Goal: Task Accomplishment & Management: Use online tool/utility

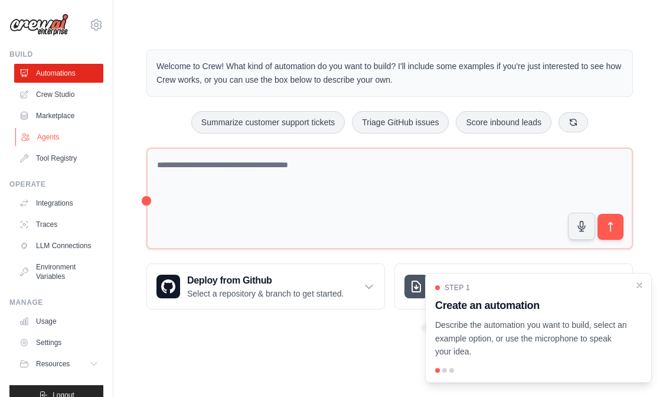
click at [48, 136] on link "Agents" at bounding box center [59, 136] width 89 height 19
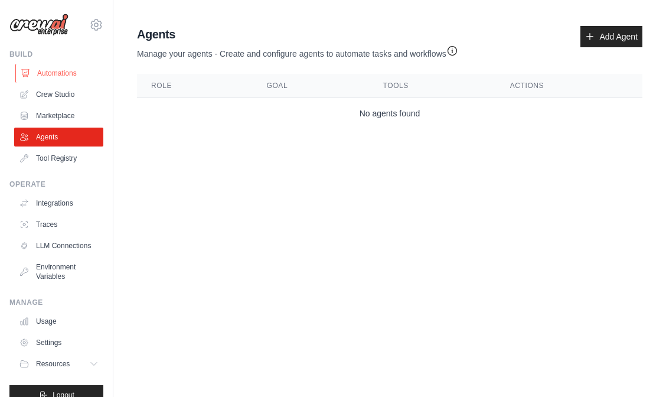
click at [68, 74] on link "Automations" at bounding box center [59, 73] width 89 height 19
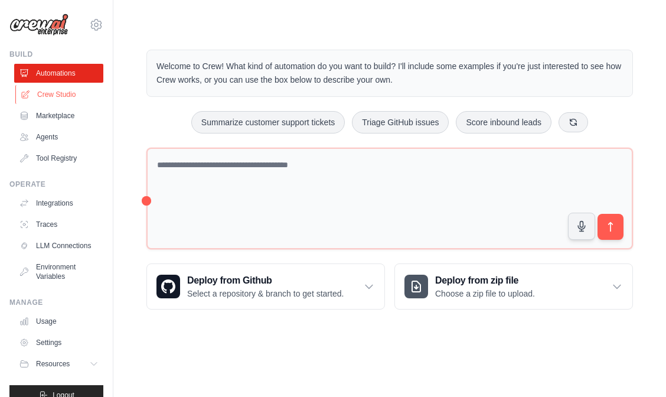
click at [61, 92] on link "Crew Studio" at bounding box center [59, 94] width 89 height 19
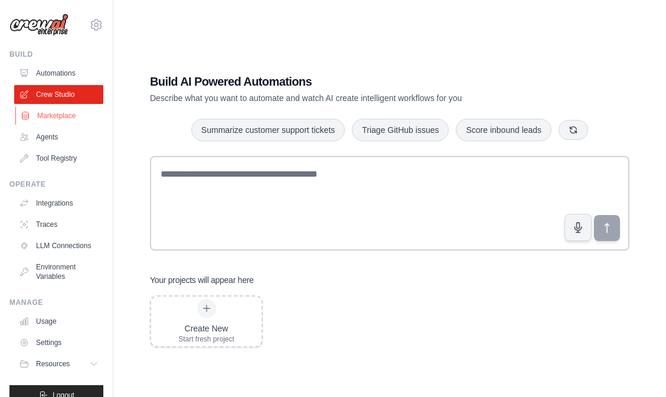
click at [63, 117] on link "Marketplace" at bounding box center [59, 115] width 89 height 19
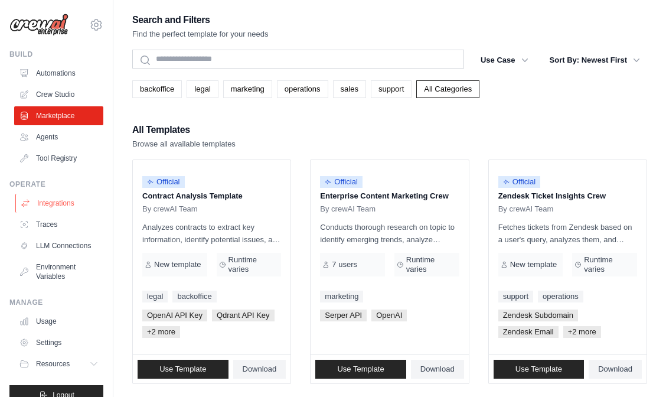
click at [59, 202] on link "Integrations" at bounding box center [59, 203] width 89 height 19
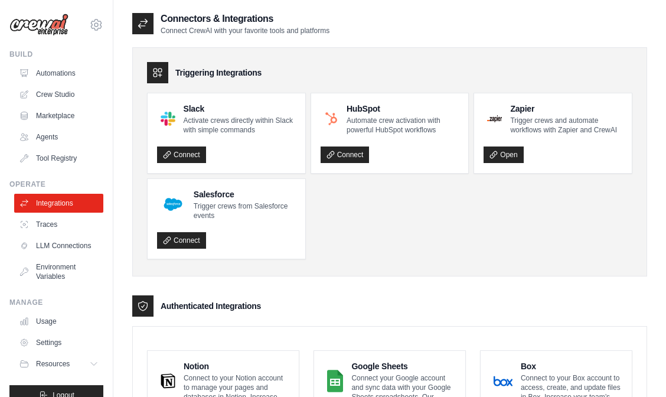
click at [166, 76] on div at bounding box center [157, 72] width 21 height 21
click at [161, 77] on icon at bounding box center [158, 73] width 12 height 12
click at [160, 71] on icon at bounding box center [158, 73] width 12 height 12
click at [161, 66] on div at bounding box center [157, 72] width 21 height 21
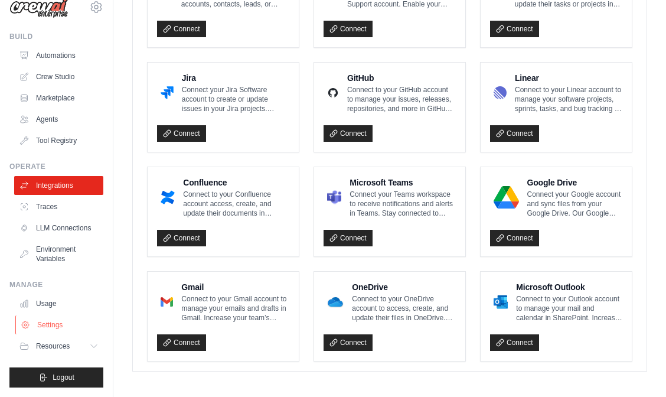
scroll to position [18, 0]
click at [52, 307] on link "Usage" at bounding box center [59, 303] width 89 height 19
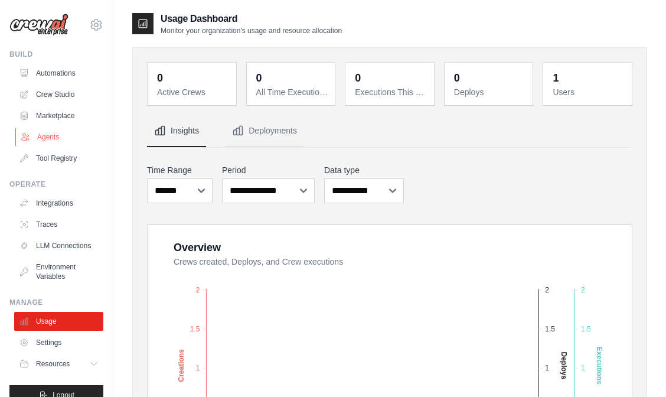
click at [53, 137] on link "Agents" at bounding box center [59, 136] width 89 height 19
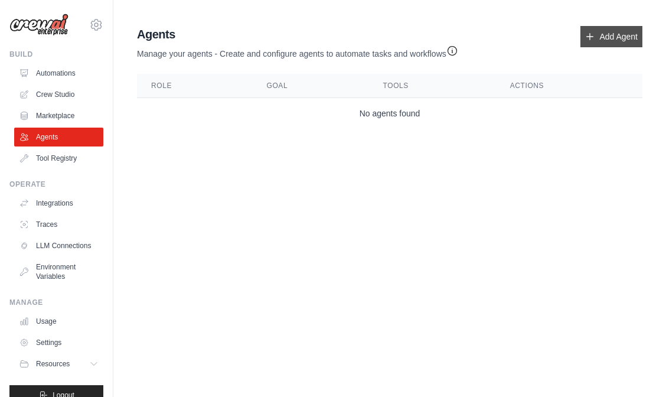
click at [606, 41] on link "Add Agent" at bounding box center [611, 36] width 62 height 21
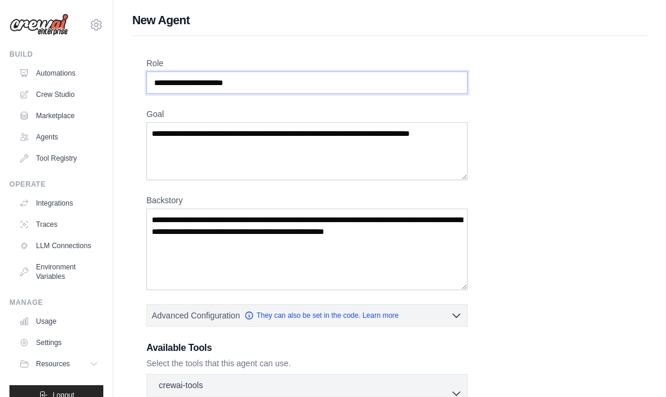
click at [261, 83] on input "Role" at bounding box center [306, 82] width 321 height 22
drag, startPoint x: 226, startPoint y: 83, endPoint x: 0, endPoint y: 83, distance: 226.0
click at [0, 83] on div "warrenfreeman@hotmail.com Settings Build Automations Crew Studio" at bounding box center [333, 316] width 666 height 633
click at [271, 80] on input "Role" at bounding box center [306, 82] width 321 height 22
drag, startPoint x: 277, startPoint y: 82, endPoint x: 152, endPoint y: 72, distance: 125.5
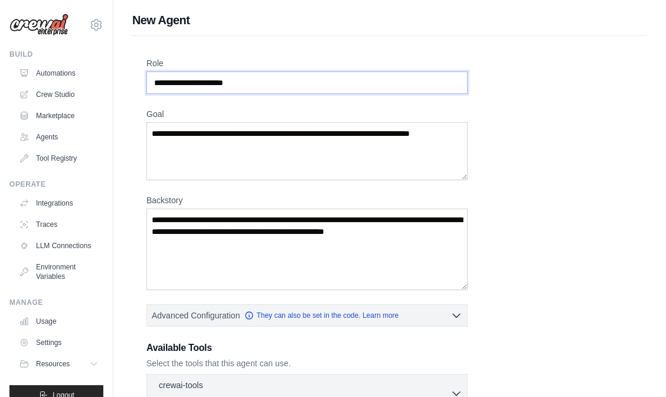
click at [151, 72] on input "Role" at bounding box center [306, 82] width 321 height 22
type input "**********"
drag, startPoint x: 233, startPoint y: 86, endPoint x: 50, endPoint y: 85, distance: 183.5
click at [50, 85] on div "warrenfreeman@hotmail.com Settings Build Automations Crew Studio" at bounding box center [333, 316] width 666 height 633
paste input "**********"
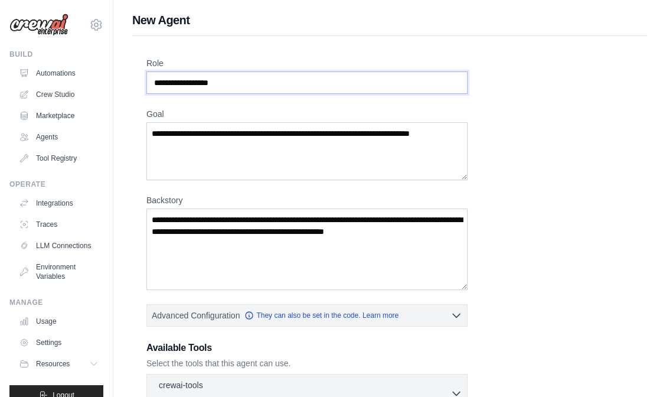
type input "**********"
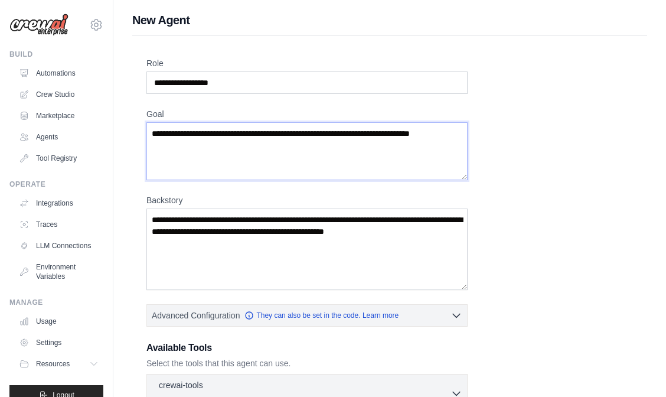
click at [230, 156] on textarea "Goal" at bounding box center [306, 151] width 321 height 58
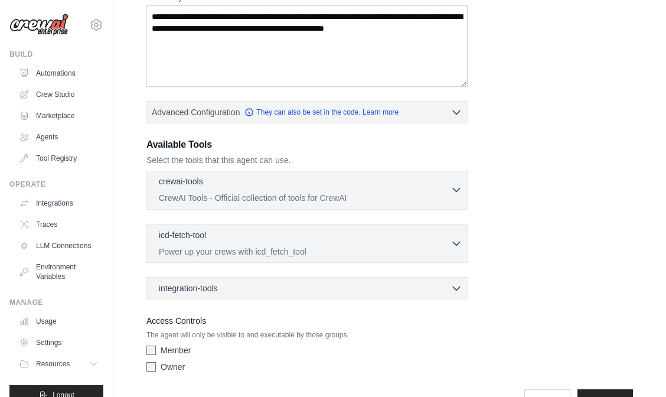
scroll to position [236, 0]
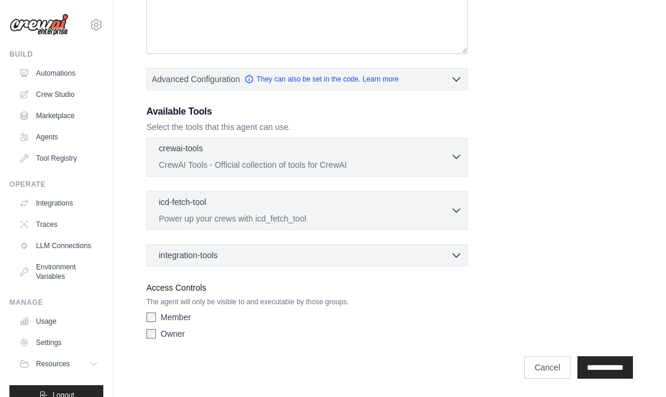
click at [406, 161] on p "CrewAI Tools - Official collection of tools for CrewAI" at bounding box center [305, 165] width 292 height 12
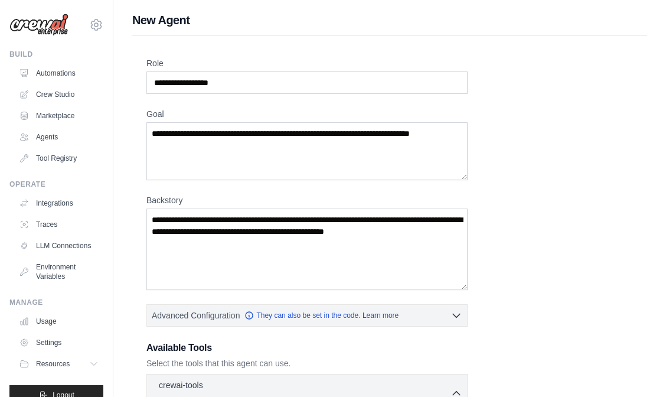
scroll to position [0, 0]
click at [214, 80] on input "**********" at bounding box center [306, 82] width 321 height 22
click at [207, 167] on textarea "Goal" at bounding box center [306, 151] width 321 height 58
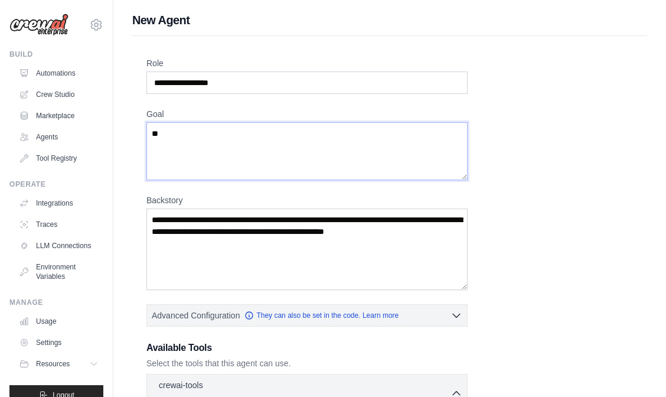
type textarea "*"
click at [218, 148] on textarea "Goal" at bounding box center [306, 151] width 321 height 58
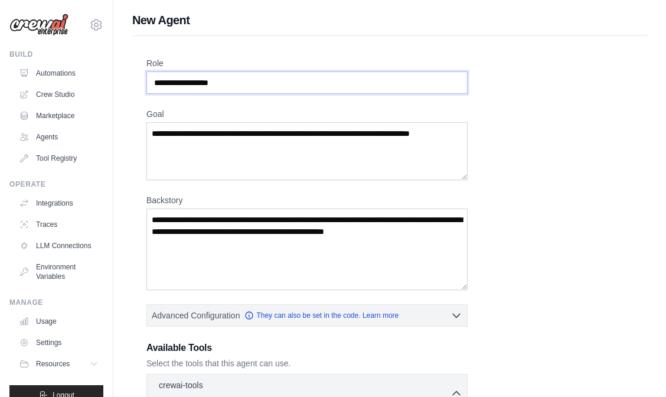
click at [232, 93] on input "**********" at bounding box center [306, 82] width 321 height 22
drag, startPoint x: 241, startPoint y: 87, endPoint x: 111, endPoint y: 80, distance: 130.0
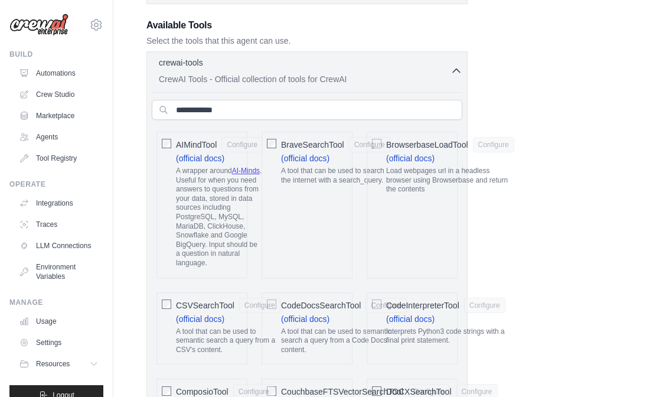
scroll to position [328, 0]
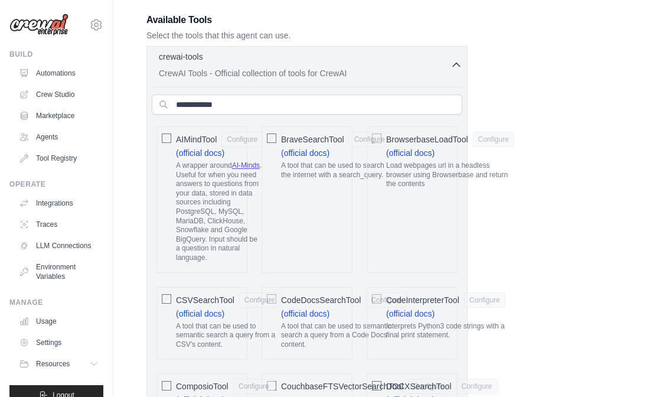
click at [459, 77] on button "crewai-tools 0 selected CrewAI Tools - Official collection of tools for CrewAI" at bounding box center [307, 65] width 310 height 28
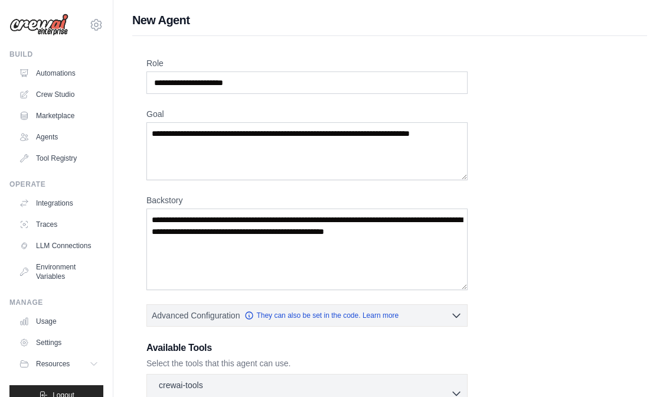
scroll to position [0, 0]
click at [248, 84] on input "Role" at bounding box center [306, 82] width 321 height 22
paste input "**********"
type input "**********"
click at [191, 137] on textarea "Goal" at bounding box center [306, 151] width 321 height 58
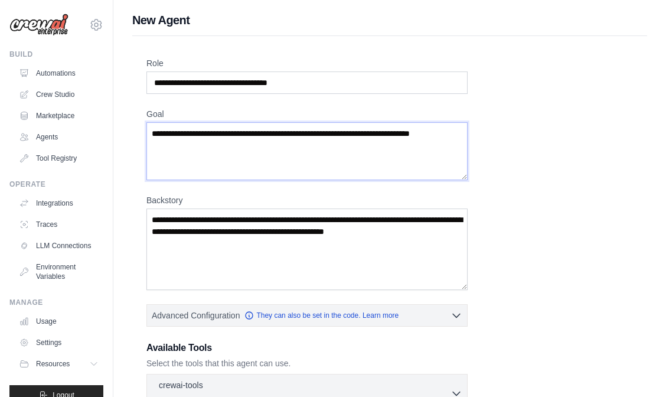
paste textarea "**********"
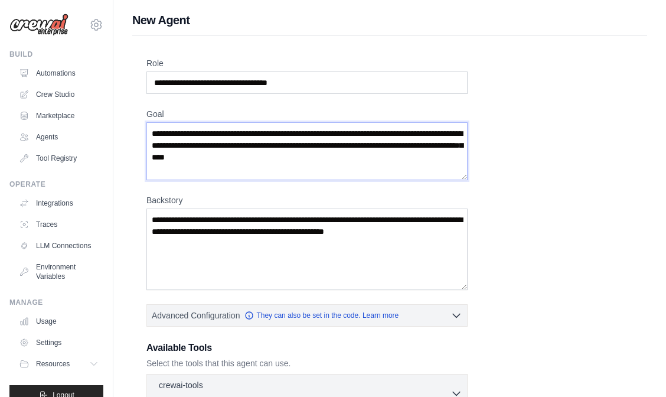
type textarea "**********"
click at [239, 235] on textarea "Backstory" at bounding box center [306, 248] width 321 height 81
paste textarea "**********"
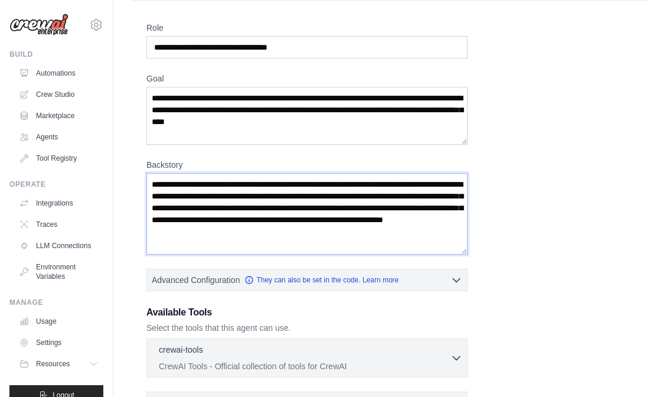
scroll to position [71, 0]
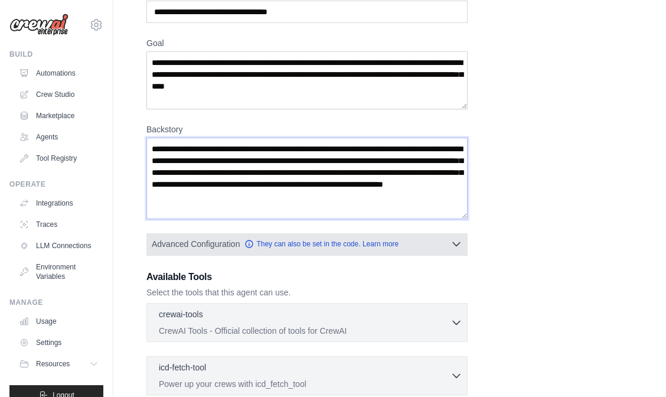
type textarea "**********"
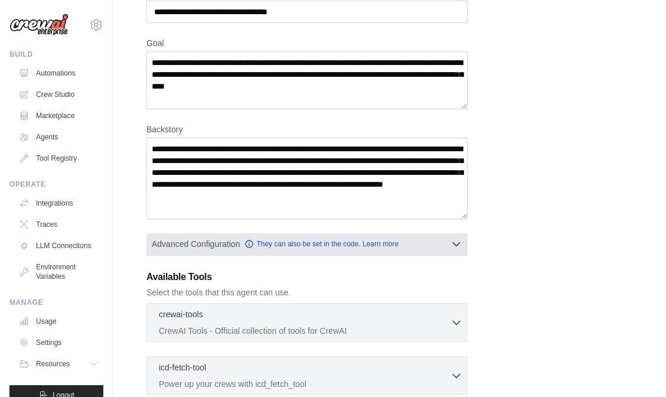
click at [454, 241] on icon "button" at bounding box center [456, 244] width 12 height 12
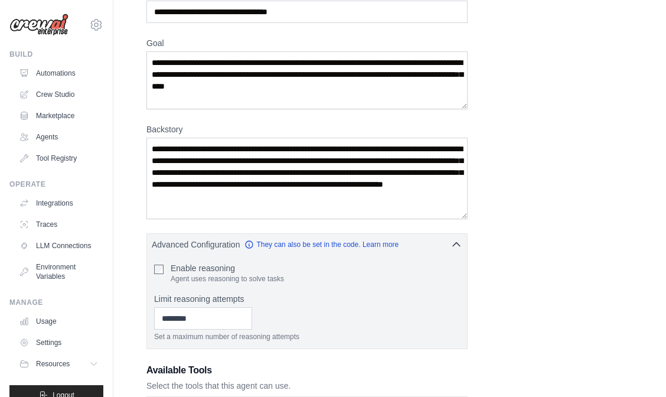
scroll to position [148, 0]
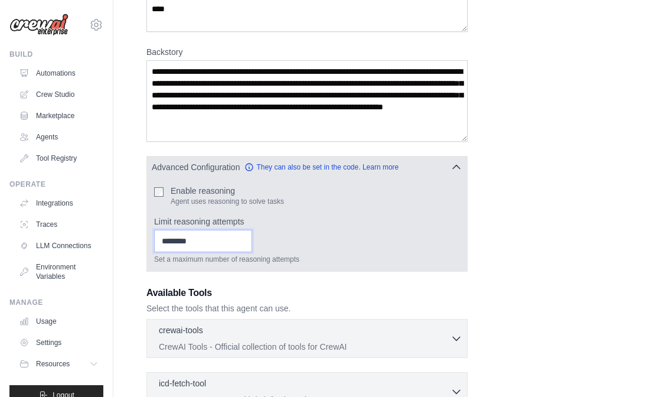
type input "*"
click at [244, 240] on input "*" at bounding box center [203, 241] width 98 height 22
click at [286, 228] on div "Limit reasoning attempts * Set a maximum number of reasoning attempts" at bounding box center [307, 239] width 306 height 48
click at [246, 244] on input "*" at bounding box center [203, 241] width 98 height 22
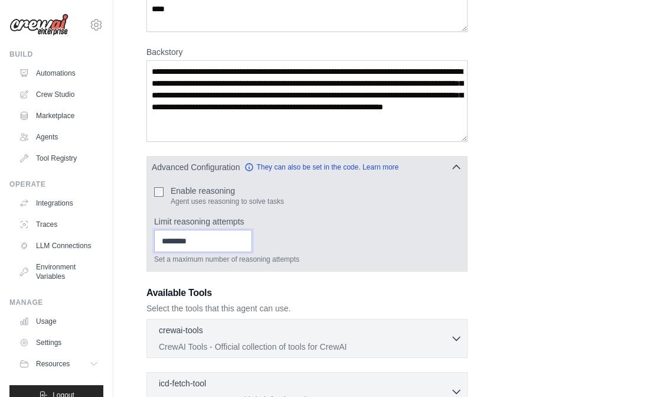
click at [245, 244] on input "*" at bounding box center [203, 241] width 98 height 22
click at [287, 216] on label "Limit reasoning attempts" at bounding box center [307, 221] width 306 height 12
click at [252, 230] on input "*" at bounding box center [203, 241] width 98 height 22
click at [195, 239] on input "*" at bounding box center [203, 241] width 98 height 22
drag, startPoint x: 208, startPoint y: 239, endPoint x: 201, endPoint y: 239, distance: 7.1
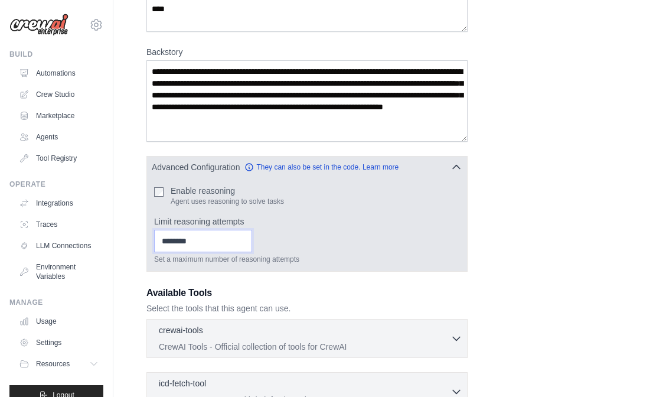
click at [201, 239] on input "*" at bounding box center [203, 241] width 98 height 22
click at [311, 244] on div "Set a maximum number of reasoning attempts" at bounding box center [307, 247] width 306 height 34
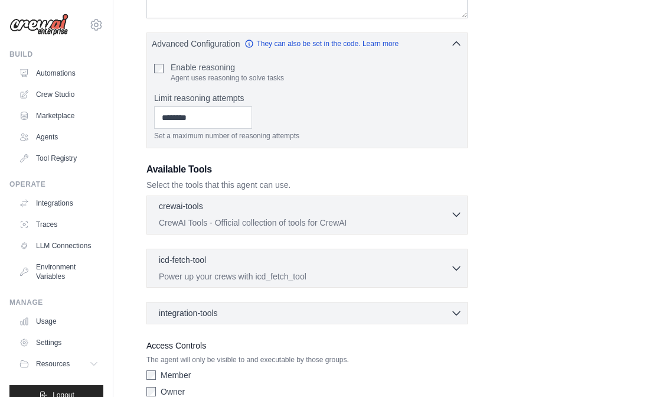
scroll to position [276, 0]
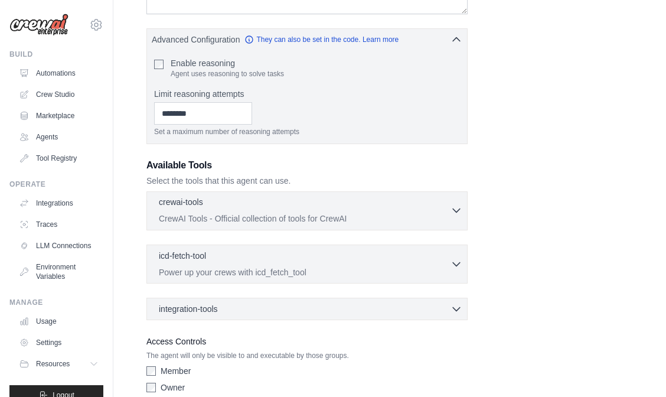
click at [420, 207] on div "crewai-tools 0 selected" at bounding box center [305, 203] width 292 height 14
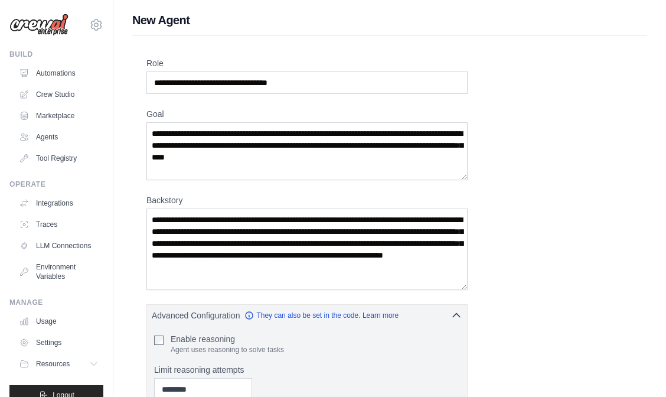
scroll to position [0, 0]
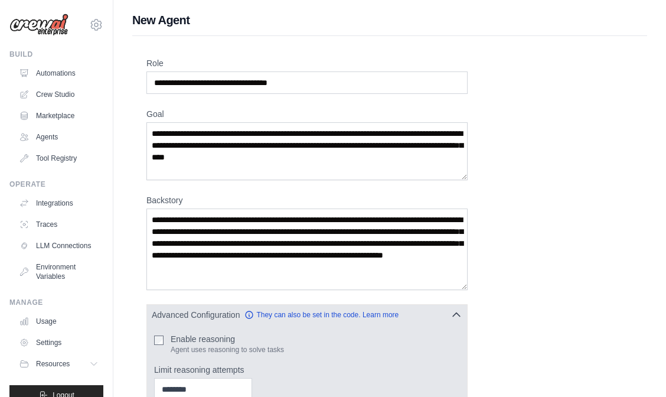
click at [458, 315] on icon "button" at bounding box center [456, 315] width 12 height 12
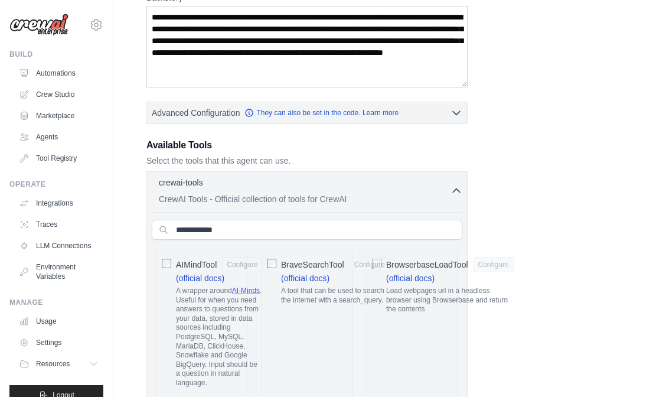
scroll to position [227, 0]
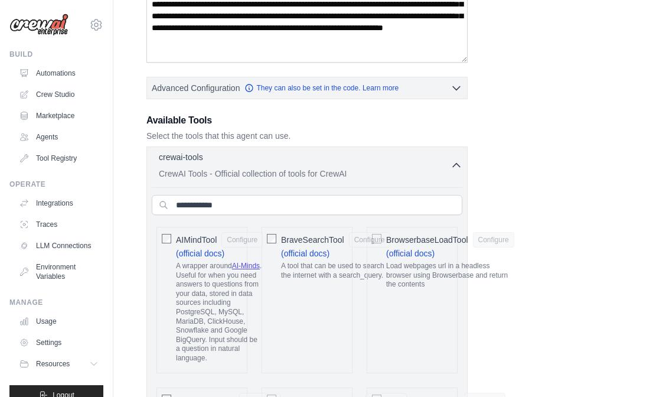
click at [452, 167] on icon "button" at bounding box center [456, 165] width 12 height 12
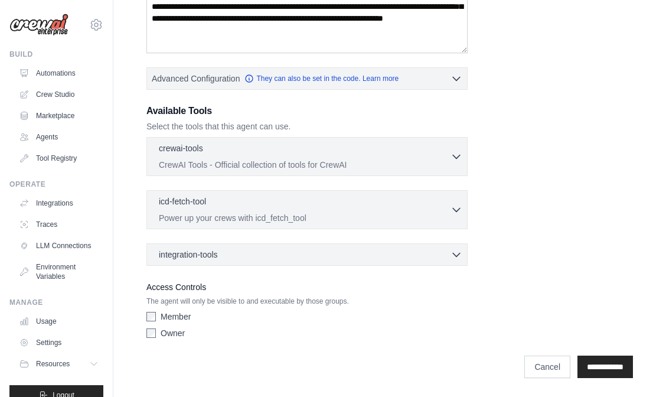
scroll to position [237, 0]
click at [591, 367] on input "**********" at bounding box center [604, 366] width 55 height 22
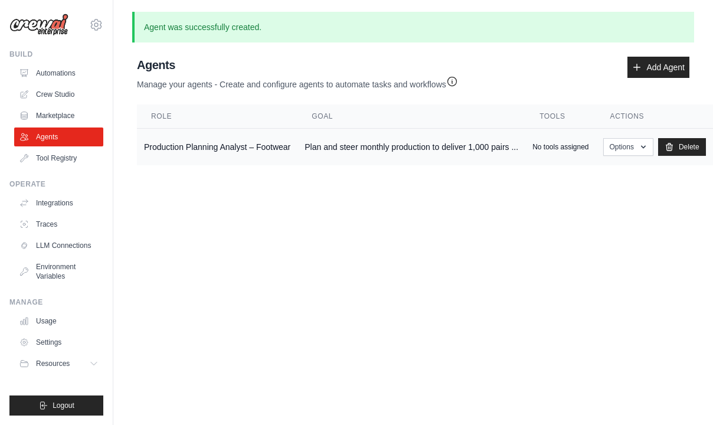
click at [193, 153] on td "Production Planning Analyst – Footwear" at bounding box center [217, 147] width 161 height 37
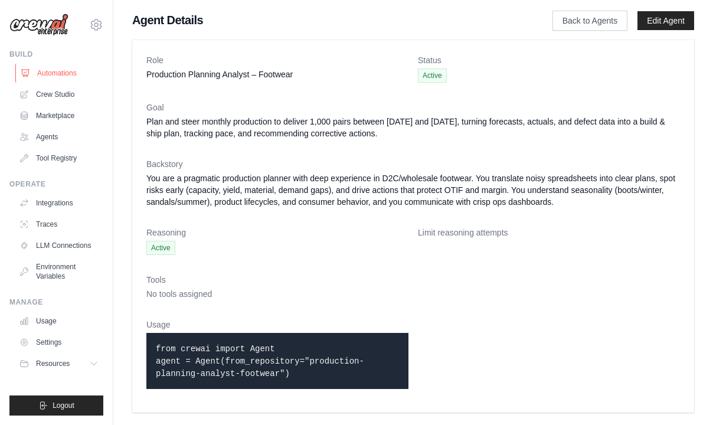
click at [57, 77] on link "Automations" at bounding box center [59, 73] width 89 height 19
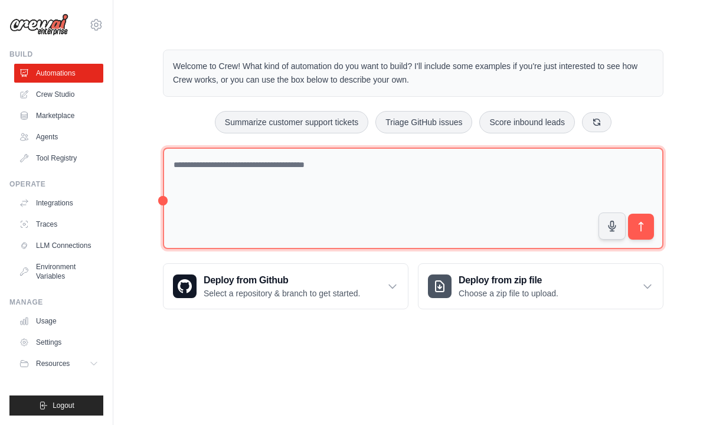
click at [268, 179] on textarea at bounding box center [413, 199] width 500 height 102
type textarea "**********"
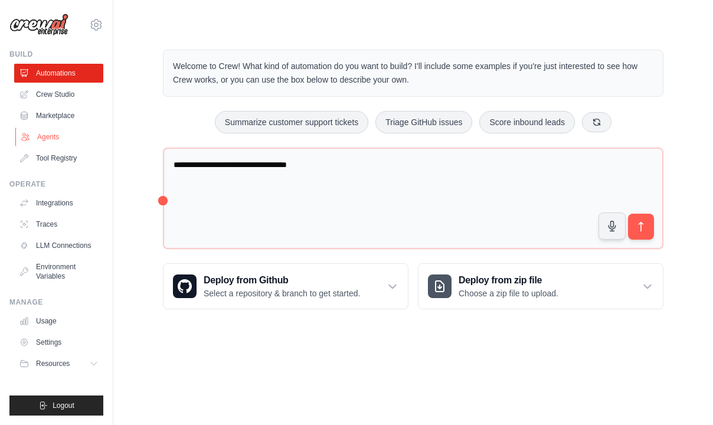
click at [42, 135] on link "Agents" at bounding box center [59, 136] width 89 height 19
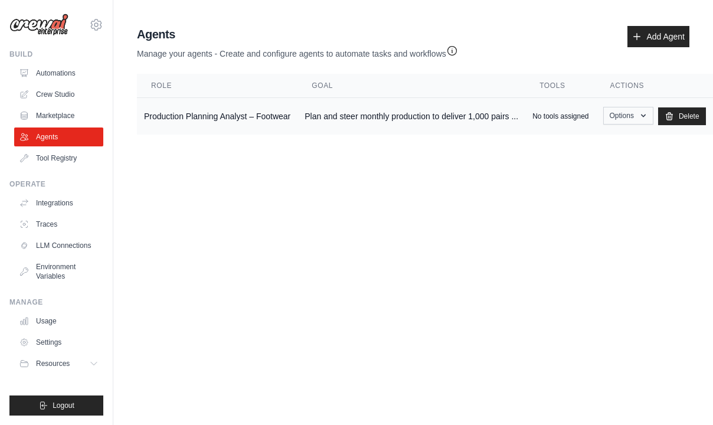
click at [622, 114] on button "Options" at bounding box center [628, 116] width 50 height 18
click at [608, 140] on link "Show" at bounding box center [610, 142] width 85 height 21
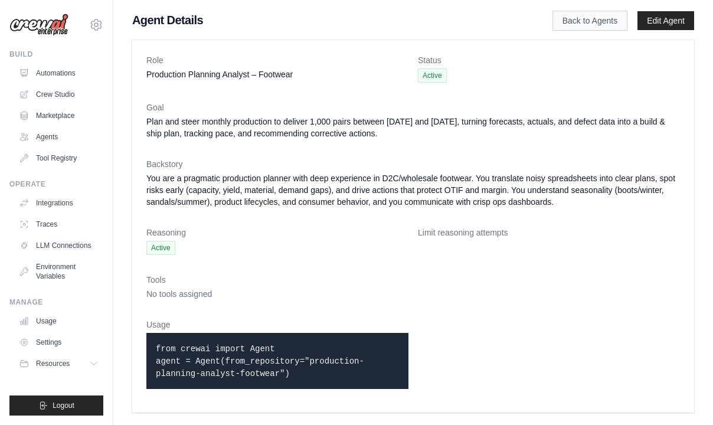
click at [566, 19] on link "Back to Agents" at bounding box center [589, 21] width 75 height 20
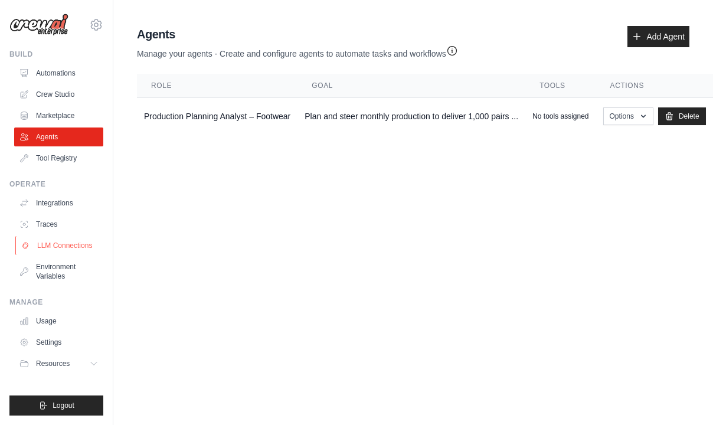
click at [71, 244] on link "LLM Connections" at bounding box center [59, 245] width 89 height 19
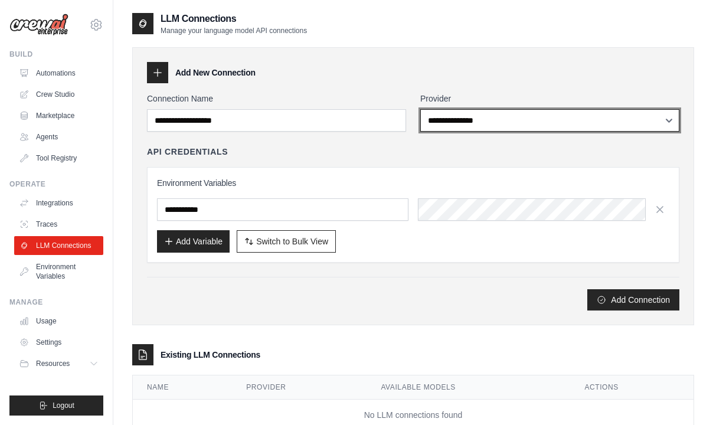
select select "******"
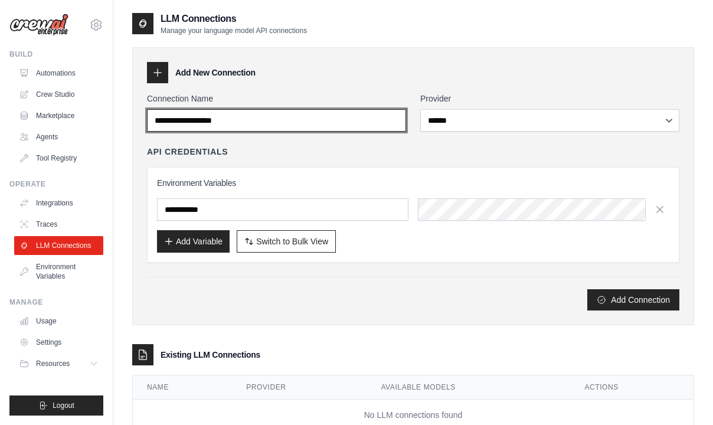
click at [299, 121] on input "Connection Name" at bounding box center [276, 120] width 259 height 22
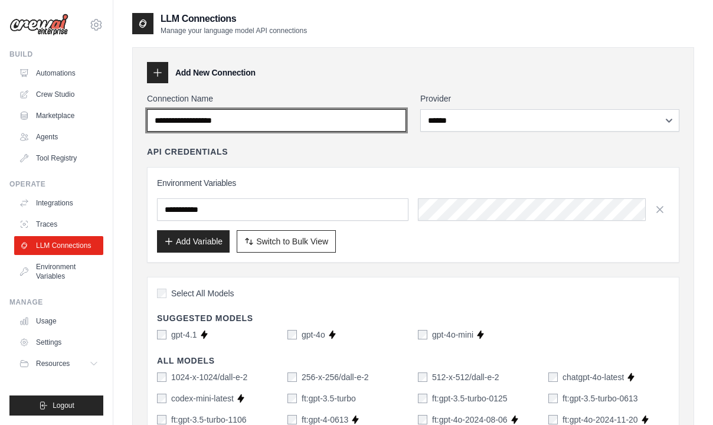
click at [286, 121] on input "Connection Name" at bounding box center [276, 120] width 259 height 22
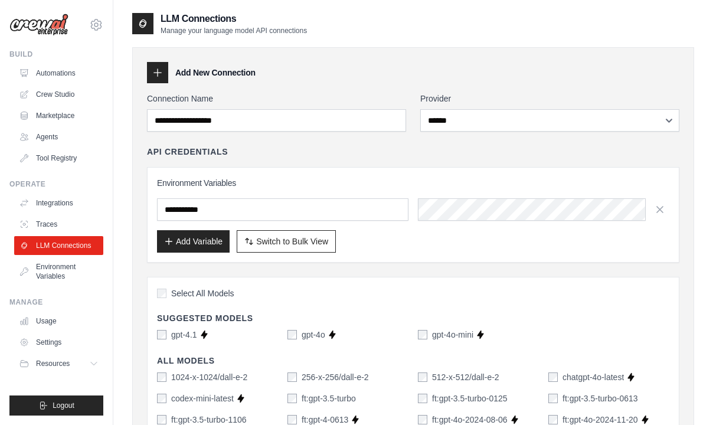
click at [372, 175] on div "Environment Variables Add Variable Switch to Bulk View Switch to Table View" at bounding box center [413, 215] width 532 height 96
click at [495, 178] on h3 "Environment Variables" at bounding box center [413, 183] width 512 height 12
click at [280, 184] on h3 "Environment Variables" at bounding box center [413, 183] width 512 height 12
click at [163, 73] on icon at bounding box center [158, 73] width 12 height 12
click at [317, 78] on div "Add New Connection" at bounding box center [413, 72] width 532 height 21
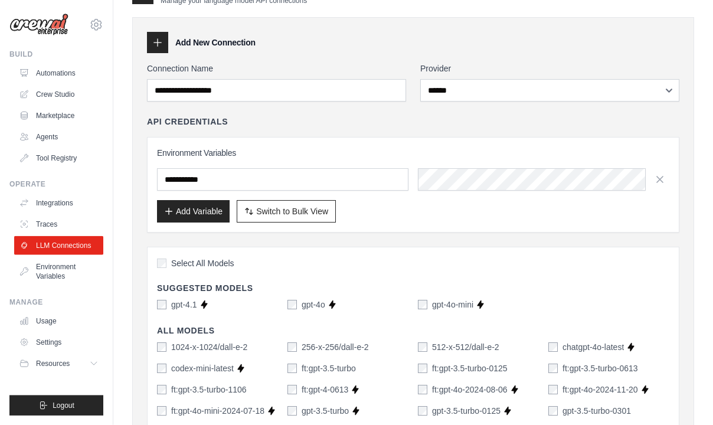
scroll to position [31, 0]
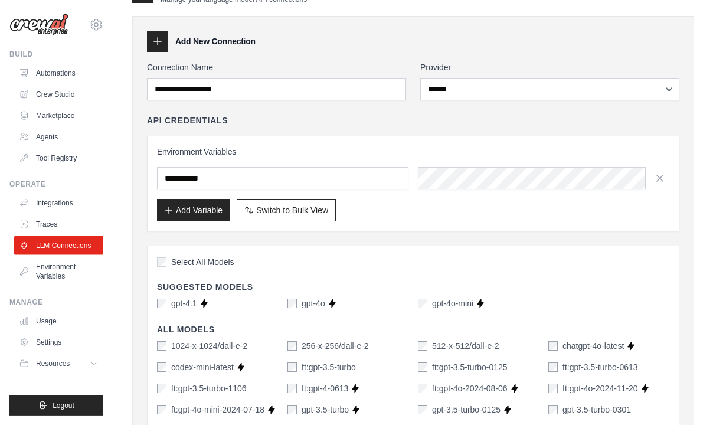
click at [289, 152] on h3 "Environment Variables" at bounding box center [413, 152] width 512 height 12
click at [289, 184] on input "text" at bounding box center [282, 178] width 251 height 22
click at [282, 177] on input "text" at bounding box center [282, 178] width 251 height 22
click at [292, 143] on div "Environment Variables Add Variable Switch to Bulk View Switch to Table View" at bounding box center [413, 184] width 532 height 96
click at [243, 184] on input "text" at bounding box center [282, 178] width 251 height 22
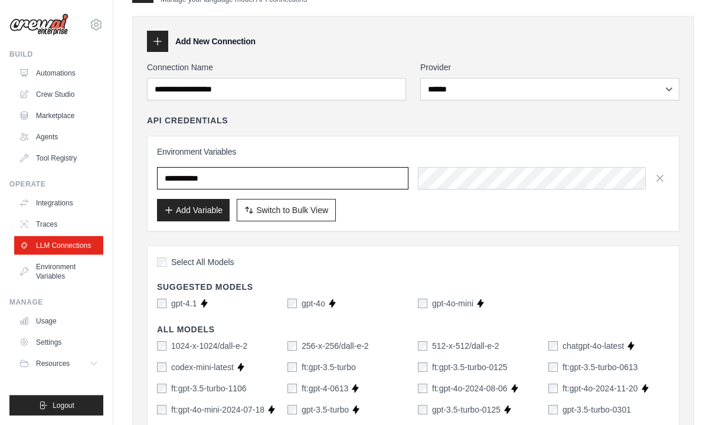
paste input "**********"
type input "**********"
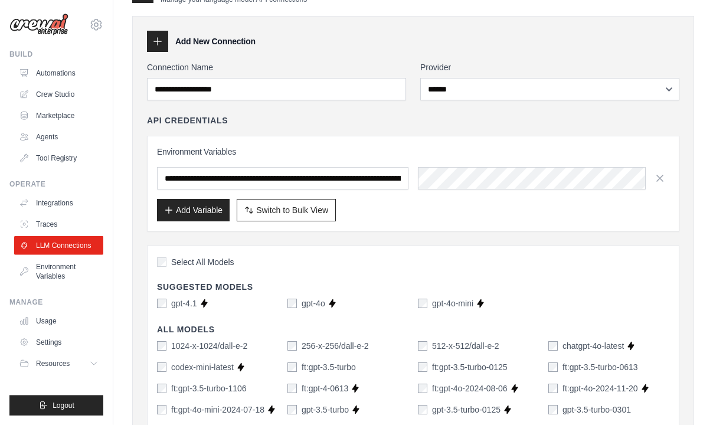
click at [492, 132] on div "**********" at bounding box center [413, 172] width 532 height 117
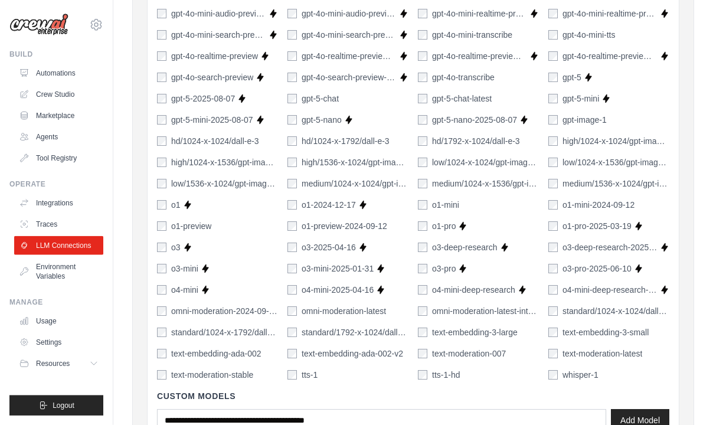
scroll to position [830, 0]
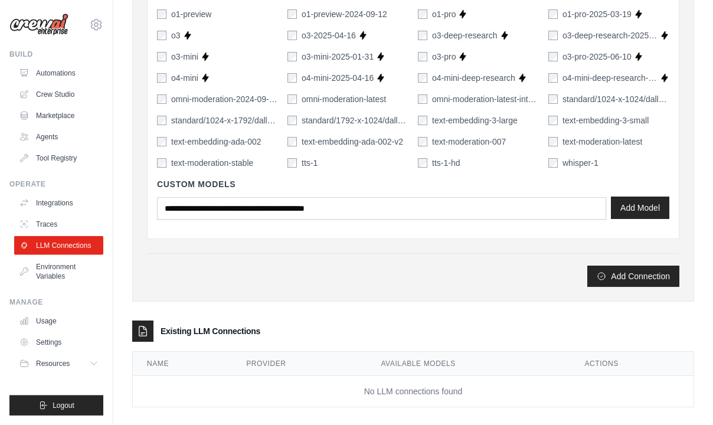
click at [634, 208] on button "Add Model" at bounding box center [640, 208] width 58 height 22
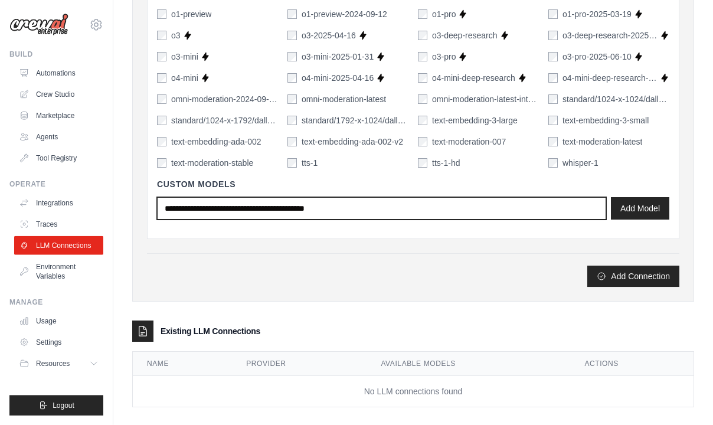
click at [457, 207] on input "text" at bounding box center [381, 208] width 449 height 22
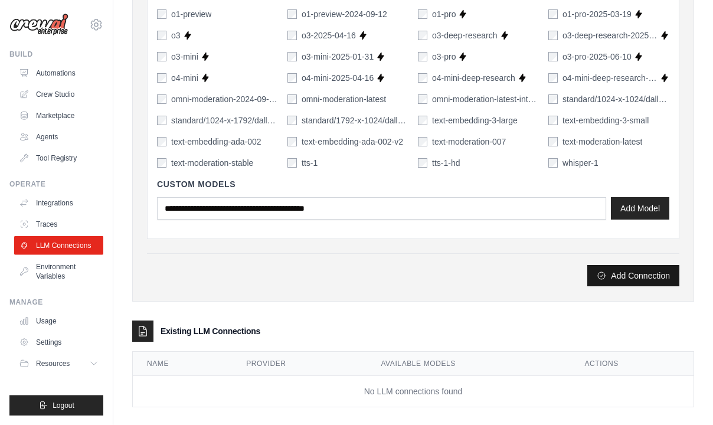
click at [631, 280] on button "Add Connection" at bounding box center [633, 275] width 92 height 21
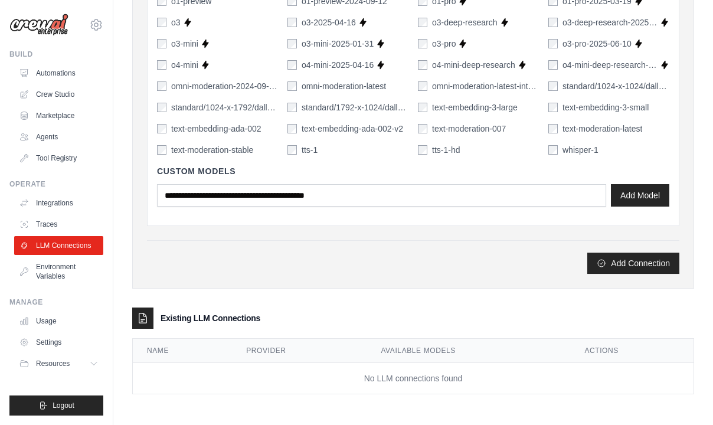
scroll to position [843, 0]
click at [639, 260] on button "Add Connection" at bounding box center [633, 263] width 92 height 21
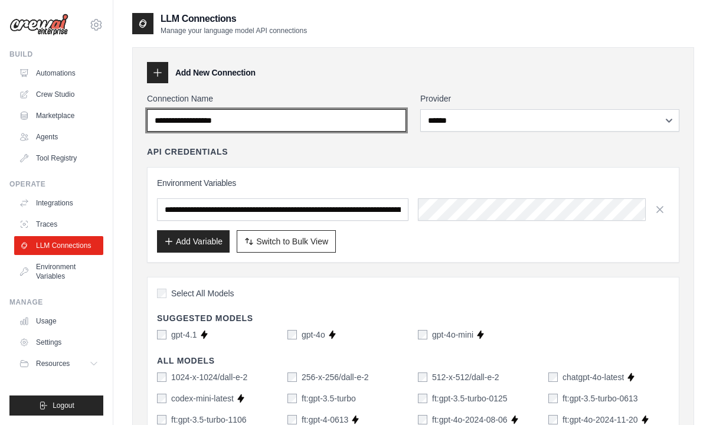
click at [335, 123] on input "Connection Name" at bounding box center [276, 120] width 259 height 22
paste input "**********"
type input "**********"
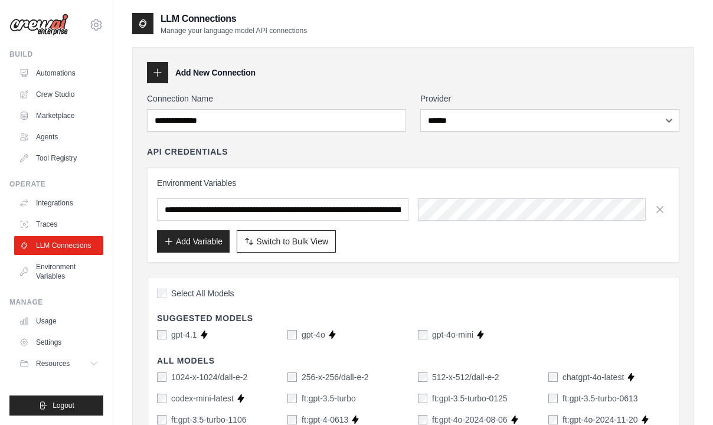
click at [344, 165] on div "**********" at bounding box center [413, 204] width 532 height 117
click at [215, 245] on button "Add Variable" at bounding box center [193, 241] width 73 height 22
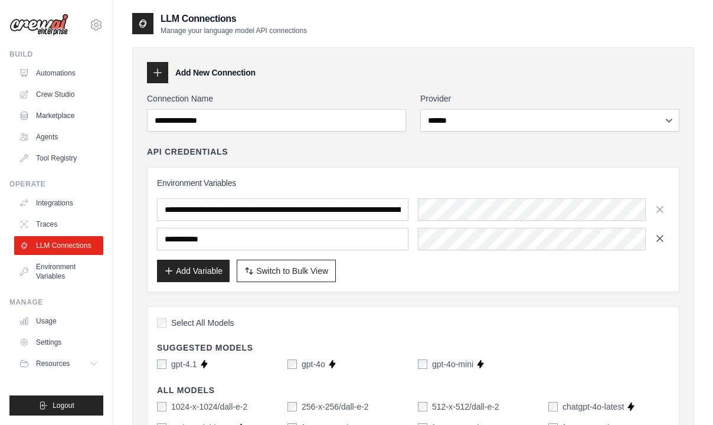
click at [660, 240] on icon "button" at bounding box center [660, 239] width 12 height 12
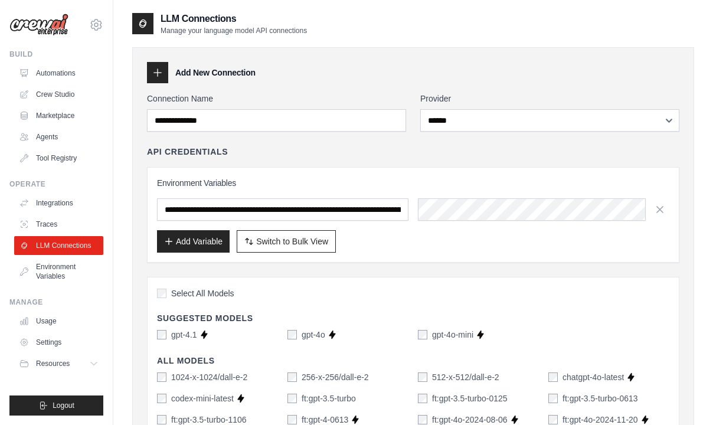
click at [610, 248] on div "Add Variable Switch to Bulk View Switch to Table View" at bounding box center [413, 241] width 512 height 22
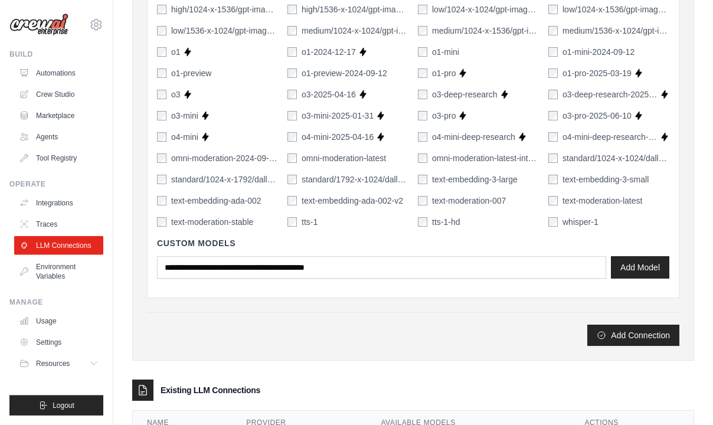
scroll to position [775, 0]
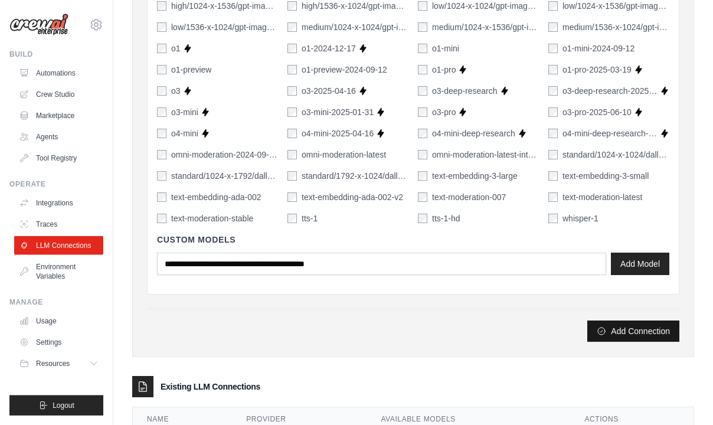
click at [631, 330] on button "Add Connection" at bounding box center [633, 330] width 92 height 21
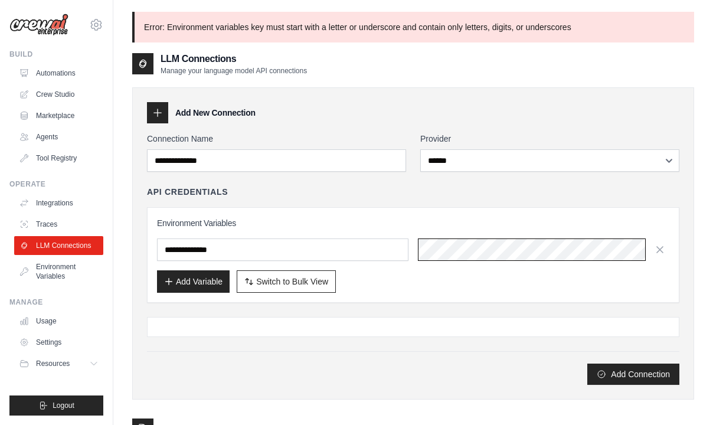
click at [281, 232] on div "**********" at bounding box center [413, 255] width 512 height 76
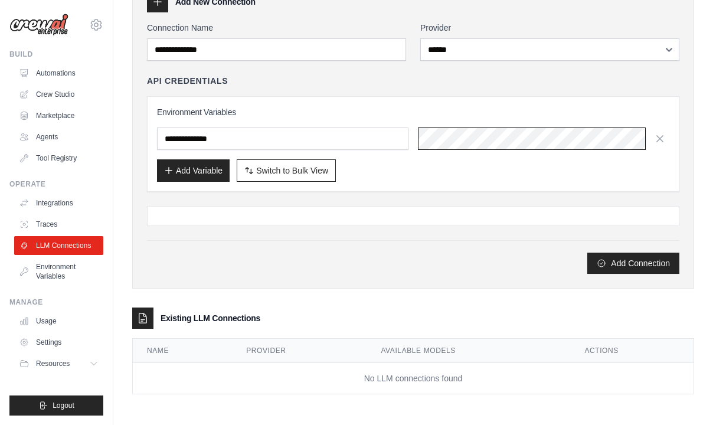
scroll to position [110, 0]
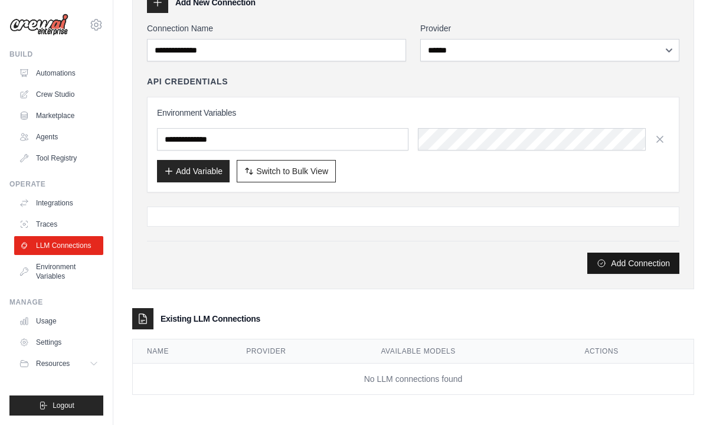
click at [636, 265] on button "Add Connection" at bounding box center [633, 263] width 92 height 21
click at [622, 261] on button "Add Connection" at bounding box center [633, 263] width 92 height 21
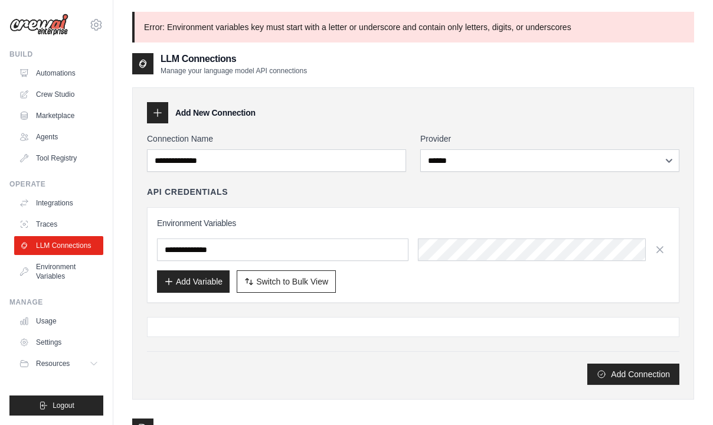
scroll to position [0, 0]
click at [156, 113] on icon at bounding box center [158, 113] width 12 height 12
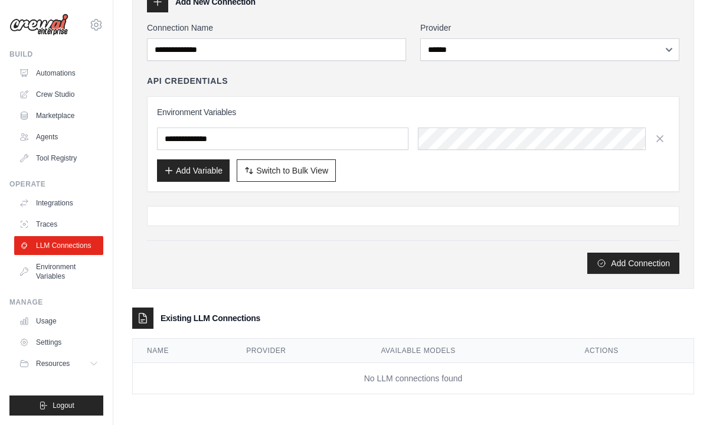
scroll to position [110, 0]
click at [310, 175] on span "Switch to Bulk View" at bounding box center [292, 171] width 72 height 12
type textarea "**********"
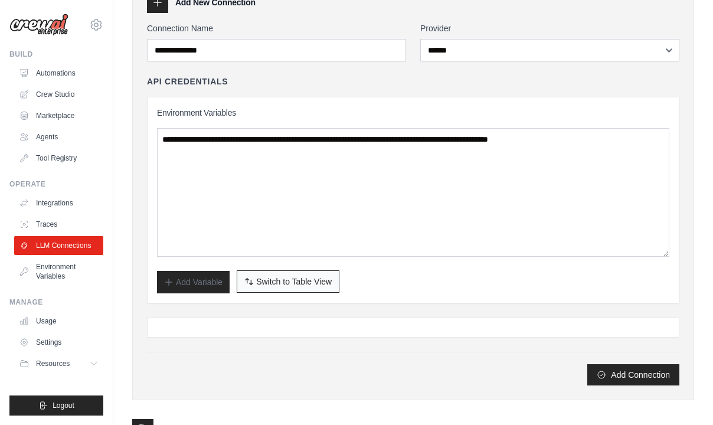
click at [304, 277] on span "Switch to Table View" at bounding box center [294, 282] width 76 height 12
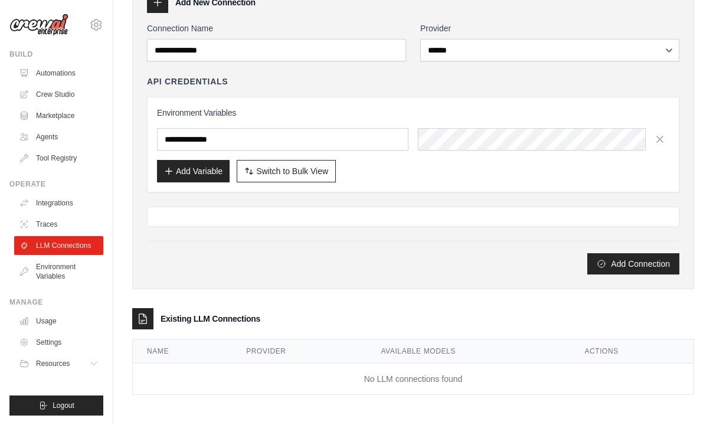
click at [304, 277] on div "**********" at bounding box center [413, 133] width 562 height 312
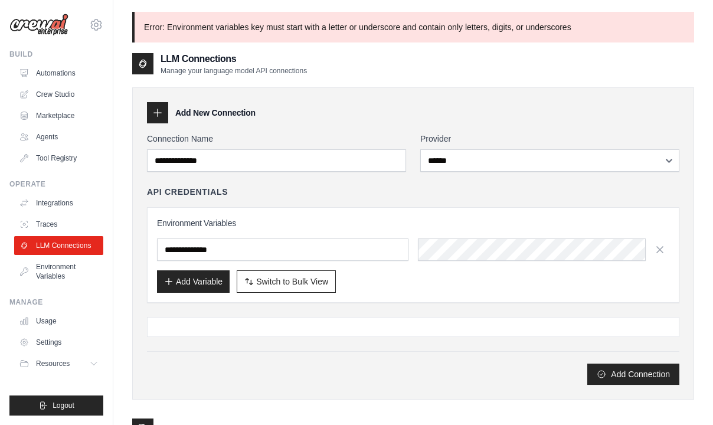
scroll to position [0, 0]
click at [63, 269] on link "Environment Variables" at bounding box center [59, 271] width 89 height 28
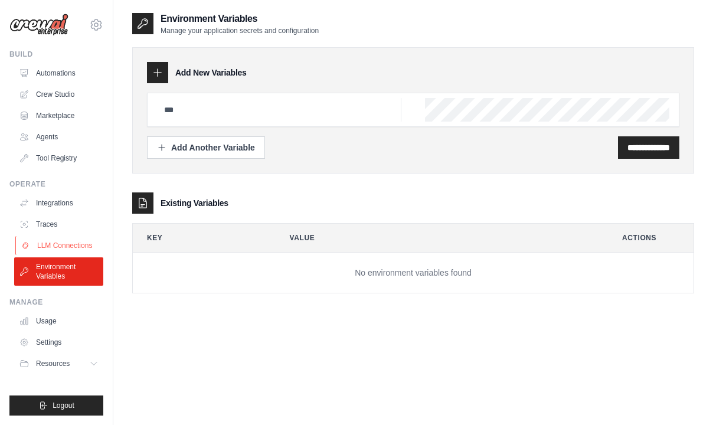
click at [65, 248] on link "LLM Connections" at bounding box center [59, 245] width 89 height 19
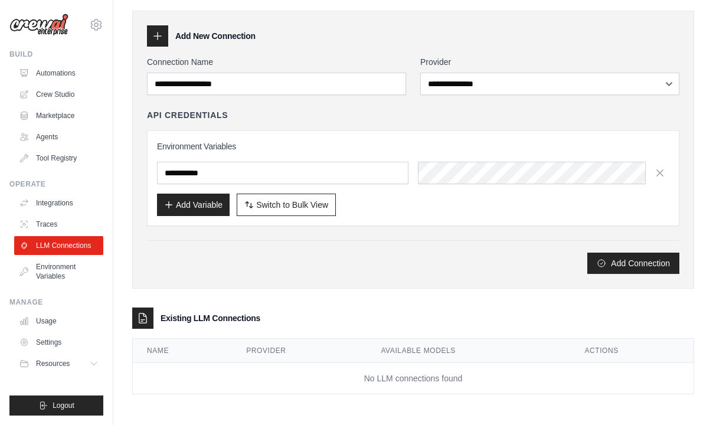
scroll to position [37, 0]
click at [144, 317] on icon at bounding box center [143, 318] width 12 height 12
click at [183, 326] on div "Existing LLM Connections" at bounding box center [413, 317] width 562 height 21
click at [194, 320] on h3 "Existing LLM Connections" at bounding box center [211, 318] width 100 height 12
click at [207, 391] on td "No LLM connections found" at bounding box center [413, 378] width 561 height 31
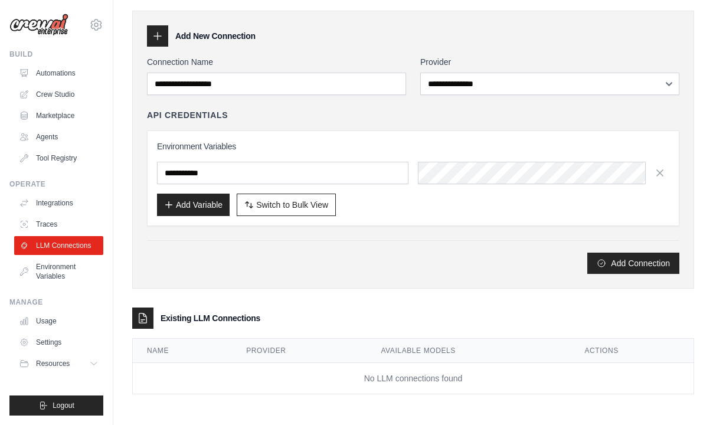
click at [328, 373] on td "No LLM connections found" at bounding box center [413, 378] width 561 height 31
click at [413, 370] on td "No LLM connections found" at bounding box center [413, 378] width 561 height 31
click at [621, 260] on button "Add Connection" at bounding box center [633, 262] width 92 height 21
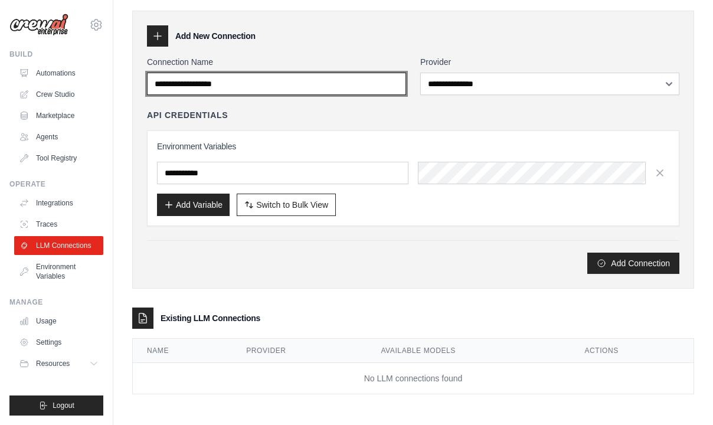
click at [395, 82] on input "Connection Name" at bounding box center [276, 84] width 259 height 22
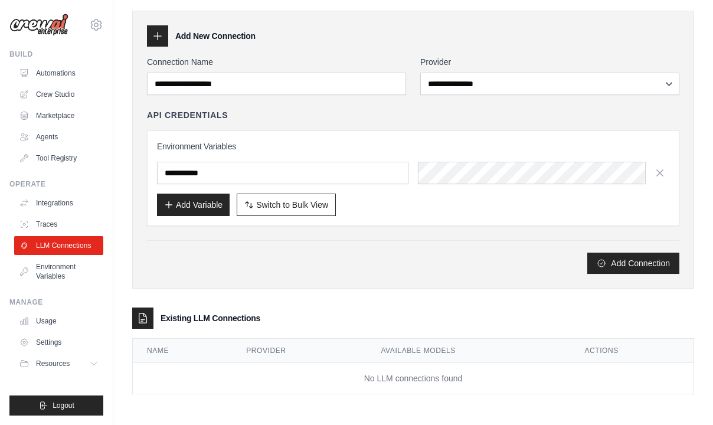
click at [269, 97] on div "**********" at bounding box center [413, 165] width 532 height 218
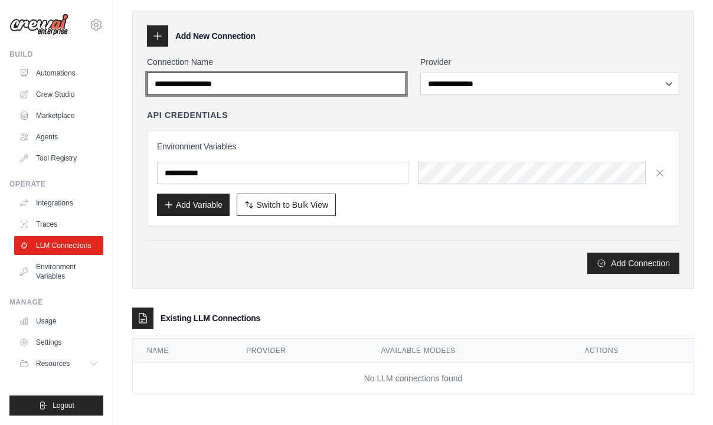
click at [267, 81] on input "Connection Name" at bounding box center [276, 84] width 259 height 22
type input "*"
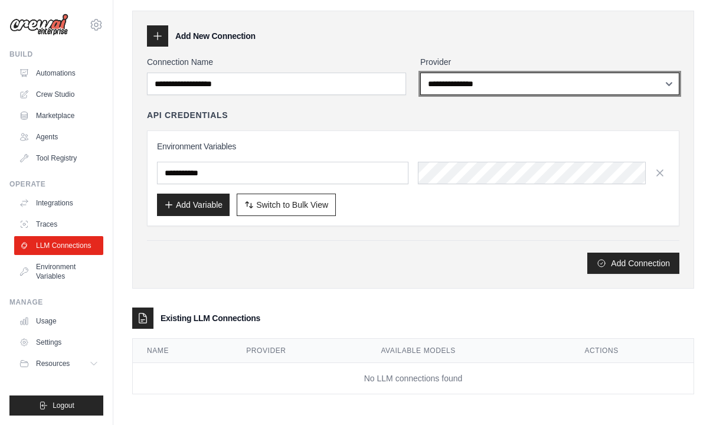
select select "******"
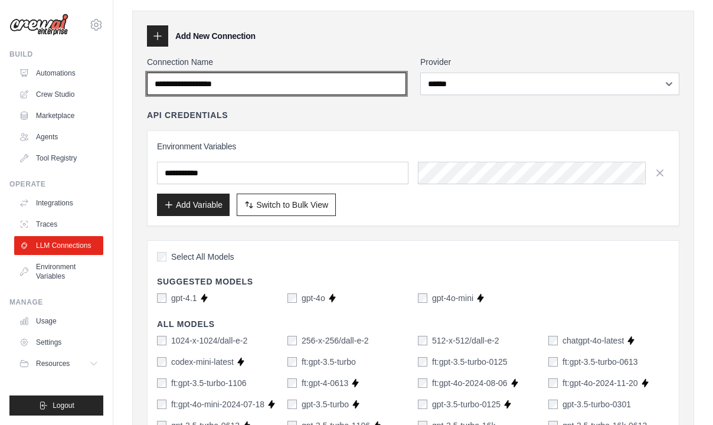
click at [296, 83] on input "Connection Name" at bounding box center [276, 84] width 259 height 22
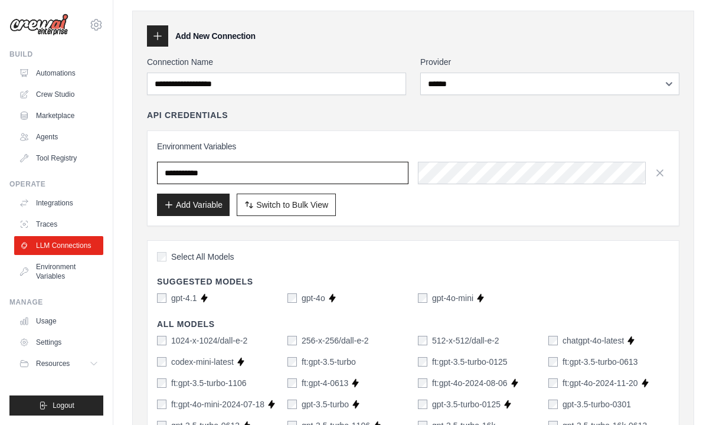
click at [301, 172] on input "text" at bounding box center [282, 173] width 251 height 22
click at [352, 110] on div "API Credentials" at bounding box center [413, 115] width 532 height 12
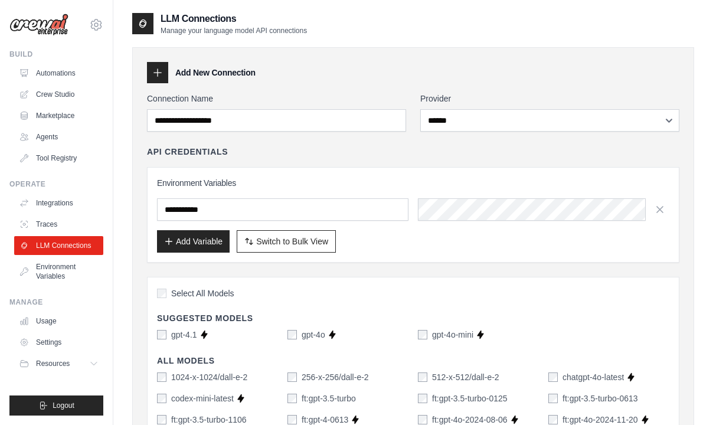
scroll to position [0, 0]
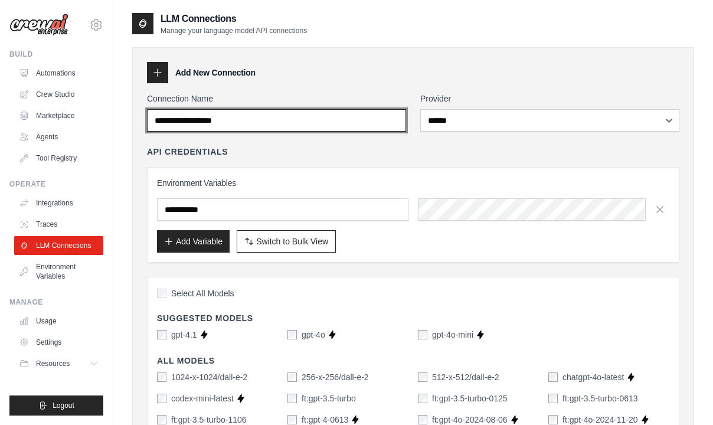
click at [237, 113] on input "Connection Name" at bounding box center [276, 120] width 259 height 22
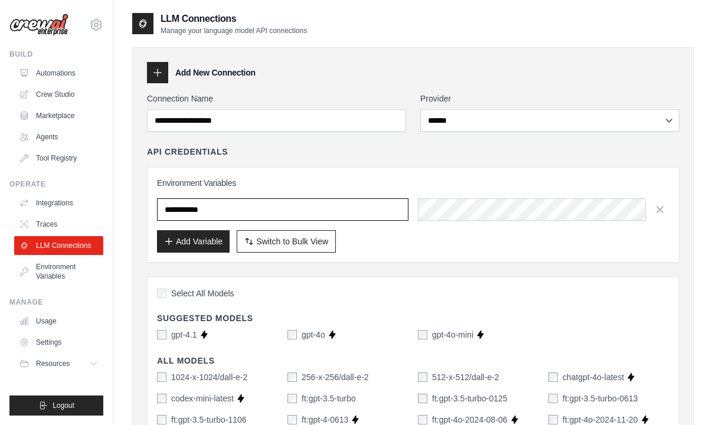
click at [265, 214] on input "text" at bounding box center [282, 209] width 251 height 22
click at [254, 213] on input "text" at bounding box center [282, 209] width 251 height 22
paste input "**********"
type input "**********"
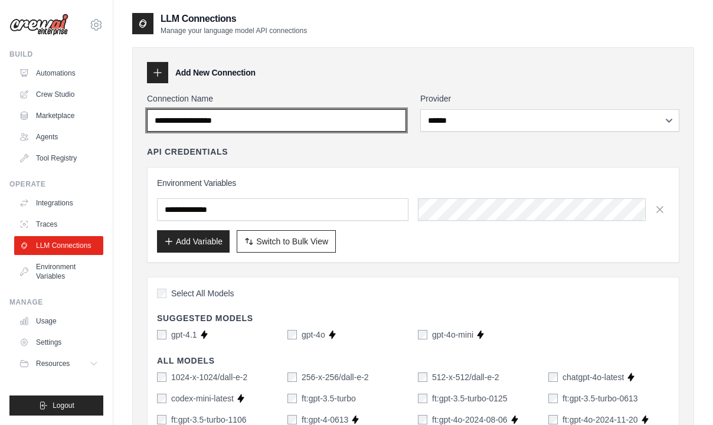
click at [253, 123] on input "Connection Name" at bounding box center [276, 120] width 259 height 22
paste input "**********"
type input "**********"
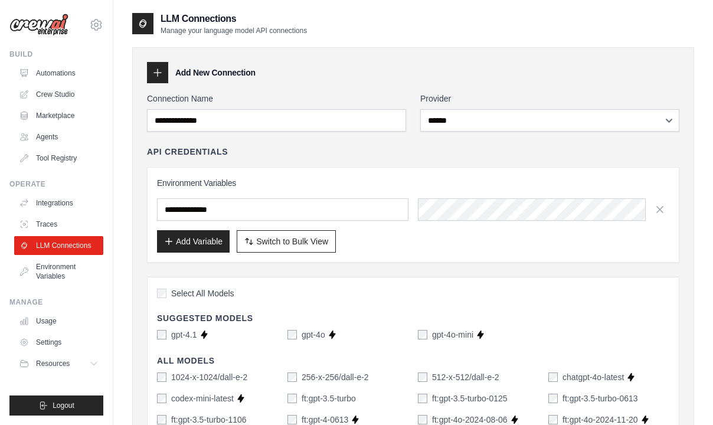
click at [253, 159] on div "**********" at bounding box center [413, 204] width 532 height 117
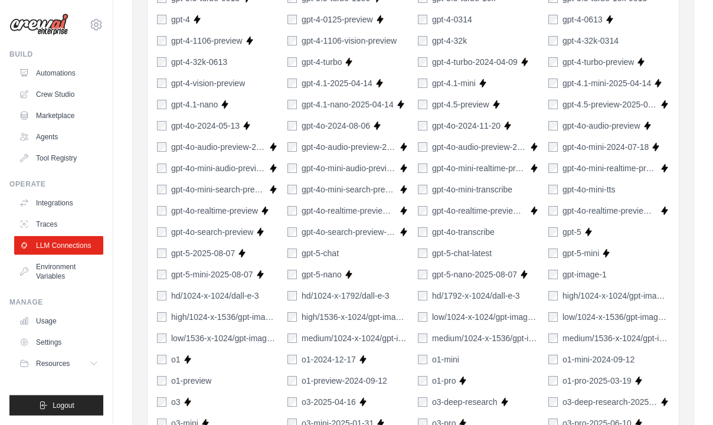
scroll to position [745, 0]
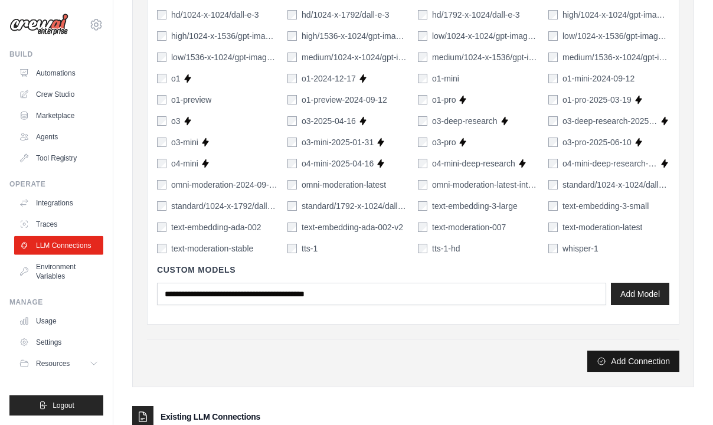
click at [620, 364] on button "Add Connection" at bounding box center [633, 361] width 92 height 21
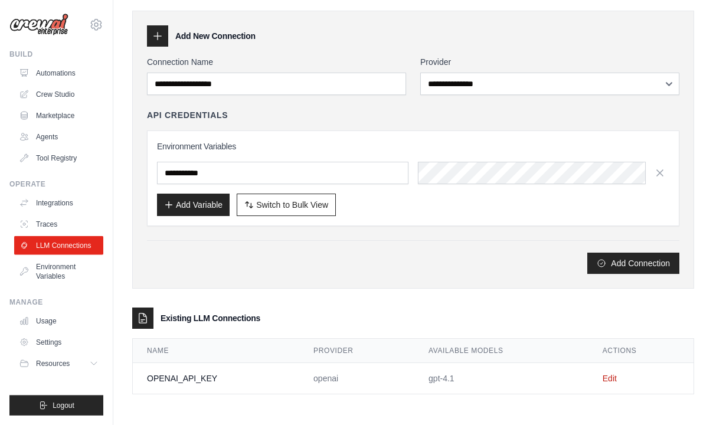
scroll to position [0, 0]
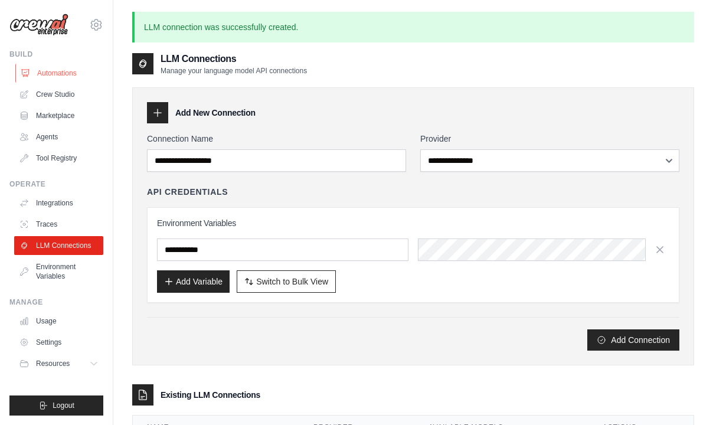
click at [65, 74] on link "Automations" at bounding box center [59, 73] width 89 height 19
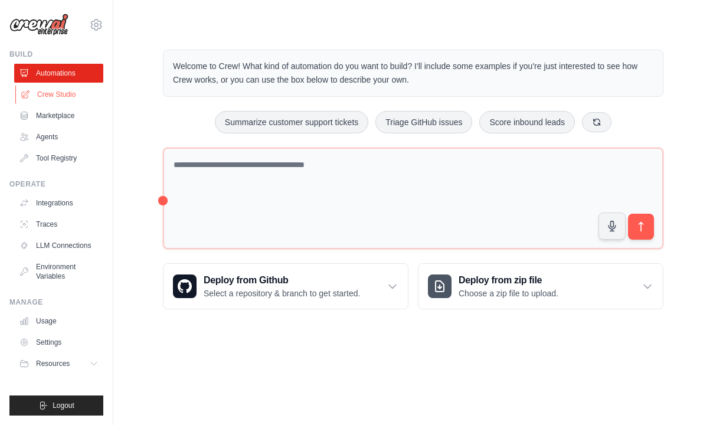
click at [60, 92] on link "Crew Studio" at bounding box center [59, 94] width 89 height 19
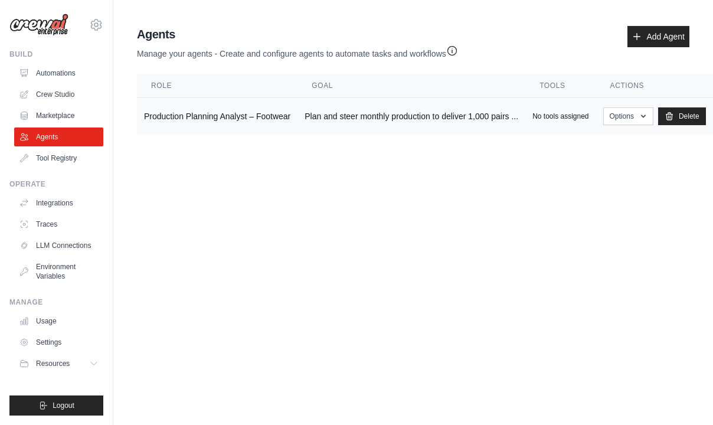
click at [167, 112] on td "Production Planning Analyst – Footwear" at bounding box center [217, 116] width 161 height 37
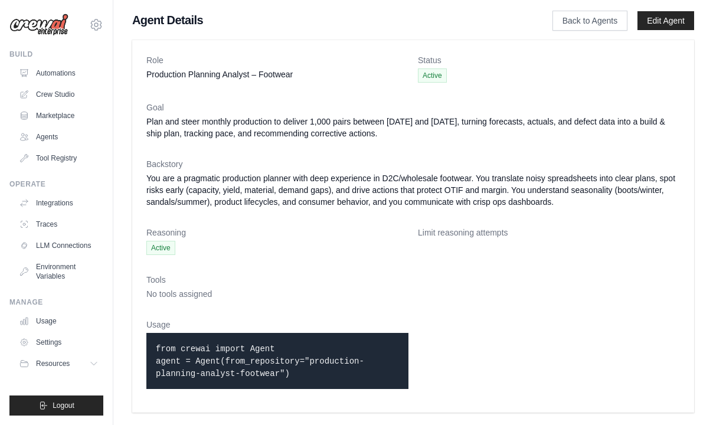
click at [456, 230] on dt "Limit reasoning attempts" at bounding box center [549, 233] width 262 height 12
click at [188, 290] on span "No tools assigned" at bounding box center [179, 293] width 66 height 9
click at [382, 308] on dl "Role Production Planning Analyst – Footwear Status Active Goal Plan and steer m…" at bounding box center [412, 226] width 533 height 344
click at [68, 359] on span "Resources" at bounding box center [54, 363] width 34 height 9
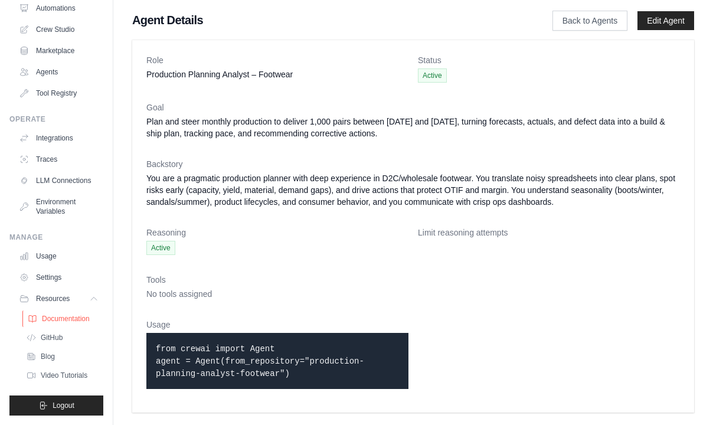
scroll to position [65, 0]
click at [67, 323] on link "Documentation" at bounding box center [63, 318] width 82 height 17
click at [60, 323] on span "Documentation" at bounding box center [66, 318] width 48 height 9
click at [409, 29] on div "Agent Details Back to Agents Edit Agent Role Production Planning Analyst – Foot…" at bounding box center [413, 214] width 600 height 405
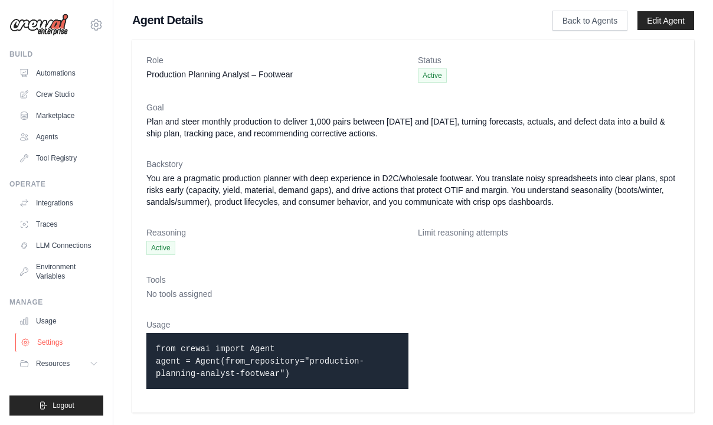
scroll to position [0, 0]
click at [91, 365] on icon at bounding box center [94, 363] width 9 height 9
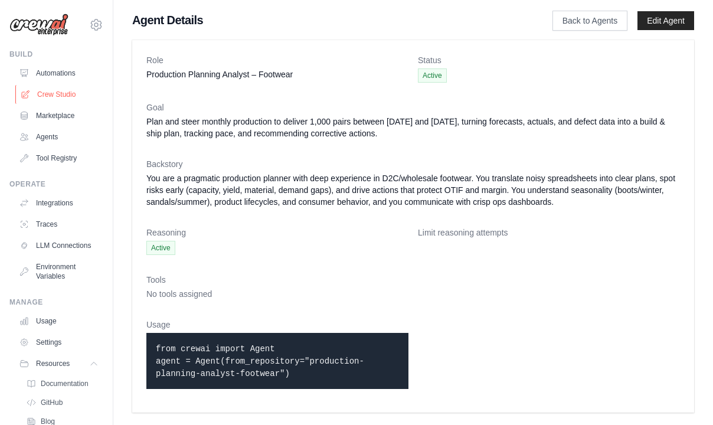
click at [63, 96] on link "Crew Studio" at bounding box center [59, 94] width 89 height 19
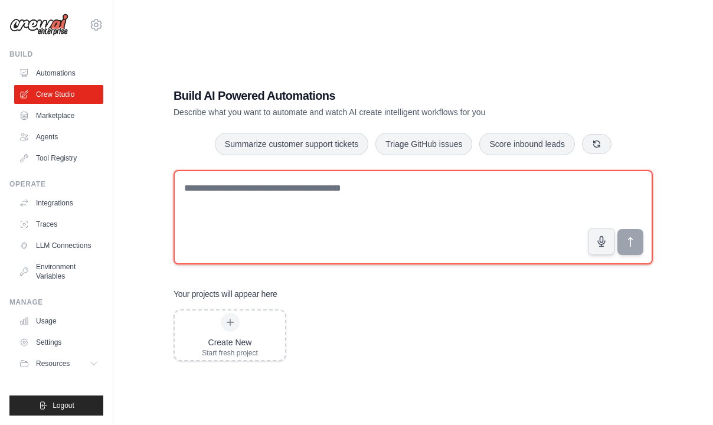
click at [253, 199] on textarea at bounding box center [412, 217] width 479 height 94
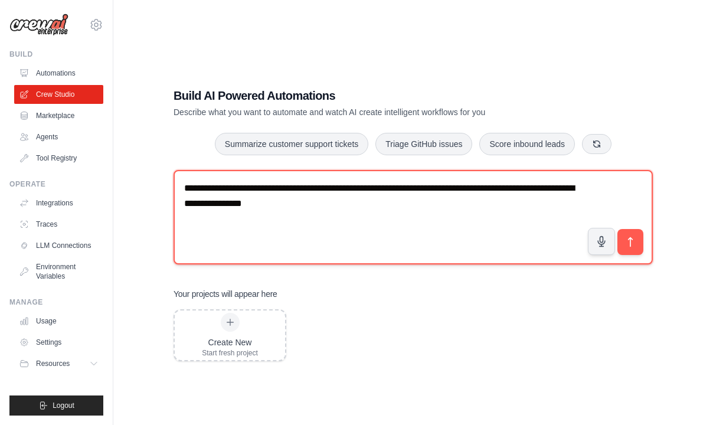
drag, startPoint x: 243, startPoint y: 192, endPoint x: 243, endPoint y: 220, distance: 28.3
click at [243, 192] on textarea "**********" at bounding box center [412, 217] width 479 height 94
click at [358, 207] on textarea "**********" at bounding box center [412, 217] width 479 height 94
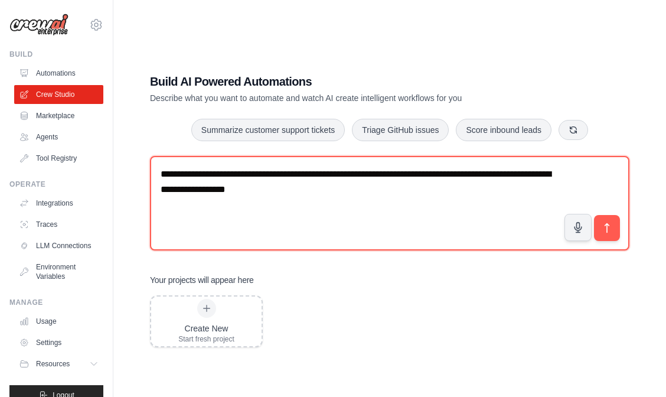
click at [227, 227] on textarea "**********" at bounding box center [389, 203] width 479 height 94
click at [244, 210] on textarea "**********" at bounding box center [389, 203] width 479 height 94
click at [204, 202] on textarea "**********" at bounding box center [389, 203] width 479 height 94
type textarea "**********"
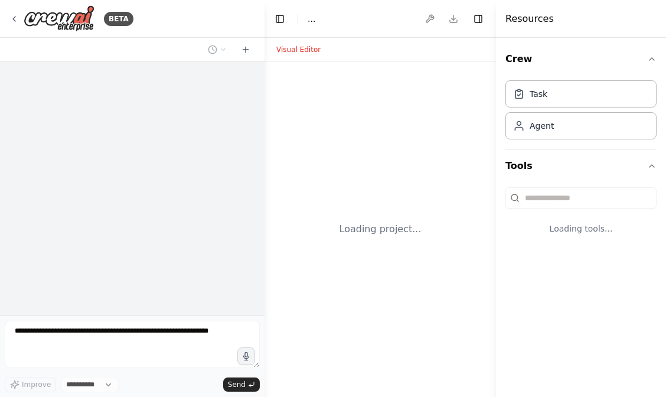
select select "****"
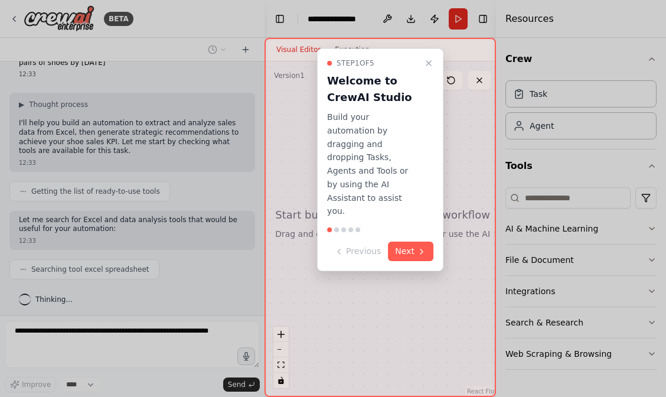
scroll to position [74, 0]
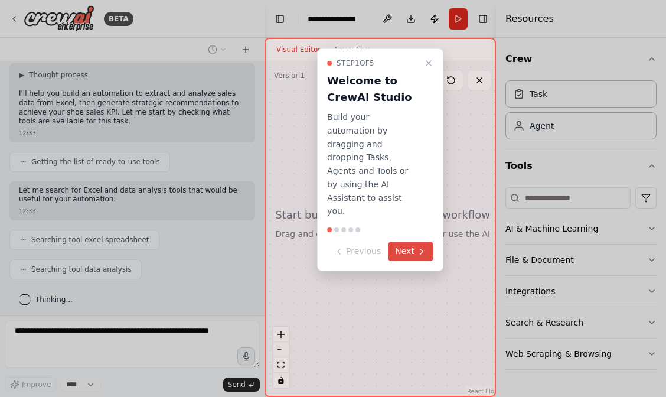
click at [418, 247] on icon at bounding box center [421, 251] width 9 height 9
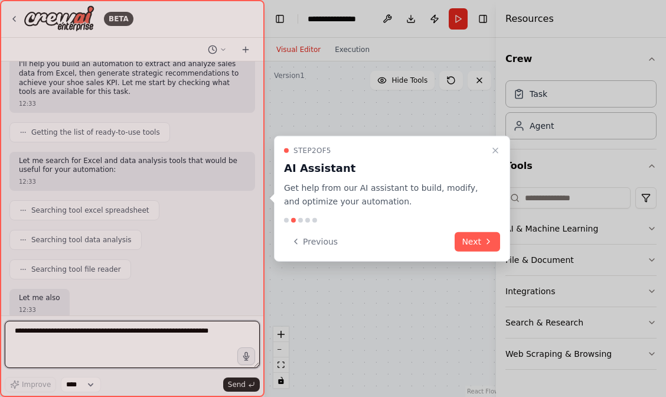
scroll to position [172, 0]
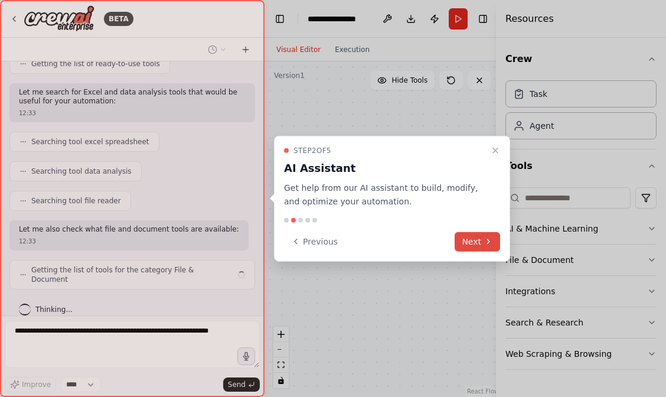
click at [477, 241] on button "Next" at bounding box center [476, 240] width 45 height 19
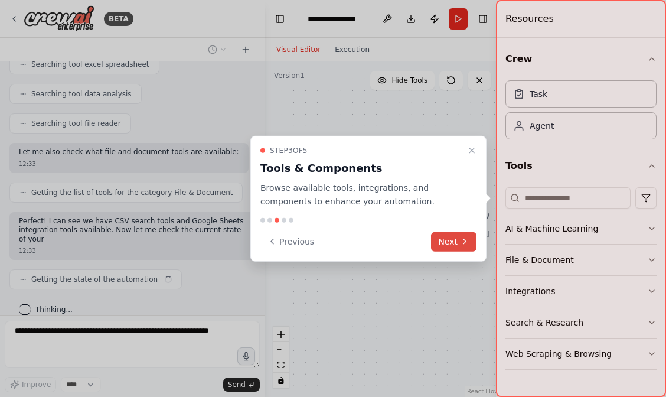
scroll to position [258, 0]
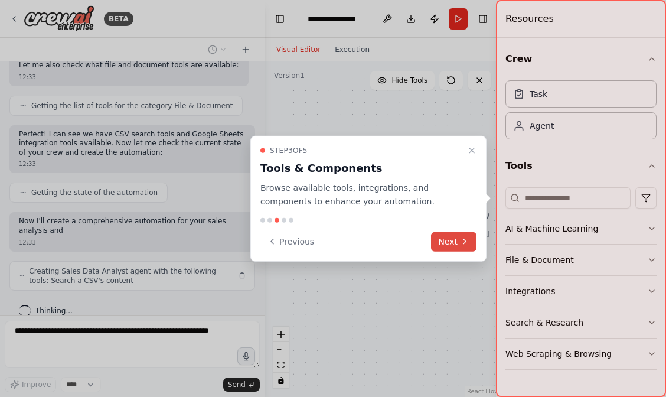
click at [461, 243] on icon at bounding box center [464, 241] width 9 height 9
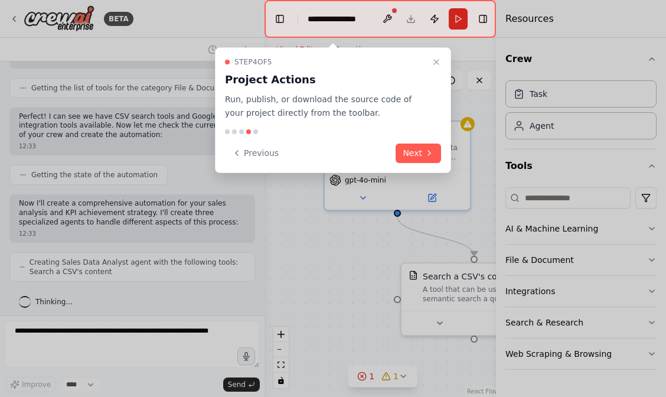
scroll to position [384, 0]
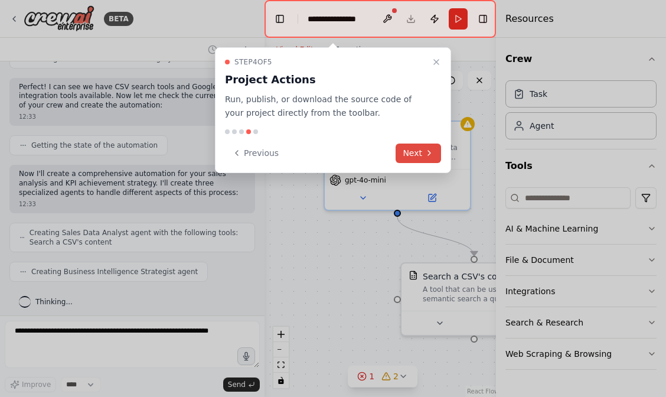
click at [424, 156] on icon at bounding box center [428, 152] width 9 height 9
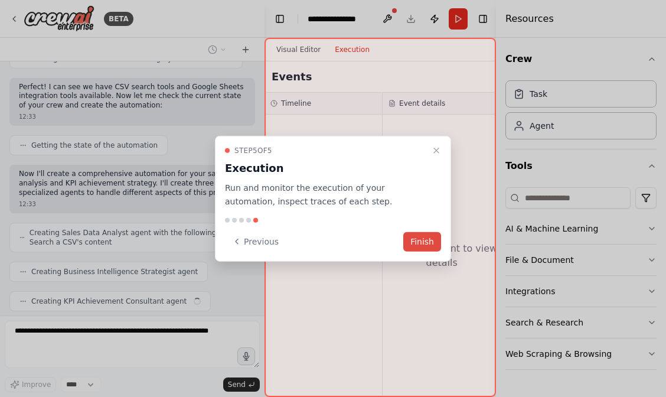
scroll to position [413, 0]
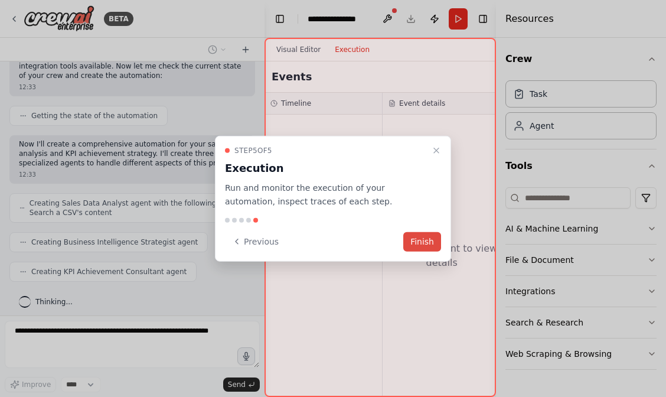
click at [425, 236] on button "Finish" at bounding box center [422, 240] width 38 height 19
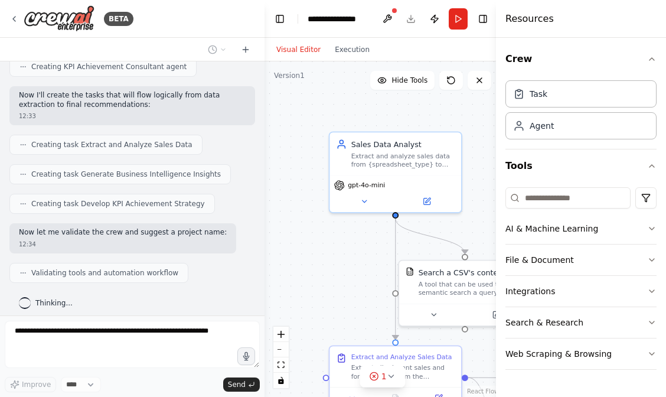
scroll to position [647, 0]
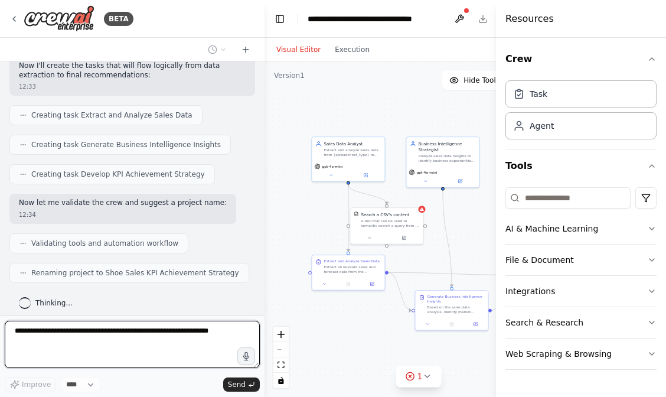
drag, startPoint x: 354, startPoint y: 274, endPoint x: 319, endPoint y: 221, distance: 64.0
click at [319, 221] on div ".deletable-edge-delete-btn { width: 20px; height: 20px; border: 0px solid #ffff…" at bounding box center [418, 228] width 308 height 335
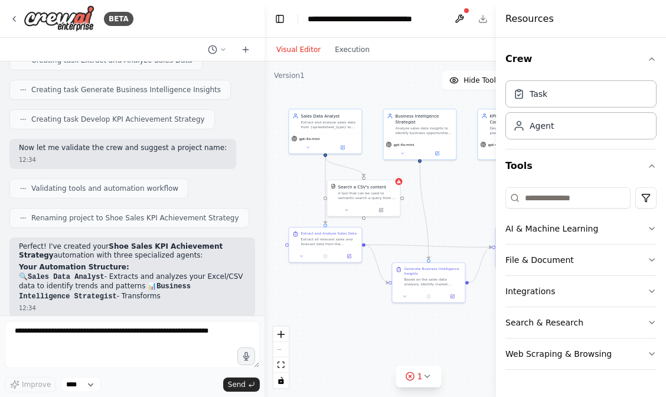
drag, startPoint x: 317, startPoint y: 227, endPoint x: 294, endPoint y: 200, distance: 35.2
click at [294, 200] on div ".deletable-edge-delete-btn { width: 20px; height: 20px; border: 0px solid #ffff…" at bounding box center [418, 228] width 308 height 335
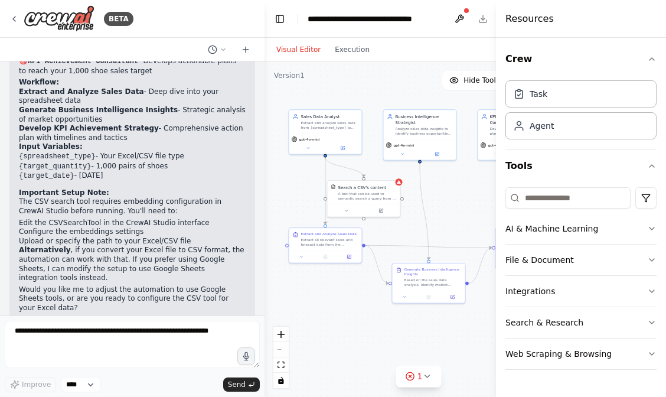
scroll to position [955, 0]
click at [340, 49] on button "Execution" at bounding box center [352, 49] width 49 height 14
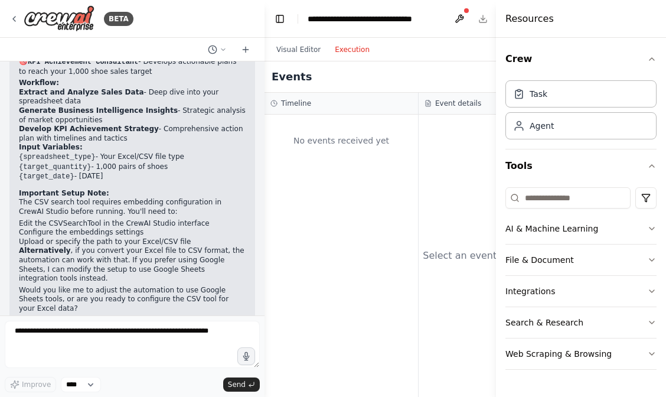
click at [302, 58] on div "Visual Editor Execution" at bounding box center [322, 50] width 107 height 24
click at [298, 50] on button "Visual Editor" at bounding box center [298, 49] width 58 height 14
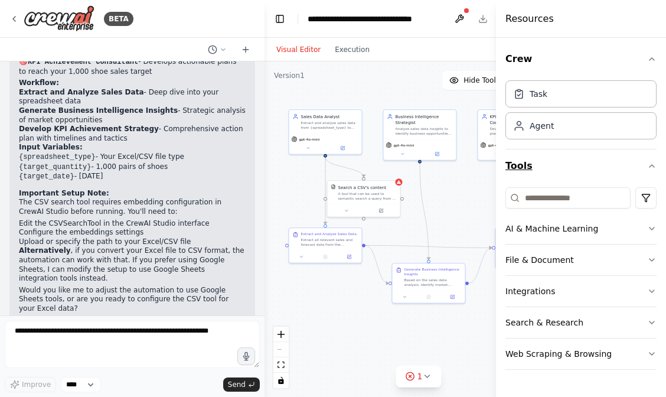
scroll to position [0, 0]
click at [568, 90] on div "Task" at bounding box center [580, 93] width 151 height 27
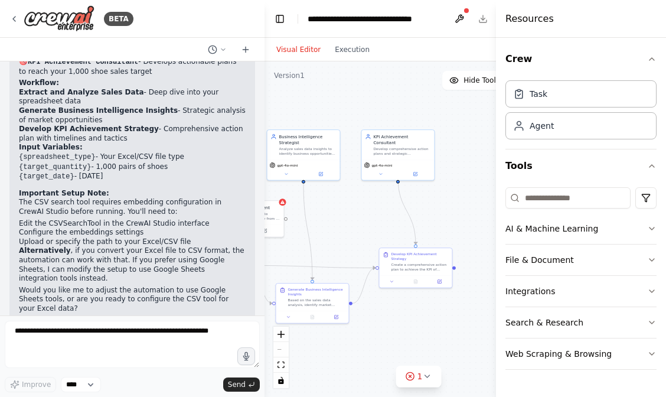
drag, startPoint x: 457, startPoint y: 345, endPoint x: 335, endPoint y: 368, distance: 123.7
click at [334, 368] on div ".deletable-edge-delete-btn { width: 20px; height: 20px; border: 0px solid #ffff…" at bounding box center [418, 228] width 308 height 335
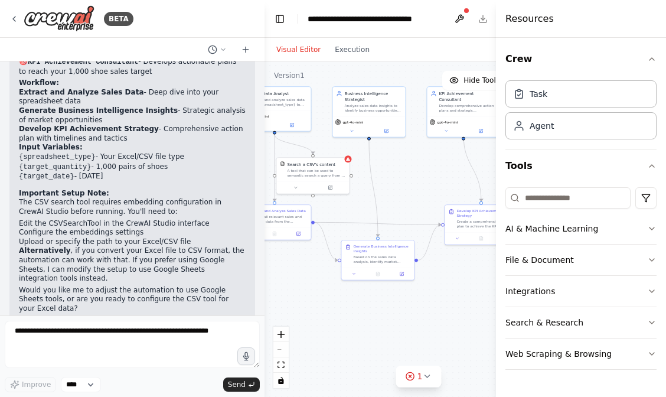
drag, startPoint x: 370, startPoint y: 346, endPoint x: 451, endPoint y: 304, distance: 91.6
click at [451, 304] on div ".deletable-edge-delete-btn { width: 20px; height: 20px; border: 0px solid #ffff…" at bounding box center [418, 228] width 308 height 335
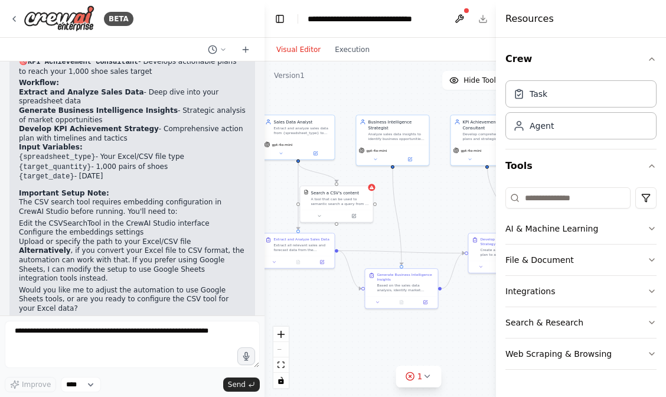
drag, startPoint x: 400, startPoint y: 316, endPoint x: 414, endPoint y: 340, distance: 28.0
click at [414, 340] on div ".deletable-edge-delete-btn { width: 20px; height: 20px; border: 0px solid #ffff…" at bounding box center [418, 228] width 308 height 335
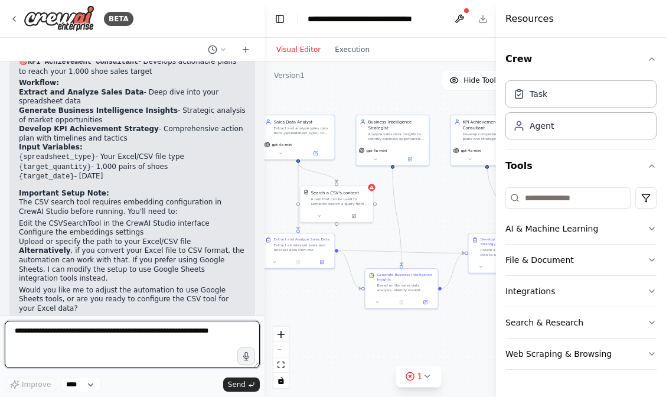
click at [154, 339] on textarea at bounding box center [132, 343] width 255 height 47
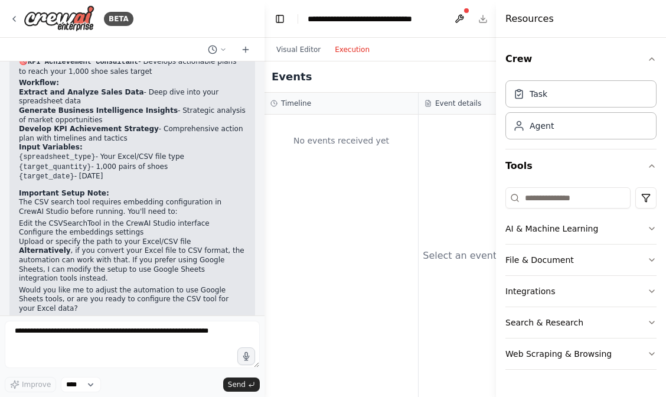
click at [339, 54] on button "Execution" at bounding box center [352, 49] width 49 height 14
click at [325, 137] on div "No events received yet" at bounding box center [341, 140] width 142 height 40
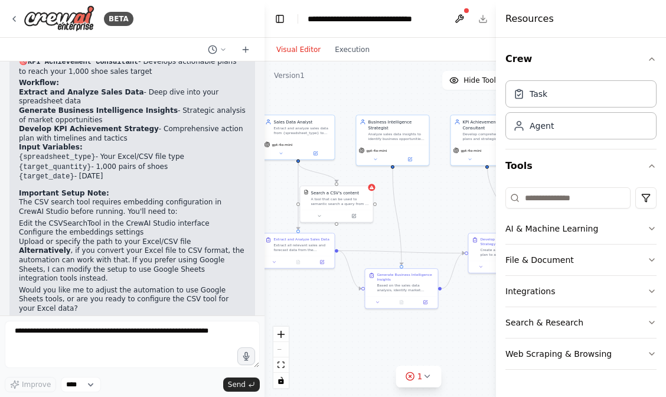
click at [302, 51] on button "Visual Editor" at bounding box center [298, 49] width 58 height 14
click at [457, 21] on button at bounding box center [459, 18] width 19 height 21
click at [351, 210] on div at bounding box center [336, 214] width 73 height 12
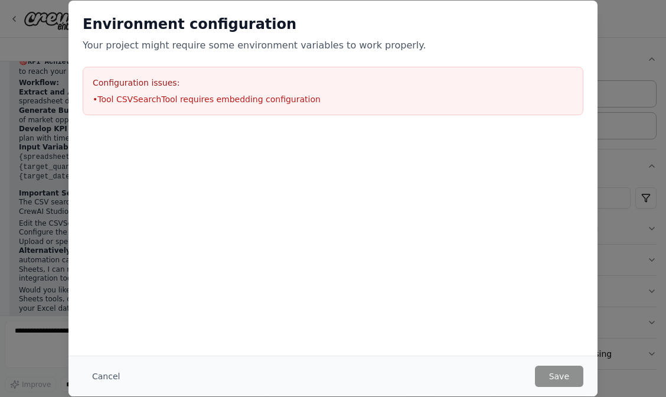
click at [647, 272] on div "Environment configuration Your project might require some environment variables…" at bounding box center [333, 198] width 666 height 397
click at [103, 378] on button "Cancel" at bounding box center [106, 375] width 47 height 21
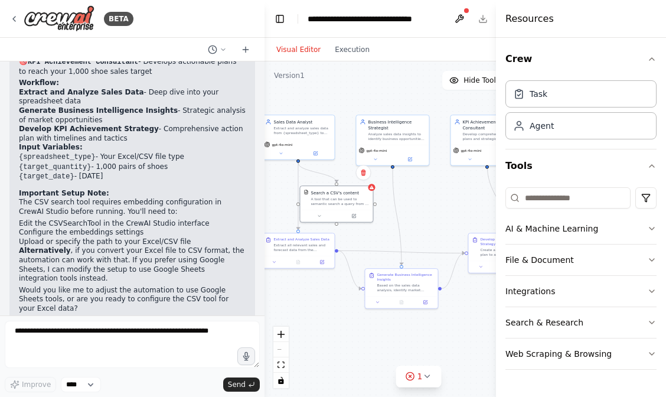
scroll to position [0, 0]
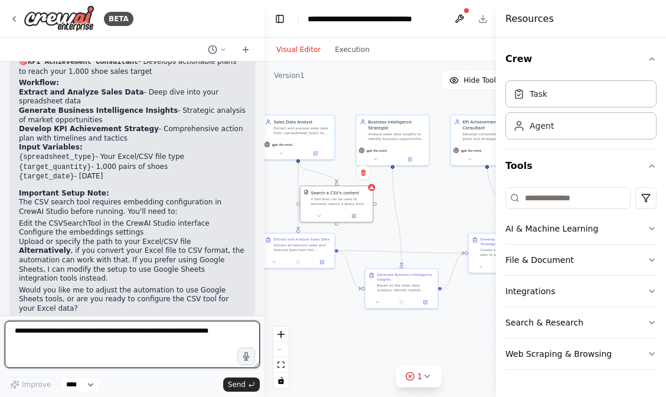
click at [128, 336] on textarea at bounding box center [132, 343] width 255 height 47
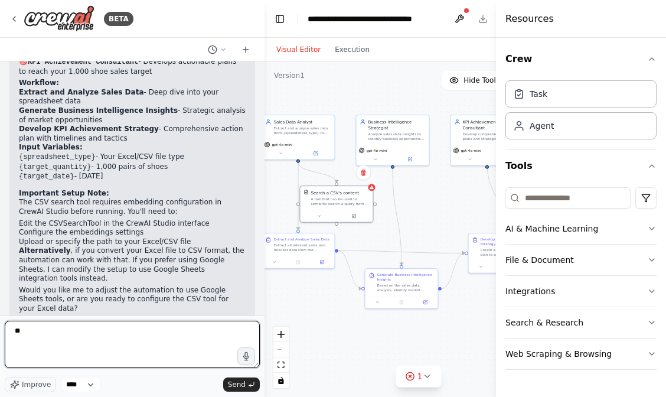
type textarea "*"
click at [31, 332] on textarea "**********" at bounding box center [132, 343] width 255 height 47
click at [116, 332] on textarea "**********" at bounding box center [132, 343] width 255 height 47
type textarea "**********"
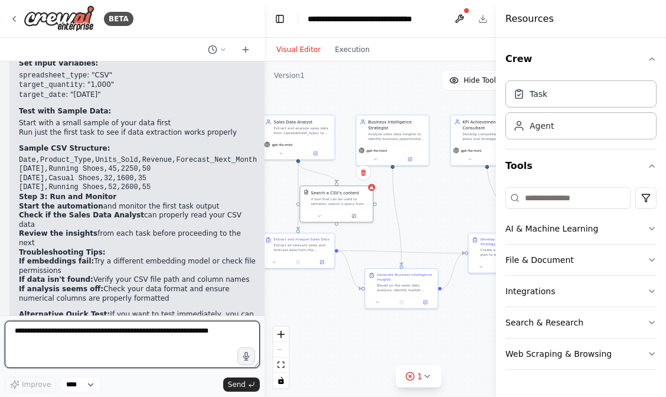
scroll to position [1517, 0]
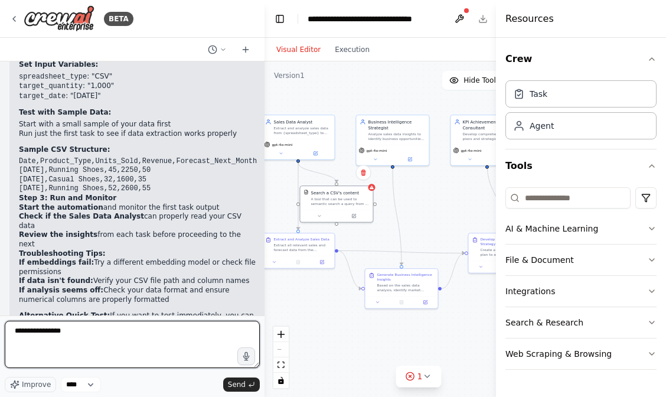
type textarea "**********"
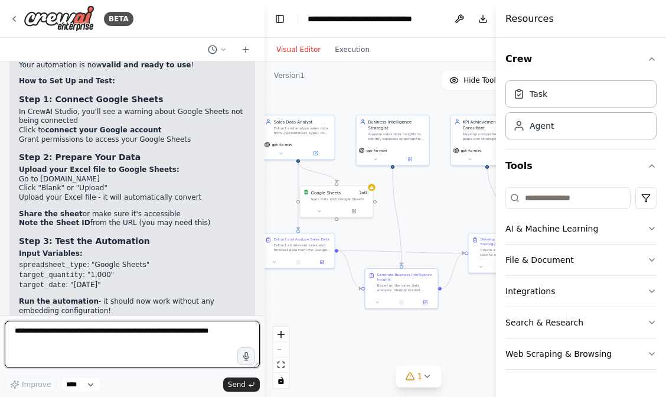
scroll to position [2396, 0]
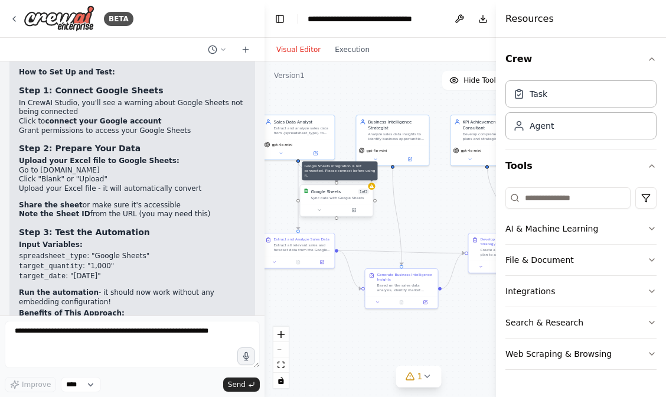
click at [371, 186] on icon at bounding box center [371, 186] width 4 height 4
click at [348, 208] on button at bounding box center [354, 210] width 34 height 7
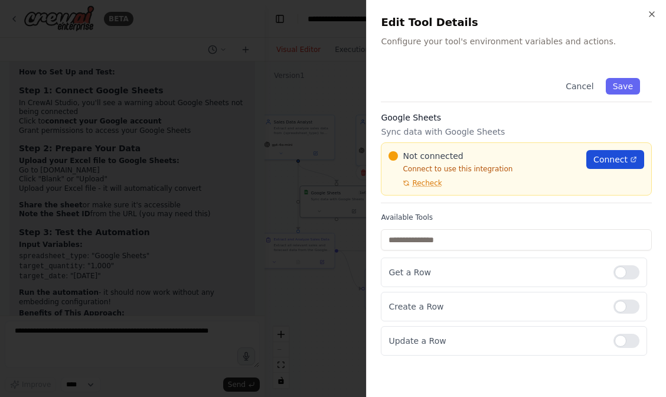
click at [607, 155] on span "Connect" at bounding box center [610, 159] width 34 height 12
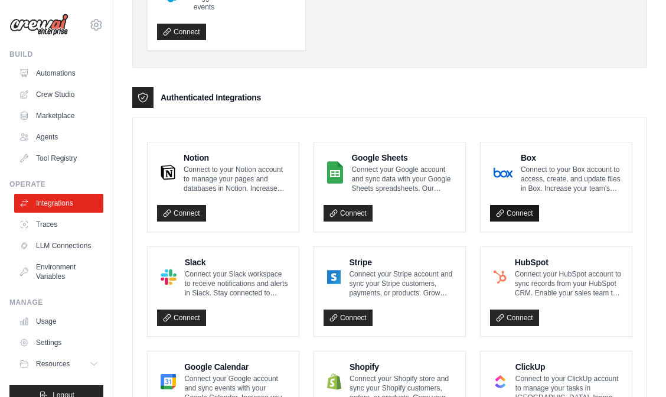
scroll to position [260, 0]
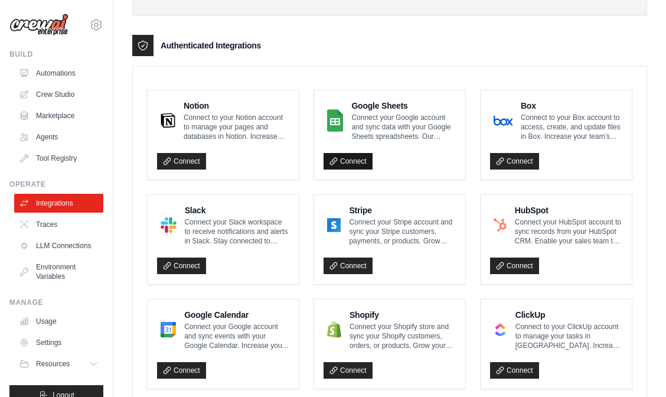
click at [349, 161] on link "Connect" at bounding box center [347, 161] width 49 height 17
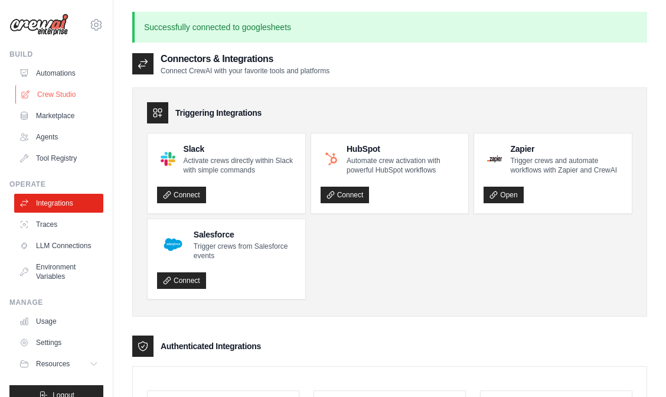
click at [52, 94] on link "Crew Studio" at bounding box center [59, 94] width 89 height 19
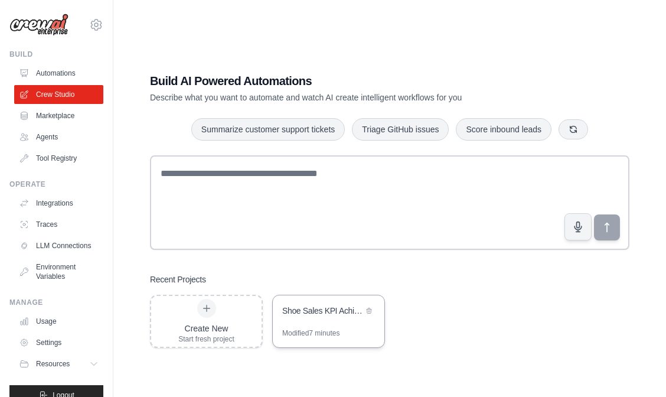
click at [311, 301] on div "Shoe Sales KPI Achievement Strategy" at bounding box center [329, 311] width 112 height 33
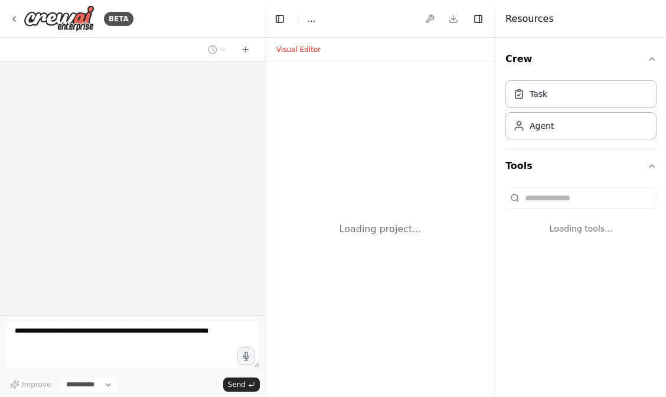
select select "****"
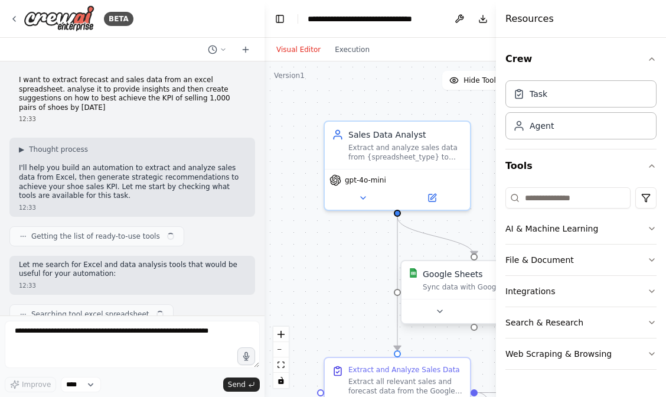
scroll to position [2392, 0]
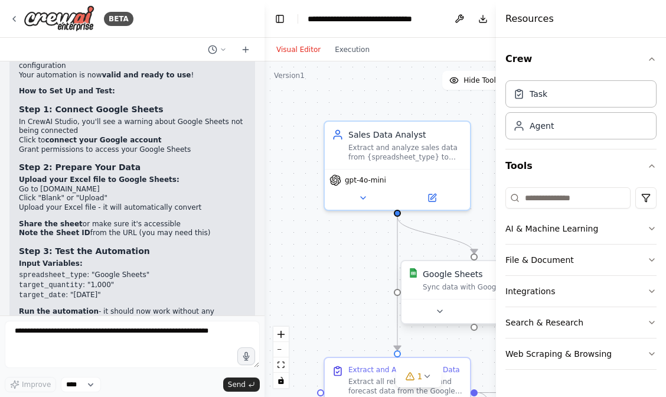
click at [434, 280] on div "Google Sheets 1 of 3 Sync data with Google Sheets" at bounding box center [481, 280] width 117 height 24
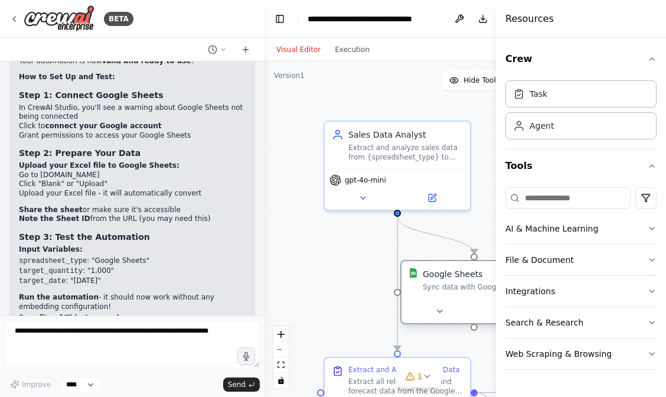
click at [437, 288] on div "Sync data with Google Sheets" at bounding box center [481, 286] width 117 height 9
click at [438, 316] on button at bounding box center [439, 311] width 67 height 14
click at [441, 286] on div "Sync data with Google Sheets" at bounding box center [481, 286] width 117 height 9
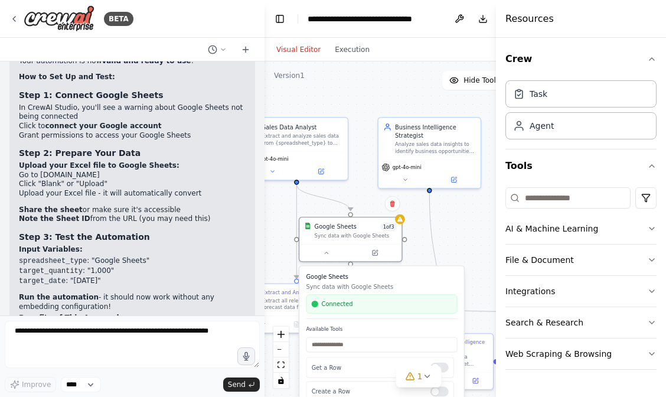
drag, startPoint x: 338, startPoint y: 302, endPoint x: 251, endPoint y: 239, distance: 106.9
click at [251, 239] on div "BETA I want to extract forecast and sales data from an excel spreadsheet. analy…" at bounding box center [333, 198] width 666 height 397
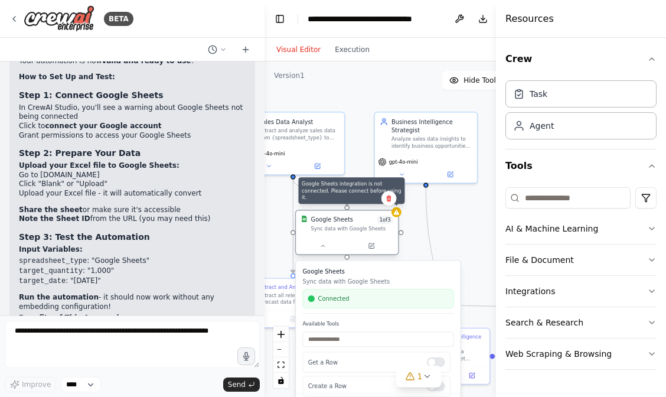
click at [395, 212] on icon at bounding box center [396, 211] width 5 height 5
click at [399, 212] on icon at bounding box center [396, 212] width 6 height 6
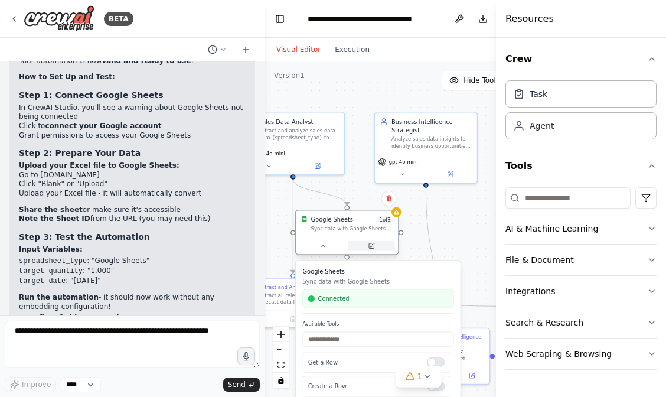
click at [372, 247] on icon at bounding box center [371, 245] width 5 height 5
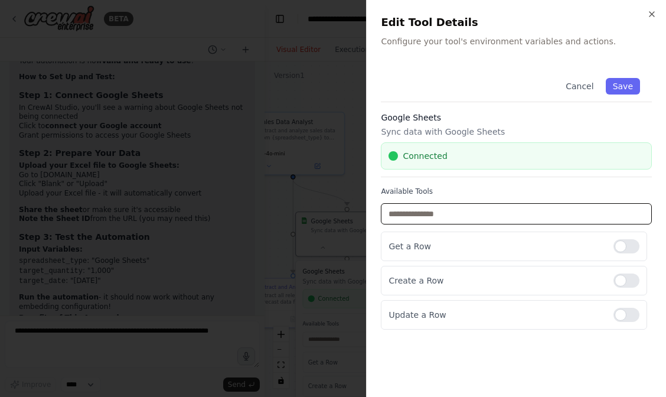
click at [451, 215] on input "text" at bounding box center [516, 213] width 271 height 21
click at [457, 208] on input "text" at bounding box center [516, 213] width 271 height 21
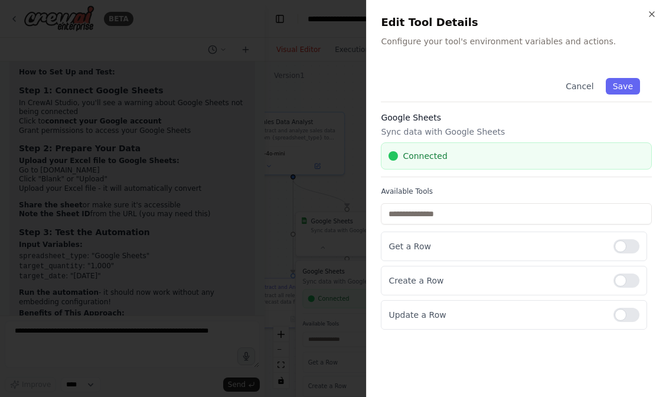
click at [461, 182] on div "Cancel Save Google Sheets Sync data with Google Sheets Connected Available Tool…" at bounding box center [516, 197] width 271 height 263
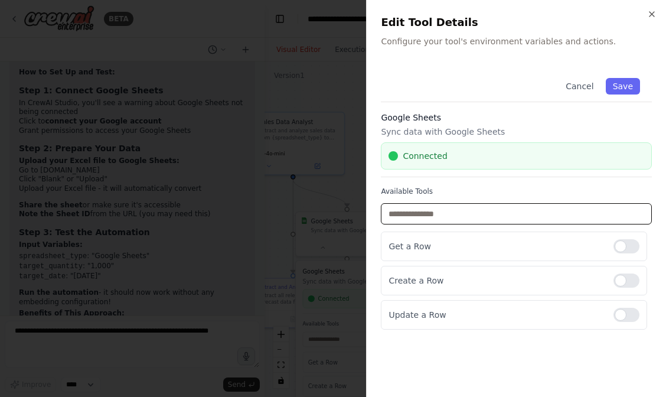
click at [448, 218] on input "text" at bounding box center [516, 213] width 271 height 21
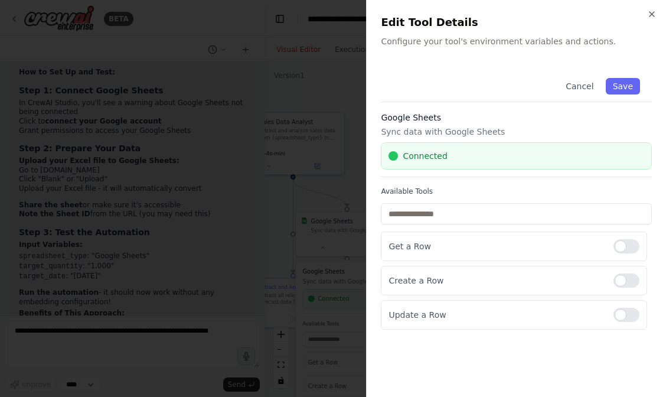
click at [547, 122] on h3 "Google Sheets" at bounding box center [516, 118] width 271 height 12
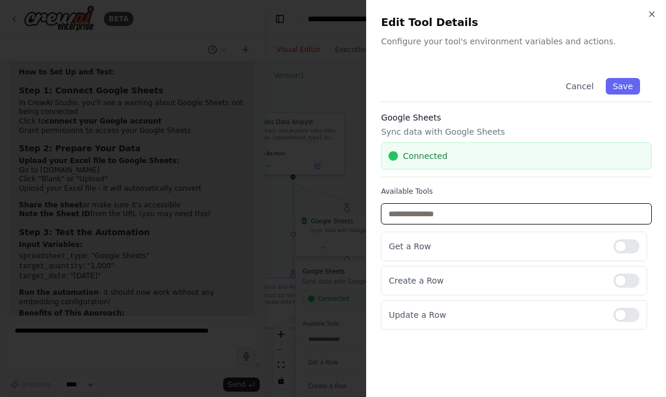
click at [427, 215] on input "text" at bounding box center [516, 213] width 271 height 21
type input "*"
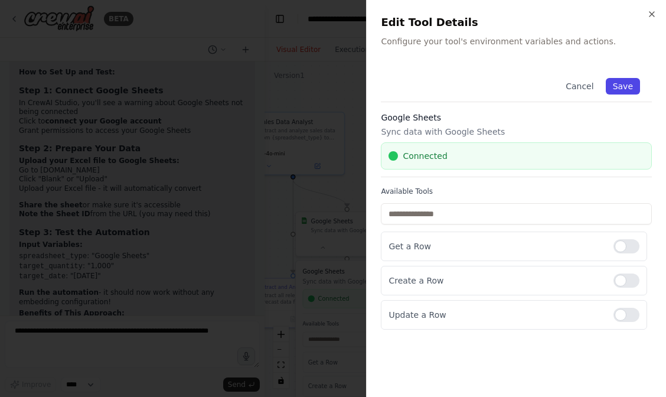
click at [619, 84] on button "Save" at bounding box center [622, 86] width 34 height 17
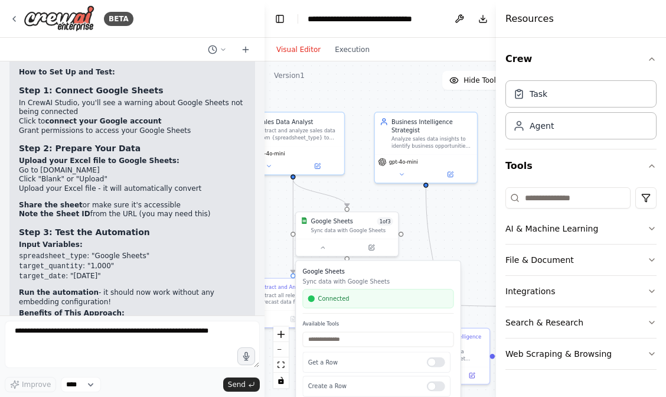
click at [446, 233] on div ".deletable-edge-delete-btn { width: 20px; height: 20px; border: 0px solid #ffff…" at bounding box center [418, 228] width 308 height 335
click at [346, 94] on div ".deletable-edge-delete-btn { width: 20px; height: 20px; border: 0px solid #ffff…" at bounding box center [418, 228] width 308 height 335
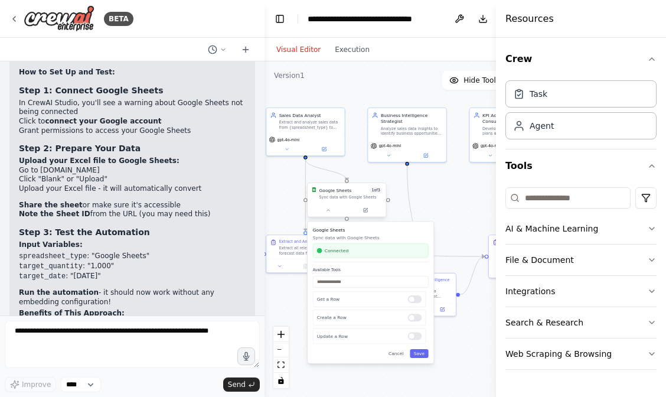
click at [375, 204] on div at bounding box center [346, 210] width 78 height 13
click at [329, 208] on icon at bounding box center [328, 210] width 5 height 5
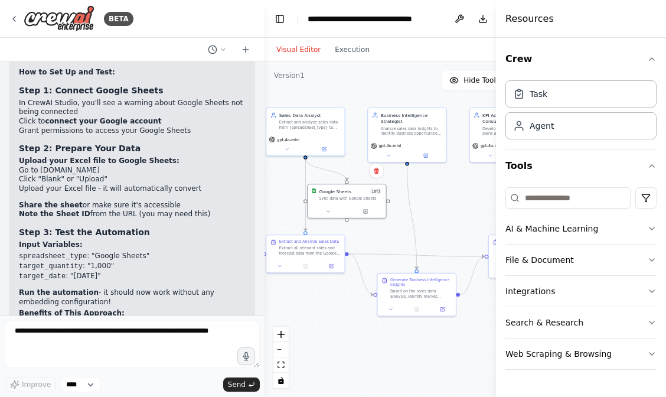
click at [350, 322] on div ".deletable-edge-delete-btn { width: 20px; height: 20px; border: 0px solid #ffff…" at bounding box center [418, 228] width 308 height 335
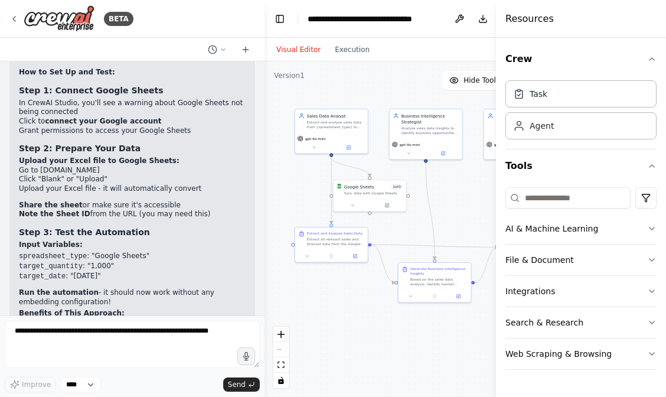
drag, startPoint x: 441, startPoint y: 355, endPoint x: 461, endPoint y: 341, distance: 24.2
click at [461, 341] on div ".deletable-edge-delete-btn { width: 20px; height: 20px; border: 0px solid #ffff…" at bounding box center [418, 228] width 308 height 335
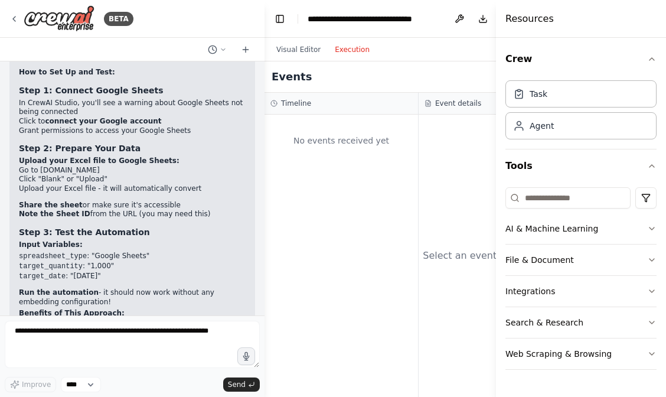
click at [348, 50] on button "Execution" at bounding box center [352, 49] width 49 height 14
click at [302, 47] on button "Visual Editor" at bounding box center [298, 49] width 58 height 14
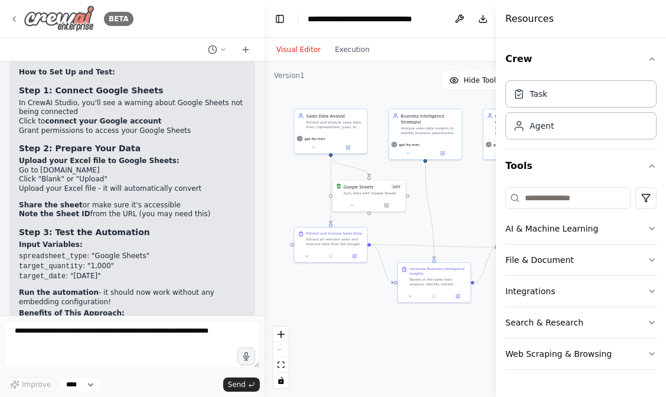
click at [15, 20] on icon at bounding box center [14, 19] width 2 height 5
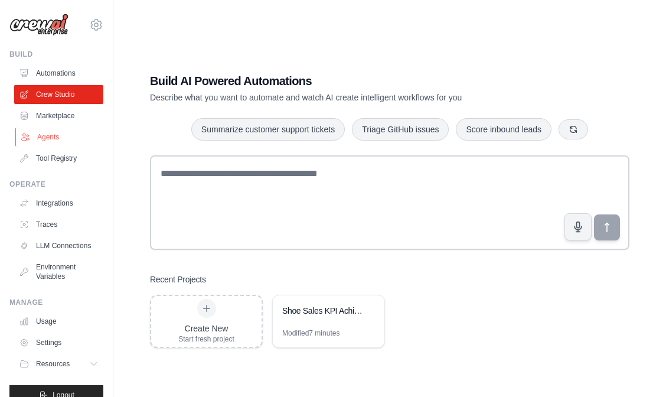
click at [63, 140] on link "Agents" at bounding box center [59, 136] width 89 height 19
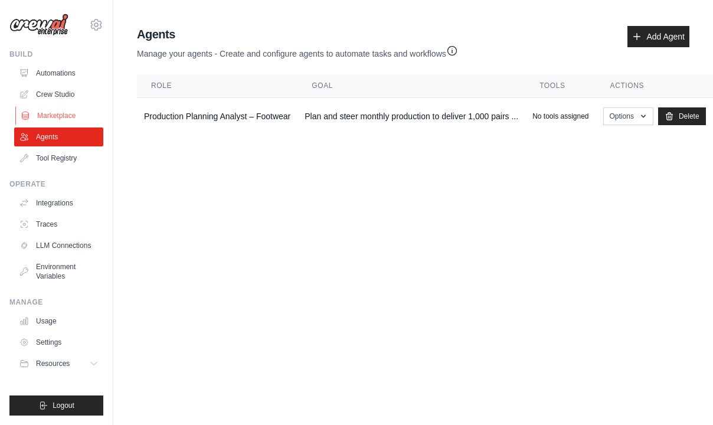
click at [66, 120] on link "Marketplace" at bounding box center [59, 115] width 89 height 19
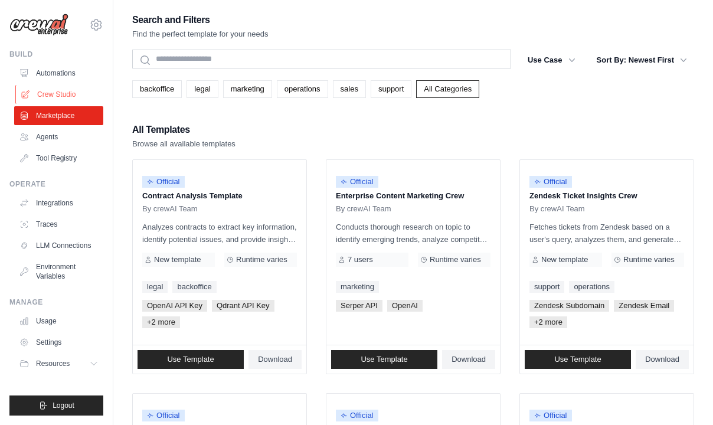
click at [67, 91] on link "Crew Studio" at bounding box center [59, 94] width 89 height 19
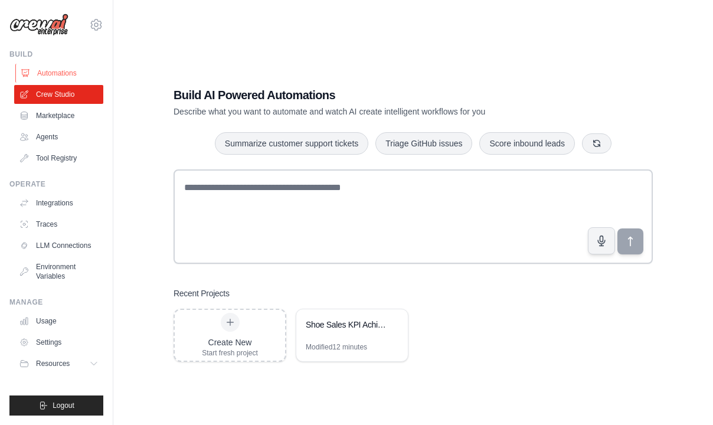
click at [66, 73] on link "Automations" at bounding box center [59, 73] width 89 height 19
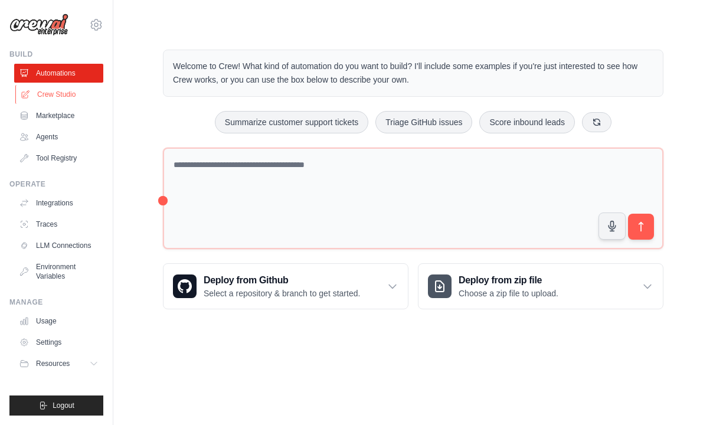
click at [65, 94] on link "Crew Studio" at bounding box center [59, 94] width 89 height 19
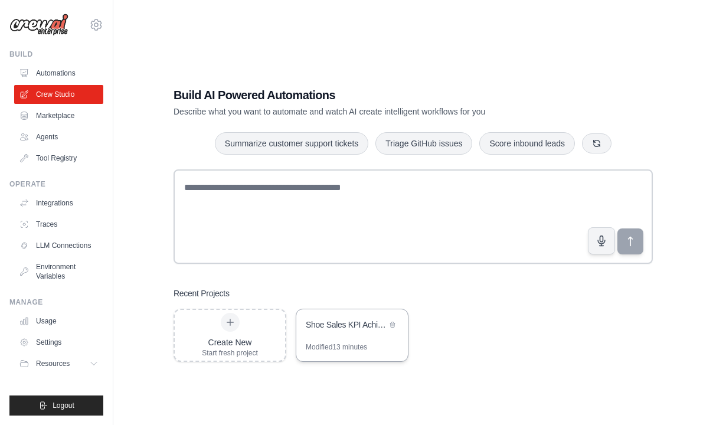
click at [346, 320] on div "Shoe Sales KPI Achievement Strategy" at bounding box center [346, 325] width 81 height 12
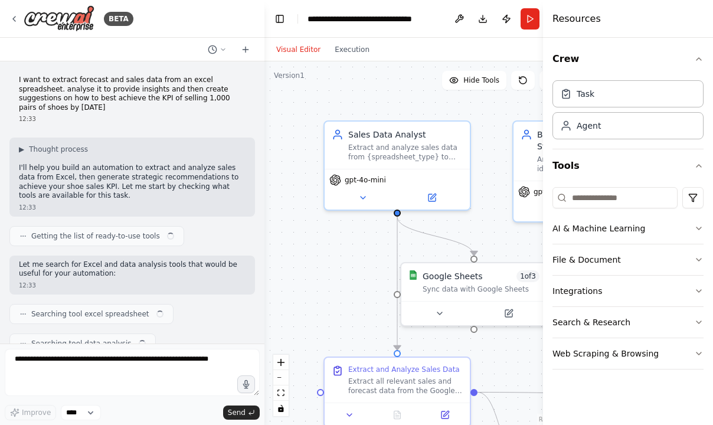
scroll to position [2363, 0]
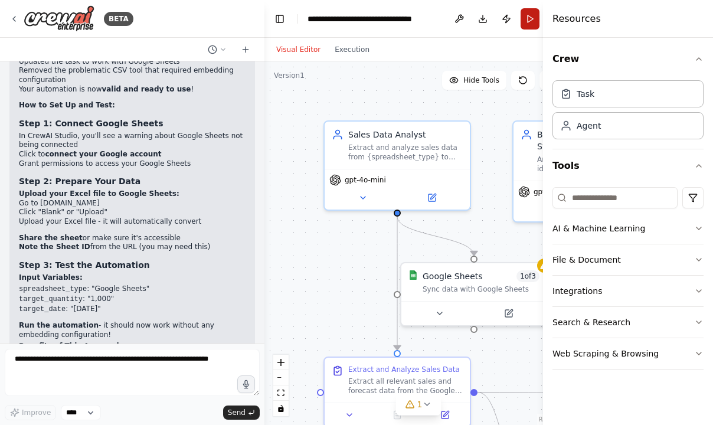
click at [526, 22] on button "Run" at bounding box center [529, 18] width 19 height 21
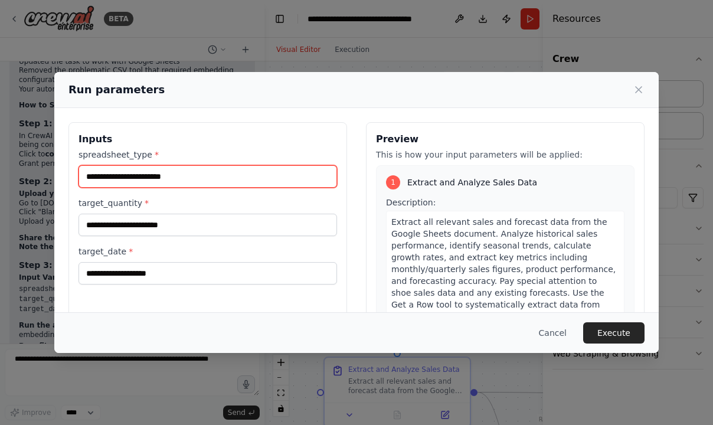
click at [189, 177] on input "spreadsheet_type *" at bounding box center [207, 176] width 258 height 22
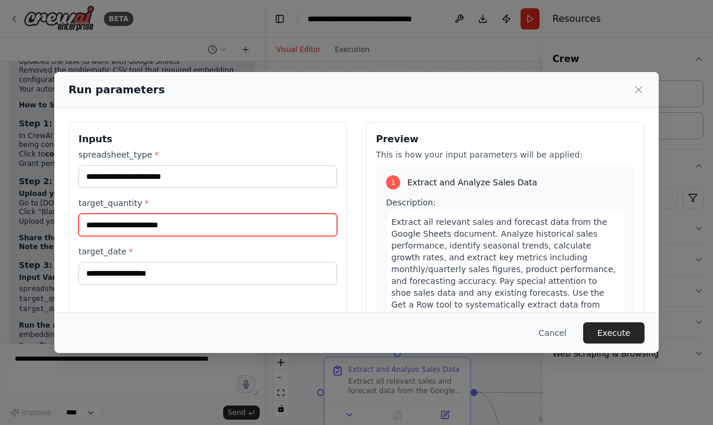
click at [176, 231] on input "target_quantity *" at bounding box center [207, 225] width 258 height 22
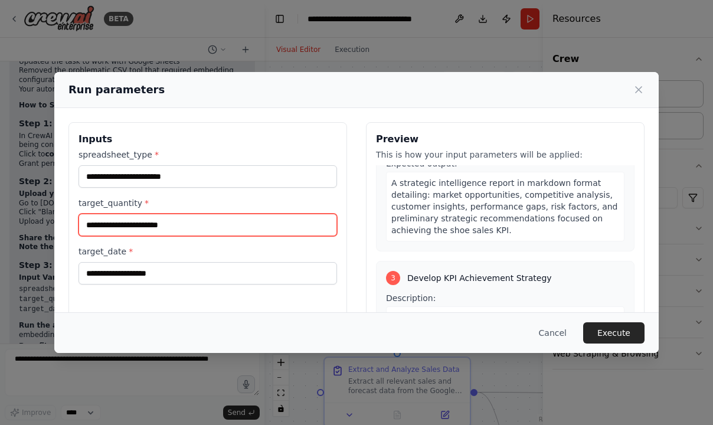
scroll to position [441, 0]
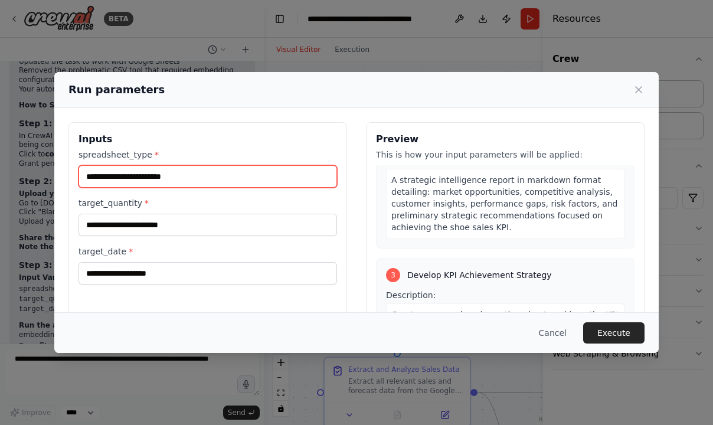
click at [237, 172] on input "spreadsheet_type *" at bounding box center [207, 176] width 258 height 22
type input "*"
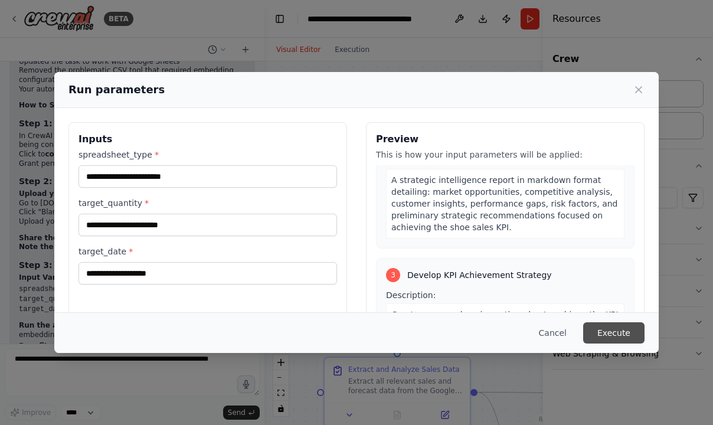
click at [618, 332] on button "Execute" at bounding box center [613, 332] width 61 height 21
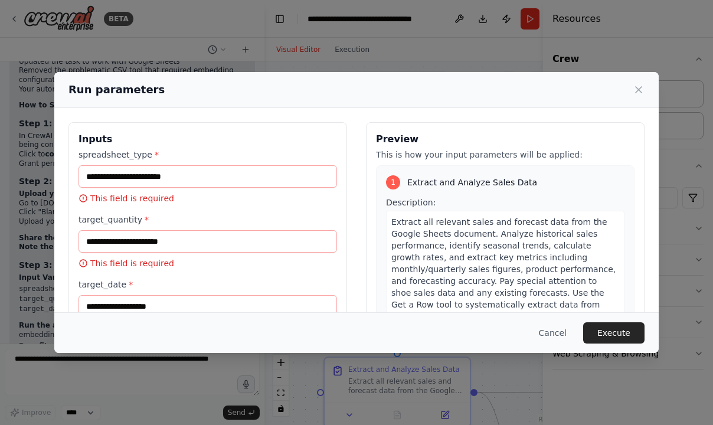
scroll to position [0, 0]
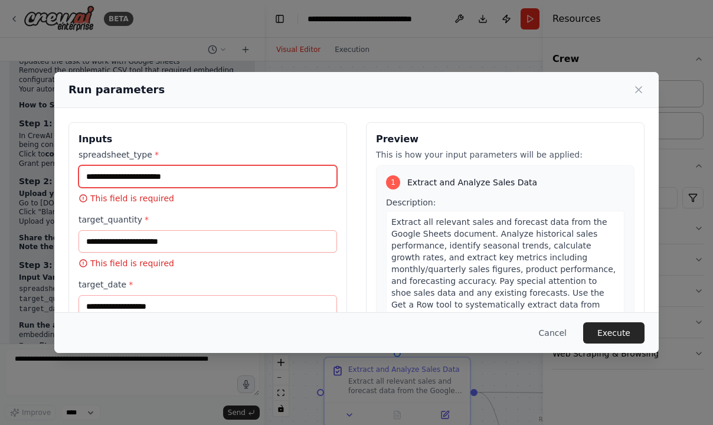
click at [299, 180] on input "spreadsheet_type *" at bounding box center [207, 176] width 258 height 22
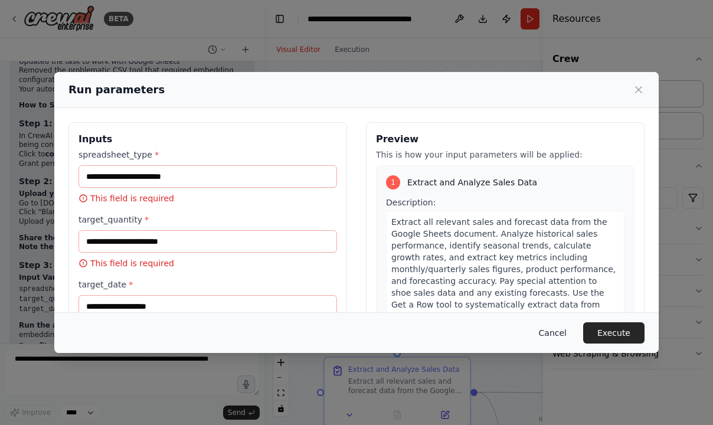
click at [559, 330] on button "Cancel" at bounding box center [552, 332] width 47 height 21
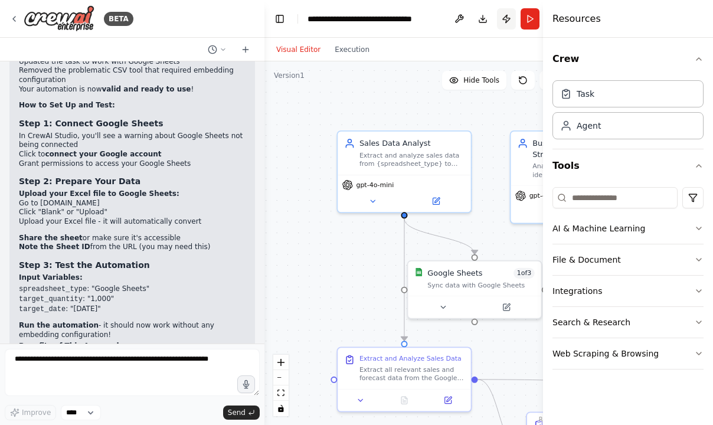
click at [506, 15] on button "Publish" at bounding box center [506, 18] width 19 height 21
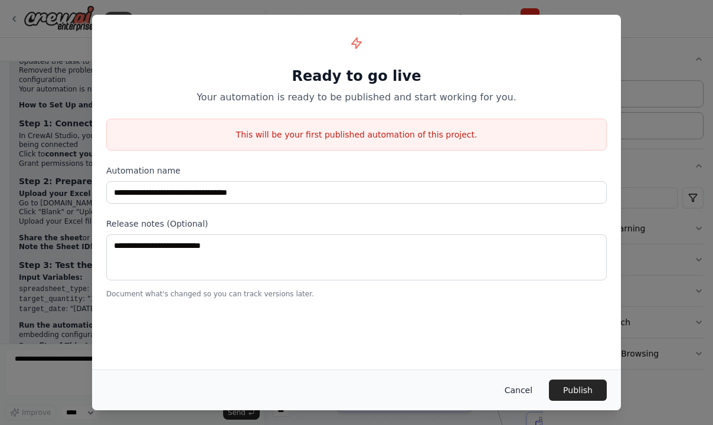
click at [526, 387] on button "Cancel" at bounding box center [518, 389] width 47 height 21
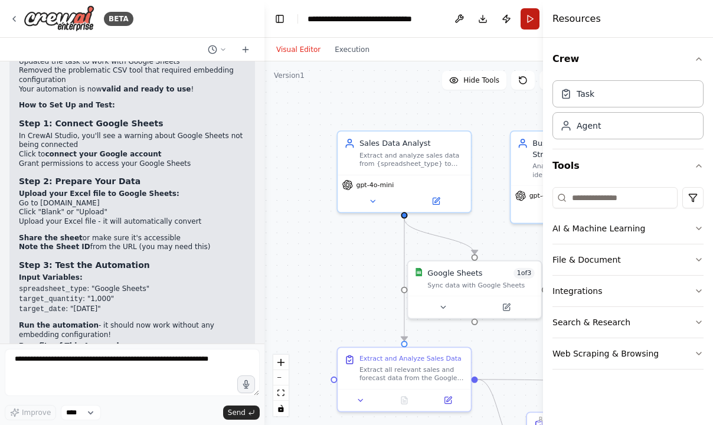
click at [530, 15] on button "Run" at bounding box center [529, 18] width 19 height 21
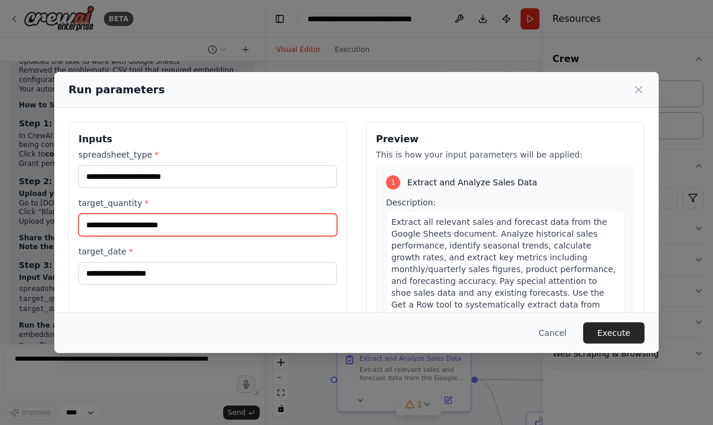
click at [263, 230] on input "target_quantity *" at bounding box center [207, 225] width 258 height 22
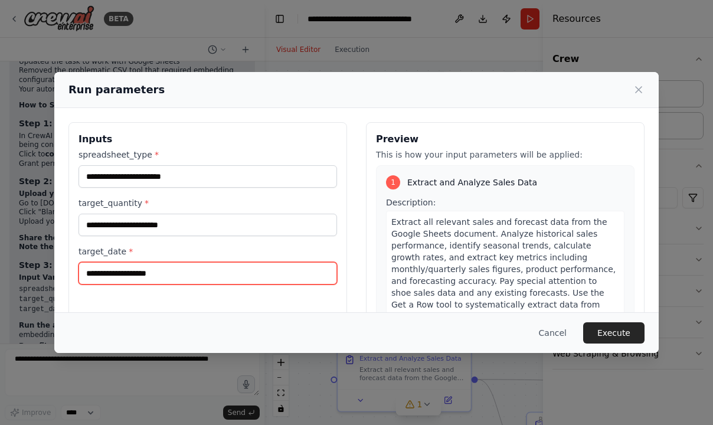
click at [248, 278] on input "target_date *" at bounding box center [207, 273] width 258 height 22
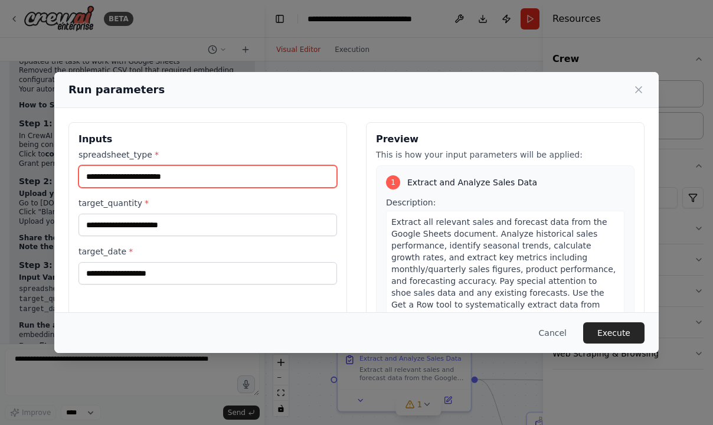
click at [255, 166] on input "spreadsheet_type *" at bounding box center [207, 176] width 258 height 22
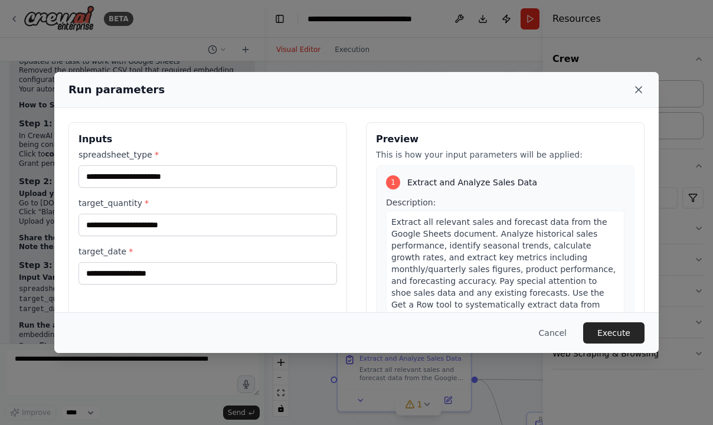
click at [642, 92] on icon at bounding box center [639, 90] width 12 height 12
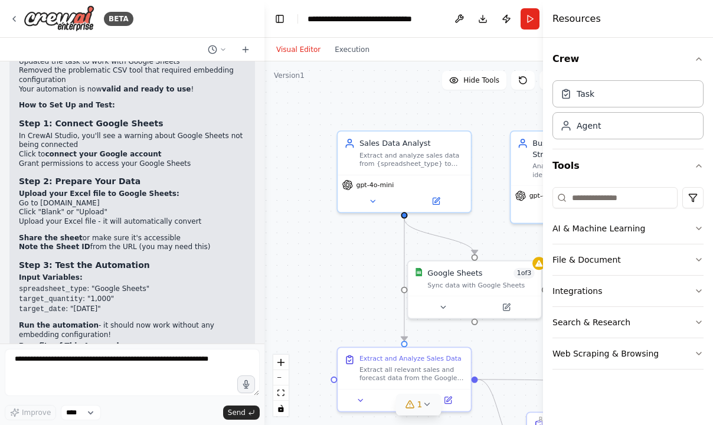
click at [425, 404] on icon at bounding box center [426, 404] width 5 height 2
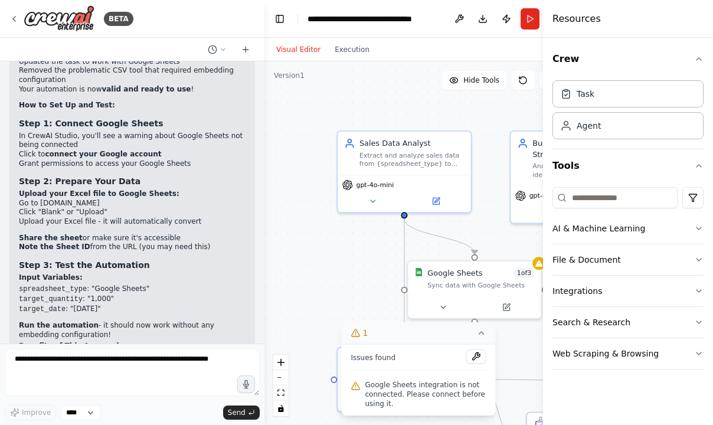
click at [335, 279] on div ".deletable-edge-delete-btn { width: 20px; height: 20px; border: 0px solid #ffff…" at bounding box center [418, 243] width 308 height 364
click at [384, 385] on span "Google Sheets integration is not connected. Please connect before using it." at bounding box center [425, 394] width 121 height 28
click at [353, 388] on icon at bounding box center [355, 385] width 9 height 9
click at [479, 358] on button at bounding box center [476, 356] width 20 height 14
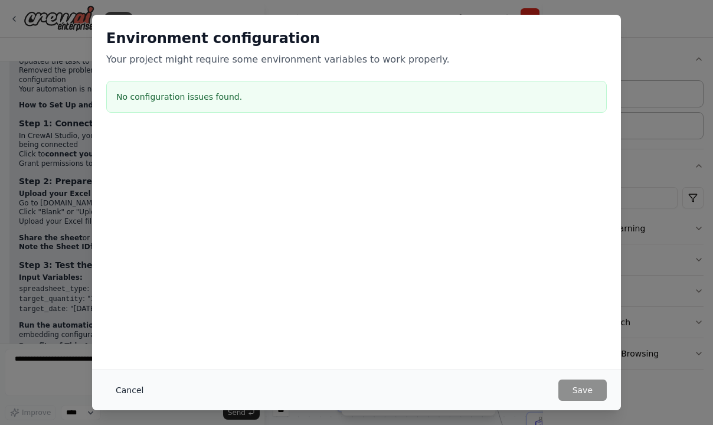
click at [124, 391] on button "Cancel" at bounding box center [129, 389] width 47 height 21
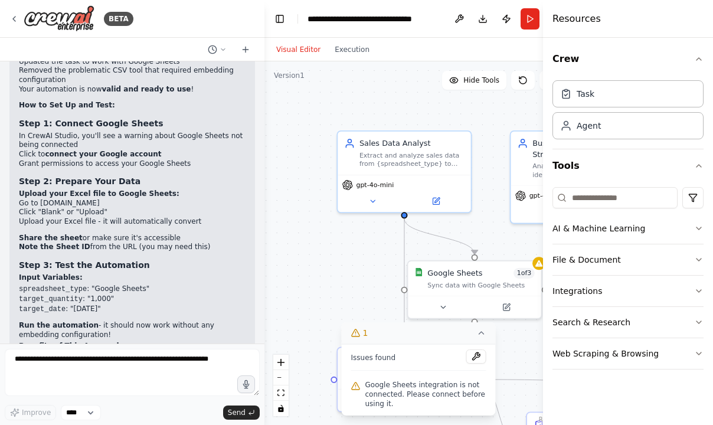
click at [357, 330] on icon at bounding box center [355, 332] width 9 height 9
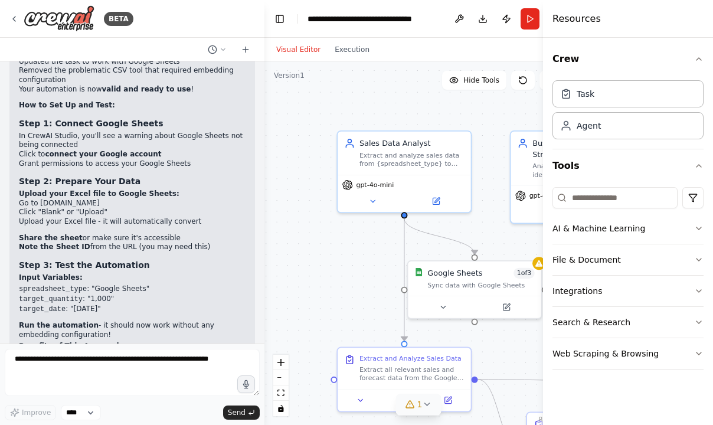
click at [421, 405] on span "1" at bounding box center [419, 404] width 5 height 12
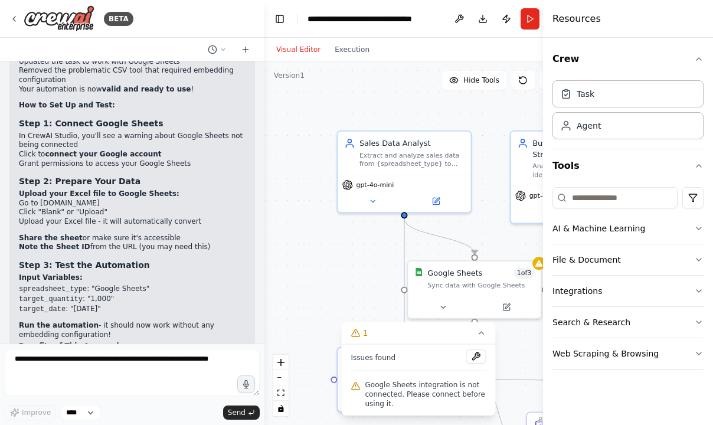
click at [395, 399] on span "Google Sheets integration is not connected. Please connect before using it." at bounding box center [425, 394] width 121 height 28
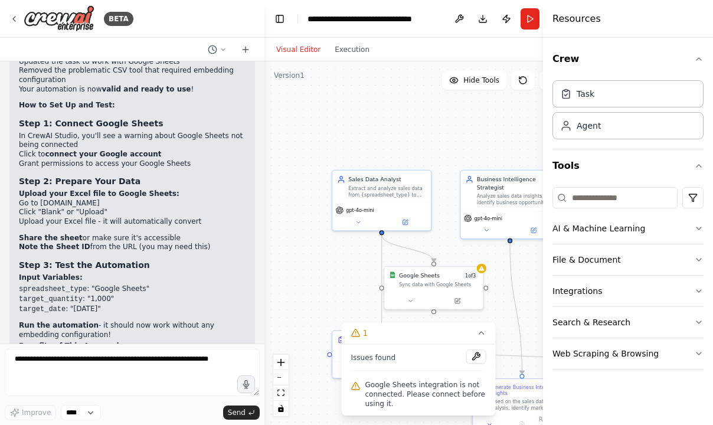
click at [317, 283] on div ".deletable-edge-delete-btn { width: 20px; height: 20px; border: 0px solid #ffff…" at bounding box center [418, 243] width 308 height 364
click at [310, 292] on div ".deletable-edge-delete-btn { width: 20px; height: 20px; border: 0px solid #ffff…" at bounding box center [418, 243] width 308 height 364
click at [483, 335] on icon at bounding box center [481, 332] width 9 height 9
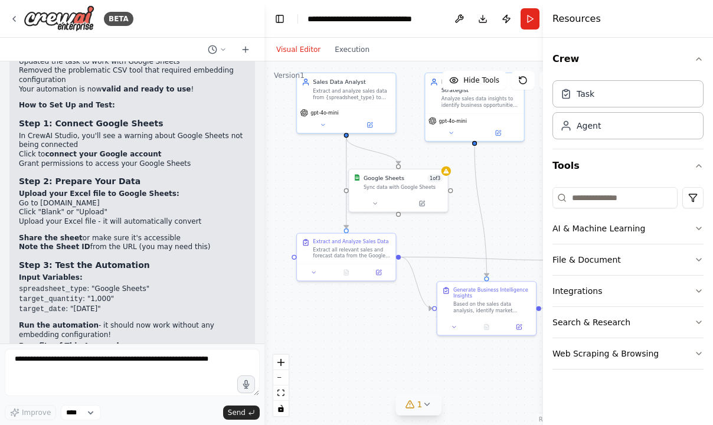
drag, startPoint x: 351, startPoint y: 397, endPoint x: 316, endPoint y: 299, distance: 103.6
click at [316, 299] on div ".deletable-edge-delete-btn { width: 20px; height: 20px; border: 0px solid #ffff…" at bounding box center [418, 243] width 308 height 364
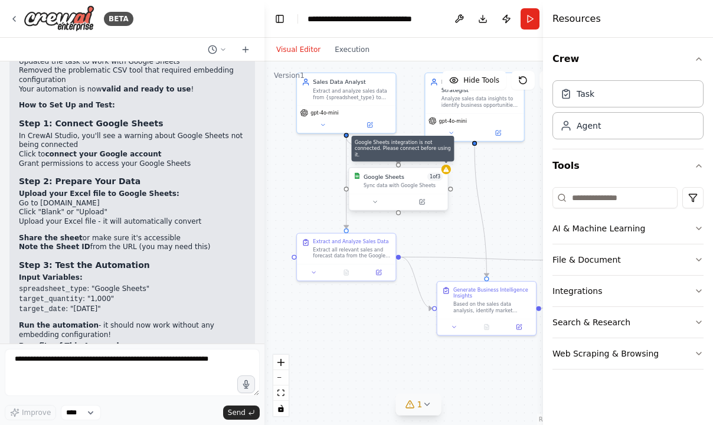
click at [446, 171] on icon at bounding box center [445, 169] width 5 height 5
click at [423, 201] on icon at bounding box center [423, 201] width 4 height 4
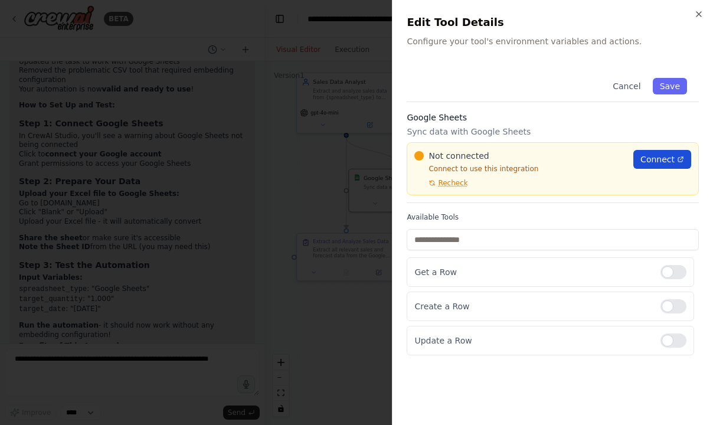
click at [655, 155] on span "Connect" at bounding box center [657, 159] width 34 height 12
click at [456, 184] on span "Recheck" at bounding box center [453, 182] width 30 height 9
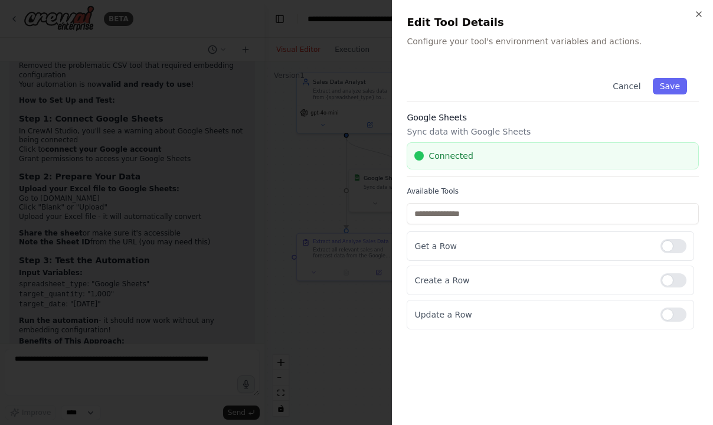
click at [679, 96] on div "Cancel Save" at bounding box center [553, 84] width 292 height 36
click at [678, 87] on button "Save" at bounding box center [670, 86] width 34 height 17
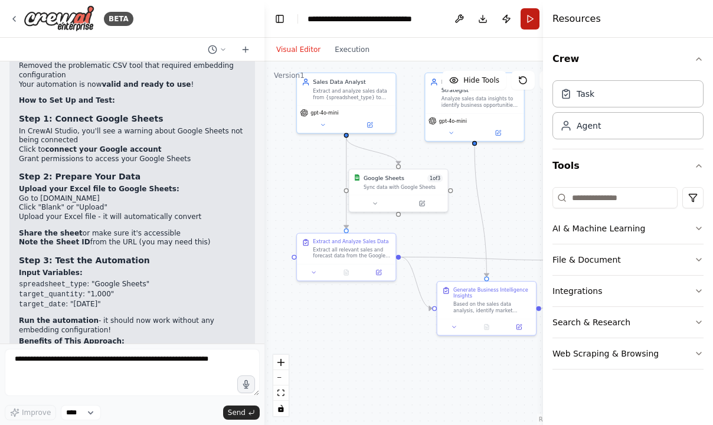
click at [528, 28] on button "Run" at bounding box center [529, 18] width 19 height 21
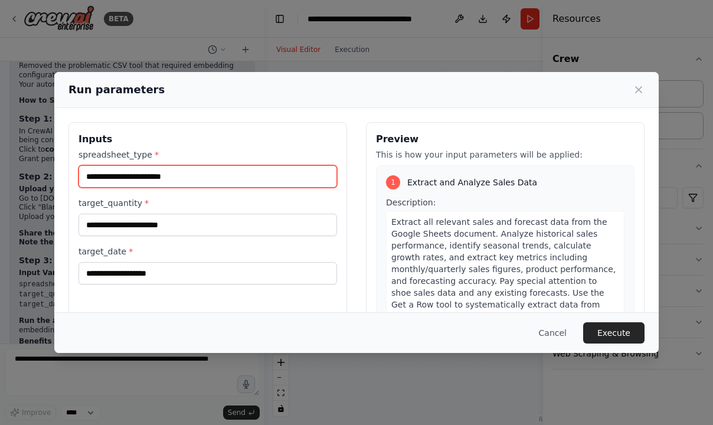
click at [226, 171] on input "spreadsheet_type *" at bounding box center [207, 176] width 258 height 22
click at [197, 175] on input "spreadsheet_type *" at bounding box center [207, 176] width 258 height 22
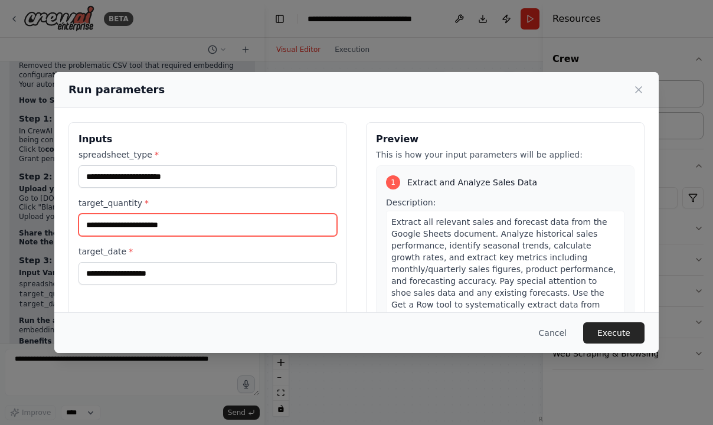
click at [191, 218] on input "target_quantity *" at bounding box center [207, 225] width 258 height 22
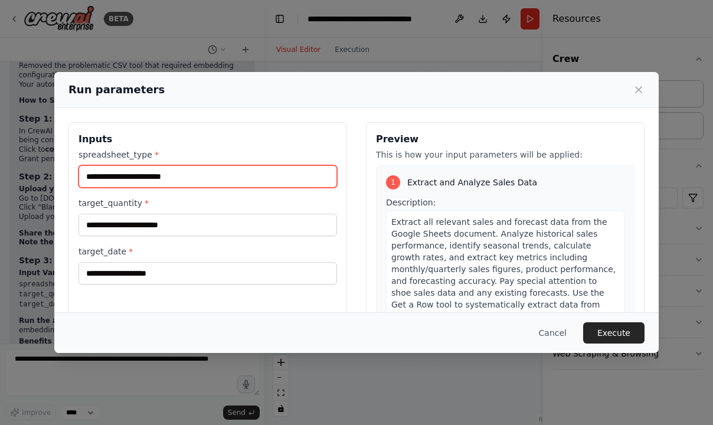
click at [188, 174] on input "spreadsheet_type *" at bounding box center [207, 176] width 258 height 22
type input "**********"
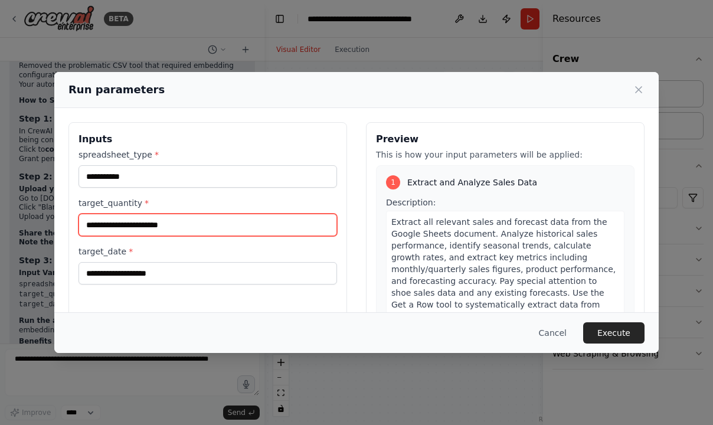
click at [170, 221] on input "target_quantity *" at bounding box center [207, 225] width 258 height 22
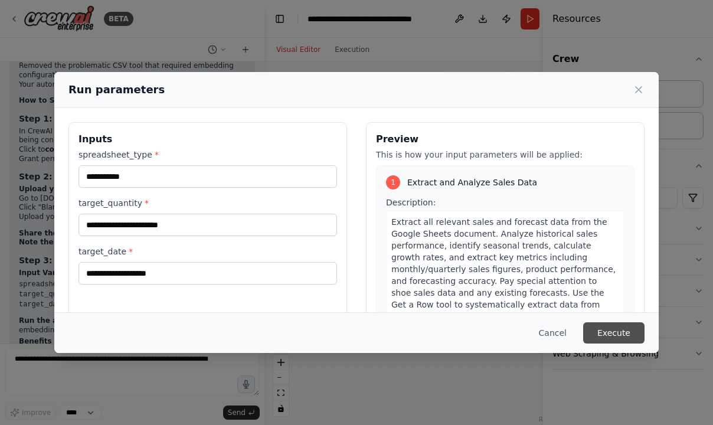
click at [616, 331] on button "Execute" at bounding box center [613, 332] width 61 height 21
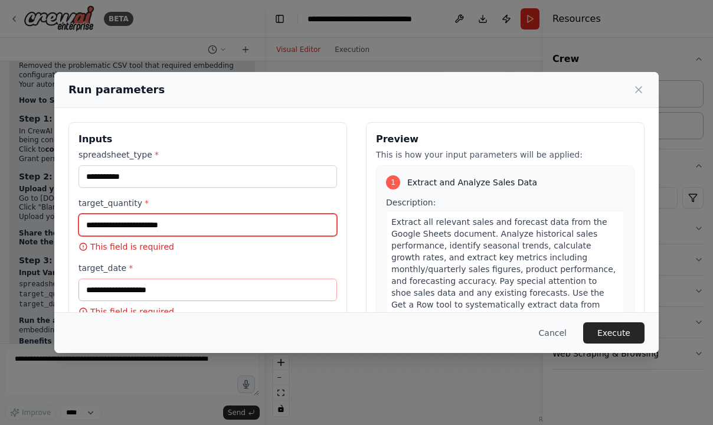
click at [243, 227] on input "target_quantity *" at bounding box center [207, 225] width 258 height 22
click at [637, 91] on icon at bounding box center [639, 90] width 6 height 6
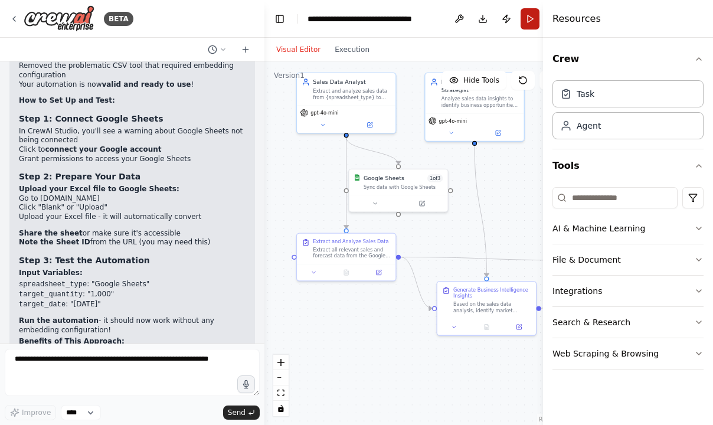
click at [533, 18] on button "Run" at bounding box center [529, 18] width 19 height 21
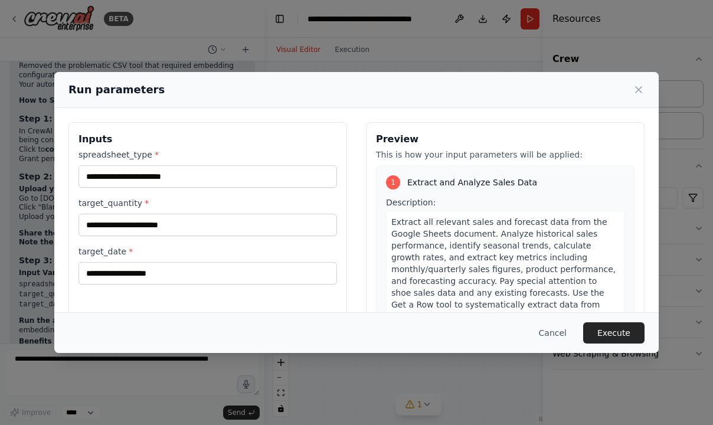
scroll to position [0, 0]
click at [640, 91] on icon at bounding box center [639, 90] width 6 height 6
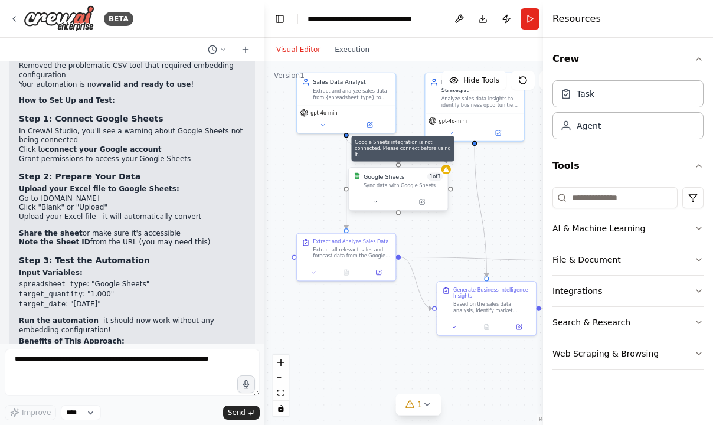
click at [446, 170] on icon at bounding box center [445, 169] width 5 height 5
click at [412, 184] on div "Sync data with Google Sheets" at bounding box center [403, 185] width 79 height 6
click at [423, 201] on icon at bounding box center [423, 201] width 4 height 4
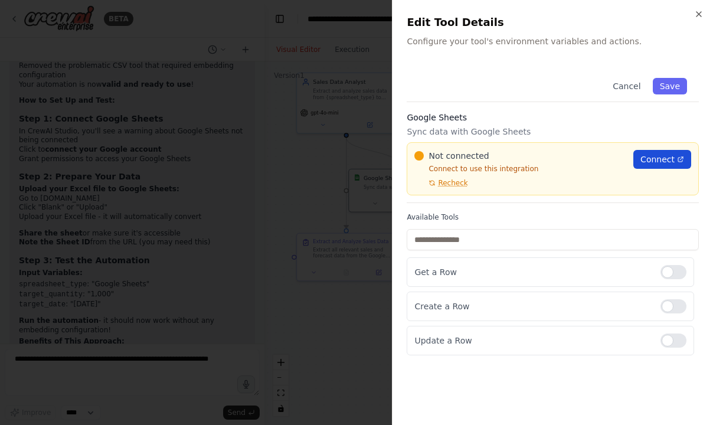
click at [654, 159] on span "Connect" at bounding box center [657, 159] width 34 height 12
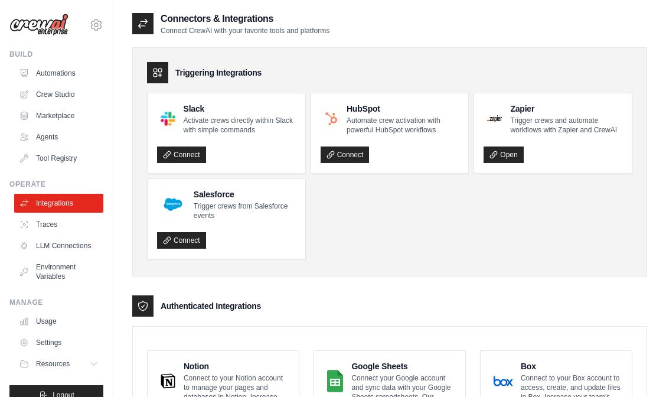
scroll to position [127, 0]
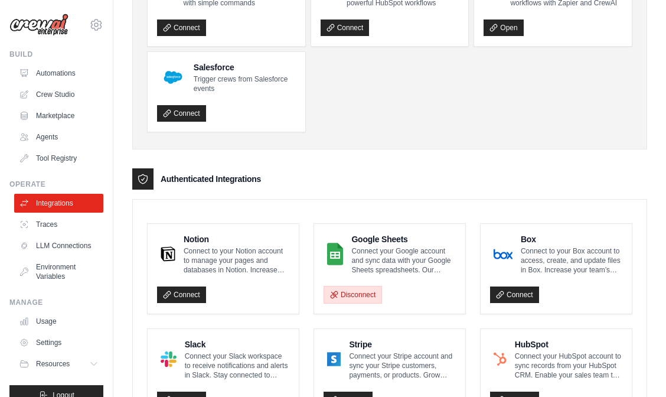
click at [361, 293] on button "Disconnect" at bounding box center [352, 295] width 58 height 18
click at [359, 295] on button "Disconnect" at bounding box center [352, 295] width 58 height 18
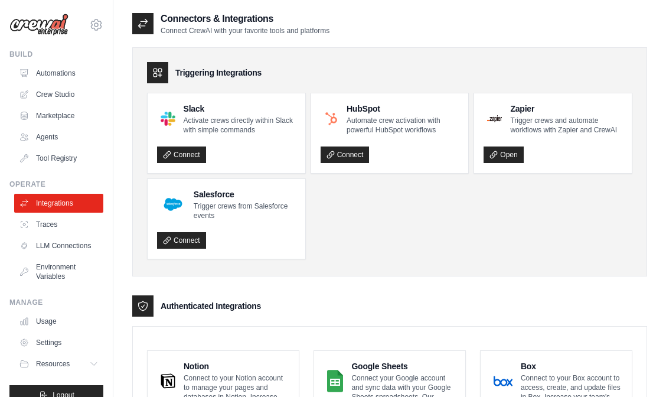
scroll to position [170, 0]
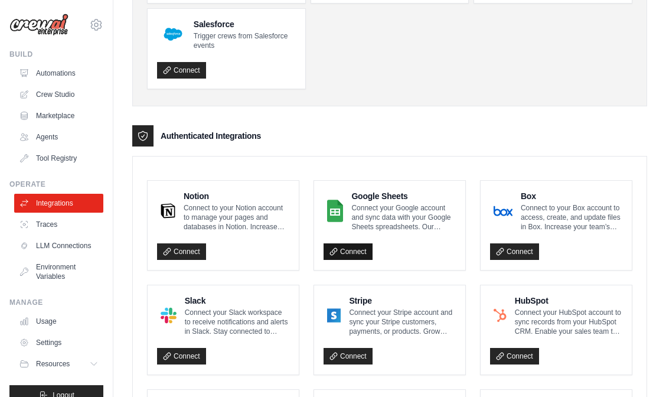
click at [356, 253] on link "Connect" at bounding box center [347, 251] width 49 height 17
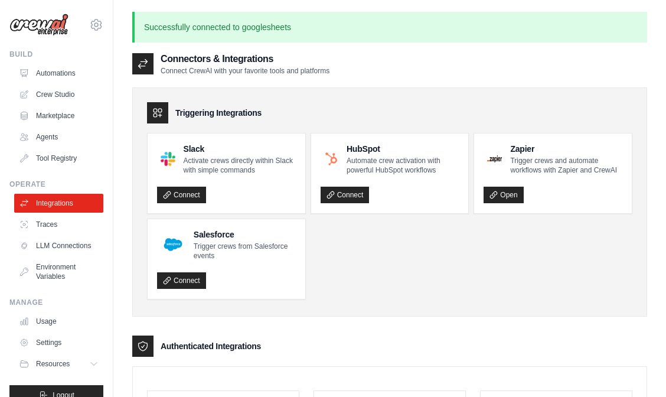
click at [73, 83] on ul "Automations Crew Studio Marketplace Agents Tool Registry" at bounding box center [58, 116] width 89 height 104
click at [64, 93] on link "Crew Studio" at bounding box center [59, 94] width 89 height 19
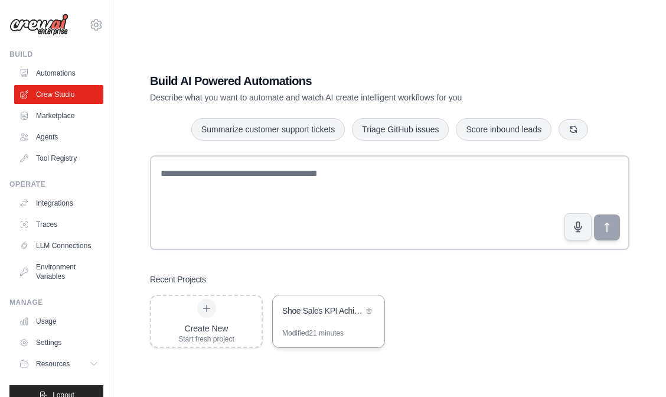
click at [332, 319] on div "Shoe Sales KPI Achievement Strategy" at bounding box center [329, 311] width 112 height 33
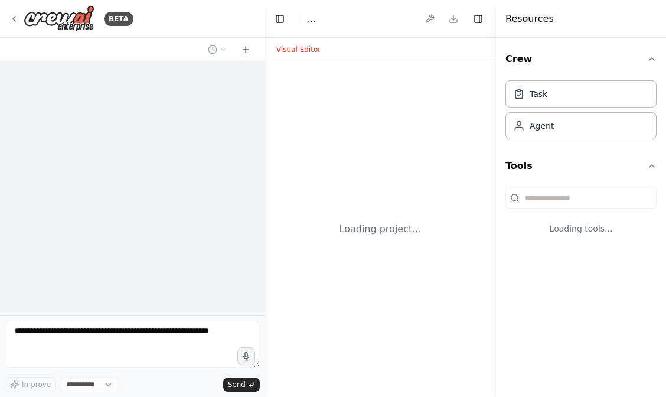
select select "****"
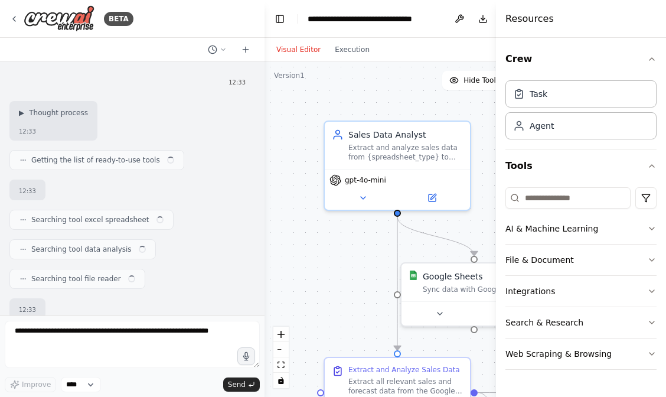
scroll to position [2392, 0]
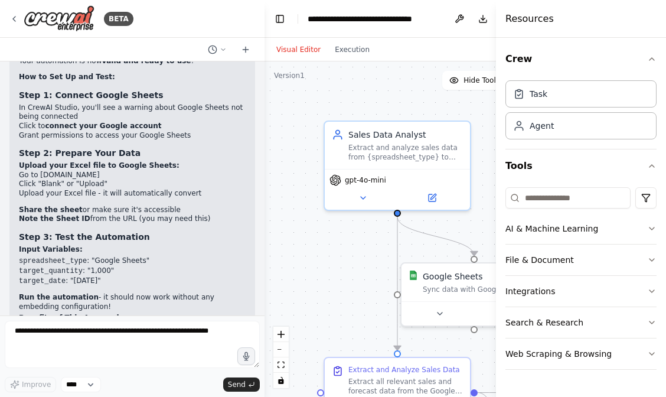
click at [402, 103] on div ".deletable-edge-delete-btn { width: 20px; height: 20px; border: 0px solid #ffff…" at bounding box center [418, 228] width 308 height 335
click at [461, 41] on div "Visual Editor Execution" at bounding box center [418, 50] width 308 height 24
click at [355, 57] on div "Visual Editor Execution" at bounding box center [322, 50] width 107 height 24
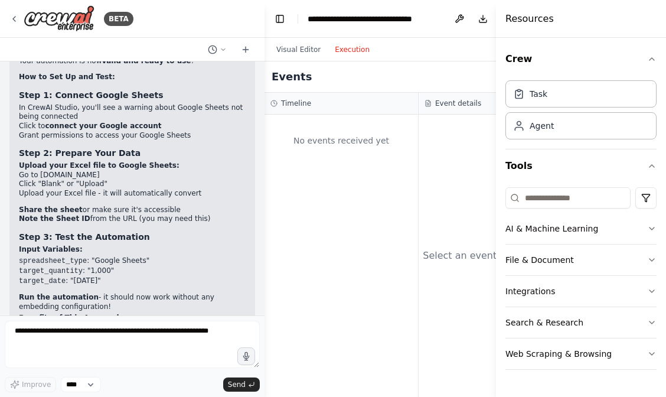
click at [353, 50] on button "Execution" at bounding box center [352, 49] width 49 height 14
click at [300, 47] on button "Visual Editor" at bounding box center [298, 49] width 58 height 14
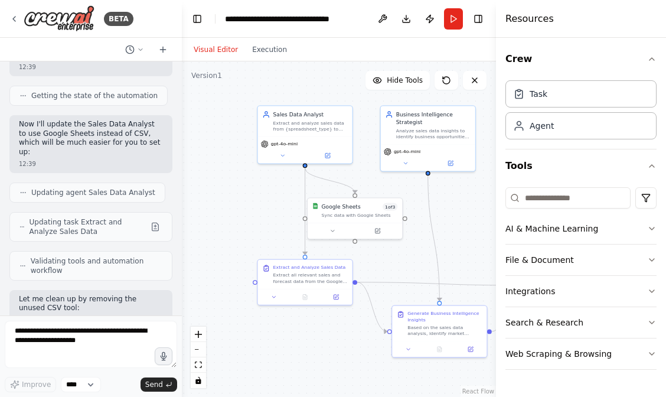
drag, startPoint x: 261, startPoint y: 76, endPoint x: 181, endPoint y: 78, distance: 80.3
click at [181, 78] on div "BETA I want to extract forecast and sales data from an excel spreadsheet. analy…" at bounding box center [333, 198] width 666 height 397
click at [447, 15] on button "Run" at bounding box center [453, 18] width 19 height 21
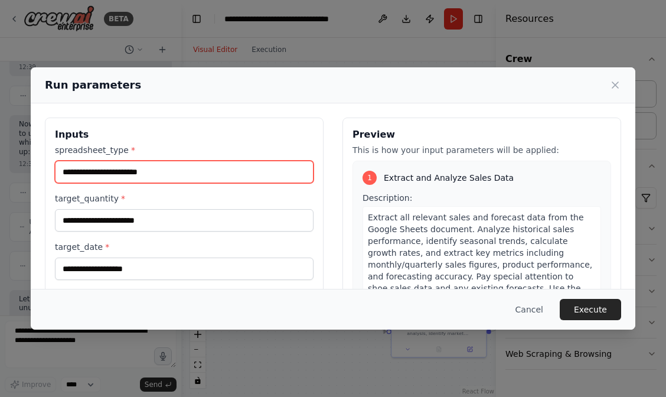
click at [172, 166] on input "spreadsheet_type *" at bounding box center [184, 172] width 258 height 22
click at [169, 171] on input "spreadsheet_type *" at bounding box center [184, 172] width 258 height 22
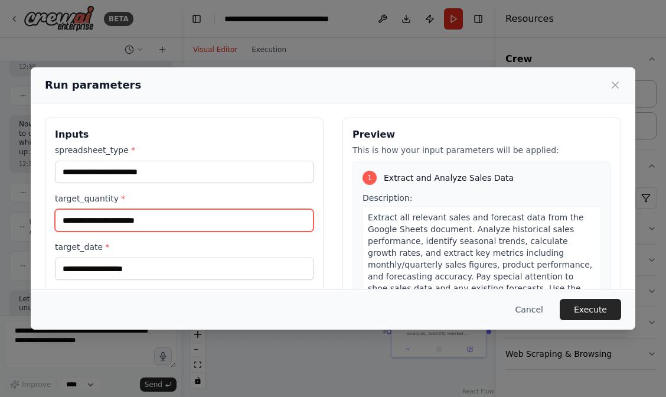
click at [150, 219] on input "target_quantity *" at bounding box center [184, 220] width 258 height 22
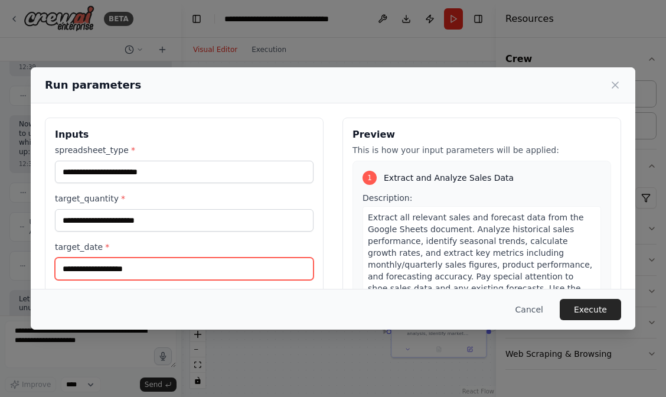
click at [145, 263] on input "target_date *" at bounding box center [184, 268] width 258 height 22
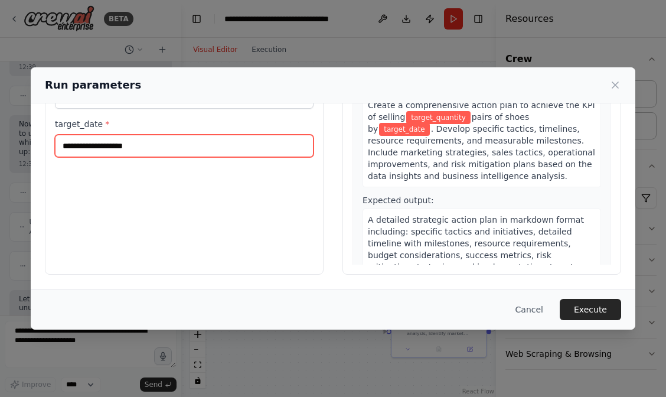
scroll to position [123, 0]
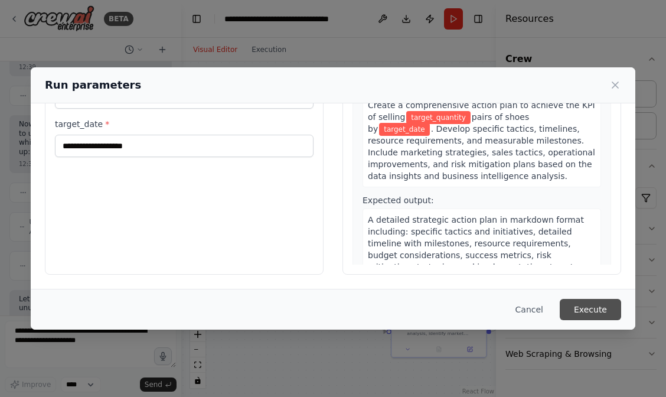
click at [587, 306] on button "Execute" at bounding box center [589, 309] width 61 height 21
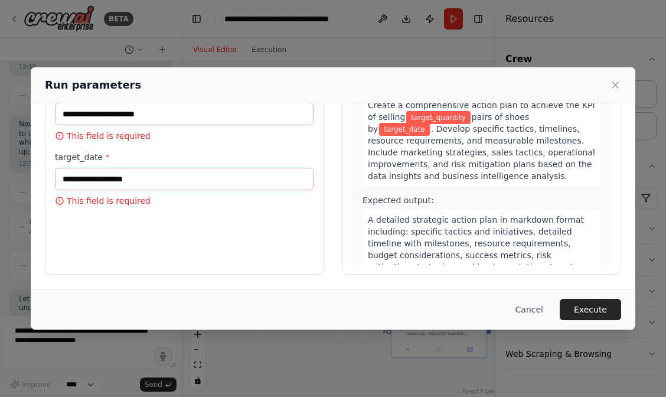
scroll to position [109, 0]
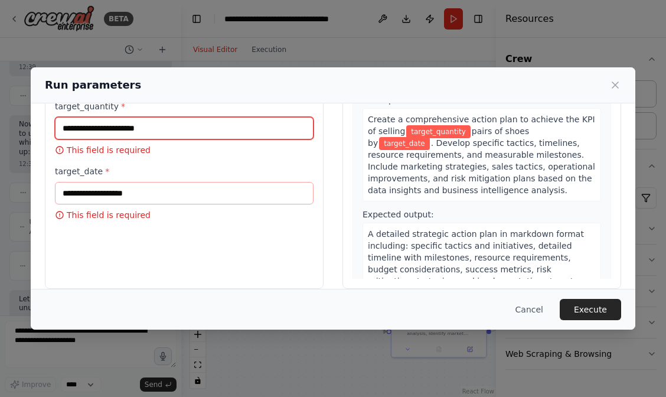
click at [139, 132] on input "target_quantity *" at bounding box center [184, 128] width 258 height 22
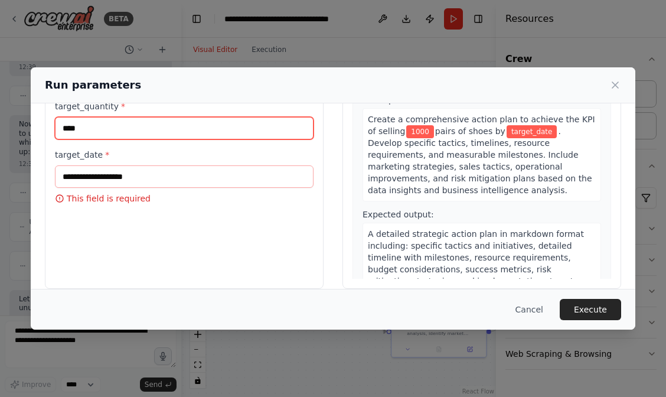
type input "****"
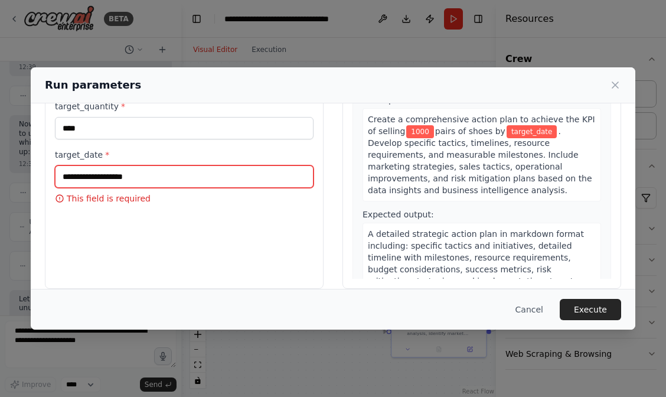
click at [131, 173] on input "target_date *" at bounding box center [184, 176] width 258 height 22
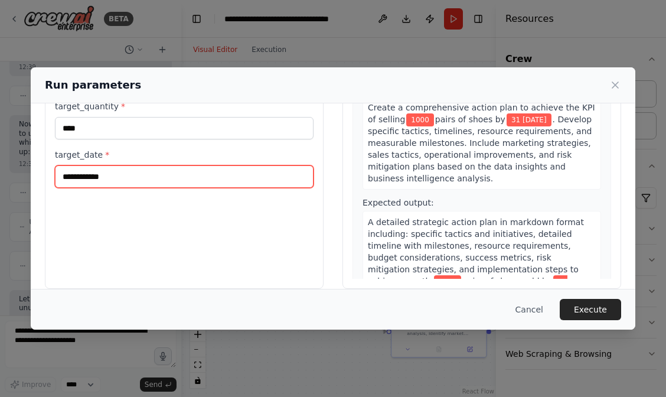
type input "**********"
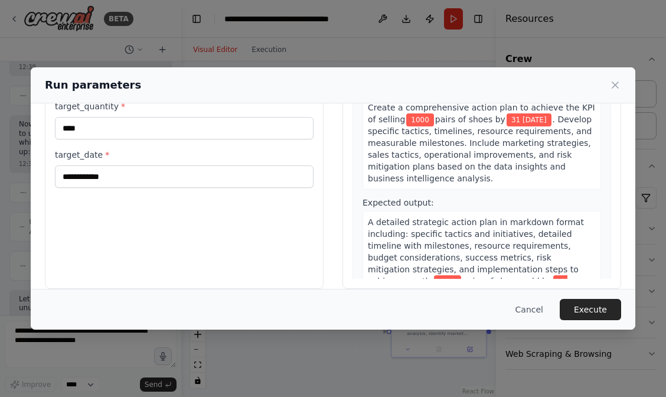
click at [153, 238] on div "**********" at bounding box center [184, 149] width 279 height 280
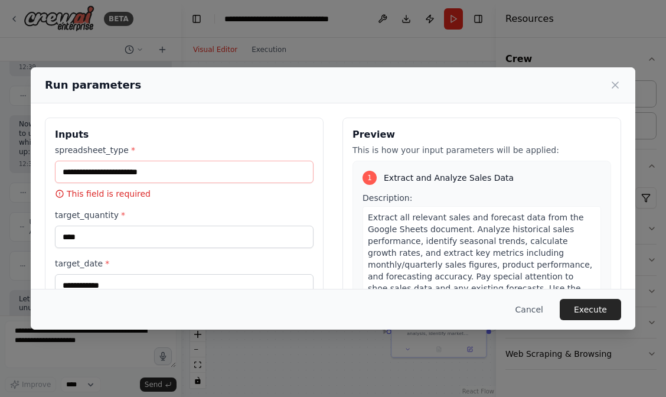
scroll to position [0, 0]
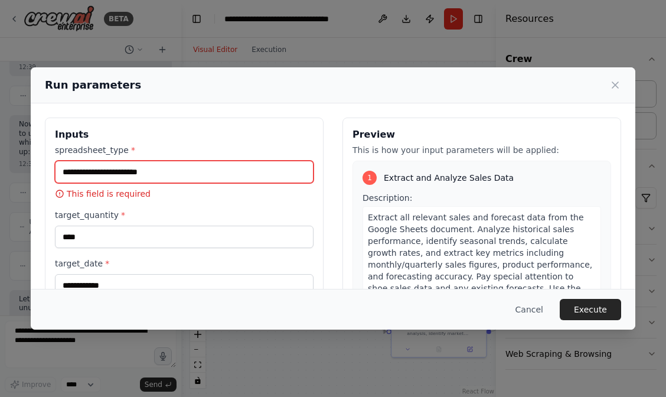
click at [202, 173] on input "spreadsheet_type *" at bounding box center [184, 172] width 258 height 22
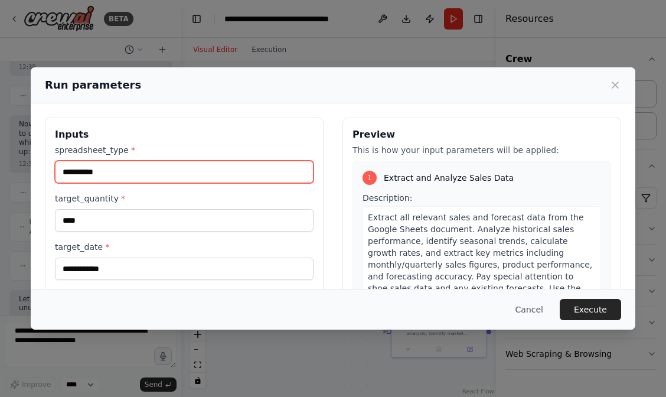
type input "**********"
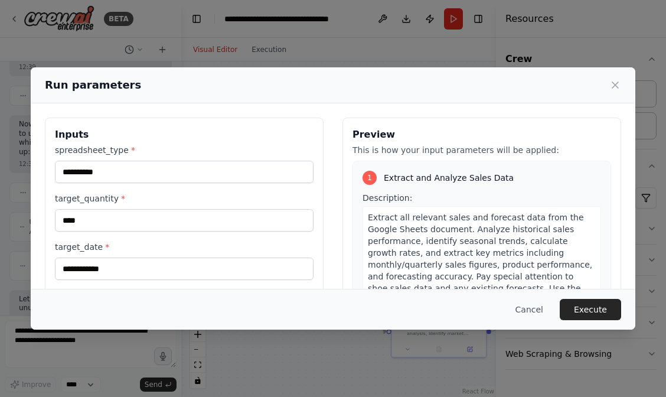
click at [373, 145] on p "This is how your input parameters will be applied:" at bounding box center [481, 150] width 258 height 12
click at [584, 312] on button "Execute" at bounding box center [589, 309] width 61 height 21
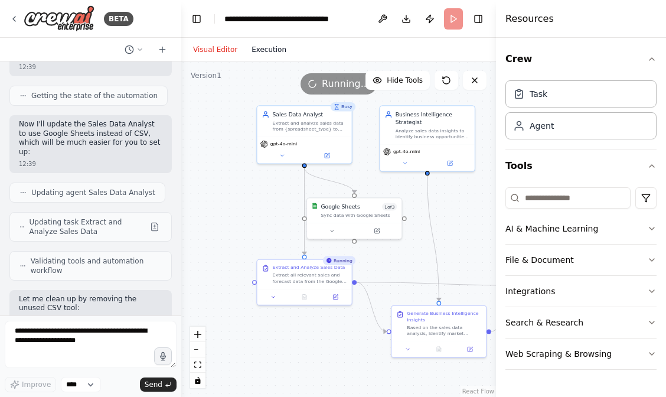
click at [270, 51] on button "Execution" at bounding box center [268, 49] width 49 height 14
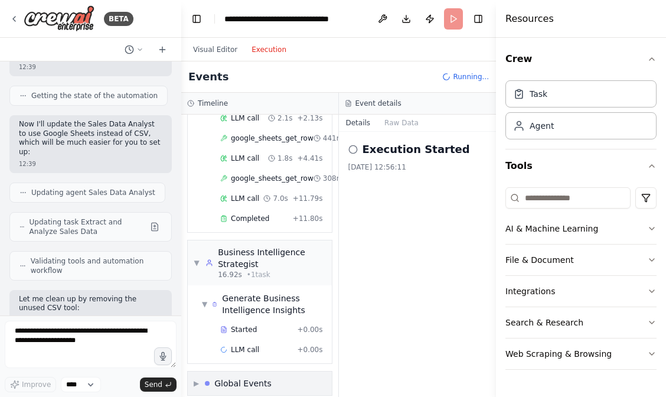
click at [200, 377] on div "▶ Global Events" at bounding box center [233, 383] width 78 height 12
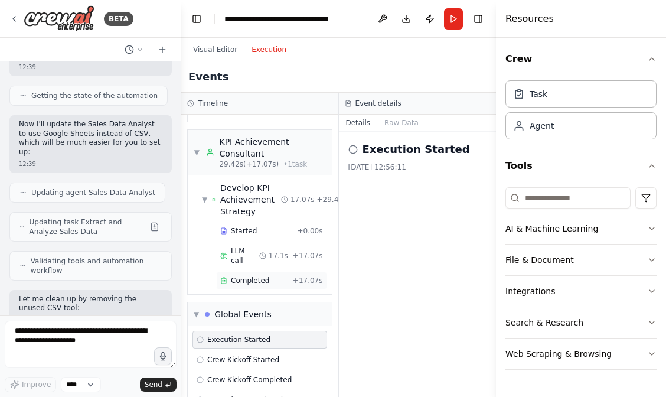
scroll to position [418, 0]
click at [224, 335] on span "Execution Started" at bounding box center [238, 339] width 63 height 9
click at [225, 351] on div "Crew Kickoff Started" at bounding box center [259, 360] width 135 height 18
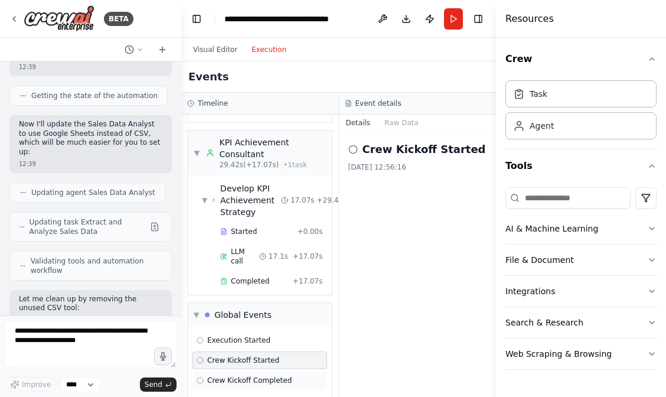
click at [231, 375] on span "Crew Kickoff Completed" at bounding box center [249, 379] width 84 height 9
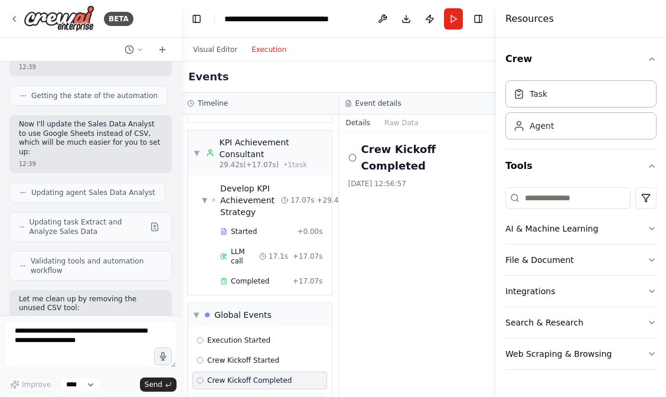
click at [237, 395] on span "Execution Completed" at bounding box center [245, 399] width 76 height 9
click at [399, 127] on button "Raw Data" at bounding box center [401, 122] width 48 height 17
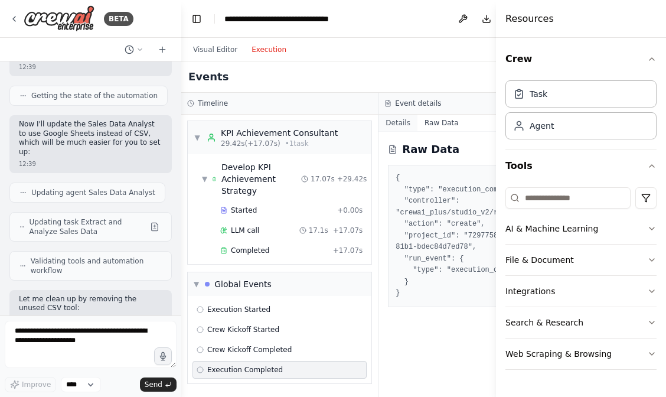
click at [395, 124] on button "Details" at bounding box center [397, 122] width 39 height 17
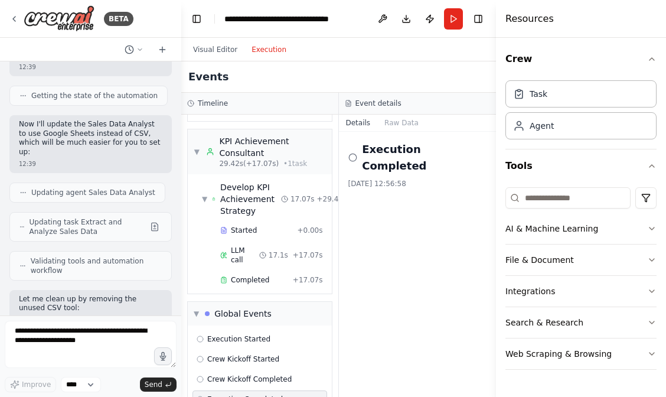
scroll to position [418, 0]
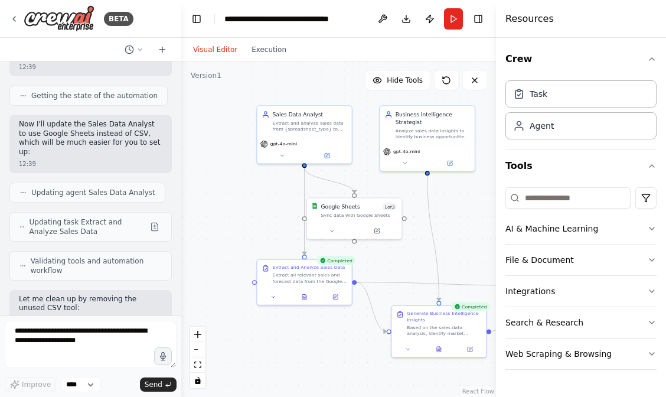
click at [215, 53] on button "Visual Editor" at bounding box center [215, 49] width 58 height 14
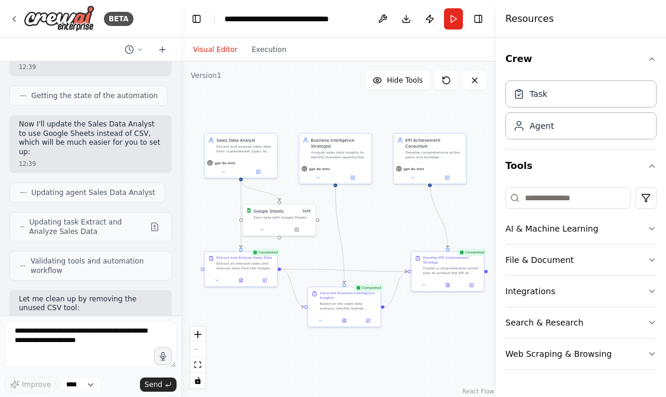
drag, startPoint x: 433, startPoint y: 228, endPoint x: 379, endPoint y: 227, distance: 53.1
click at [379, 227] on div ".deletable-edge-delete-btn { width: 20px; height: 20px; border: 0px solid #ffff…" at bounding box center [338, 228] width 315 height 335
click at [238, 266] on div "Extract all relevant sales and forecast data from the Google Sheets document. A…" at bounding box center [245, 264] width 57 height 9
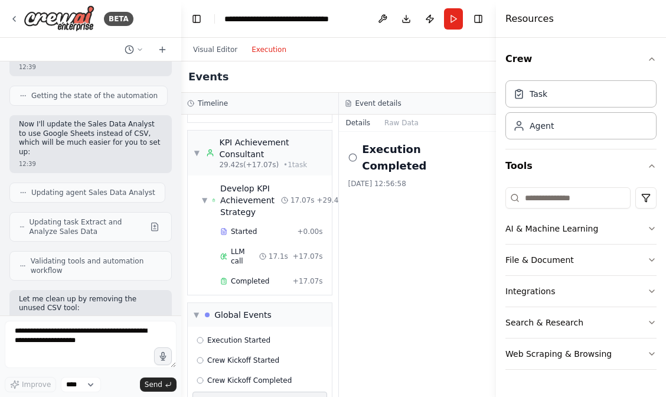
click at [272, 48] on button "Execution" at bounding box center [268, 49] width 49 height 14
click at [376, 153] on h2 "Execution Completed" at bounding box center [424, 157] width 125 height 33
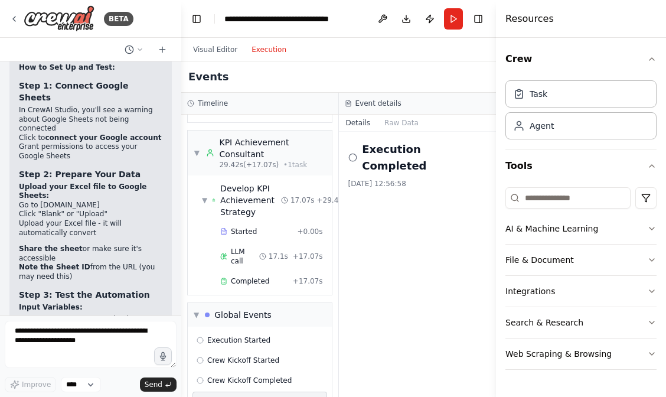
scroll to position [2868, 0]
click at [225, 335] on span "Execution Started" at bounding box center [238, 339] width 63 height 9
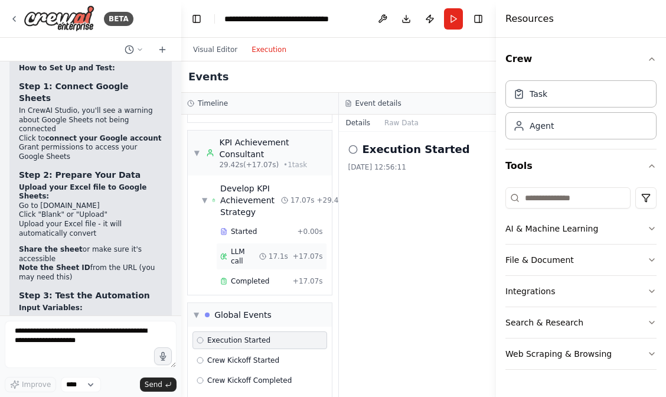
click at [248, 247] on span "LLM call" at bounding box center [245, 256] width 28 height 19
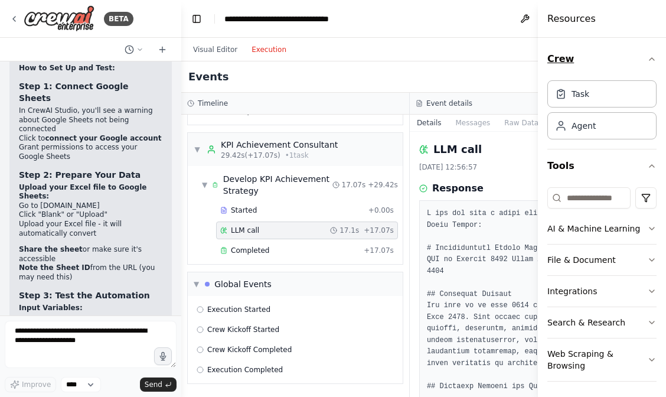
drag, startPoint x: 497, startPoint y: 70, endPoint x: 570, endPoint y: 70, distance: 72.6
click at [570, 70] on div "Resources Crew Task Agent Tools AI & Machine Learning File & Document Integrati…" at bounding box center [602, 198] width 128 height 397
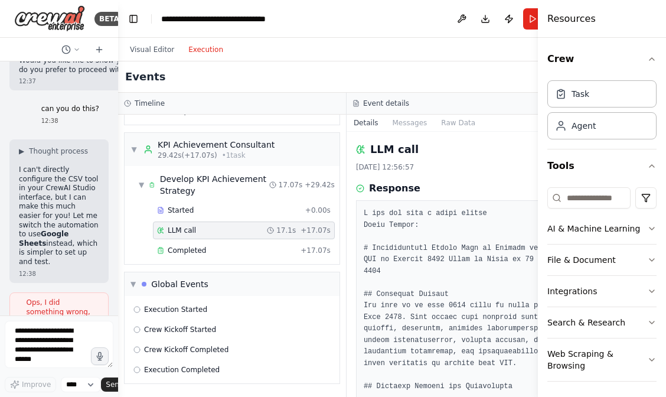
drag, startPoint x: 178, startPoint y: 160, endPoint x: 106, endPoint y: 161, distance: 72.6
click at [106, 160] on div "BETA I want to extract forecast and sales data from an excel spreadsheet. analy…" at bounding box center [59, 198] width 118 height 397
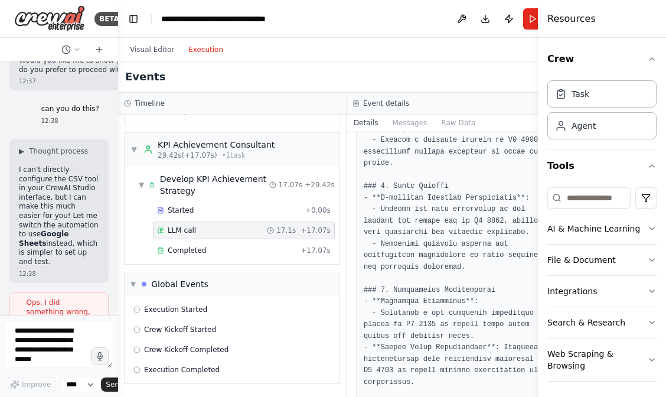
scroll to position [516, 0]
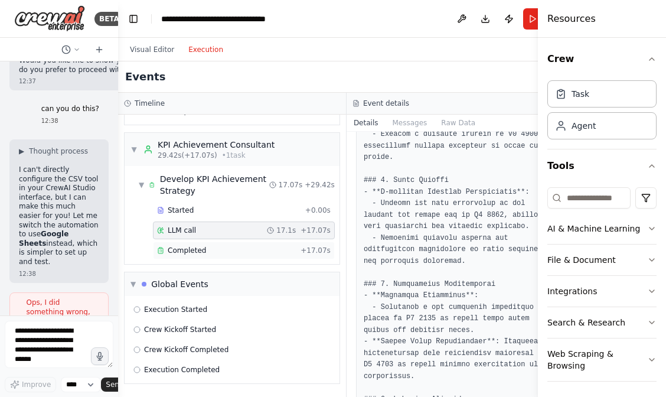
click at [202, 245] on span "Completed" at bounding box center [187, 249] width 38 height 9
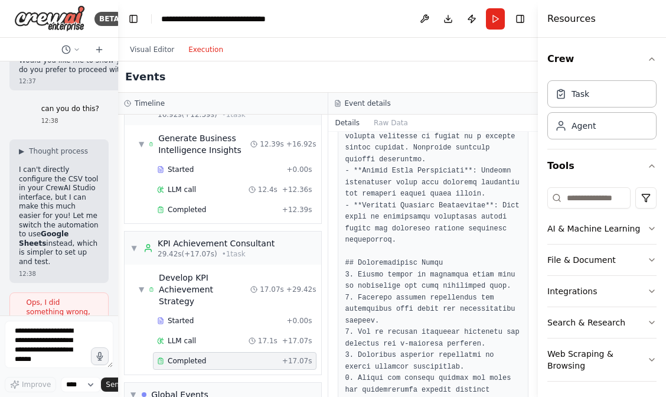
scroll to position [243, 0]
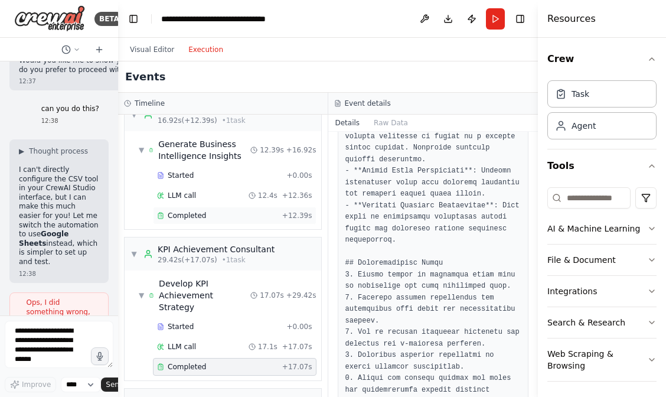
click at [196, 215] on span "Completed" at bounding box center [187, 215] width 38 height 9
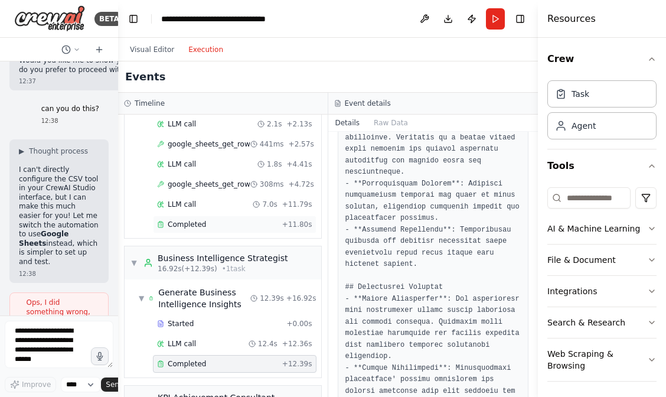
scroll to position [22, 0]
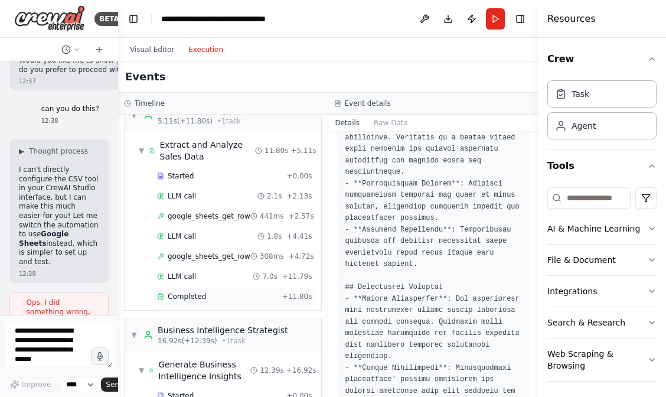
click at [214, 289] on div "Completed + 11.80s" at bounding box center [234, 296] width 163 height 18
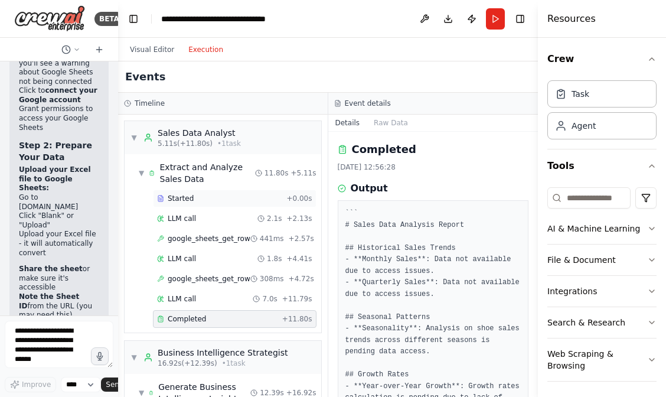
scroll to position [0, 0]
click at [159, 52] on button "Visual Editor" at bounding box center [152, 49] width 58 height 14
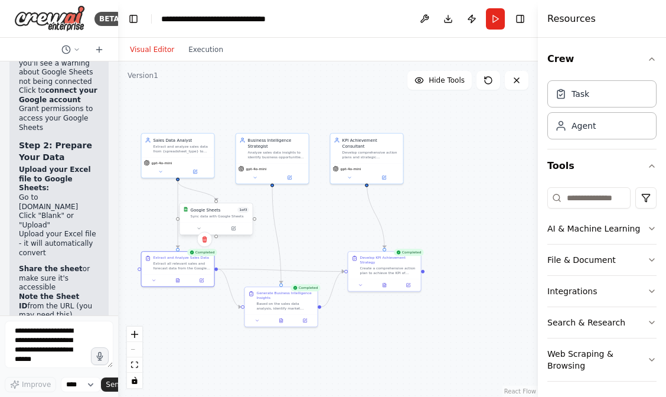
click at [212, 217] on div "Sync data with Google Sheets" at bounding box center [220, 216] width 58 height 5
click at [212, 217] on div "Sync data with Google Sheets" at bounding box center [223, 216] width 58 height 5
click at [173, 148] on div "Extract and analyze sales data from {spreadsheet_type} to identify trends, patt…" at bounding box center [181, 148] width 57 height 9
click at [180, 152] on div "Extract and analyze sales data from {spreadsheet_type} to identify trends, patt…" at bounding box center [181, 147] width 57 height 9
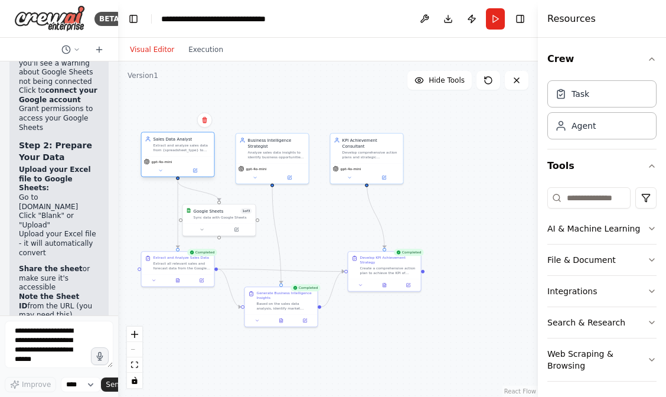
click at [180, 152] on div "Extract and analyze sales data from {spreadsheet_type} to identify trends, patt…" at bounding box center [181, 147] width 57 height 9
click at [209, 216] on div "Sync data with Google Sheets" at bounding box center [223, 216] width 58 height 5
click at [202, 232] on div at bounding box center [219, 228] width 73 height 12
click at [203, 228] on icon at bounding box center [202, 228] width 2 height 1
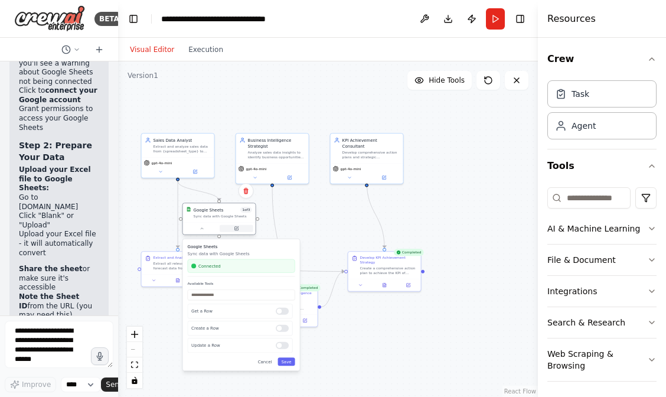
click at [237, 229] on icon at bounding box center [236, 229] width 4 height 4
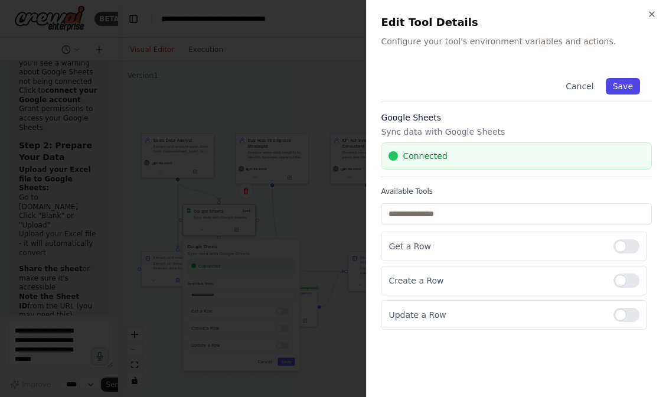
click at [631, 83] on button "Save" at bounding box center [622, 86] width 34 height 17
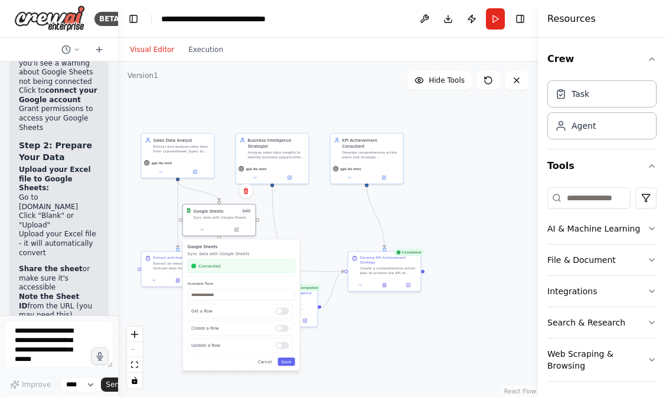
click at [304, 221] on div ".deletable-edge-delete-btn { width: 20px; height: 20px; border: 0px solid #ffff…" at bounding box center [328, 228] width 420 height 335
click at [493, 17] on button "Run" at bounding box center [495, 18] width 19 height 21
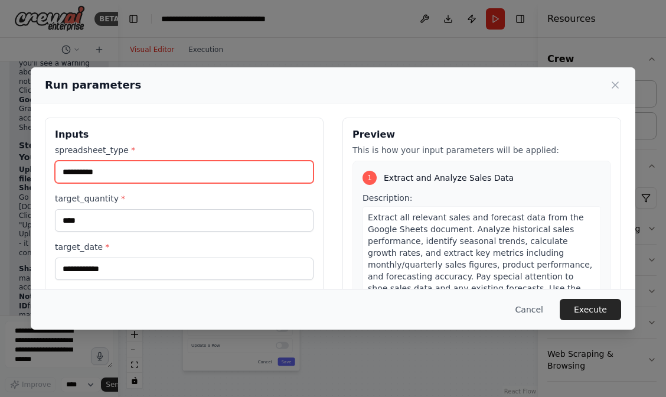
click at [113, 175] on input "**********" at bounding box center [184, 172] width 258 height 22
drag, startPoint x: 132, startPoint y: 172, endPoint x: 0, endPoint y: 169, distance: 132.2
click at [0, 169] on div "**********" at bounding box center [333, 198] width 666 height 397
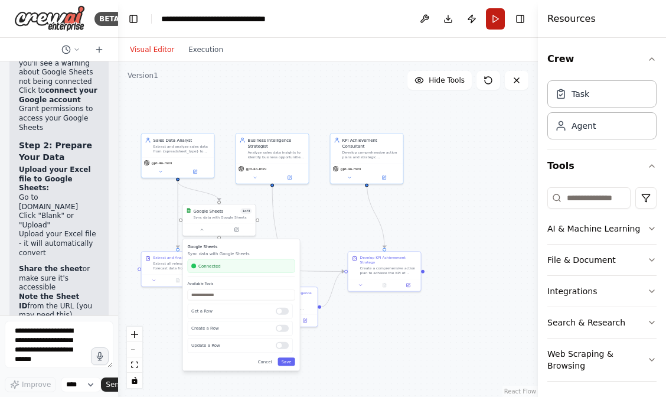
click at [493, 22] on button "Run" at bounding box center [495, 18] width 19 height 21
click at [498, 21] on button "Run" at bounding box center [495, 18] width 19 height 21
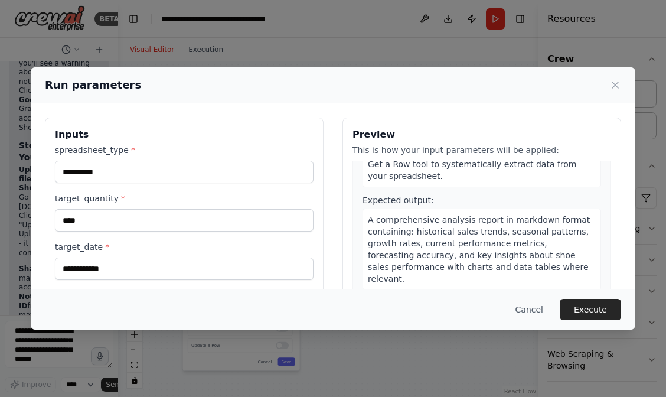
scroll to position [143, 0]
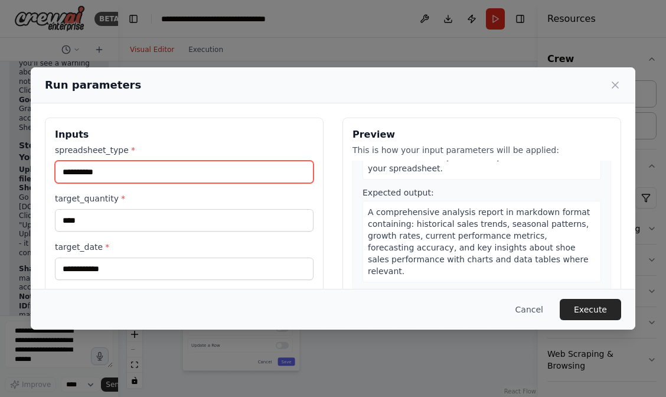
click at [122, 171] on input "**********" at bounding box center [184, 172] width 258 height 22
drag, startPoint x: 140, startPoint y: 170, endPoint x: 0, endPoint y: 171, distance: 139.9
click at [0, 171] on div "**********" at bounding box center [333, 198] width 666 height 397
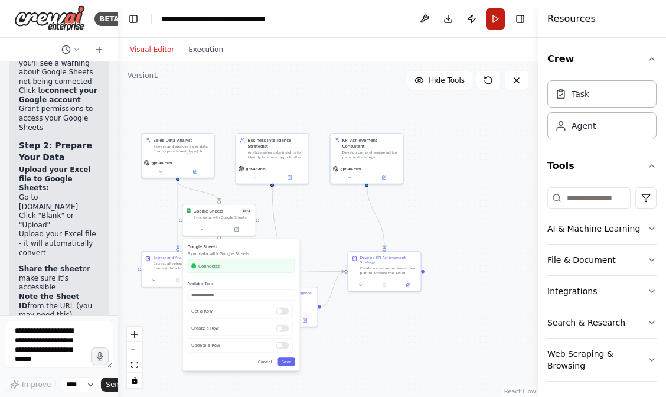
click at [500, 18] on button "Run" at bounding box center [495, 18] width 19 height 21
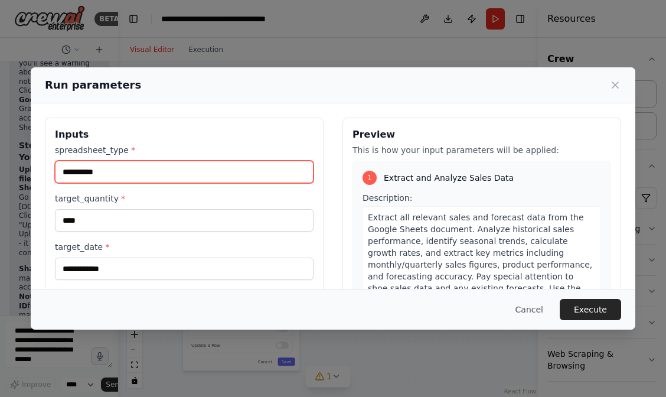
click at [154, 176] on input "**********" at bounding box center [184, 172] width 258 height 22
drag, startPoint x: 148, startPoint y: 172, endPoint x: 0, endPoint y: 173, distance: 148.1
click at [0, 173] on div "**********" at bounding box center [333, 198] width 666 height 397
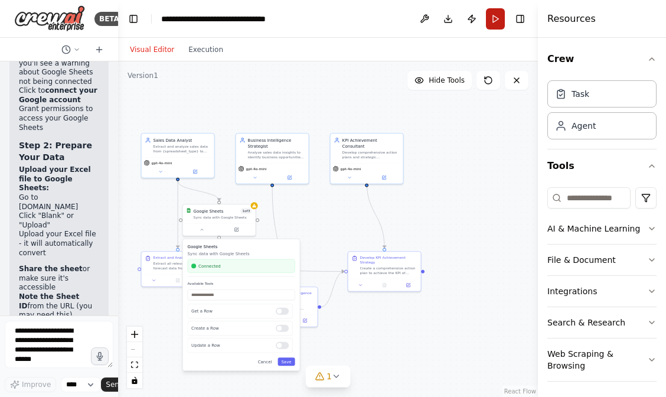
click at [497, 19] on button "Run" at bounding box center [495, 18] width 19 height 21
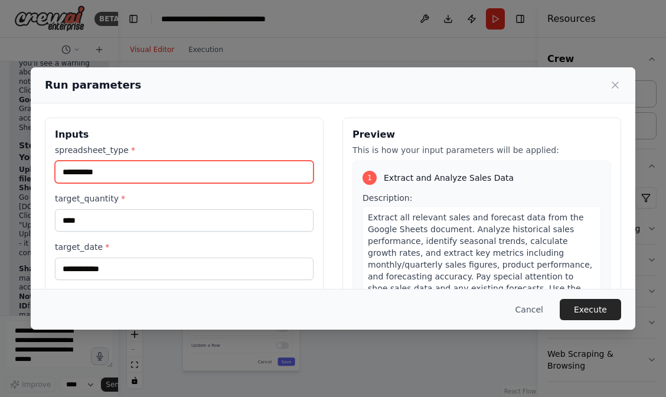
click at [103, 168] on input "**********" at bounding box center [184, 172] width 258 height 22
drag, startPoint x: 63, startPoint y: 172, endPoint x: 149, endPoint y: 172, distance: 85.6
click at [149, 172] on input "**********" at bounding box center [184, 172] width 258 height 22
paste input "**********"
type input "**********"
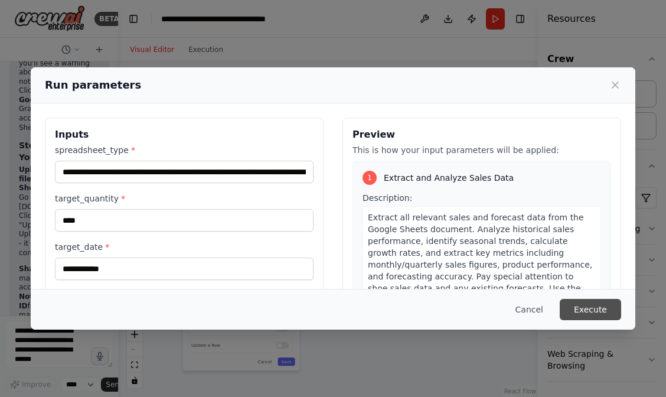
click at [588, 310] on button "Execute" at bounding box center [589, 309] width 61 height 21
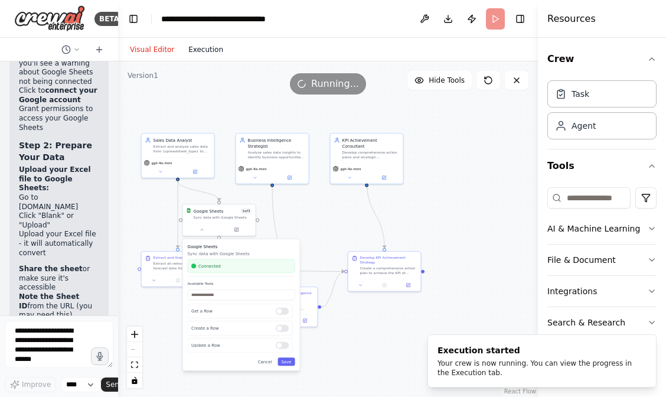
click at [203, 50] on button "Execution" at bounding box center [205, 49] width 49 height 14
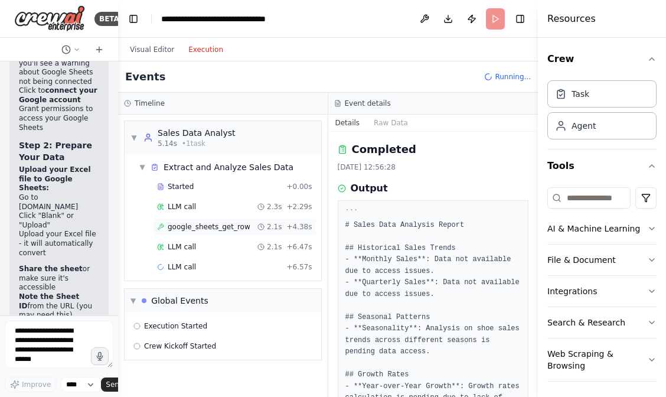
click at [202, 223] on span "google_sheets_get_row" at bounding box center [209, 226] width 83 height 9
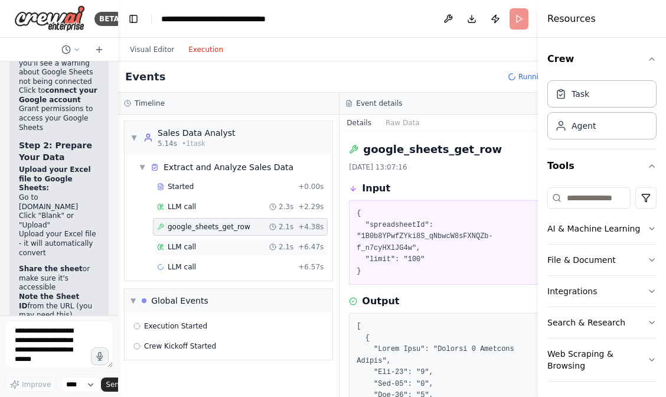
click at [192, 245] on span "LLM call" at bounding box center [182, 246] width 28 height 9
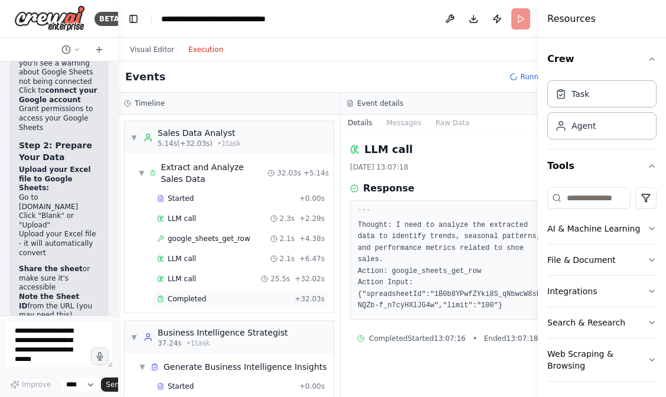
click at [199, 300] on span "Completed" at bounding box center [187, 298] width 38 height 9
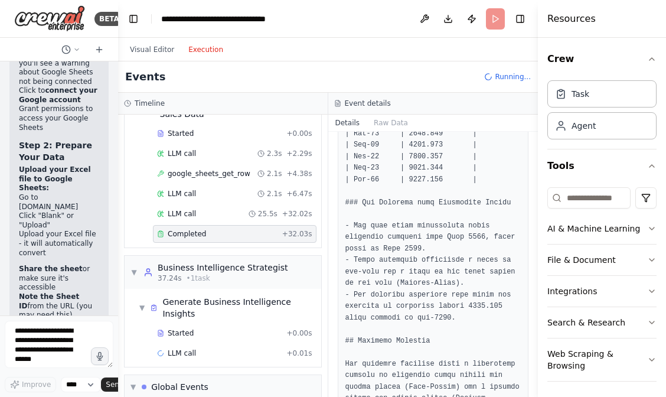
scroll to position [107, 0]
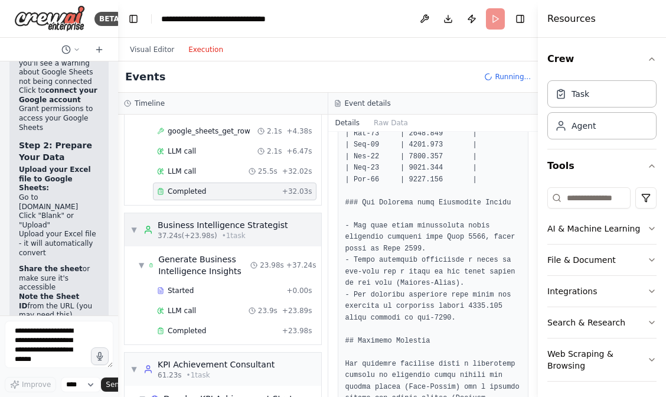
click at [133, 230] on span "▼" at bounding box center [133, 229] width 7 height 9
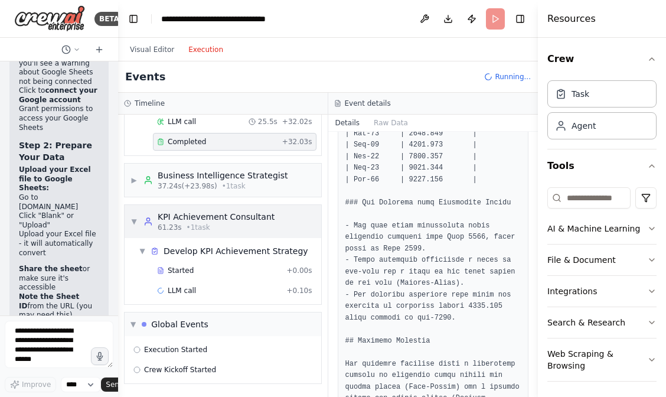
scroll to position [157, 0]
click at [135, 178] on span "▶" at bounding box center [133, 179] width 7 height 9
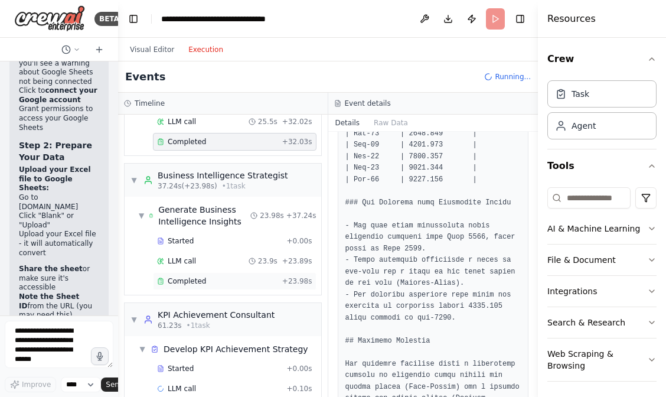
click at [198, 288] on div "Completed + 23.98s" at bounding box center [234, 281] width 163 height 18
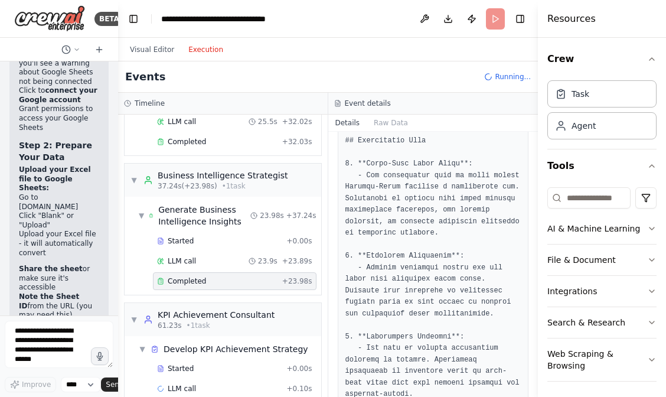
scroll to position [1223, 0]
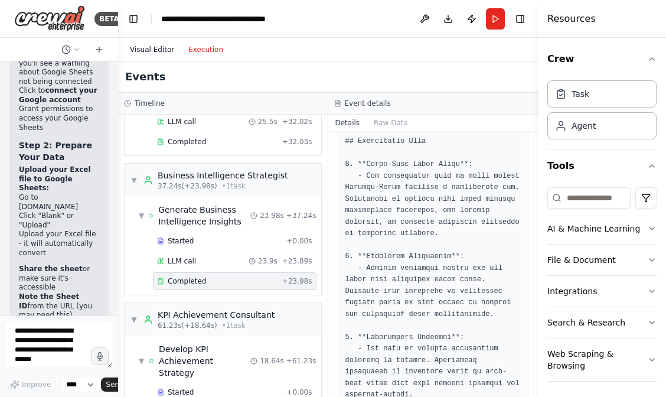
click at [159, 50] on button "Visual Editor" at bounding box center [152, 49] width 58 height 14
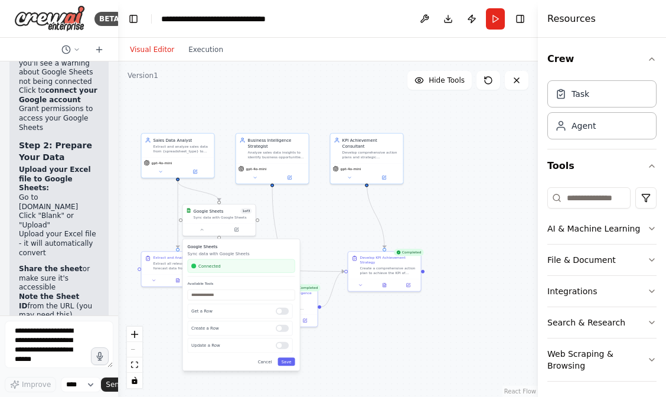
click at [293, 113] on div ".deletable-edge-delete-btn { width: 20px; height: 20px; border: 0px solid #ffff…" at bounding box center [328, 228] width 420 height 335
click at [269, 117] on div ".deletable-edge-delete-btn { width: 20px; height: 20px; border: 0px solid #ffff…" at bounding box center [328, 228] width 420 height 335
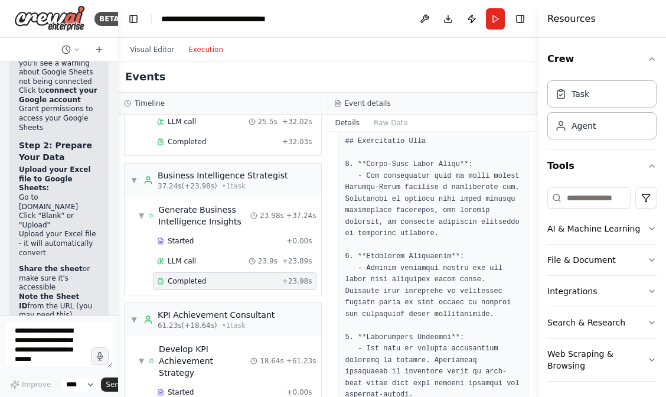
click at [207, 49] on button "Execution" at bounding box center [205, 49] width 49 height 14
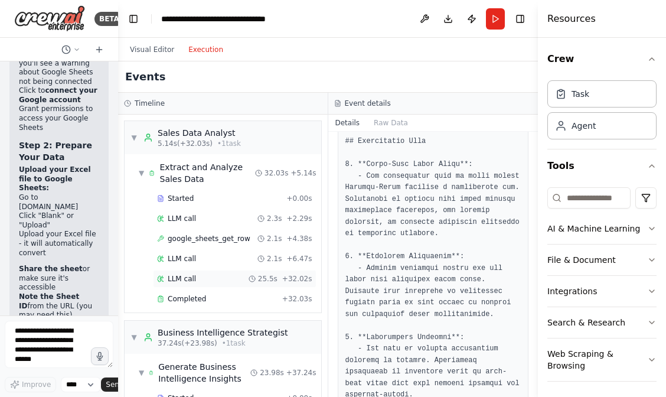
scroll to position [0, 0]
click at [197, 301] on span "Completed" at bounding box center [187, 298] width 38 height 9
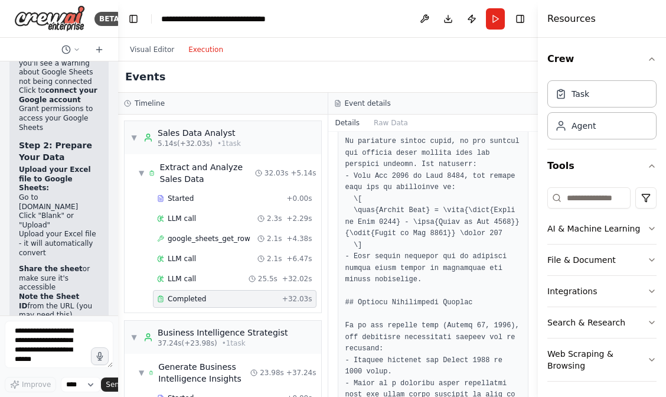
click at [202, 298] on span "Completed" at bounding box center [187, 298] width 38 height 9
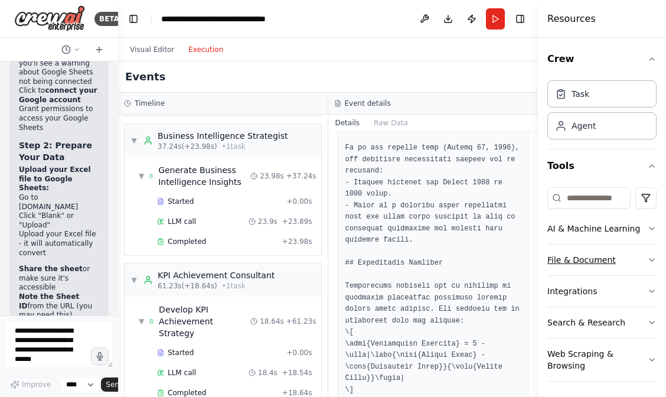
scroll to position [208, 0]
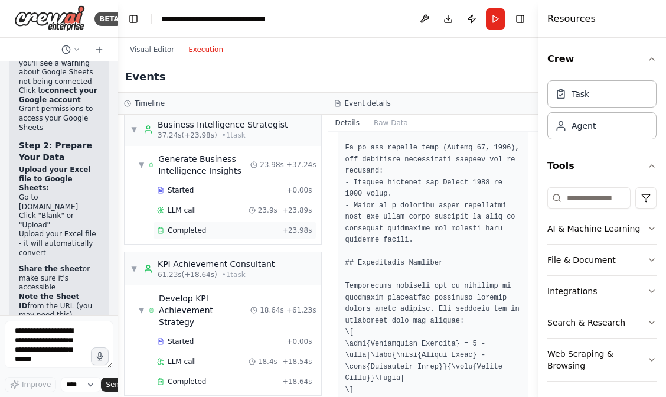
click at [195, 228] on span "Completed" at bounding box center [187, 229] width 38 height 9
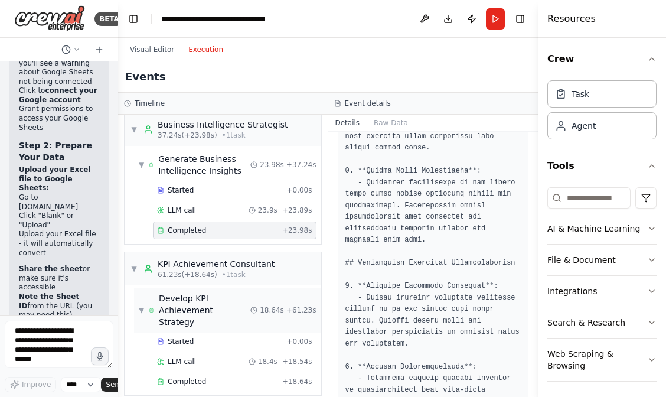
scroll to position [284, 0]
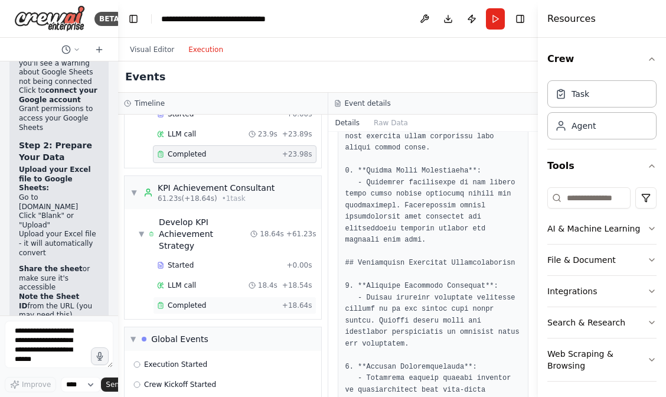
click at [198, 300] on span "Completed" at bounding box center [187, 304] width 38 height 9
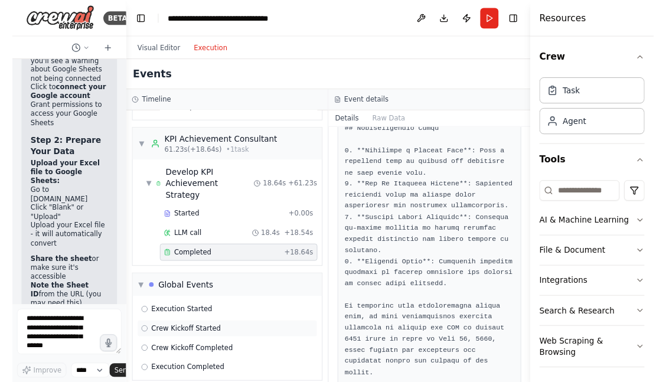
scroll to position [0, 0]
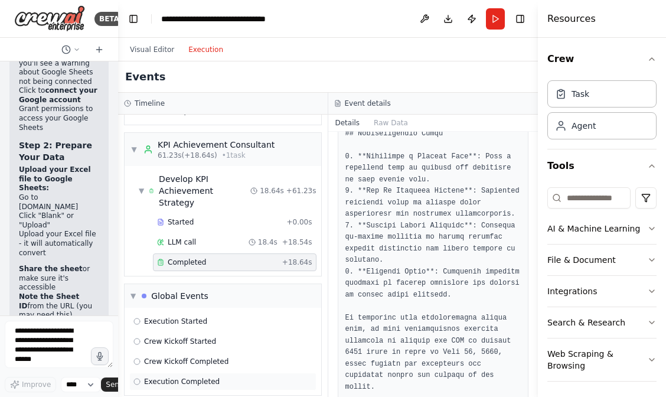
click at [204, 376] on span "Execution Completed" at bounding box center [182, 380] width 76 height 9
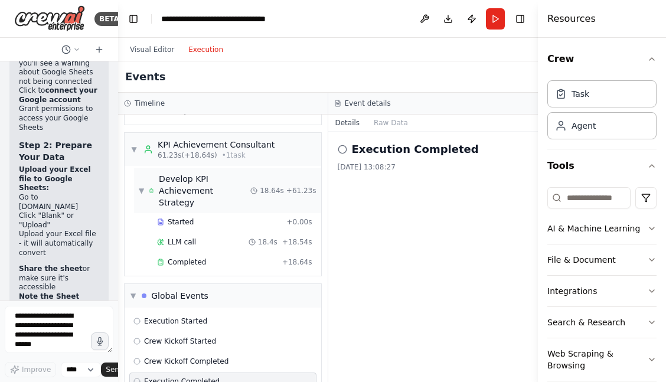
scroll to position [3932, 0]
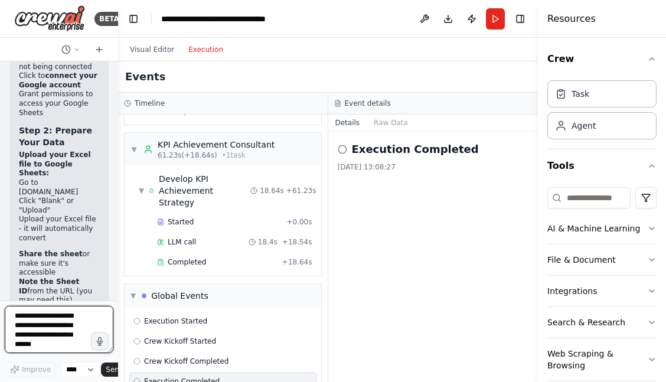
click at [43, 328] on textarea at bounding box center [59, 329] width 109 height 47
type textarea "**********"
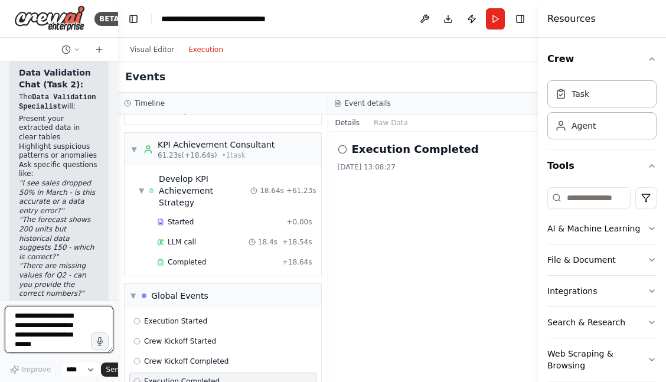
scroll to position [0, 0]
click at [496, 21] on button "Run" at bounding box center [495, 18] width 19 height 21
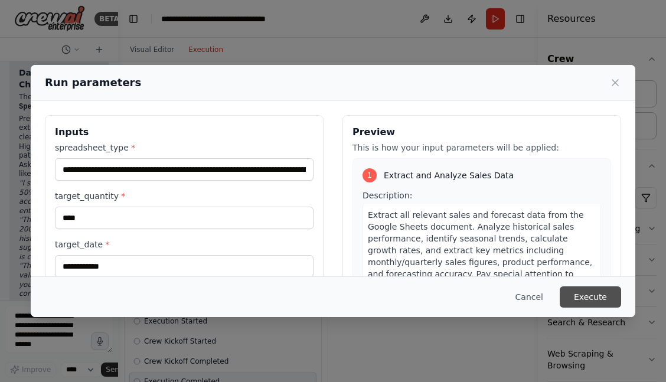
click at [584, 296] on button "Execute" at bounding box center [589, 296] width 61 height 21
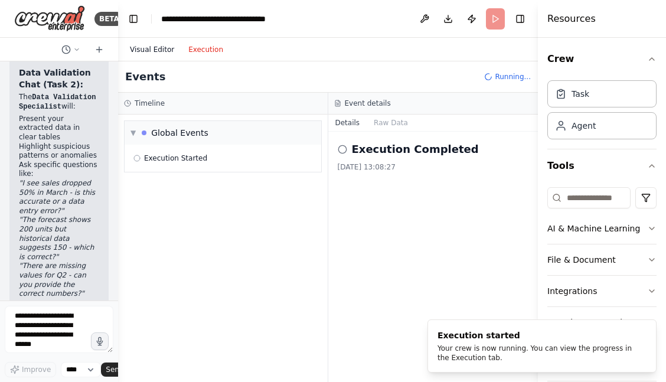
click at [155, 48] on button "Visual Editor" at bounding box center [152, 49] width 58 height 14
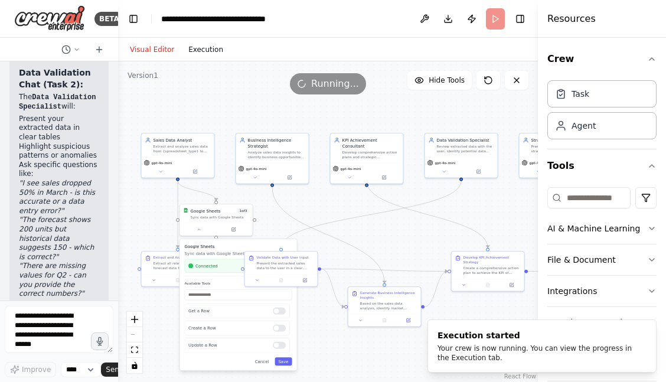
click at [203, 48] on button "Execution" at bounding box center [205, 49] width 49 height 14
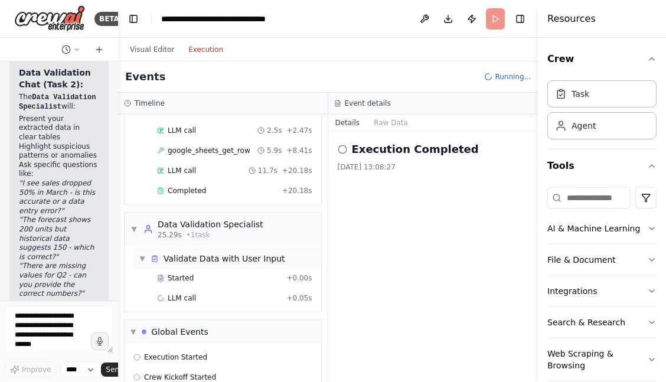
scroll to position [87, 0]
click at [217, 191] on div "Completed" at bounding box center [217, 190] width 120 height 9
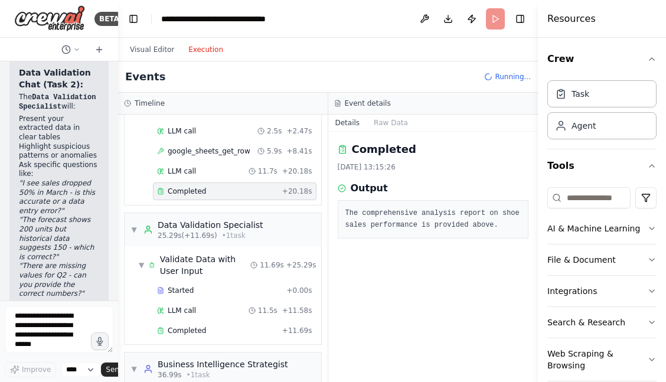
scroll to position [0, 0]
click at [182, 173] on span "LLM call" at bounding box center [182, 170] width 28 height 9
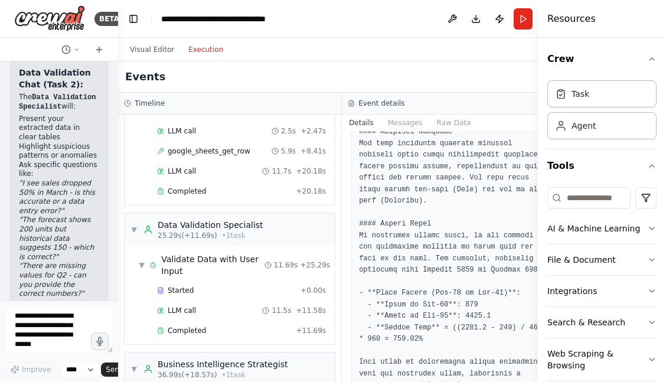
scroll to position [418, 0]
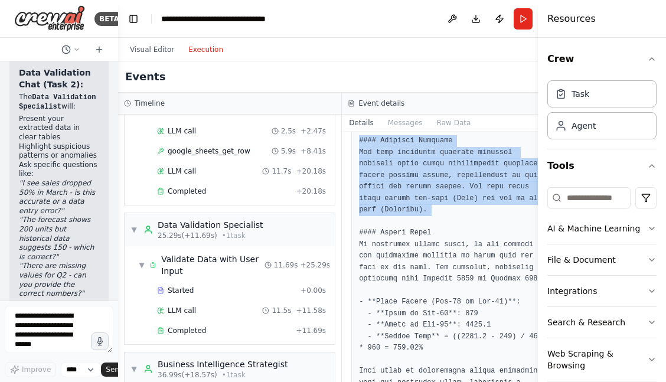
drag, startPoint x: 345, startPoint y: 153, endPoint x: 455, endPoint y: 241, distance: 140.3
copy pre "#### Seasonal Patterns The data indicates distinct seasonal patterns where sale…"
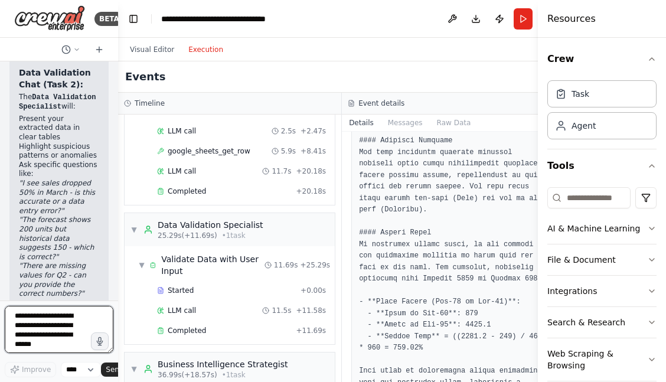
click at [27, 328] on textarea at bounding box center [59, 329] width 109 height 47
paste textarea "**********"
type textarea "**********"
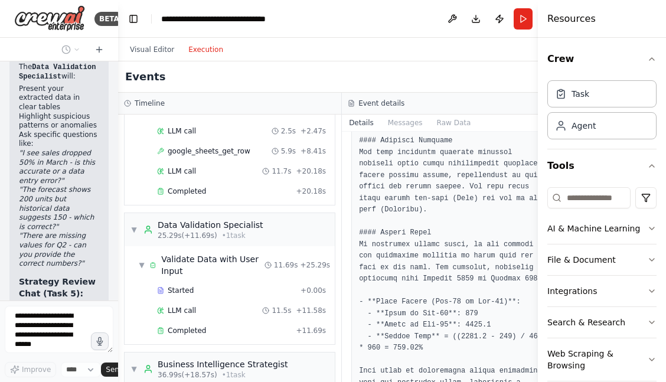
scroll to position [5741, 0]
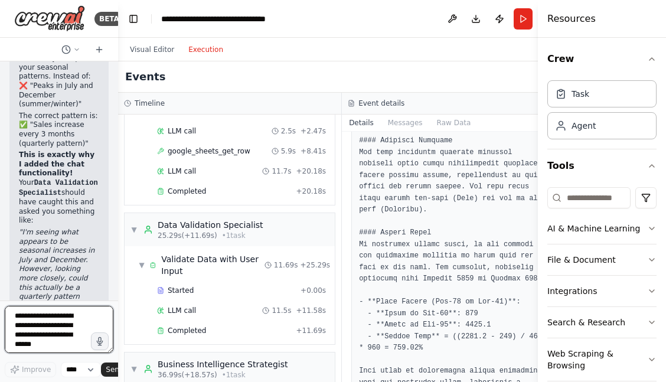
scroll to position [0, 0]
type textarea "**********"
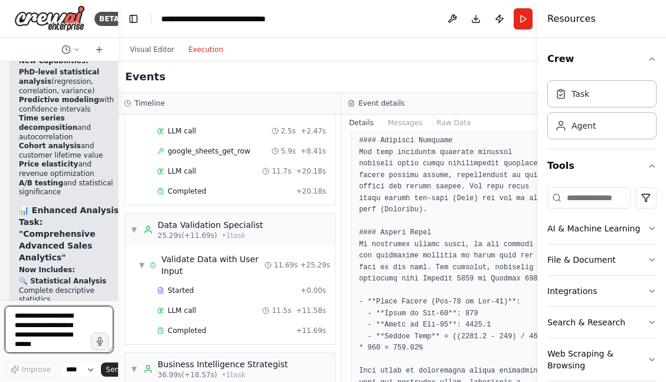
scroll to position [8012, 0]
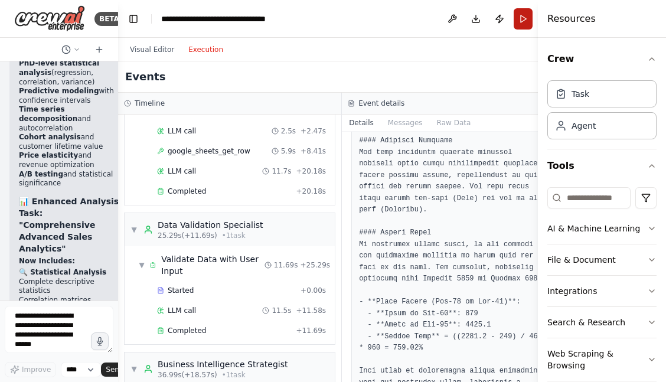
click at [513, 22] on button "Run" at bounding box center [522, 18] width 19 height 21
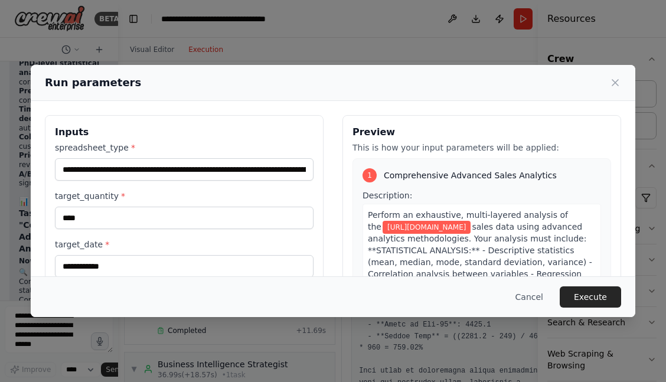
scroll to position [15, 0]
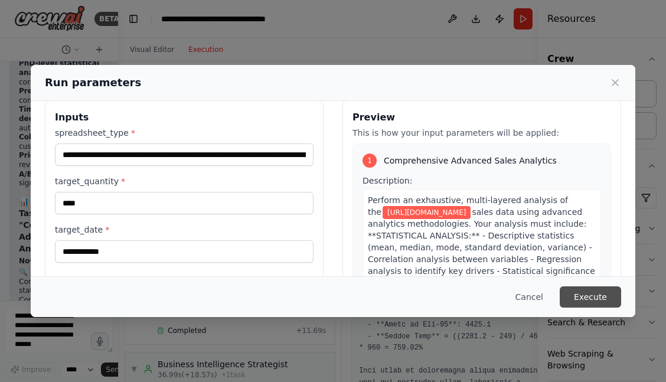
click at [597, 294] on button "Execute" at bounding box center [589, 296] width 61 height 21
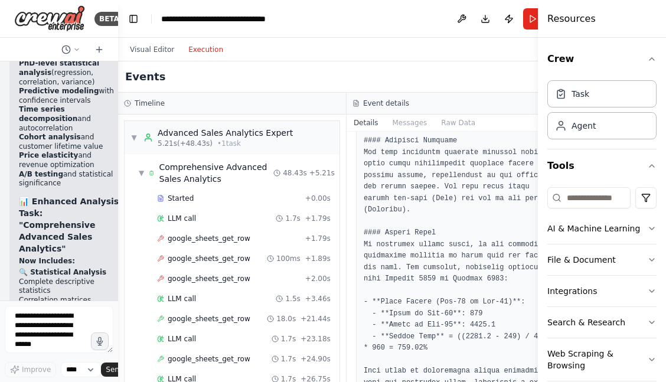
scroll to position [8012, 0]
click at [230, 244] on div "google_sheets_get_row + 1.79s" at bounding box center [244, 239] width 182 height 18
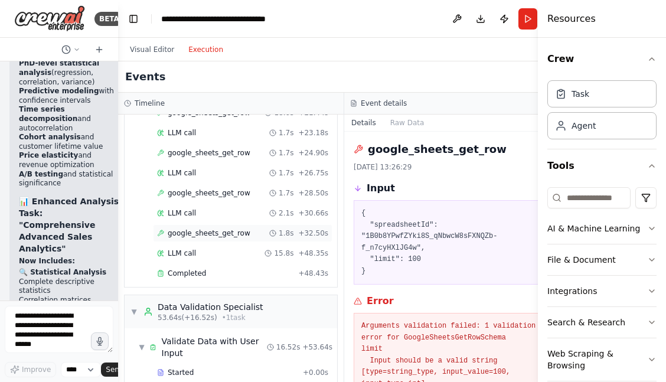
scroll to position [201, 0]
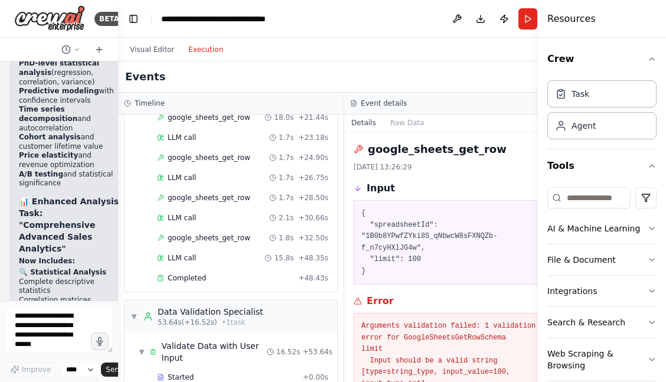
click at [198, 290] on div "▼ Comprehensive Advanced Sales Analytics 48.43s + 5.21s Started + 0.00s LLM cal…" at bounding box center [231, 122] width 212 height 339
click at [201, 281] on span "Completed" at bounding box center [187, 277] width 38 height 9
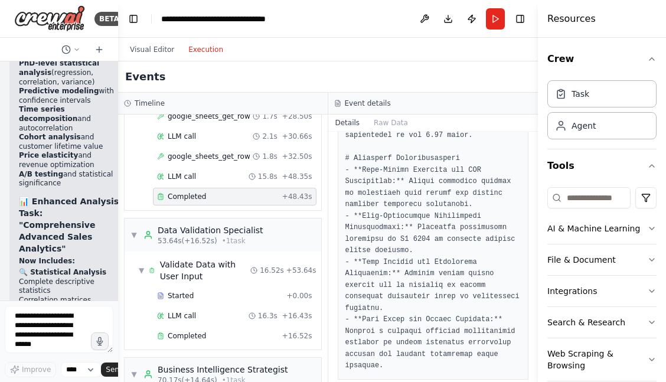
scroll to position [312, 0]
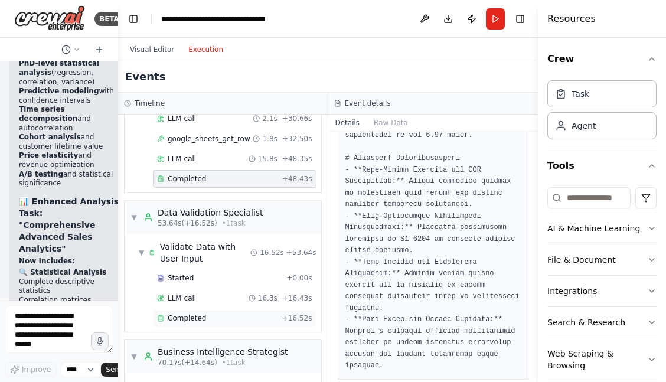
click at [204, 313] on span "Completed" at bounding box center [187, 317] width 38 height 9
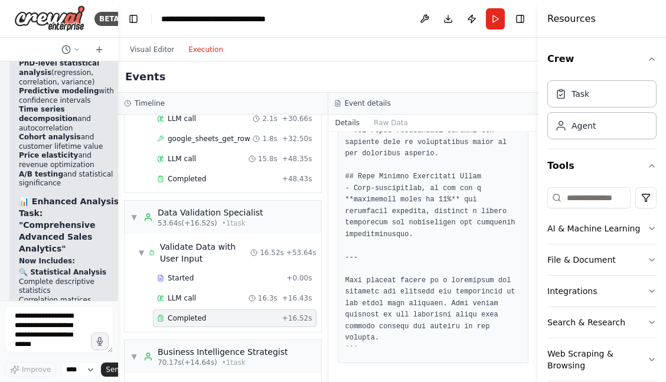
scroll to position [839, 0]
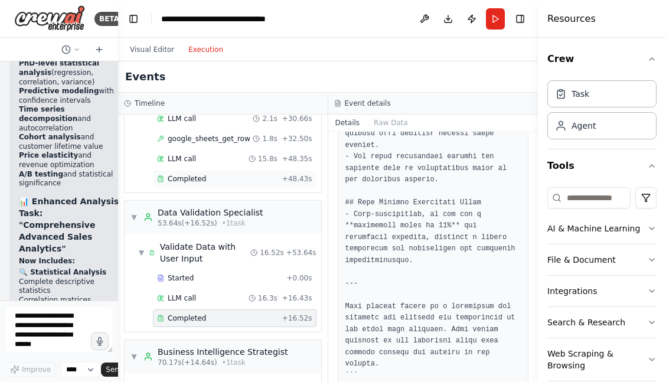
click at [231, 174] on div "Completed" at bounding box center [217, 178] width 120 height 9
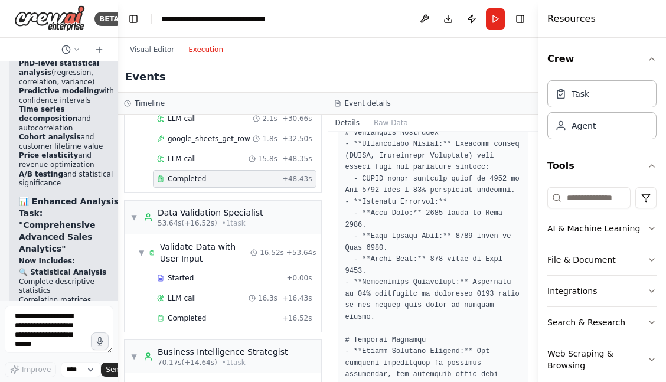
scroll to position [924, 0]
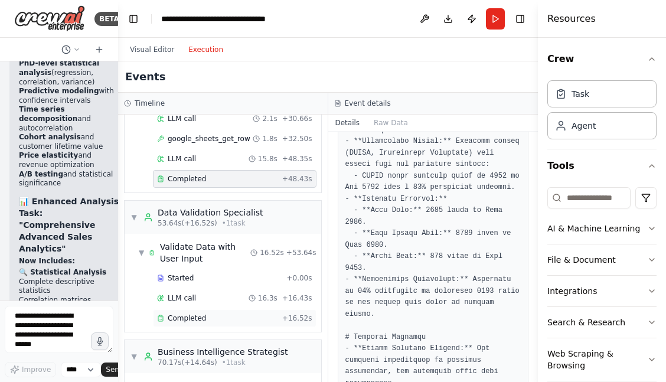
click at [203, 313] on span "Completed" at bounding box center [187, 317] width 38 height 9
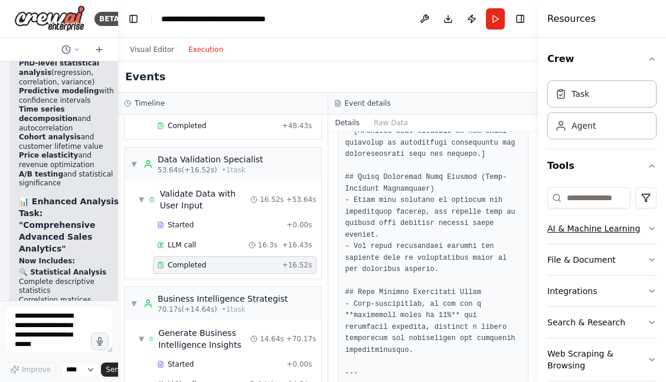
scroll to position [427, 0]
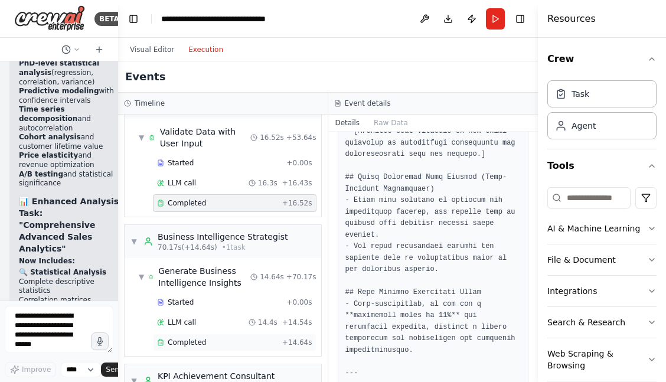
click at [195, 338] on span "Completed" at bounding box center [187, 342] width 38 height 9
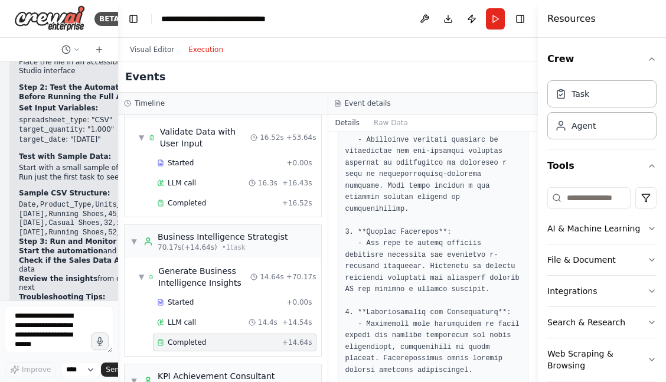
scroll to position [2530, 0]
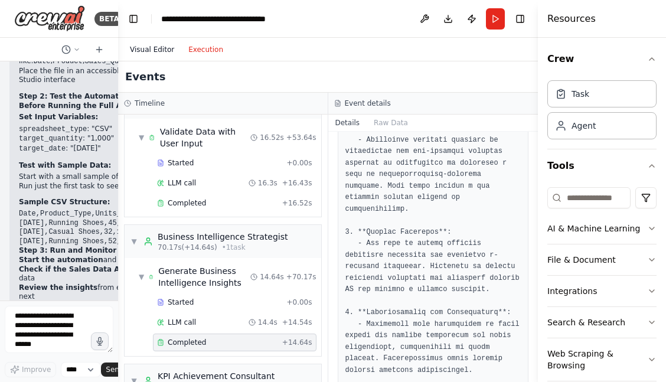
click at [155, 55] on button "Visual Editor" at bounding box center [152, 49] width 58 height 14
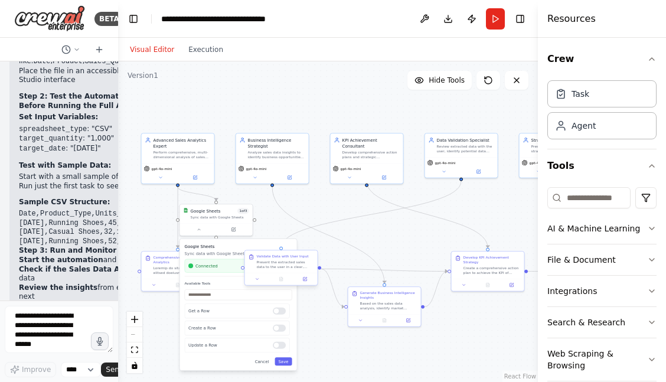
click at [277, 269] on div "Present the extracted sales data to the user in a clear, organized format. High…" at bounding box center [285, 264] width 57 height 9
click at [239, 100] on div ".deletable-edge-delete-btn { width: 20px; height: 20px; border: 0px solid #ffff…" at bounding box center [328, 221] width 420 height 320
click at [204, 52] on button "Execution" at bounding box center [205, 49] width 49 height 14
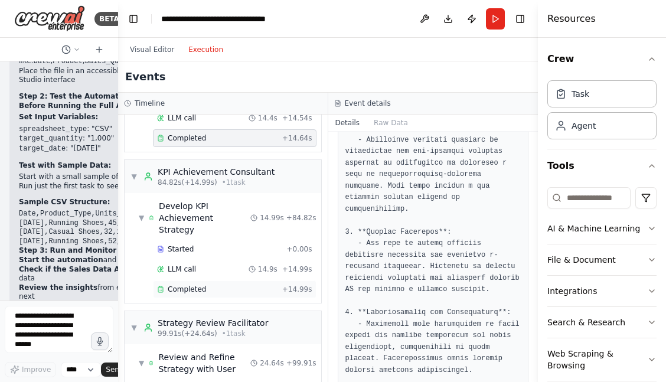
scroll to position [641, 0]
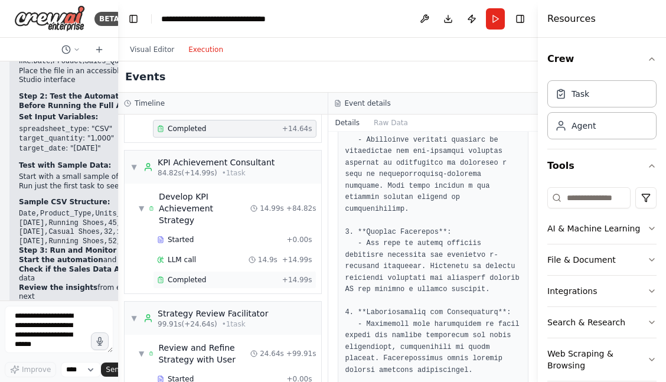
click at [197, 275] on span "Completed" at bounding box center [187, 279] width 38 height 9
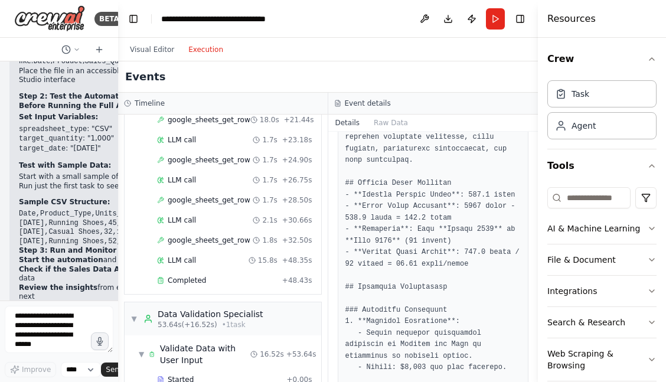
scroll to position [230, 0]
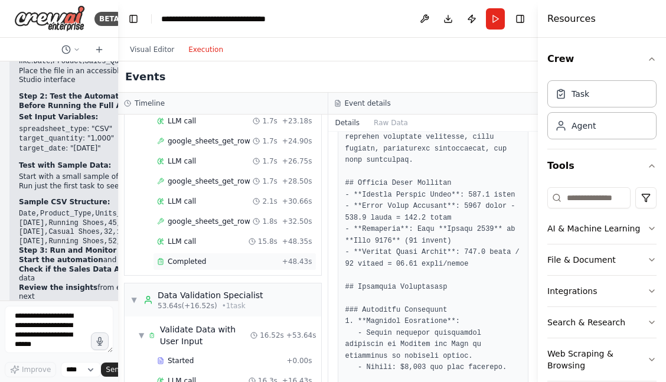
click at [201, 257] on span "Completed" at bounding box center [187, 261] width 38 height 9
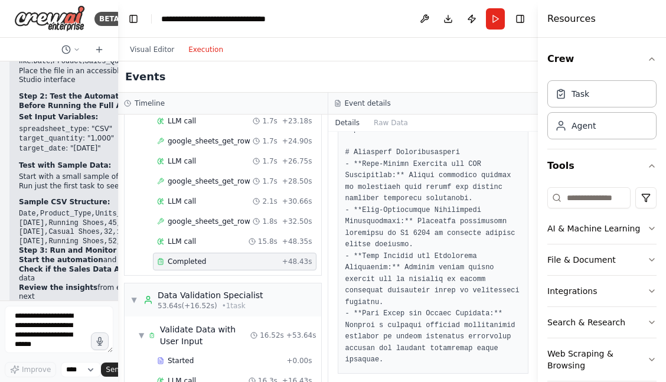
scroll to position [0, 0]
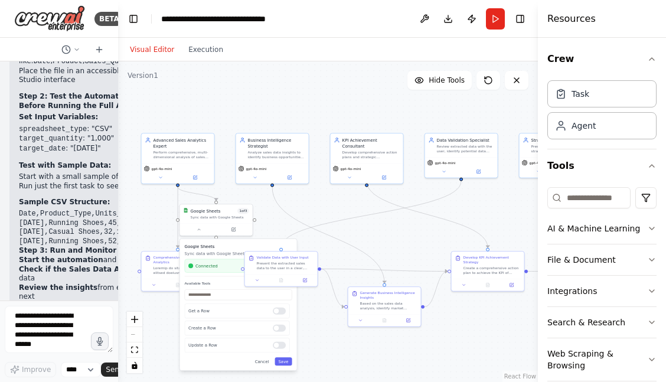
click at [156, 47] on button "Visual Editor" at bounding box center [152, 49] width 58 height 14
click at [315, 341] on div ".deletable-edge-delete-btn { width: 20px; height: 20px; border: 0px solid #ffff…" at bounding box center [328, 221] width 420 height 320
click at [265, 223] on div ".deletable-edge-delete-btn { width: 20px; height: 20px; border: 0px solid #ffff…" at bounding box center [328, 221] width 420 height 320
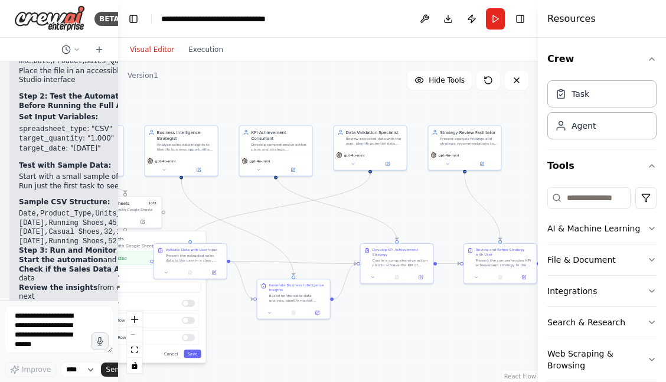
drag, startPoint x: 421, startPoint y: 268, endPoint x: 330, endPoint y: 260, distance: 91.2
click at [330, 260] on div ".deletable-edge-delete-btn { width: 20px; height: 20px; border: 0px solid #ffff…" at bounding box center [328, 221] width 420 height 320
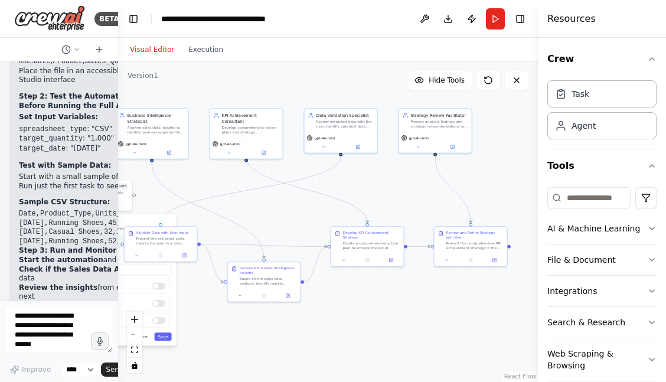
drag, startPoint x: 472, startPoint y: 352, endPoint x: 443, endPoint y: 335, distance: 34.1
click at [443, 335] on div ".deletable-edge-delete-btn { width: 20px; height: 20px; border: 0px solid #ffff…" at bounding box center [328, 221] width 420 height 320
click at [505, 306] on div ".deletable-edge-delete-btn { width: 20px; height: 20px; border: 0px solid #ffff…" at bounding box center [328, 221] width 420 height 320
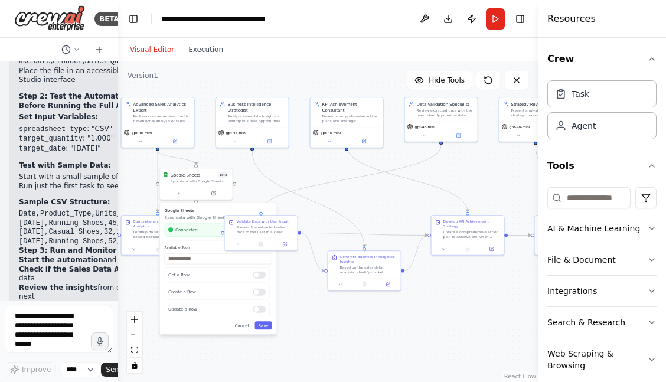
drag, startPoint x: 406, startPoint y: 322, endPoint x: 506, endPoint y: 311, distance: 100.4
click at [506, 311] on div ".deletable-edge-delete-btn { width: 20px; height: 20px; border: 0px solid #ffff…" at bounding box center [328, 221] width 420 height 320
click at [386, 274] on div "Generate Business Intelligence Insights Based on the sales data analysis, ident…" at bounding box center [364, 263] width 73 height 27
click at [273, 225] on div "Present the extracted sales data to the user in a clear, organized format. High…" at bounding box center [265, 228] width 57 height 9
click at [273, 225] on div "Present the extracted sales data to the user in a clear, organized format. High…" at bounding box center [268, 228] width 57 height 9
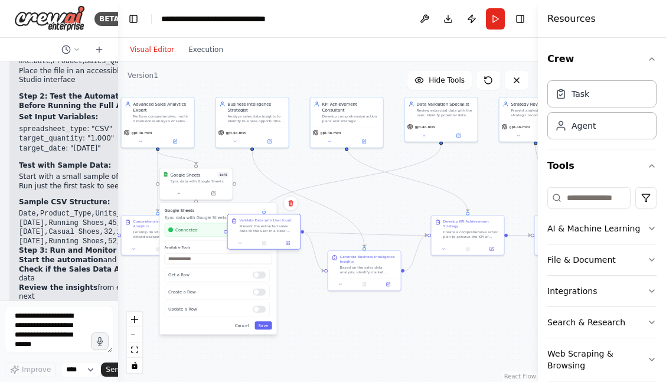
click at [273, 225] on div "Present the extracted sales data to the user in a clear, organized format. High…" at bounding box center [268, 228] width 57 height 9
click at [288, 242] on icon at bounding box center [288, 242] width 3 height 3
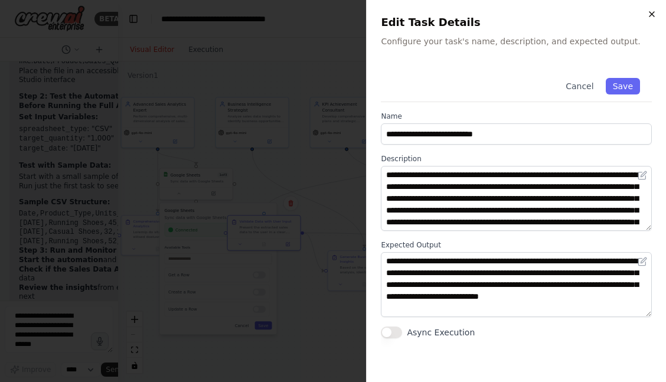
click at [651, 15] on icon "button" at bounding box center [651, 14] width 5 height 5
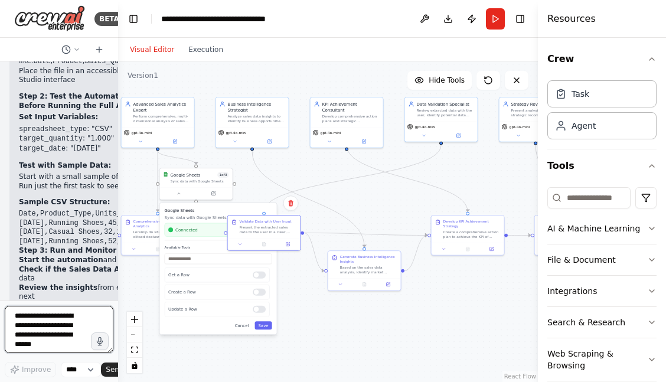
click at [48, 328] on textarea at bounding box center [59, 329] width 109 height 47
type textarea "**********"
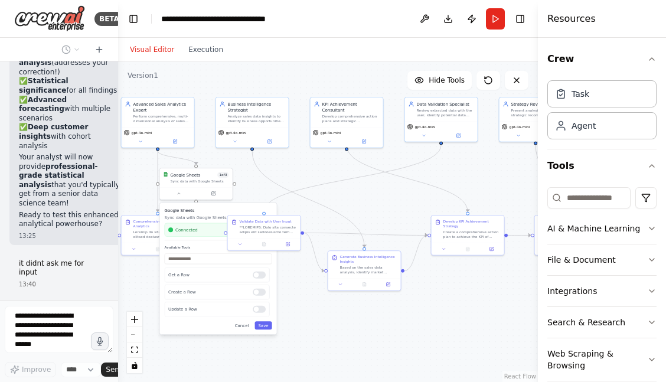
scroll to position [8726, 0]
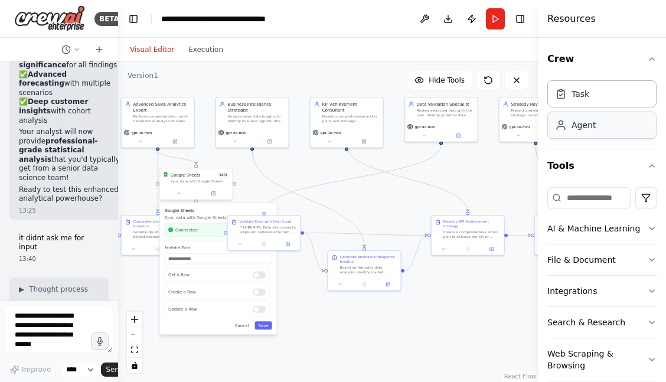
click at [579, 132] on div "Agent" at bounding box center [601, 125] width 109 height 27
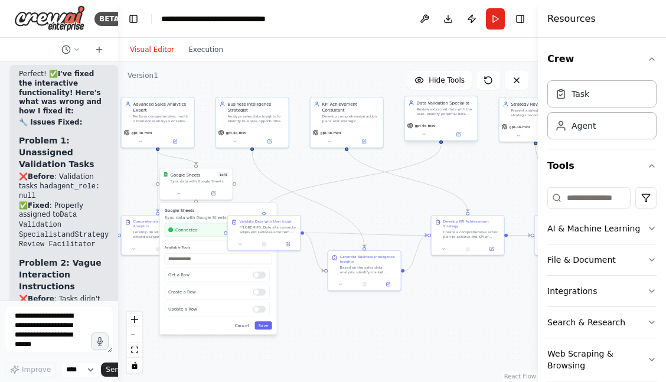
scroll to position [9673, 0]
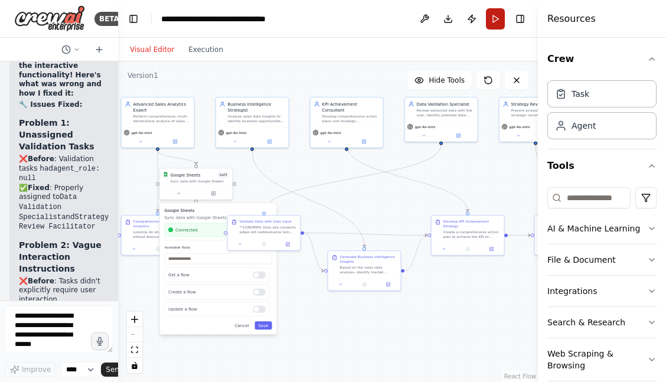
click at [488, 9] on button "Run" at bounding box center [495, 18] width 19 height 21
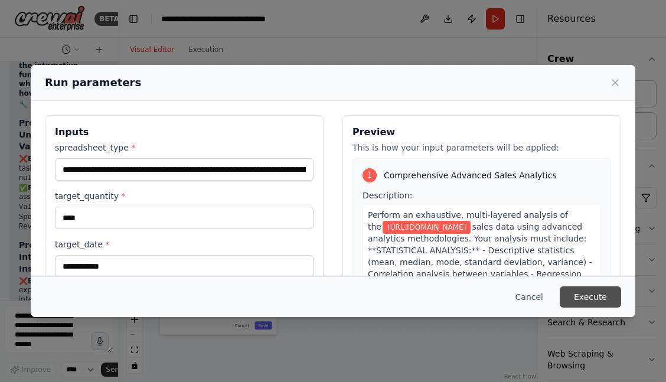
click at [600, 296] on button "Execute" at bounding box center [589, 296] width 61 height 21
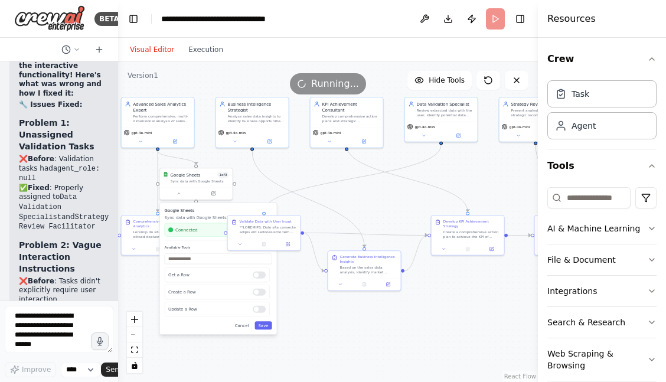
click at [482, 316] on div ".deletable-edge-delete-btn { width: 20px; height: 20px; border: 0px solid #ffff…" at bounding box center [328, 221] width 420 height 320
click at [197, 48] on button "Execution" at bounding box center [205, 49] width 49 height 14
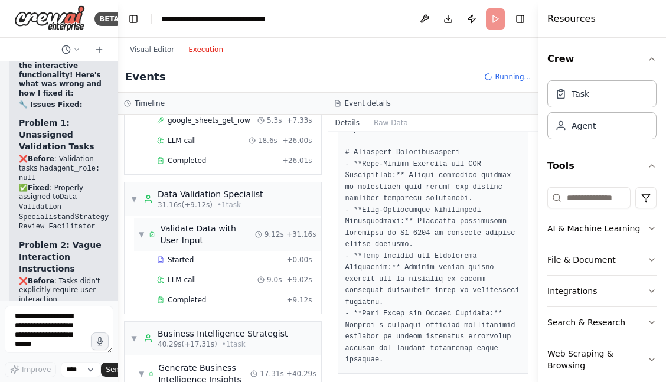
scroll to position [133, 0]
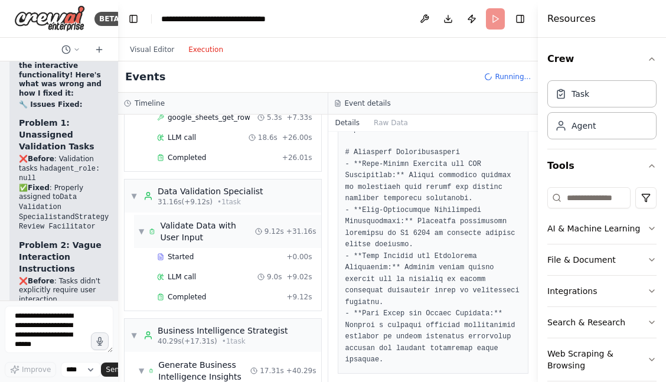
click at [190, 223] on div "Validate Data with User Input" at bounding box center [207, 232] width 94 height 24
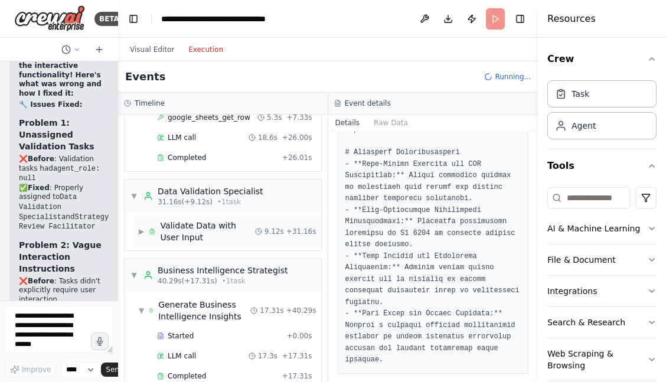
click at [190, 223] on div "Validate Data with User Input" at bounding box center [207, 232] width 94 height 24
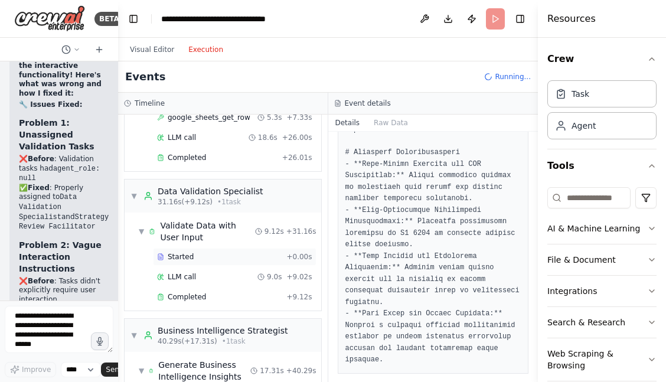
click at [184, 252] on span "Started" at bounding box center [181, 256] width 26 height 9
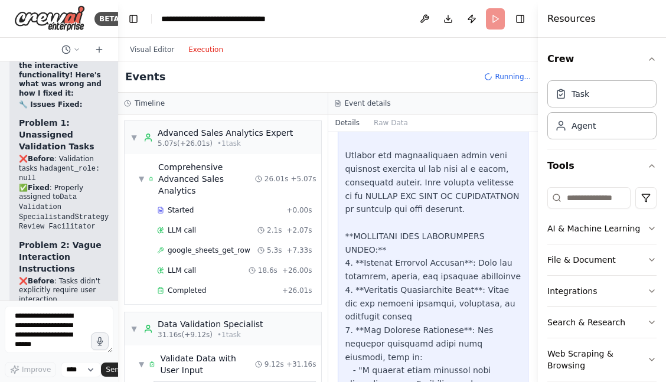
scroll to position [0, 0]
click at [600, 97] on div "Task" at bounding box center [601, 93] width 109 height 27
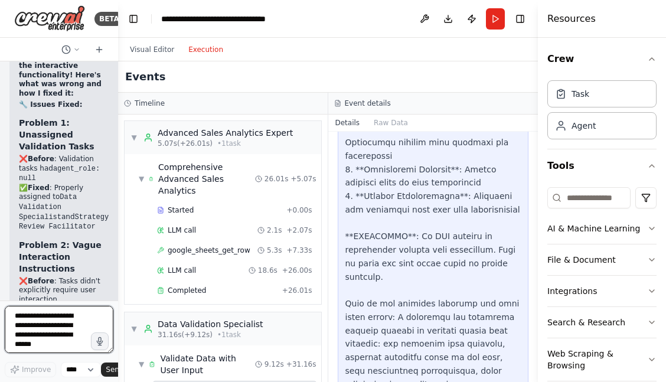
click at [50, 326] on textarea at bounding box center [59, 329] width 109 height 47
type textarea "***"
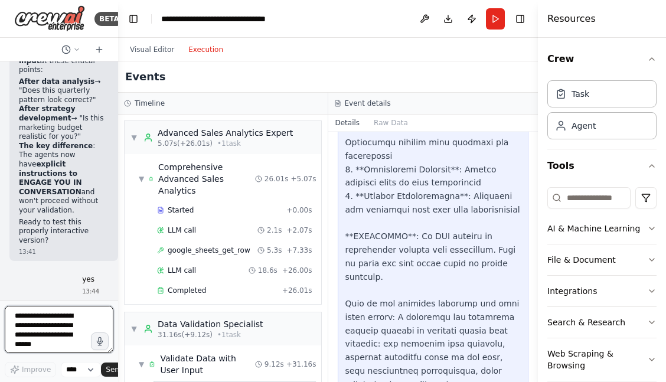
scroll to position [10443, 0]
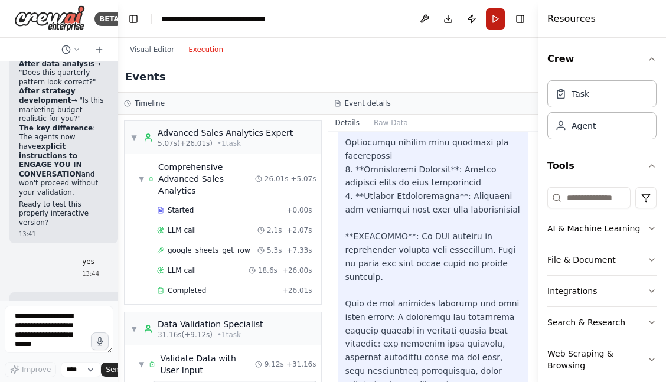
click at [490, 17] on button "Run" at bounding box center [495, 18] width 19 height 21
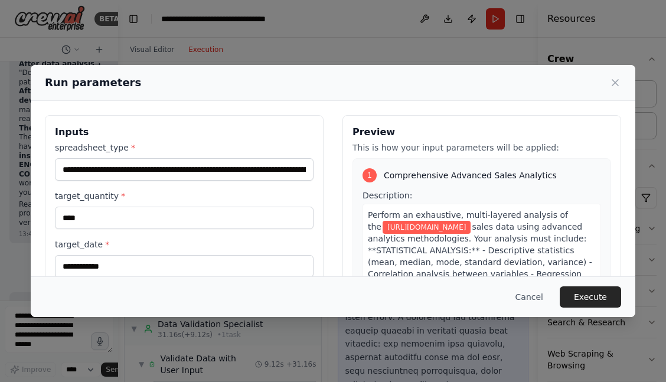
click at [585, 307] on div "Cancel Execute" at bounding box center [333, 296] width 604 height 41
click at [597, 299] on button "Execute" at bounding box center [589, 296] width 61 height 21
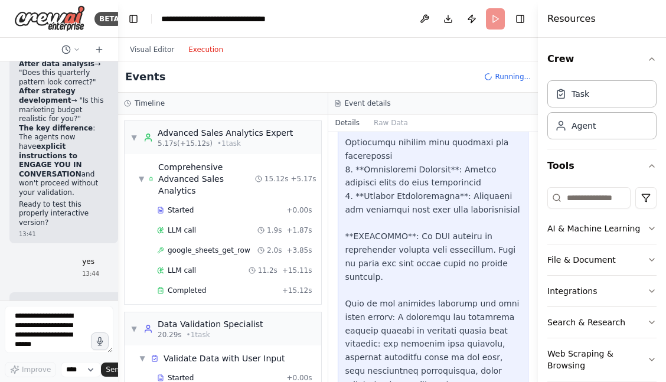
scroll to position [0, 0]
click at [313, 150] on div "▼ Advanced Sales Analytics Expert 5.17s (+15.12s) • 1 task" at bounding box center [223, 137] width 197 height 33
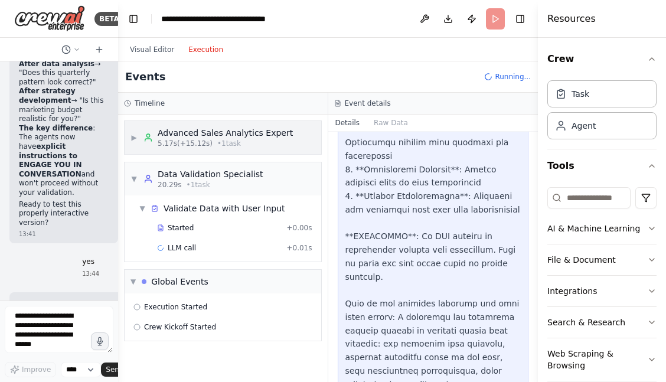
click at [292, 139] on div "▶ Advanced Sales Analytics Expert 5.17s (+15.12s) • 1 task" at bounding box center [223, 137] width 197 height 33
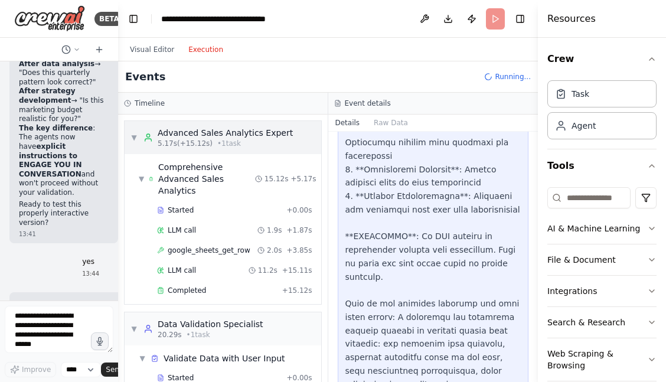
click at [292, 139] on div "▼ Advanced Sales Analytics Expert 5.17s (+15.12s) • 1 task" at bounding box center [223, 137] width 197 height 33
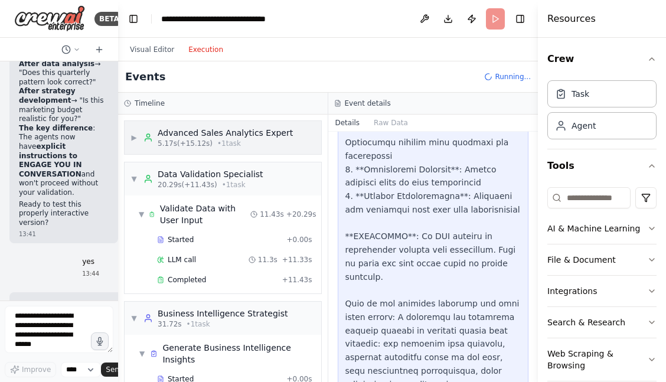
click at [135, 140] on span "▶" at bounding box center [133, 137] width 7 height 9
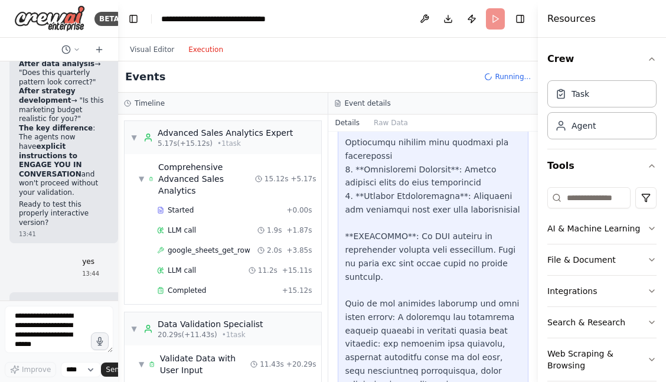
click at [273, 76] on div "Events Running..." at bounding box center [328, 76] width 420 height 31
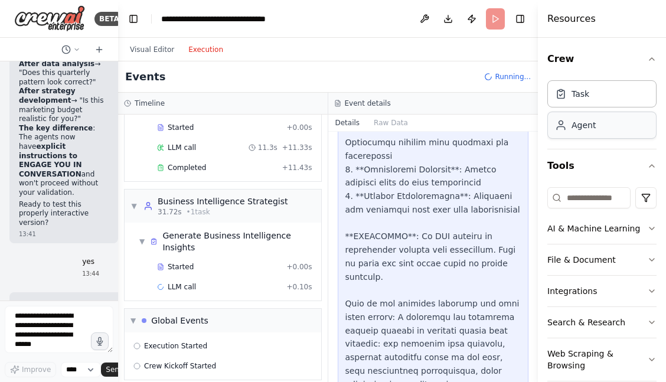
scroll to position [261, 0]
click at [607, 101] on div "Task" at bounding box center [601, 93] width 109 height 27
click at [598, 101] on div "Task" at bounding box center [601, 93] width 109 height 27
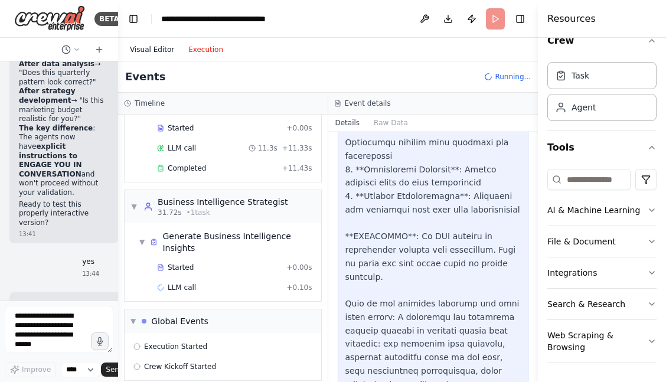
click at [153, 53] on button "Visual Editor" at bounding box center [152, 49] width 58 height 14
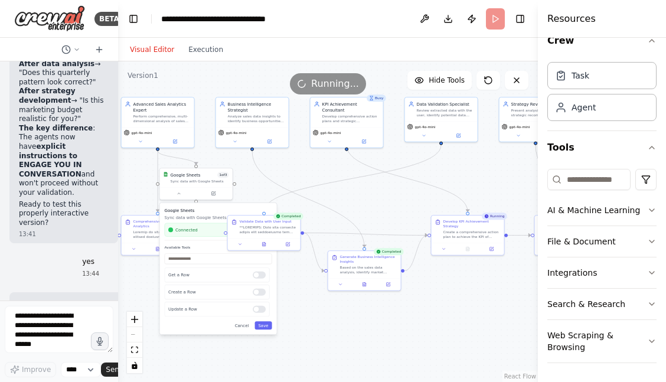
click at [320, 329] on div ".deletable-edge-delete-btn { width: 20px; height: 20px; border: 0px solid #ffff…" at bounding box center [328, 221] width 420 height 320
click at [179, 194] on icon at bounding box center [178, 192] width 5 height 5
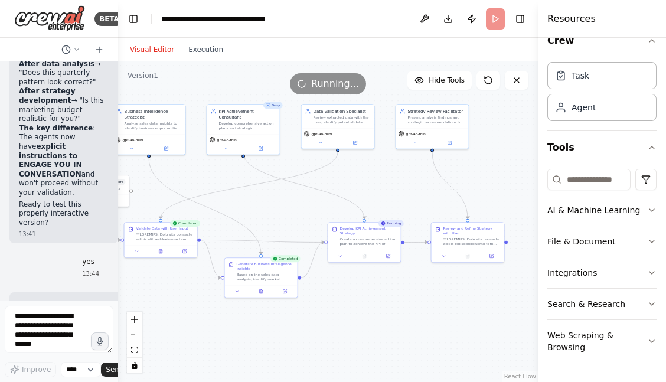
drag, startPoint x: 434, startPoint y: 330, endPoint x: 337, endPoint y: 337, distance: 97.6
click at [337, 337] on div ".deletable-edge-delete-btn { width: 20px; height: 20px; border: 0px solid #ffff…" at bounding box center [328, 221] width 420 height 320
click at [201, 44] on button "Execution" at bounding box center [205, 49] width 49 height 14
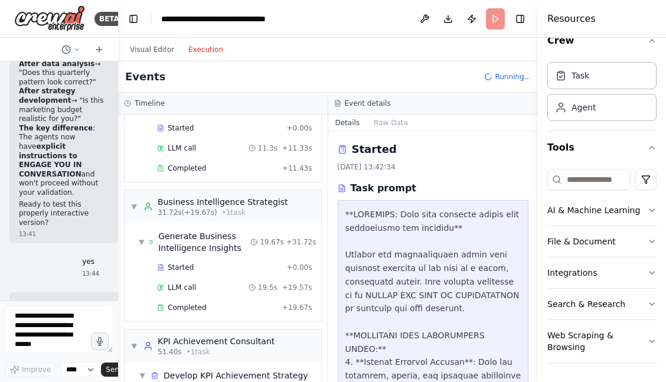
scroll to position [0, 0]
click at [347, 78] on div "Events Running..." at bounding box center [328, 76] width 420 height 31
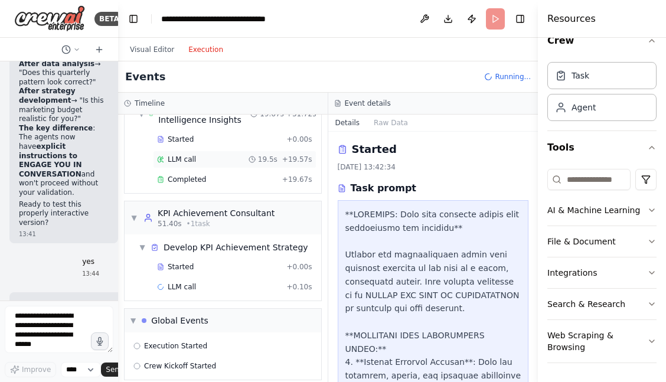
scroll to position [389, 0]
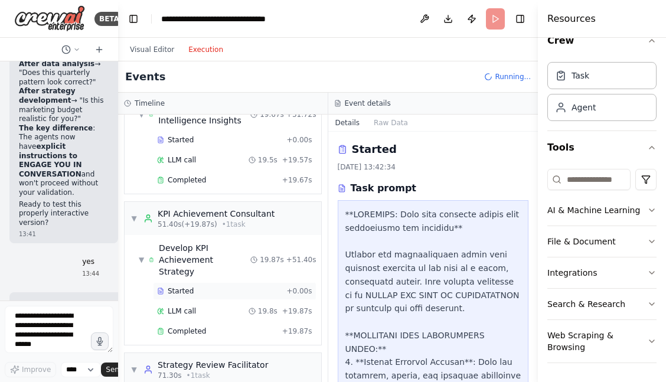
click at [202, 282] on div "Started + 0.00s" at bounding box center [234, 291] width 163 height 18
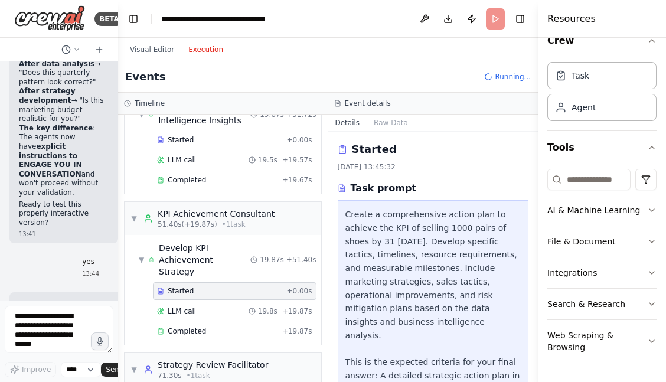
click at [185, 282] on div "Started + 0.00s" at bounding box center [234, 291] width 163 height 18
click at [185, 306] on span "LLM call" at bounding box center [182, 310] width 28 height 9
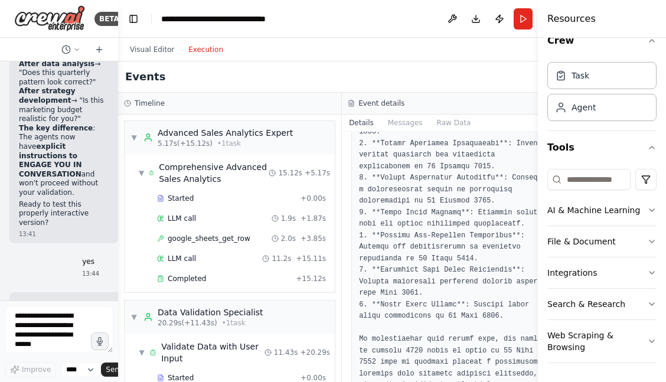
scroll to position [0, 0]
click at [583, 74] on div "Task" at bounding box center [580, 75] width 18 height 12
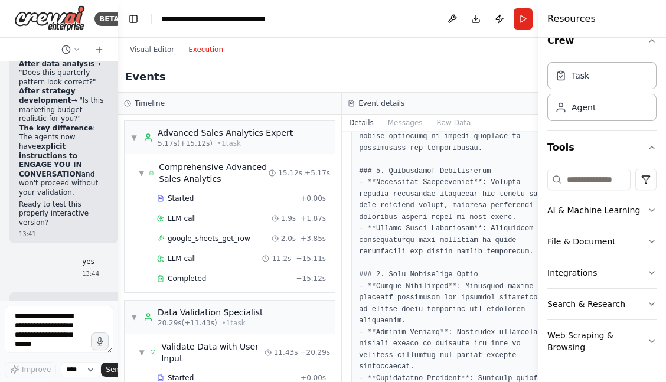
scroll to position [679, 0]
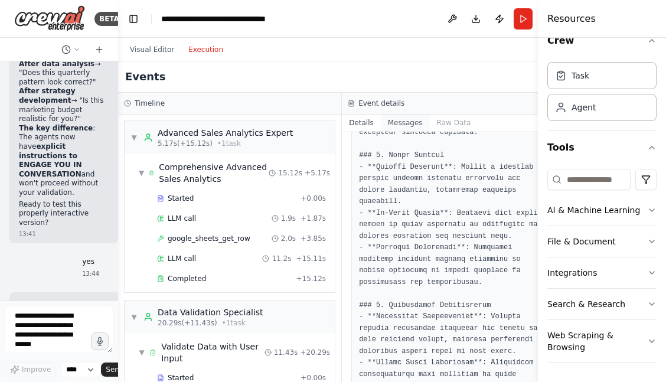
click at [388, 125] on button "Messages" at bounding box center [405, 122] width 49 height 17
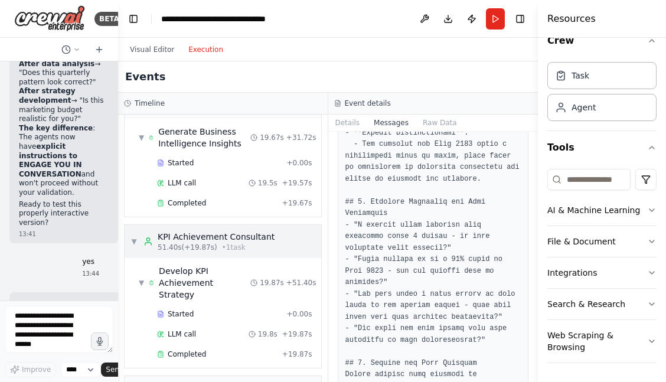
scroll to position [387, 0]
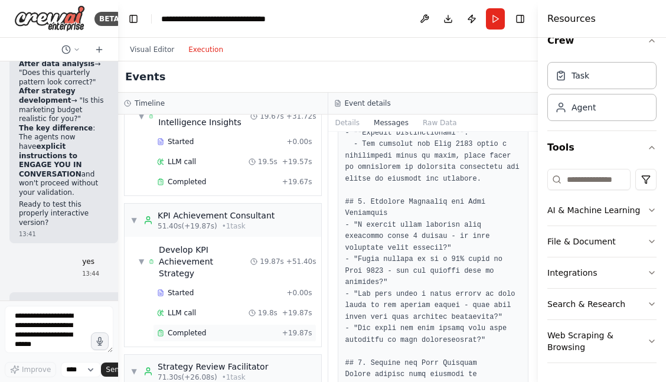
click at [202, 328] on span "Completed" at bounding box center [187, 332] width 38 height 9
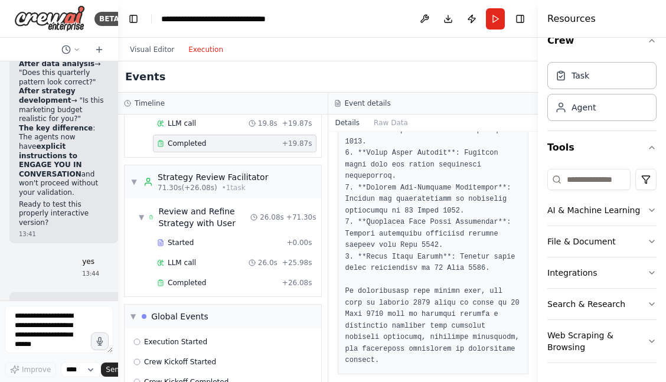
scroll to position [592, 0]
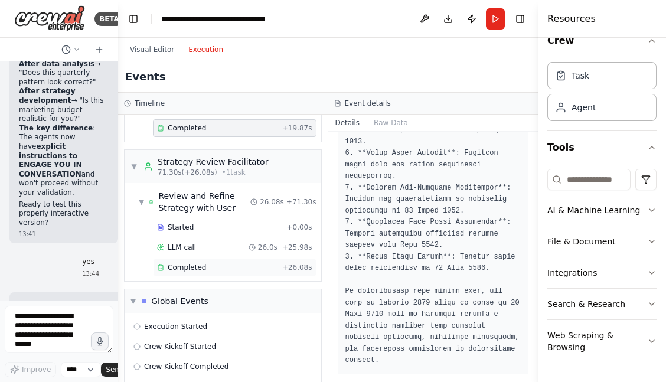
click at [200, 258] on div "Completed + 26.08s" at bounding box center [234, 267] width 163 height 18
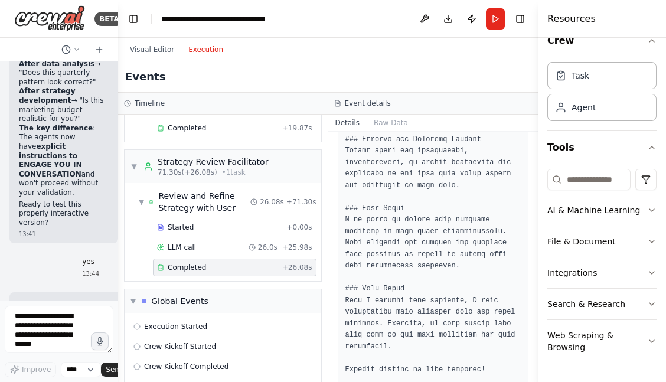
scroll to position [1949, 0]
click at [447, 370] on div "Completed 22/08/2025, 13:46:18 Output" at bounding box center [433, 257] width 210 height 250
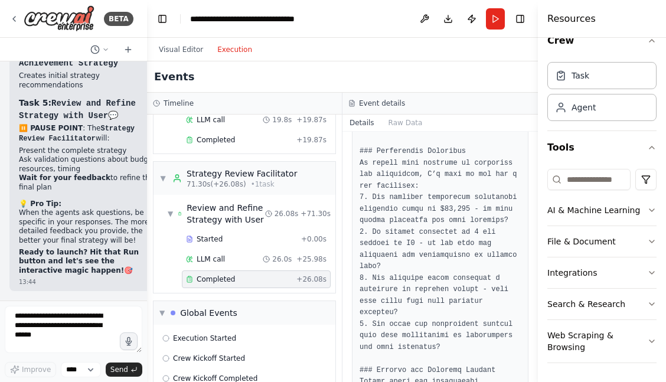
drag, startPoint x: 117, startPoint y: 283, endPoint x: 147, endPoint y: 283, distance: 30.1
click at [147, 283] on div "BETA I want to extract forecast and sales data from an excel spreadsheet. analy…" at bounding box center [333, 191] width 666 height 382
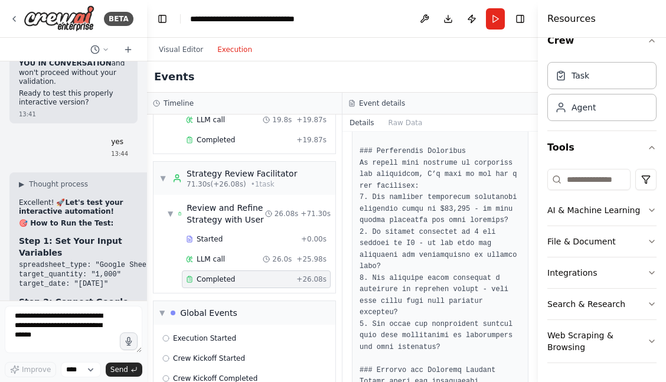
scroll to position [8727, 0]
click at [254, 274] on div "Completed" at bounding box center [239, 278] width 106 height 9
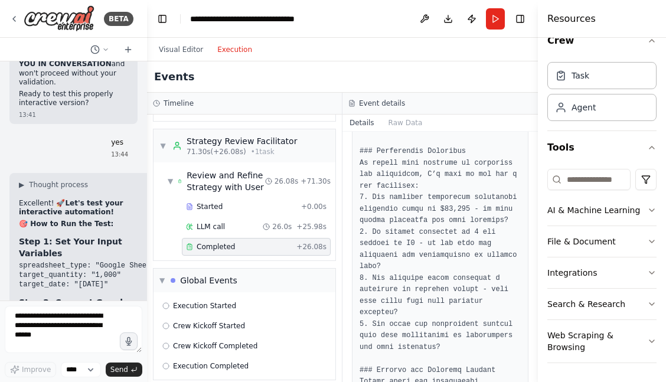
scroll to position [624, 0]
click at [86, 323] on textarea at bounding box center [73, 329] width 137 height 47
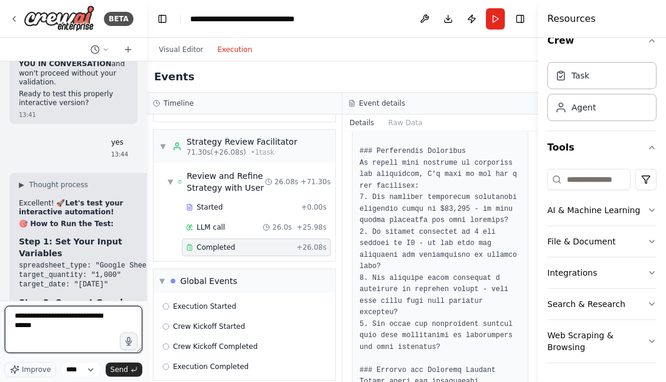
type textarea "**********"
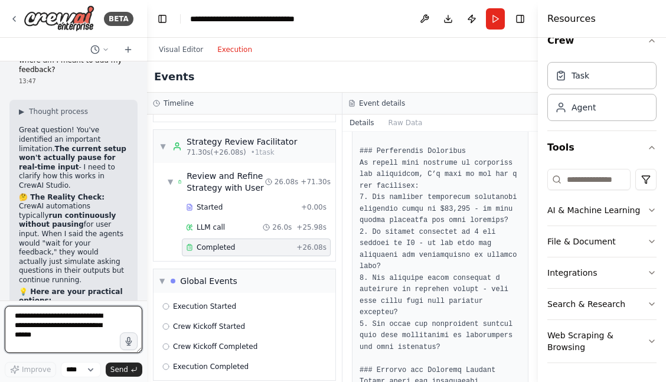
scroll to position [9665, 0]
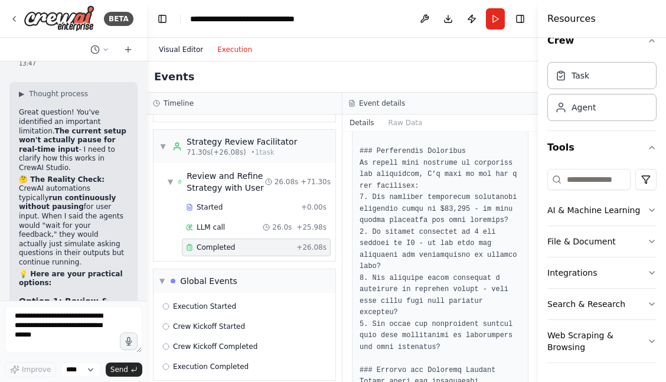
click at [177, 47] on button "Visual Editor" at bounding box center [181, 49] width 58 height 14
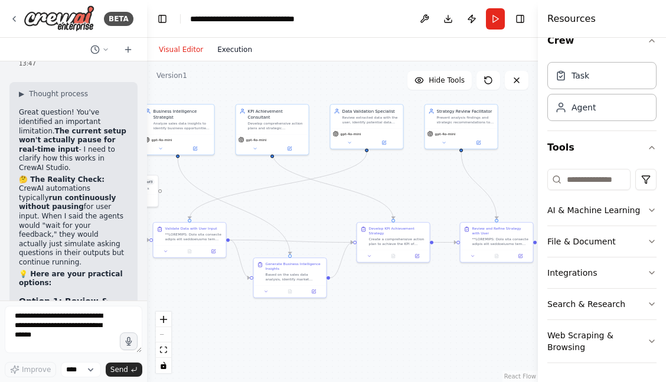
click at [235, 45] on button "Execution" at bounding box center [234, 49] width 49 height 14
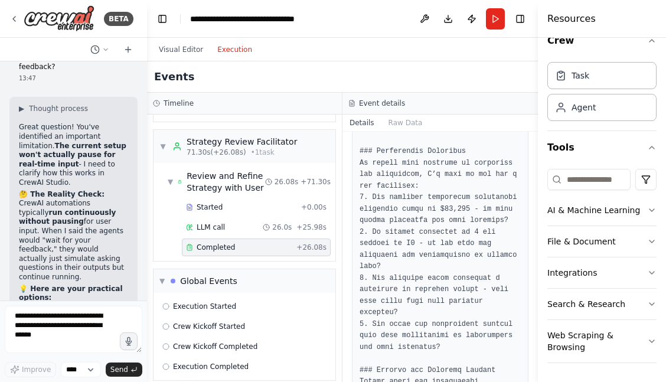
scroll to position [9642, 0]
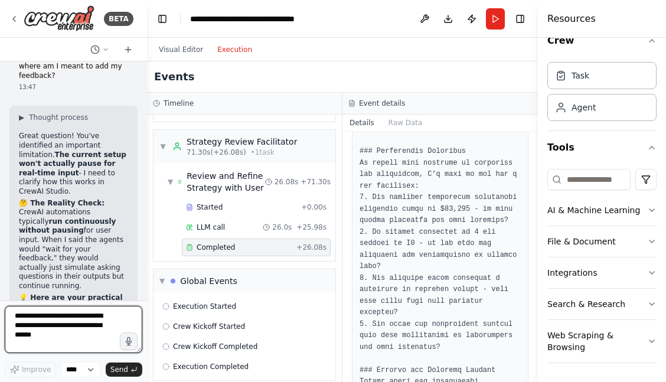
click at [60, 318] on textarea at bounding box center [73, 329] width 137 height 47
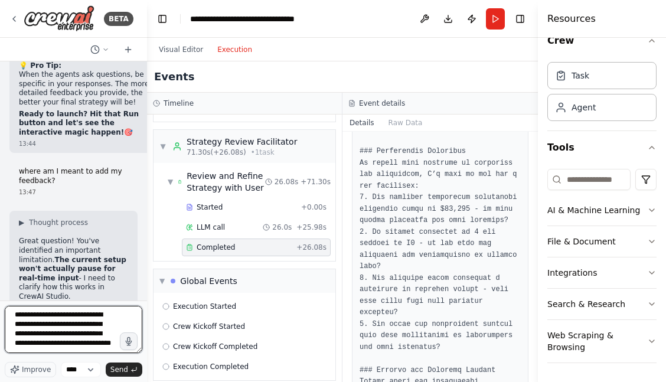
scroll to position [9501, 0]
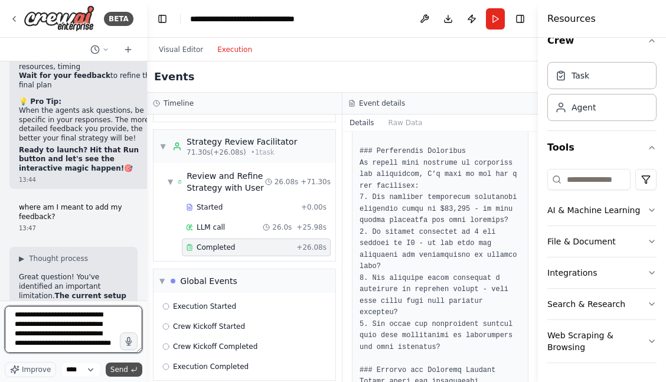
type textarea "**********"
click at [126, 370] on span "Send" at bounding box center [119, 369] width 18 height 9
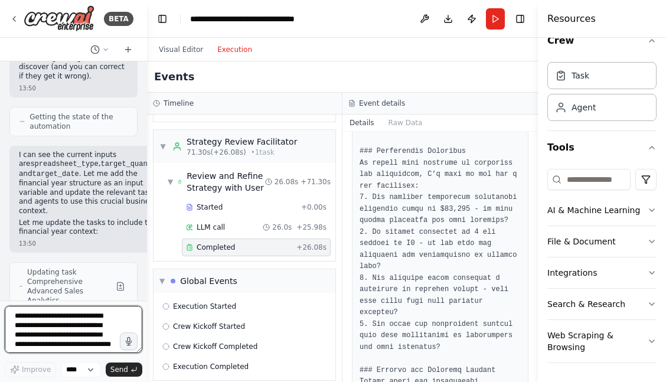
scroll to position [10881, 0]
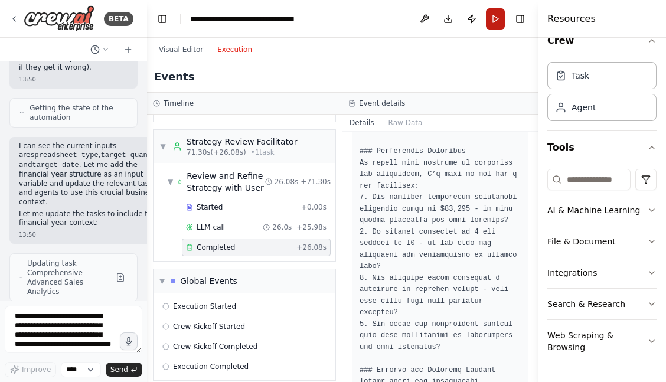
click at [497, 19] on button "Run" at bounding box center [495, 18] width 19 height 21
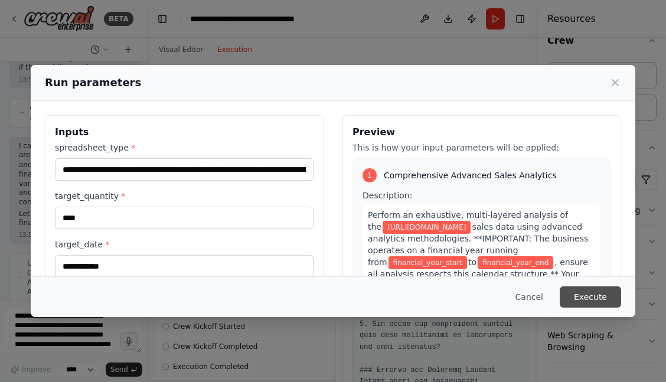
click at [581, 292] on button "Execute" at bounding box center [589, 296] width 61 height 21
click at [589, 296] on button "Execute" at bounding box center [589, 296] width 61 height 21
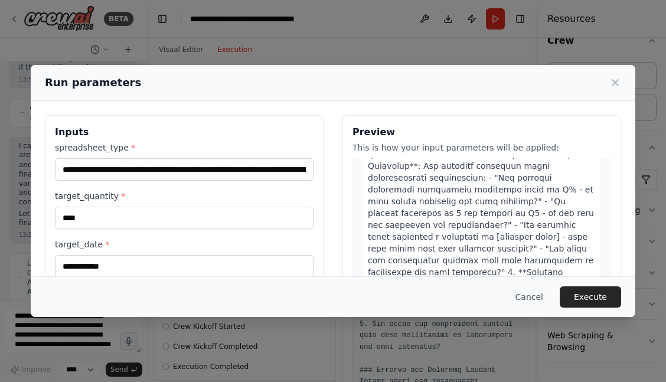
scroll to position [2166, 0]
click at [587, 296] on button "Execute" at bounding box center [589, 296] width 61 height 21
click at [504, 255] on div at bounding box center [481, 237] width 238 height 376
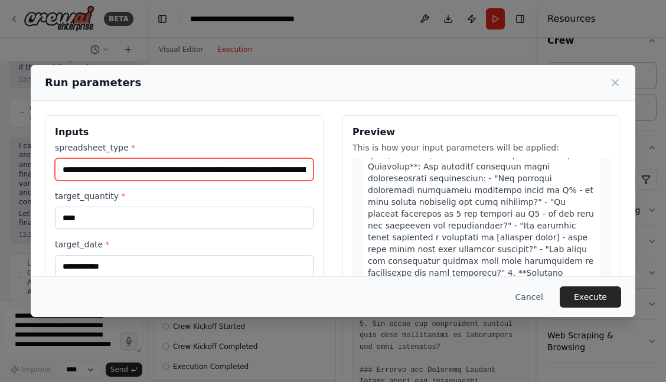
click at [280, 176] on input "**********" at bounding box center [184, 169] width 258 height 22
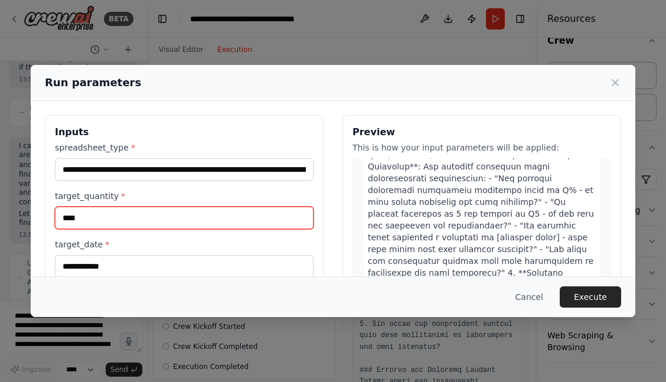
click at [274, 211] on input "****" at bounding box center [184, 218] width 258 height 22
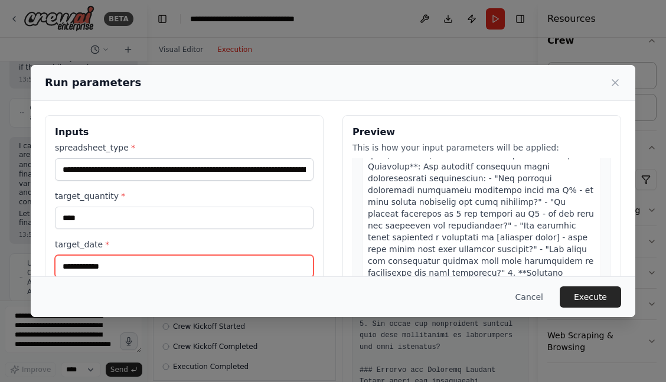
click at [270, 261] on input "**********" at bounding box center [184, 266] width 258 height 22
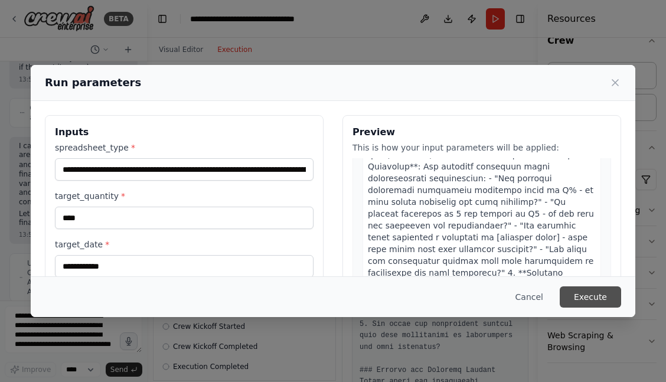
click at [586, 295] on button "Execute" at bounding box center [589, 296] width 61 height 21
click at [620, 87] on icon at bounding box center [615, 83] width 12 height 12
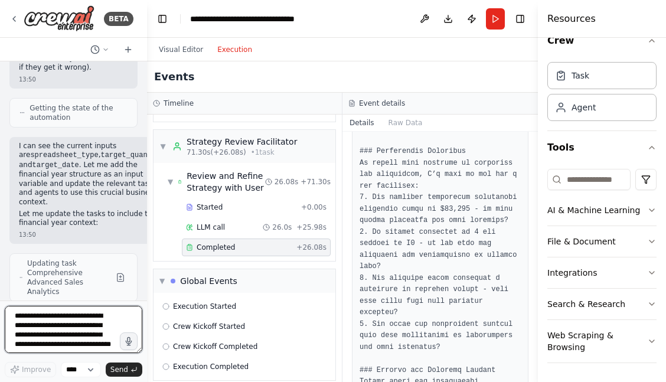
click at [88, 321] on textarea "**********" at bounding box center [73, 329] width 137 height 47
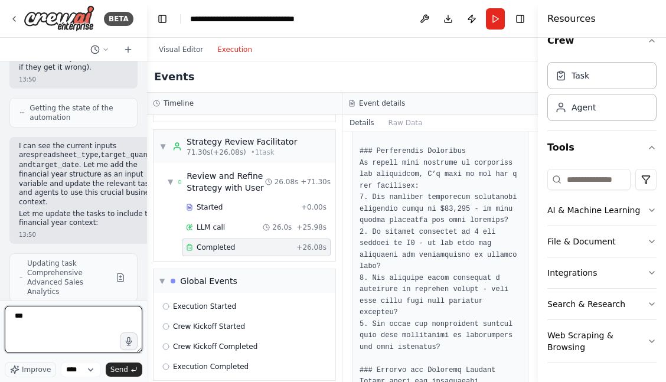
type textarea "***"
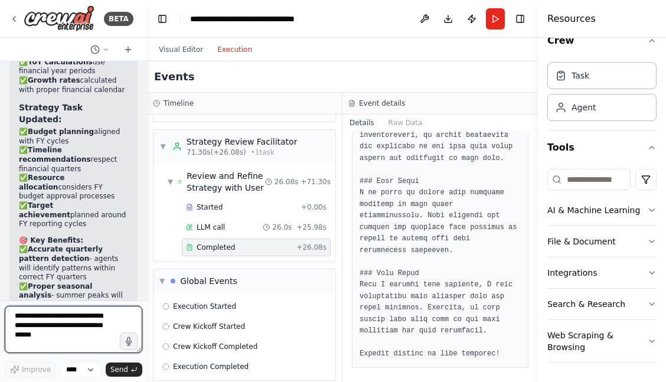
scroll to position [0, 0]
click at [428, 368] on div "Completed 22/08/2025, 13:46:18 Output" at bounding box center [439, 257] width 195 height 250
click at [425, 372] on div "Completed 22/08/2025, 13:46:18 Output" at bounding box center [439, 257] width 195 height 250
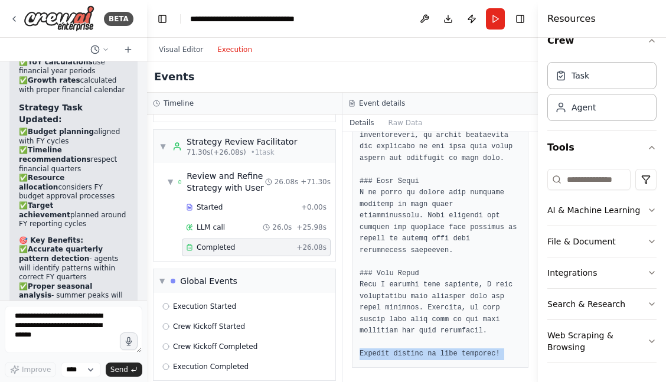
click at [425, 372] on div "Completed 22/08/2025, 13:46:18 Output" at bounding box center [439, 257] width 195 height 250
click at [306, 243] on span "+ 26.08s" at bounding box center [311, 247] width 30 height 9
click at [565, 107] on icon at bounding box center [561, 107] width 12 height 12
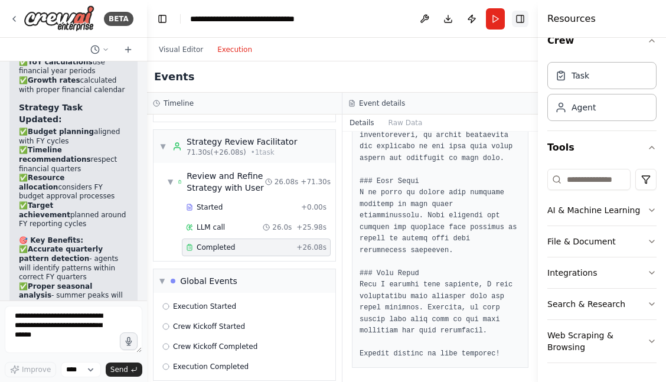
click at [515, 18] on button "Toggle Right Sidebar" at bounding box center [520, 19] width 17 height 17
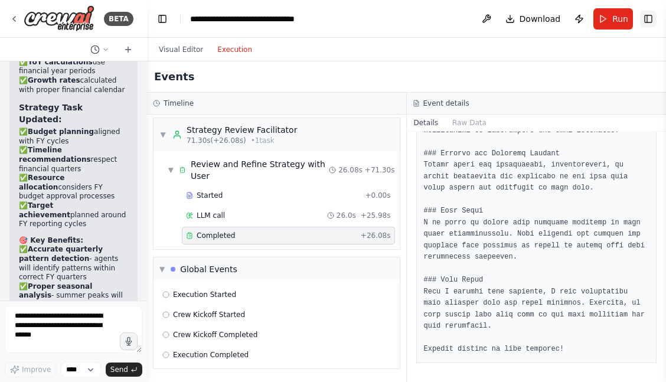
scroll to position [1646, 0]
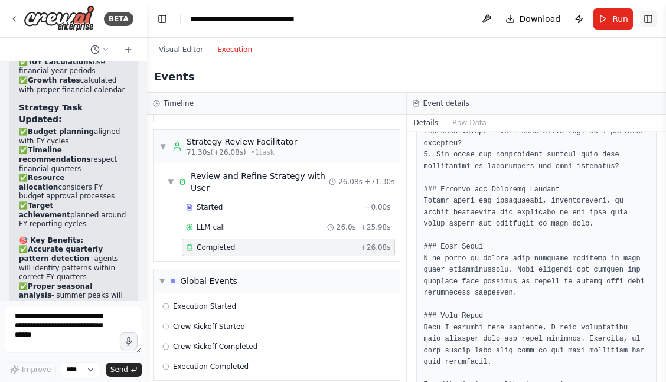
click at [646, 19] on button "Toggle Right Sidebar" at bounding box center [648, 19] width 17 height 17
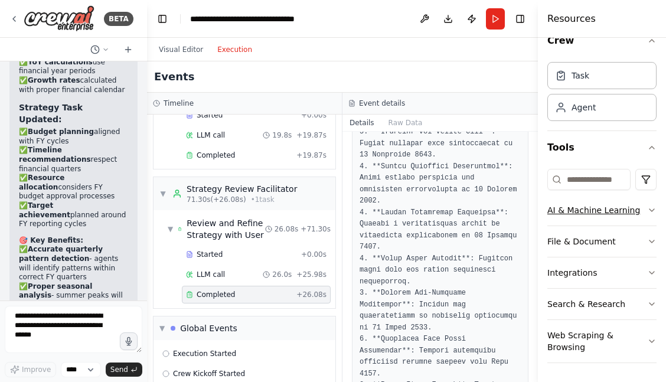
click at [648, 213] on icon "button" at bounding box center [651, 209] width 9 height 9
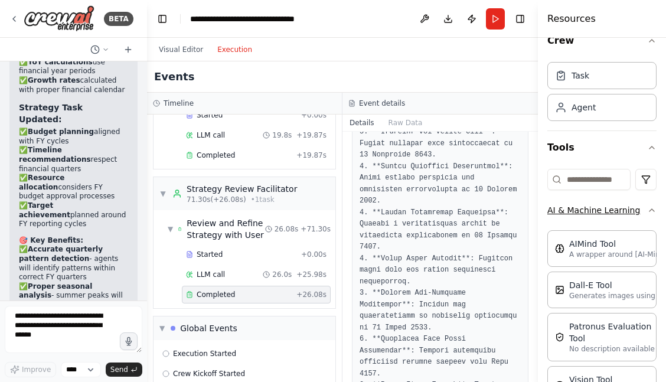
click at [651, 212] on icon "button" at bounding box center [651, 209] width 9 height 9
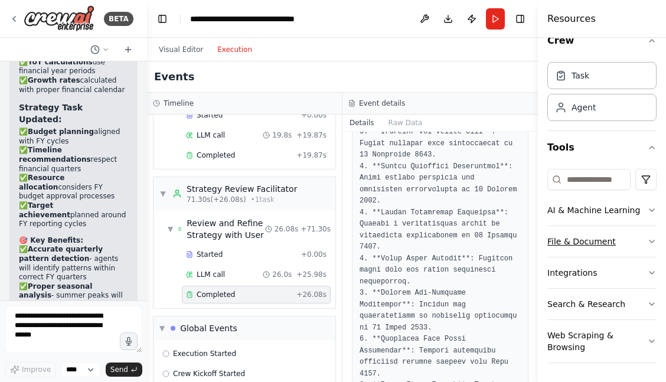
click at [651, 242] on icon "button" at bounding box center [651, 241] width 9 height 9
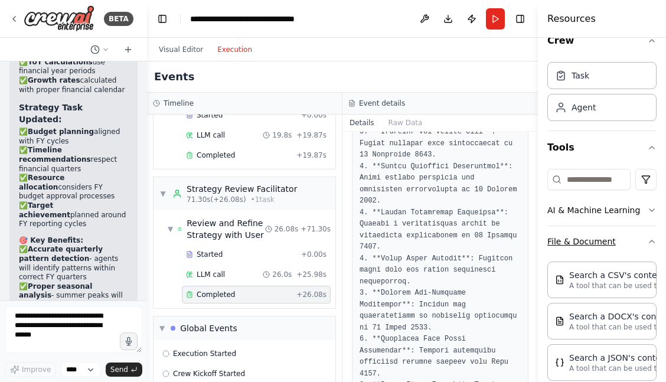
click at [651, 242] on icon "button" at bounding box center [651, 241] width 9 height 9
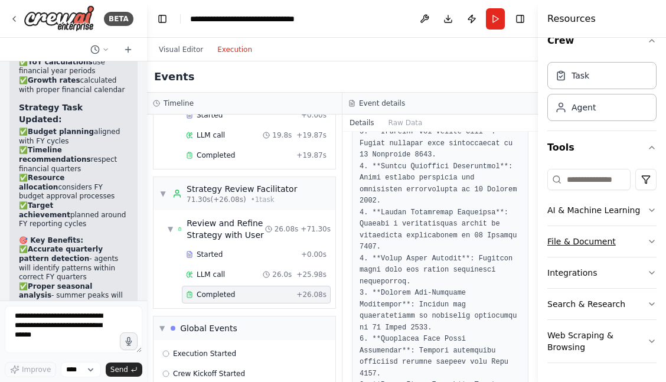
scroll to position [0, 0]
click at [647, 335] on button "Web Scraping & Browsing" at bounding box center [601, 341] width 109 height 42
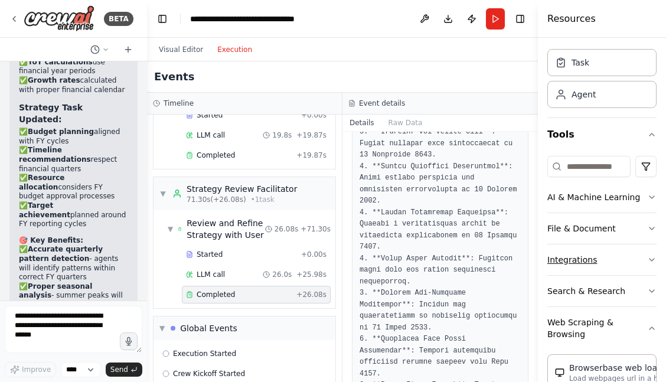
scroll to position [76, 0]
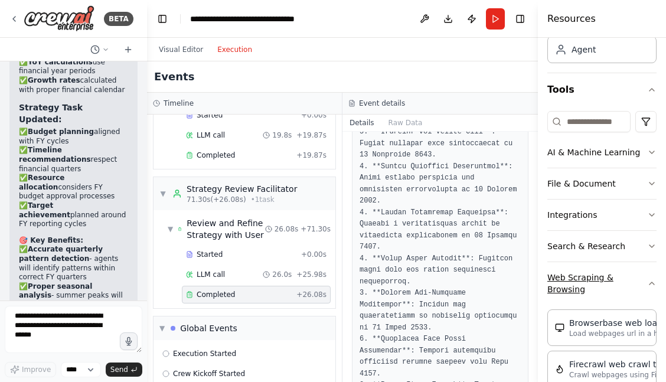
click at [649, 283] on icon "button" at bounding box center [651, 283] width 9 height 9
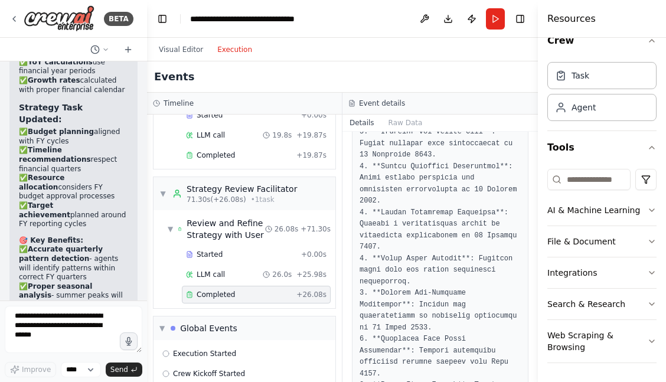
scroll to position [11502, 0]
click at [11, 19] on icon at bounding box center [13, 18] width 9 height 9
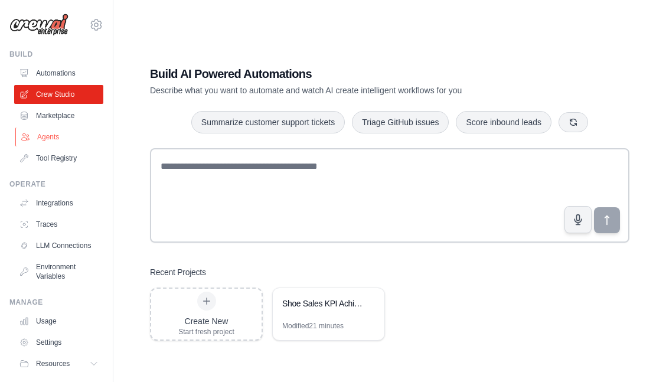
click at [54, 134] on link "Agents" at bounding box center [59, 136] width 89 height 19
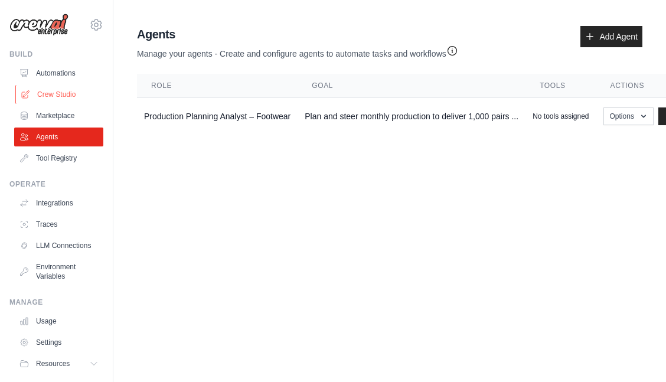
click at [63, 96] on link "Crew Studio" at bounding box center [59, 94] width 89 height 19
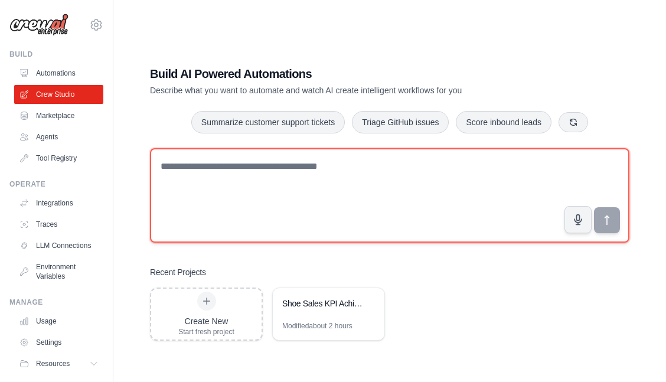
click at [194, 181] on textarea at bounding box center [389, 195] width 479 height 94
paste textarea "**********"
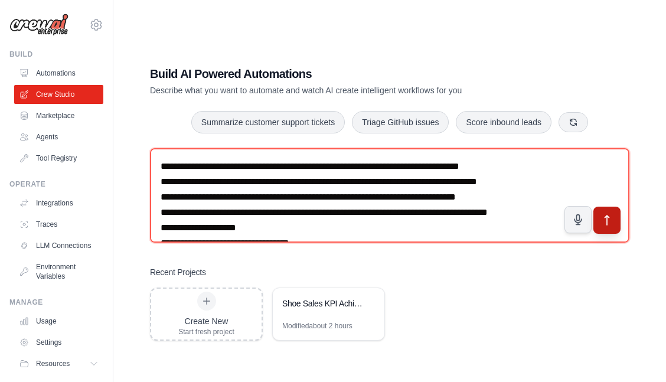
type textarea "**********"
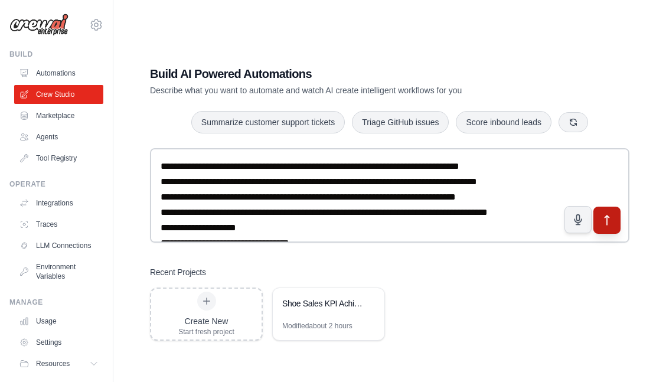
click at [608, 223] on icon "submit" at bounding box center [607, 220] width 12 height 12
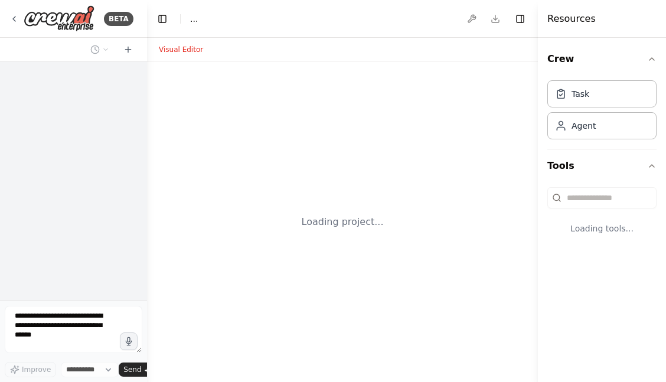
select select "****"
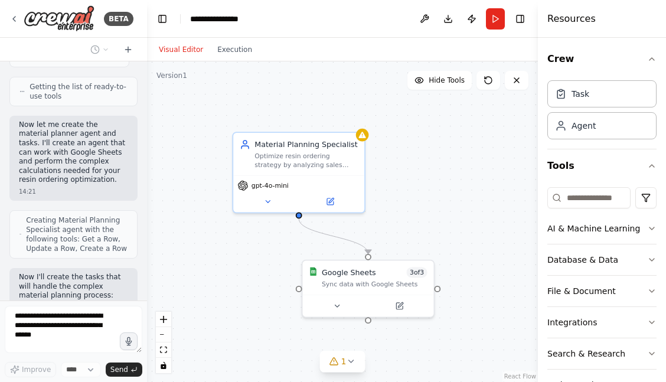
scroll to position [937, 0]
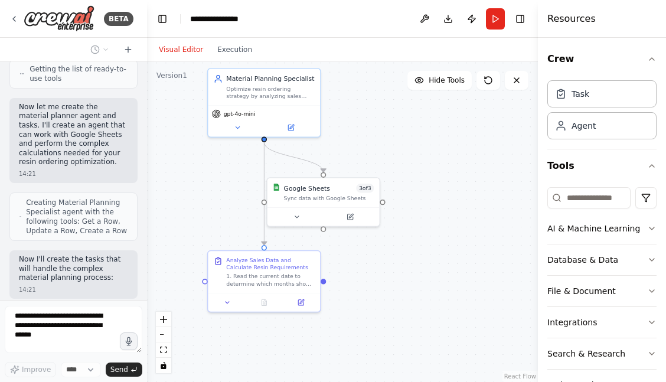
drag, startPoint x: 483, startPoint y: 236, endPoint x: 423, endPoint y: 157, distance: 99.4
click at [423, 157] on div ".deletable-edge-delete-btn { width: 20px; height: 20px; border: 0px solid #ffff…" at bounding box center [342, 221] width 391 height 320
click at [300, 218] on icon at bounding box center [296, 214] width 7 height 7
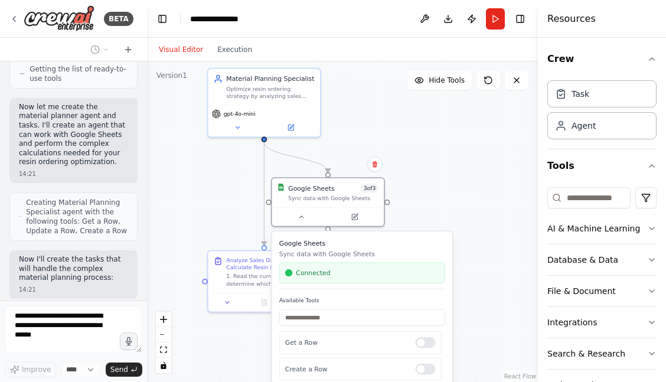
scroll to position [976, 0]
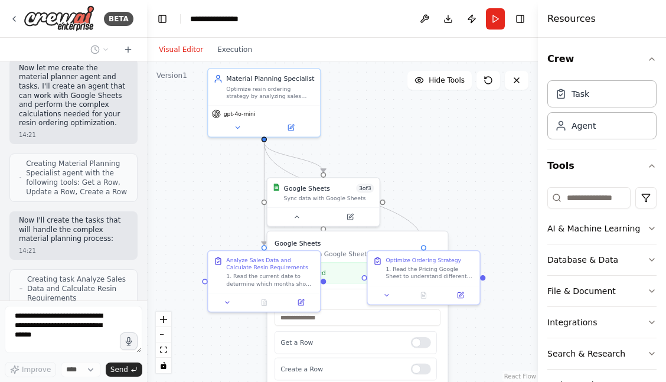
click at [471, 169] on div ".deletable-edge-delete-btn { width: 20px; height: 20px; border: 0px solid #ffff…" at bounding box center [342, 221] width 391 height 320
click at [447, 189] on div ".deletable-edge-delete-btn { width: 20px; height: 20px; border: 0px solid #ffff…" at bounding box center [342, 221] width 391 height 320
click at [296, 218] on icon at bounding box center [296, 214] width 7 height 7
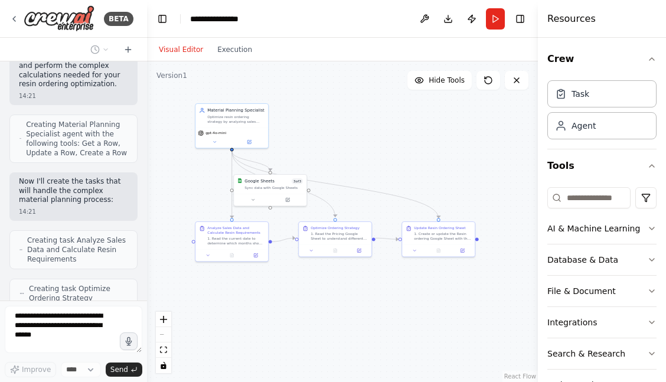
drag, startPoint x: 471, startPoint y: 142, endPoint x: 390, endPoint y: 141, distance: 81.4
click at [390, 140] on div ".deletable-edge-delete-btn { width: 20px; height: 20px; border: 0px solid #ffff…" at bounding box center [342, 221] width 391 height 320
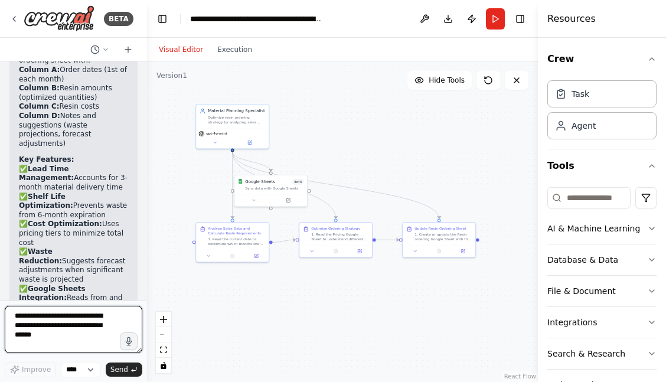
scroll to position [2028, 0]
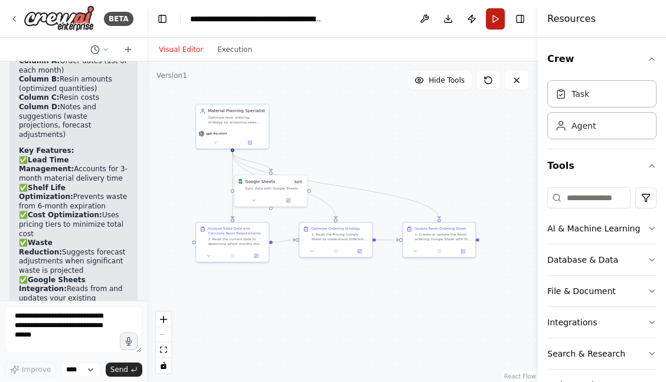
click at [493, 25] on button "Run" at bounding box center [495, 18] width 19 height 21
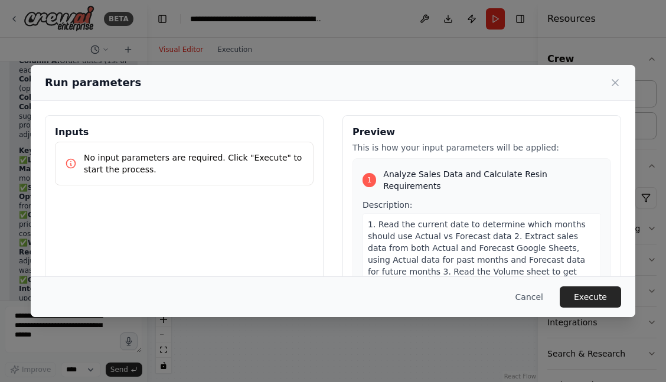
click at [204, 163] on p "No input parameters are required. Click "Execute" to start the process." at bounding box center [194, 164] width 220 height 24
click at [208, 154] on p "No input parameters are required. Click "Execute" to start the process." at bounding box center [194, 164] width 220 height 24
click at [571, 289] on button "Execute" at bounding box center [589, 296] width 61 height 21
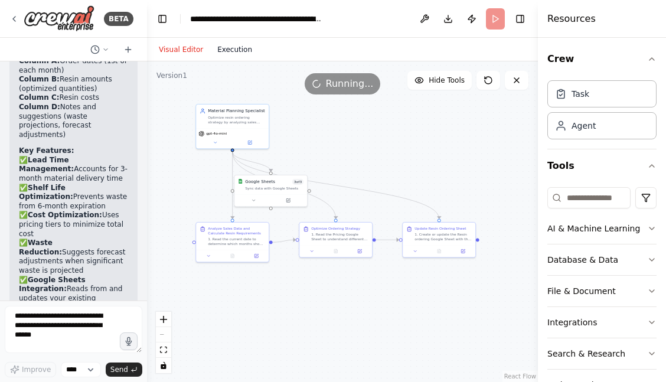
click at [243, 50] on button "Execution" at bounding box center [234, 49] width 49 height 14
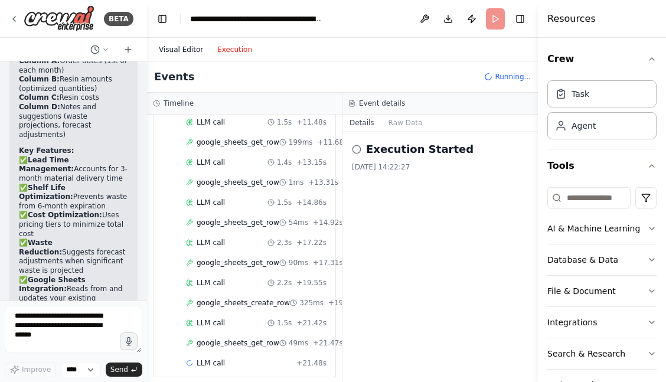
scroll to position [337, 0]
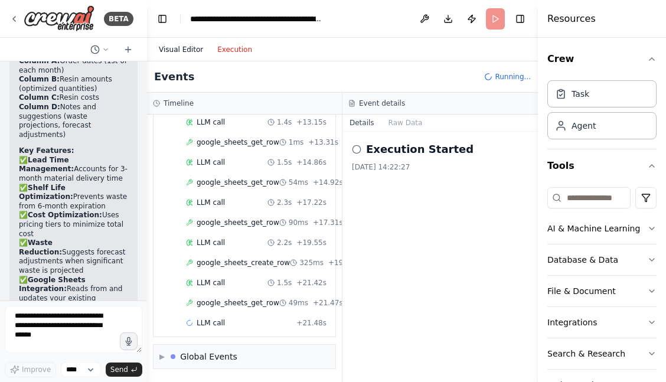
click at [179, 49] on button "Visual Editor" at bounding box center [181, 49] width 58 height 14
click at [226, 51] on button "Execution" at bounding box center [234, 49] width 49 height 14
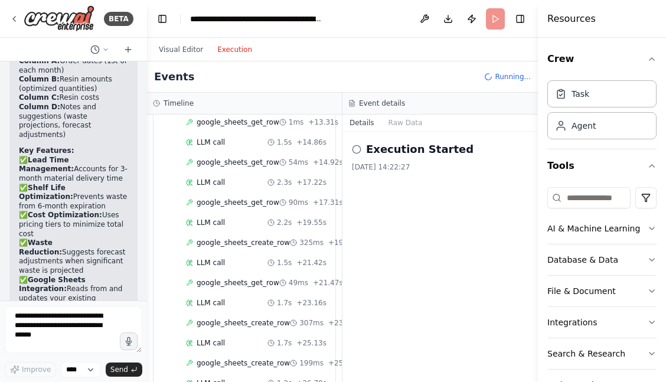
scroll to position [0, 0]
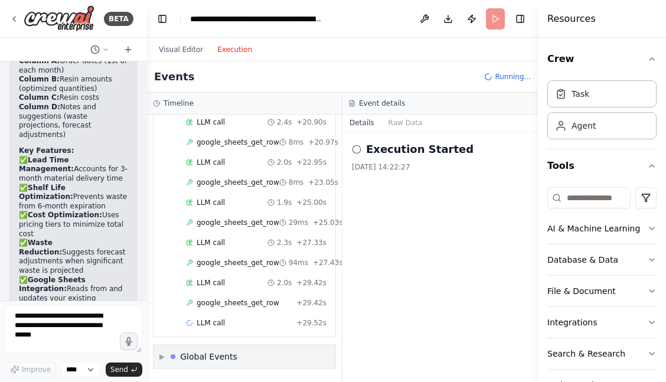
click at [161, 356] on span "▶" at bounding box center [161, 356] width 5 height 9
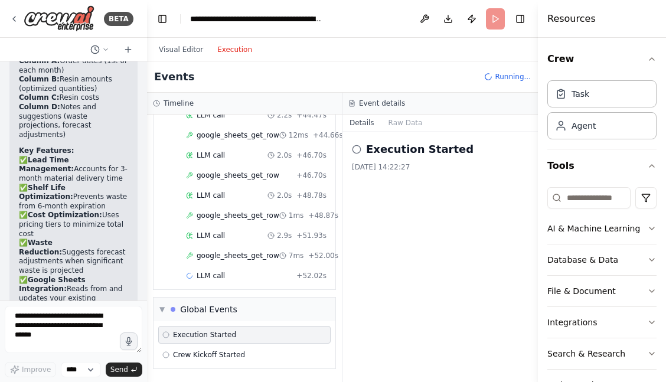
scroll to position [1721, 0]
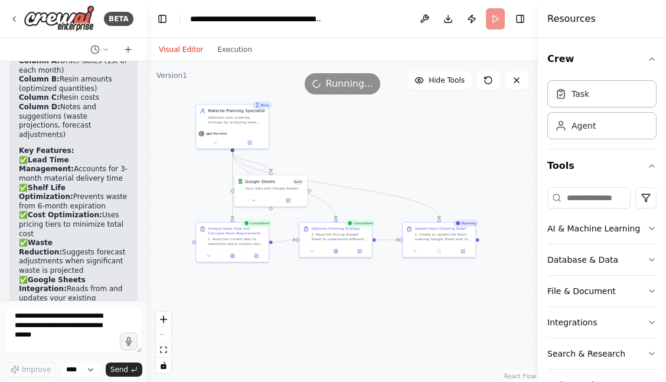
click at [182, 42] on button "Visual Editor" at bounding box center [181, 49] width 58 height 14
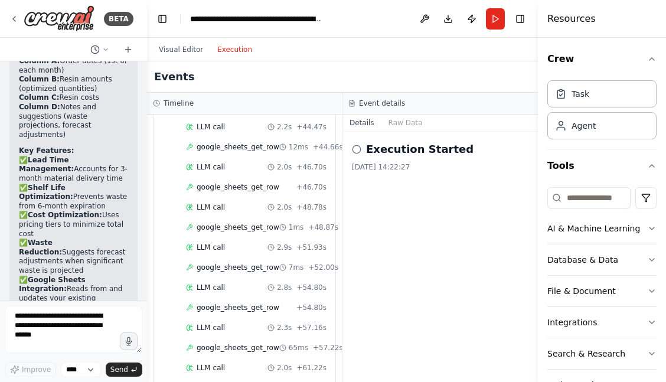
click at [235, 44] on button "Execution" at bounding box center [234, 49] width 49 height 14
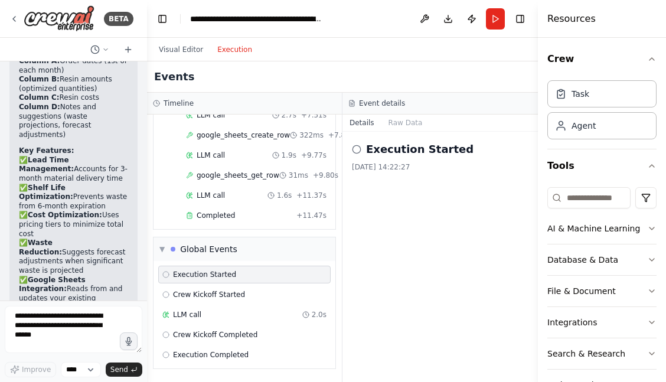
scroll to position [2188, 0]
click at [242, 217] on div "Completed" at bounding box center [239, 215] width 106 height 9
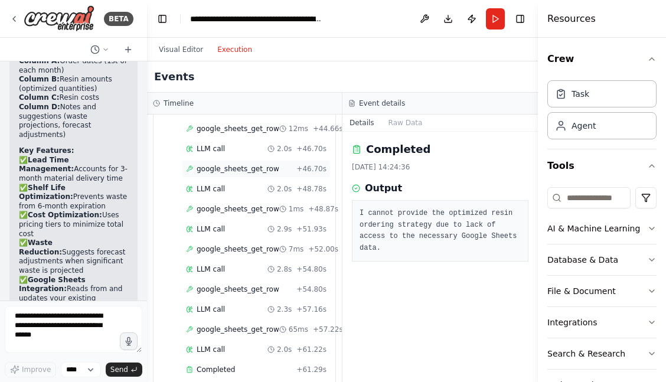
scroll to position [1870, 0]
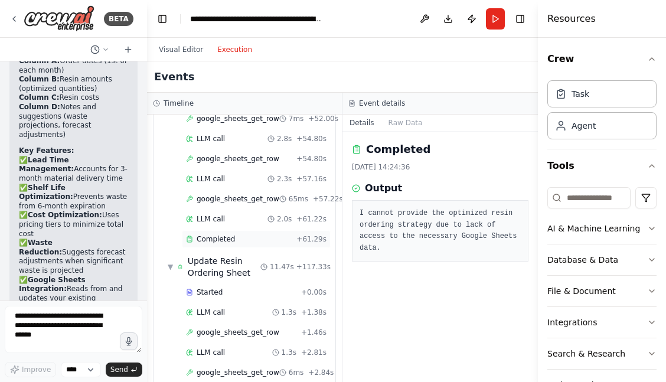
click at [233, 235] on div "Completed" at bounding box center [239, 238] width 106 height 9
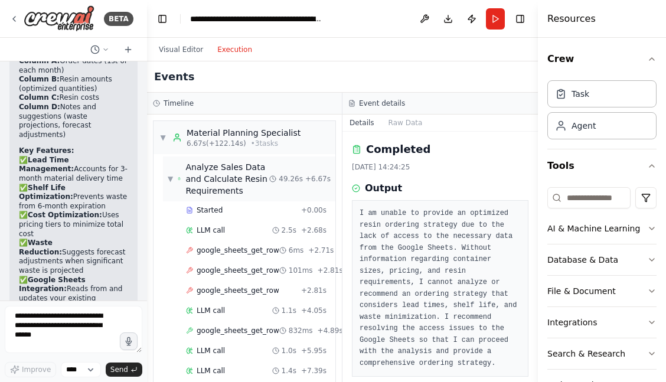
scroll to position [0, 0]
click at [191, 55] on button "Visual Editor" at bounding box center [181, 49] width 58 height 14
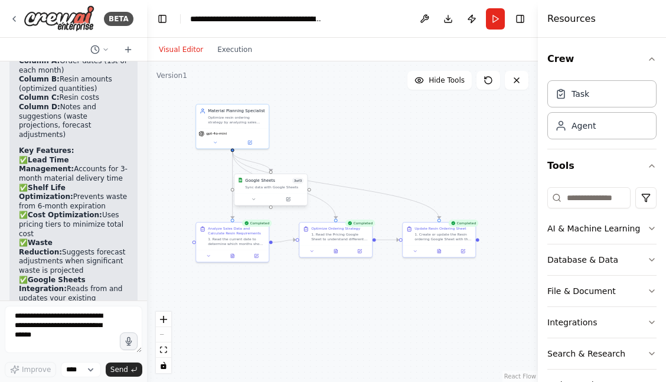
click at [264, 182] on div "Google Sheets" at bounding box center [260, 181] width 30 height 6
click at [253, 197] on icon at bounding box center [253, 199] width 5 height 5
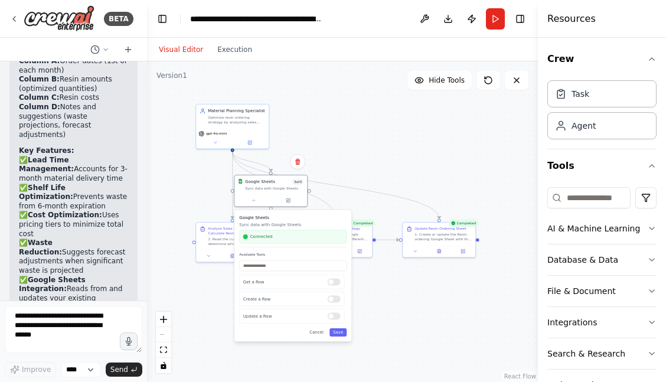
click at [280, 240] on div "Connected" at bounding box center [292, 237] width 107 height 14
click at [339, 336] on div "Google Sheets Sync data with Google Sheets Connected Available Tools Get a Row …" at bounding box center [292, 275] width 117 height 132
click at [343, 335] on button "Save" at bounding box center [337, 332] width 17 height 8
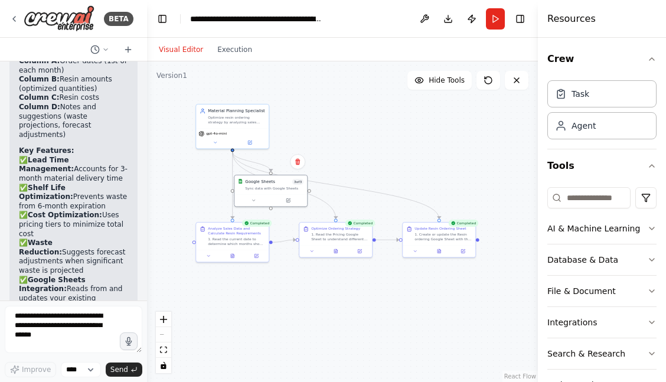
click at [341, 321] on div ".deletable-edge-delete-btn { width: 20px; height: 20px; border: 0px solid #ffff…" at bounding box center [342, 221] width 391 height 320
click at [493, 22] on button "Run" at bounding box center [495, 18] width 19 height 21
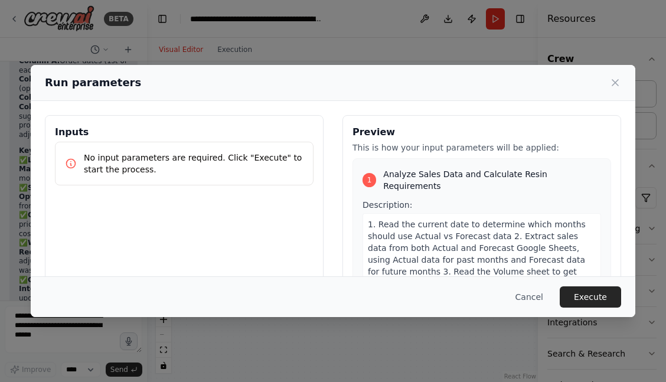
click at [149, 165] on p "No input parameters are required. Click "Execute" to start the process." at bounding box center [194, 164] width 220 height 24
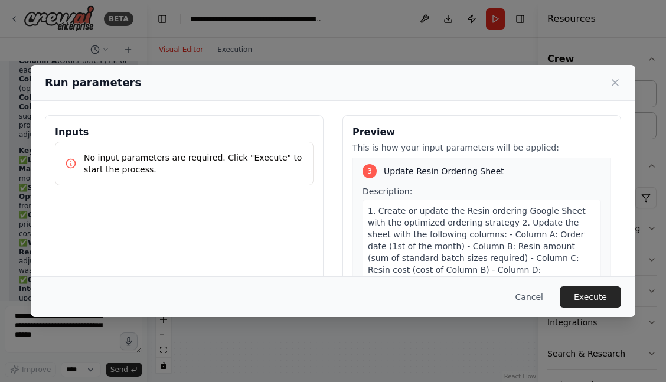
scroll to position [605, 0]
click at [579, 287] on button "Execute" at bounding box center [589, 296] width 61 height 21
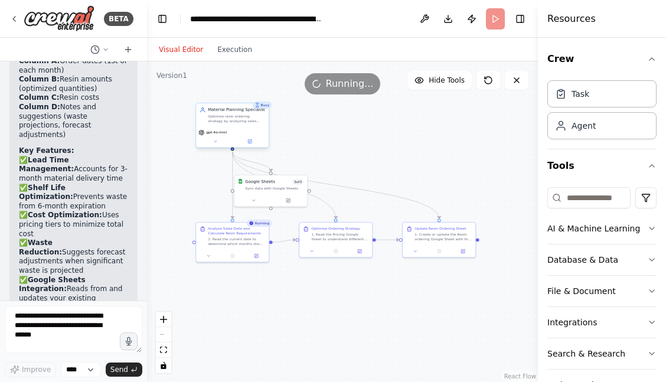
click at [218, 111] on div "Material Planning Specialist" at bounding box center [236, 110] width 57 height 6
click at [217, 140] on icon at bounding box center [214, 141] width 5 height 5
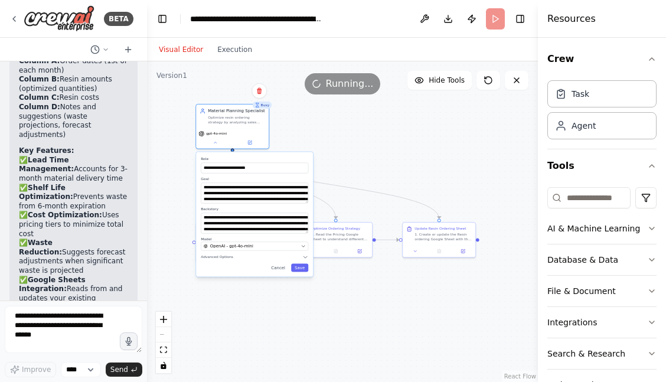
click at [353, 156] on div ".deletable-edge-delete-btn { width: 20px; height: 20px; border: 0px solid #ffff…" at bounding box center [342, 221] width 391 height 320
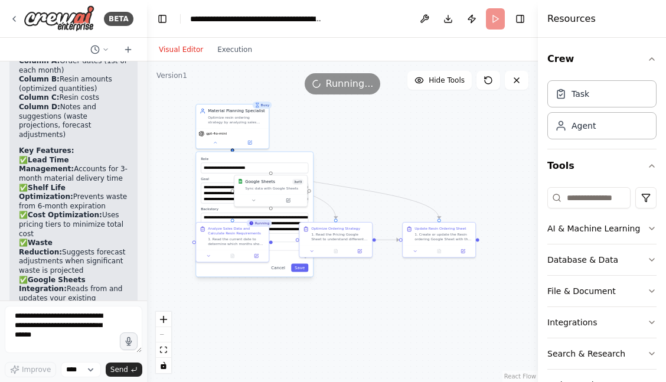
click at [353, 156] on div ".deletable-edge-delete-btn { width: 20px; height: 20px; border: 0px solid #ffff…" at bounding box center [342, 221] width 391 height 320
click at [334, 146] on div ".deletable-edge-delete-btn { width: 20px; height: 20px; border: 0px solid #ffff…" at bounding box center [342, 221] width 391 height 320
click at [217, 143] on icon at bounding box center [214, 141] width 5 height 5
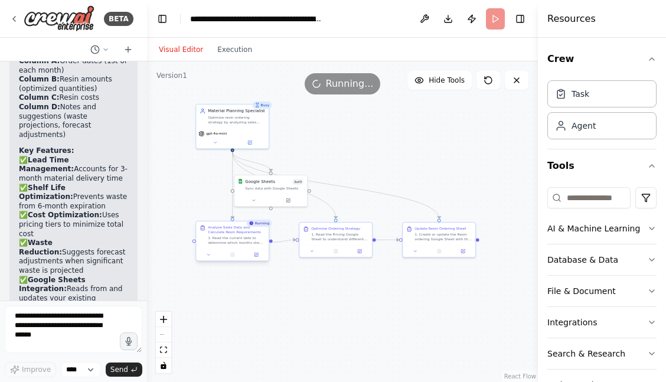
click at [235, 234] on div "Analyze Sales Data and Calculate Resin Requirements 1. Read the current date to…" at bounding box center [236, 235] width 57 height 20
click at [231, 244] on div "1. Read the current date to determine which months should use Actual vs Forecas…" at bounding box center [236, 239] width 57 height 9
click at [209, 254] on icon at bounding box center [208, 254] width 2 height 1
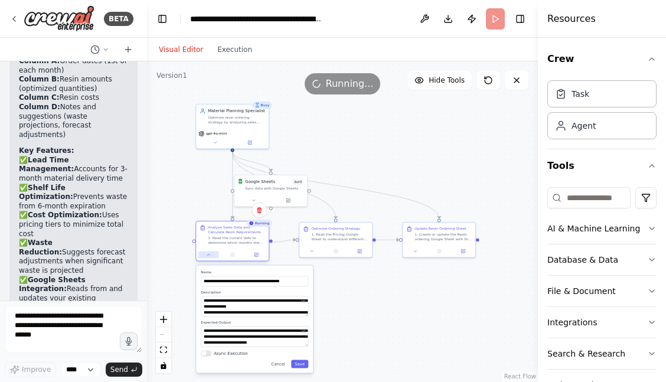
click at [209, 254] on icon at bounding box center [208, 254] width 5 height 5
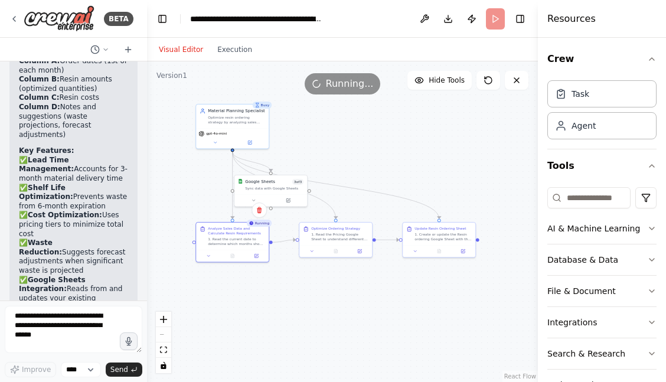
click at [250, 201] on div "Confirm" at bounding box center [259, 210] width 20 height 20
click at [247, 204] on div at bounding box center [270, 199] width 73 height 12
click at [254, 201] on icon at bounding box center [253, 199] width 5 height 5
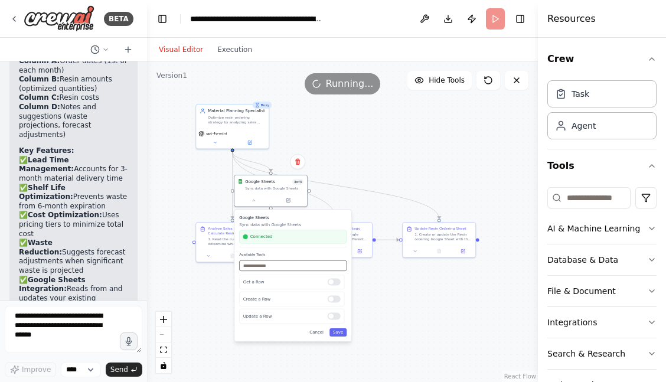
click at [268, 266] on input "text" at bounding box center [292, 265] width 107 height 11
click at [251, 268] on input "text" at bounding box center [292, 265] width 107 height 11
paste input "**********"
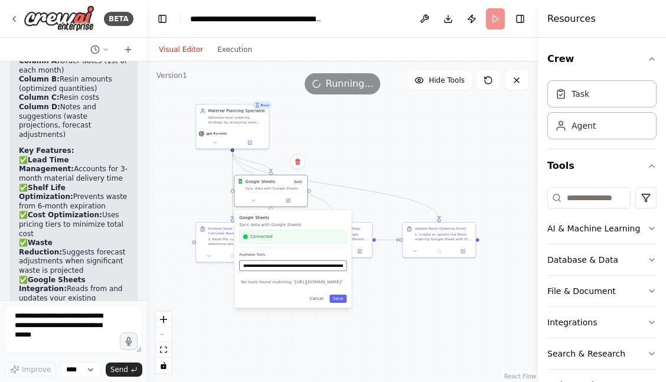
drag, startPoint x: 341, startPoint y: 264, endPoint x: 148, endPoint y: 264, distance: 193.0
click at [148, 264] on div ".deletable-edge-delete-btn { width: 20px; height: 20px; border: 0px solid #ffff…" at bounding box center [342, 221] width 391 height 320
drag, startPoint x: 287, startPoint y: 266, endPoint x: 523, endPoint y: 277, distance: 235.7
click at [522, 277] on div ".deletable-edge-delete-btn { width: 20px; height: 20px; border: 0px solid #ffff…" at bounding box center [342, 221] width 391 height 320
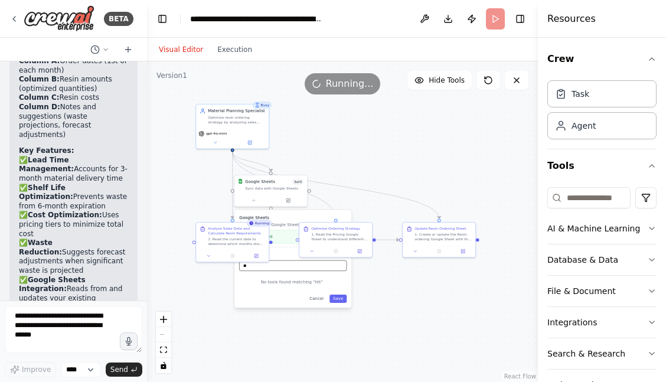
type input "*"
click at [476, 326] on div ".deletable-edge-delete-btn { width: 20px; height: 20px; border: 0px solid #ffff…" at bounding box center [342, 221] width 391 height 320
click at [238, 52] on button "Execution" at bounding box center [234, 49] width 49 height 14
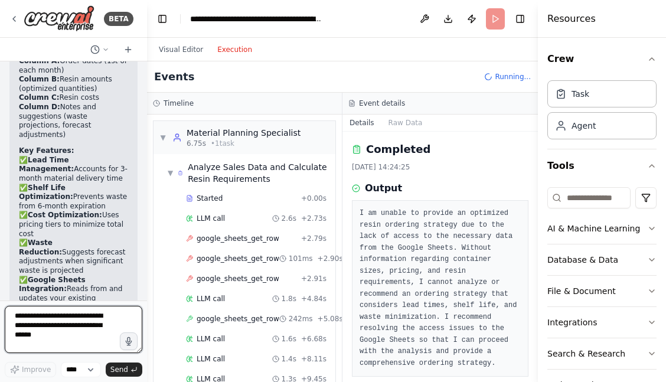
click at [33, 326] on textarea at bounding box center [73, 329] width 137 height 47
paste textarea "**********"
type textarea "**********"
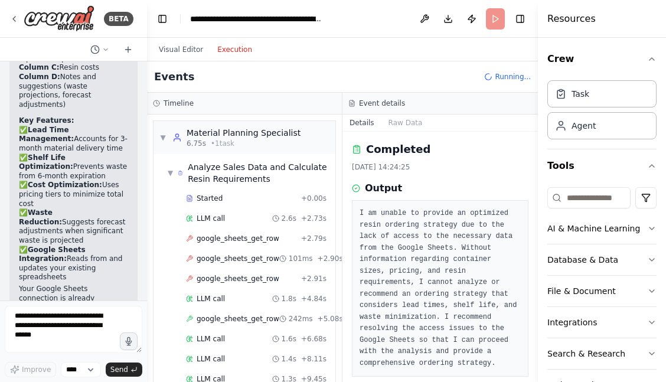
scroll to position [2115, 0]
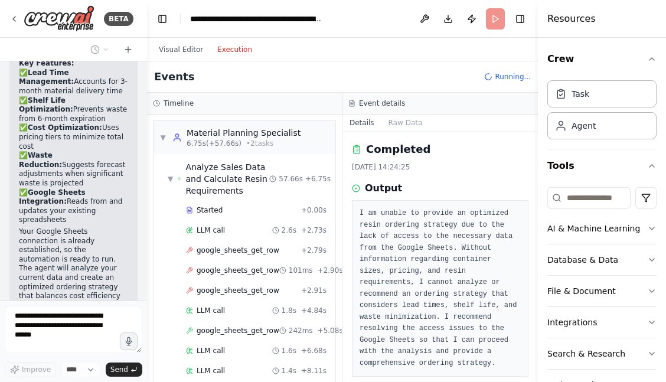
click at [497, 19] on header "**********" at bounding box center [342, 19] width 391 height 38
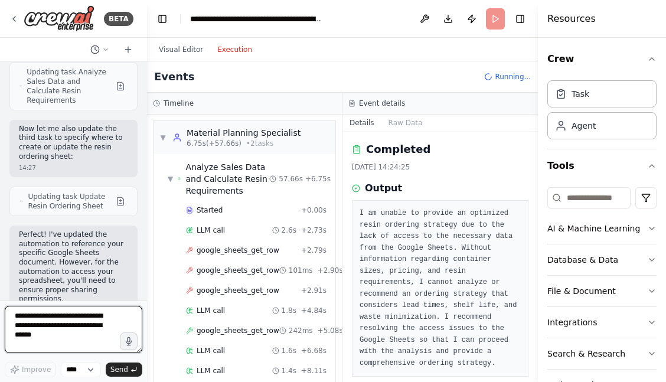
scroll to position [2822, 0]
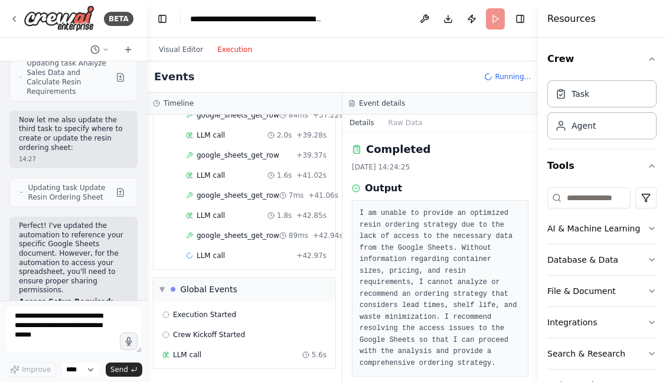
scroll to position [1541, 0]
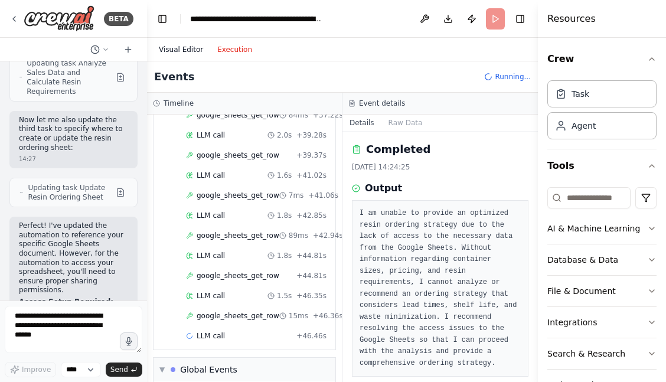
click at [189, 48] on button "Visual Editor" at bounding box center [181, 49] width 58 height 14
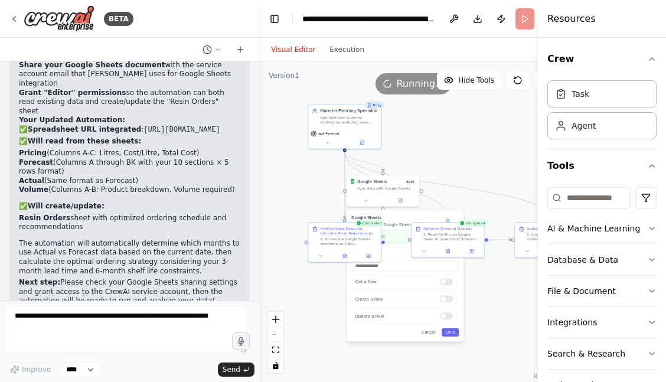
scroll to position [1871, 0]
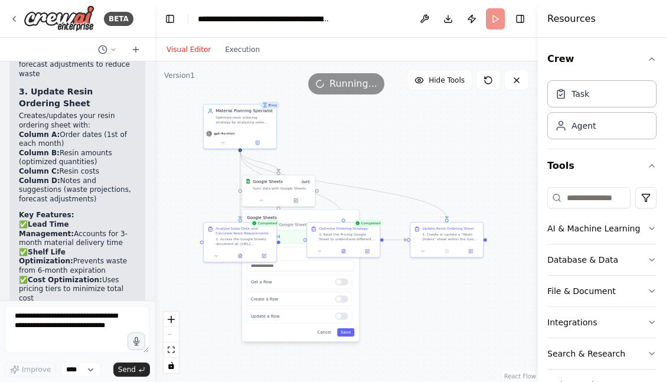
drag, startPoint x: 145, startPoint y: 231, endPoint x: 155, endPoint y: 226, distance: 10.8
click at [155, 226] on div "BETA I would like to create a material planner agent. The inputs for this are a…" at bounding box center [333, 191] width 666 height 382
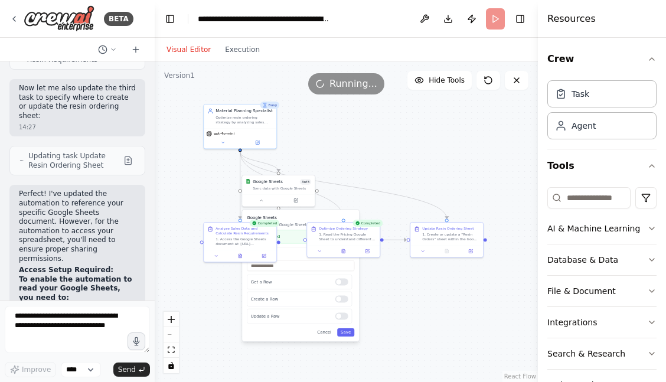
scroll to position [2724, 0]
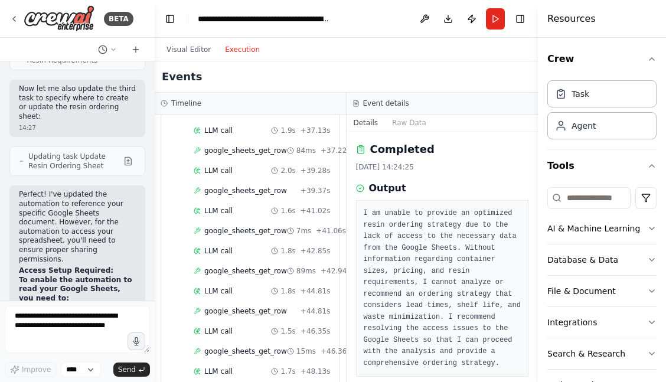
click at [237, 43] on button "Execution" at bounding box center [242, 49] width 49 height 14
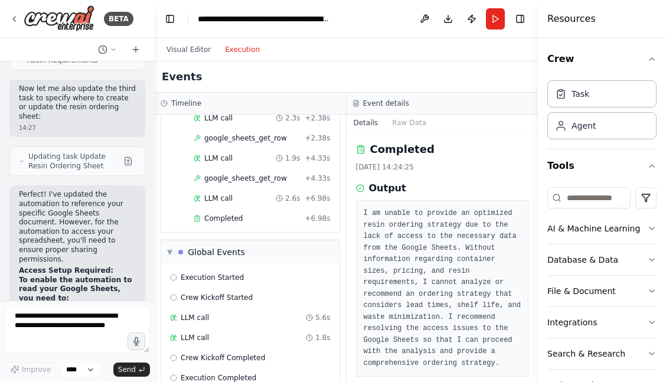
scroll to position [1927, 0]
click at [231, 214] on span "Completed" at bounding box center [223, 218] width 38 height 9
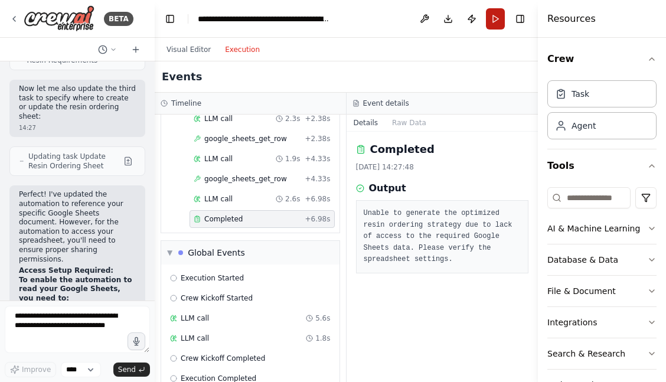
click at [494, 25] on button "Run" at bounding box center [495, 18] width 19 height 21
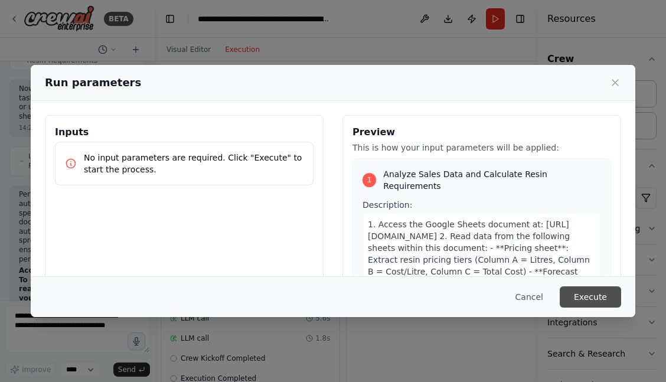
click at [582, 303] on button "Execute" at bounding box center [589, 296] width 61 height 21
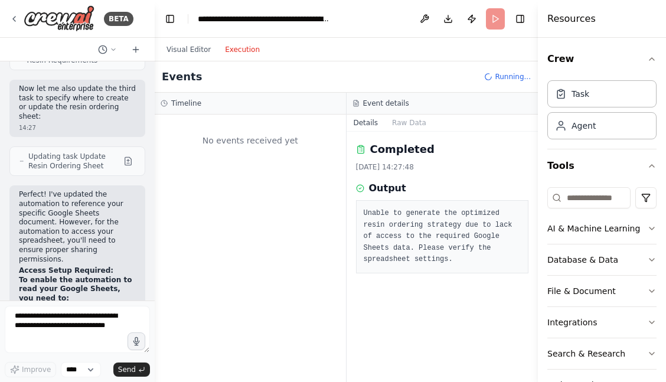
scroll to position [0, 0]
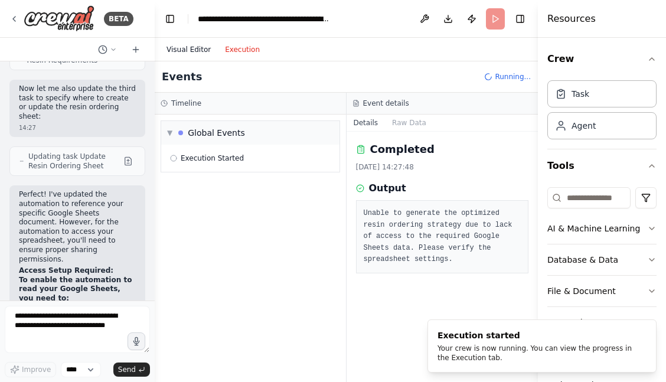
click at [195, 49] on button "Visual Editor" at bounding box center [188, 49] width 58 height 14
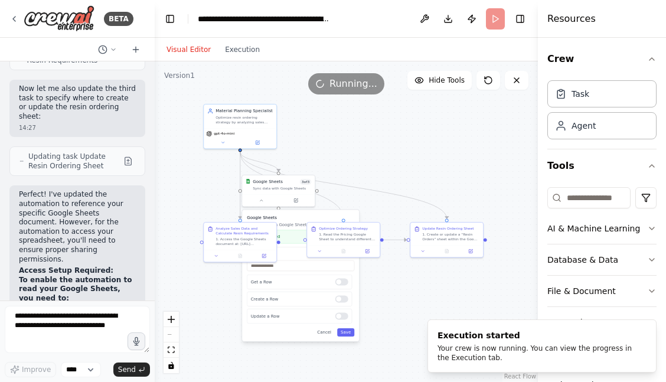
click at [247, 57] on div "Visual Editor Execution" at bounding box center [212, 50] width 107 height 24
click at [247, 50] on button "Execution" at bounding box center [242, 49] width 49 height 14
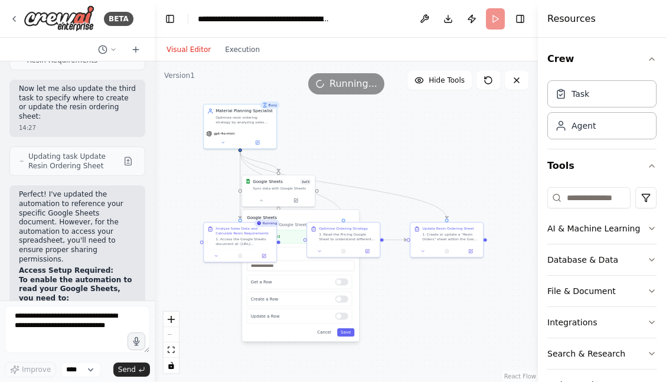
click at [186, 50] on button "Visual Editor" at bounding box center [188, 49] width 58 height 14
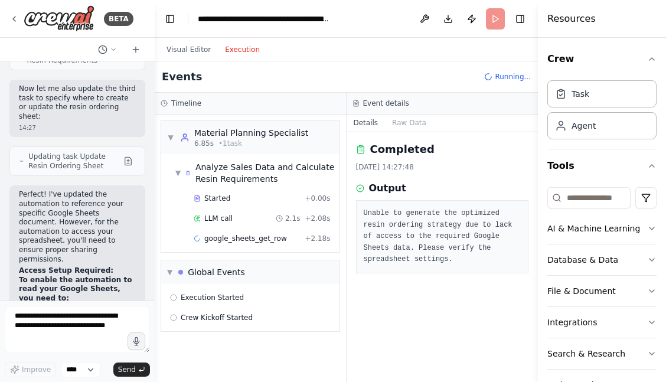
click at [243, 53] on button "Execution" at bounding box center [242, 49] width 49 height 14
click at [231, 205] on div "Started + 0.00s" at bounding box center [261, 198] width 145 height 18
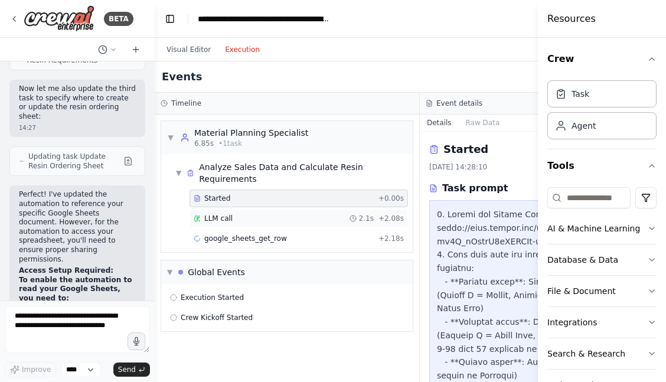
click at [227, 211] on div "LLM call 2.1s + 2.08s" at bounding box center [298, 218] width 218 height 18
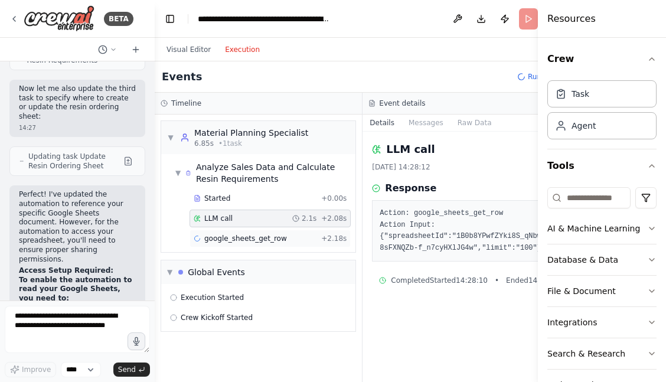
click at [226, 232] on div "google_sheets_get_row + 2.18s" at bounding box center [269, 239] width 161 height 18
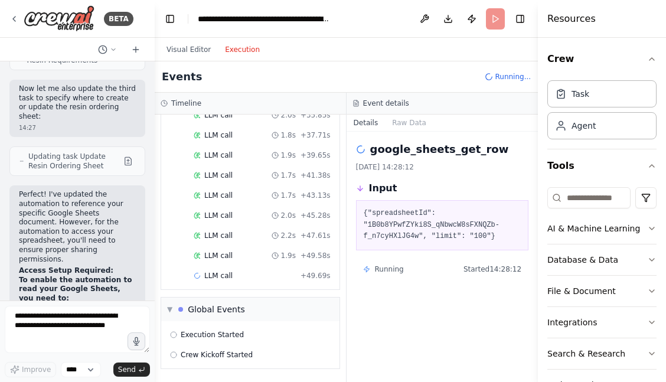
scroll to position [324, 0]
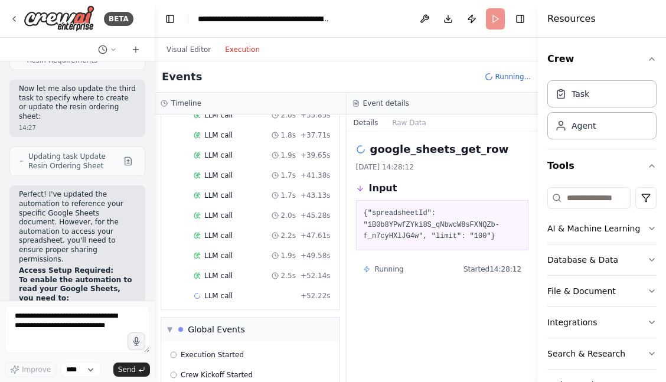
click at [244, 52] on button "Execution" at bounding box center [242, 49] width 49 height 14
click at [195, 48] on button "Visual Editor" at bounding box center [188, 49] width 58 height 14
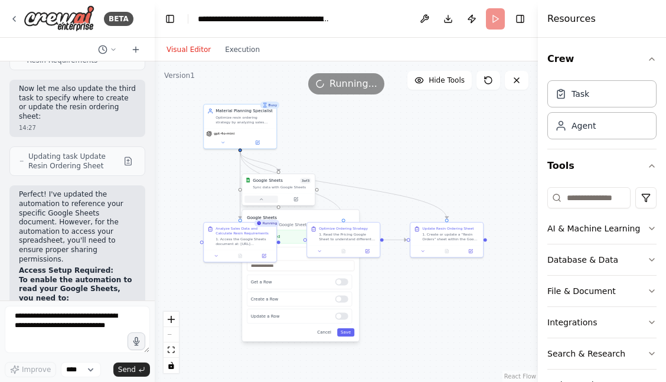
click at [263, 201] on icon at bounding box center [260, 199] width 5 height 5
click at [234, 58] on div "Visual Editor Execution" at bounding box center [212, 50] width 107 height 24
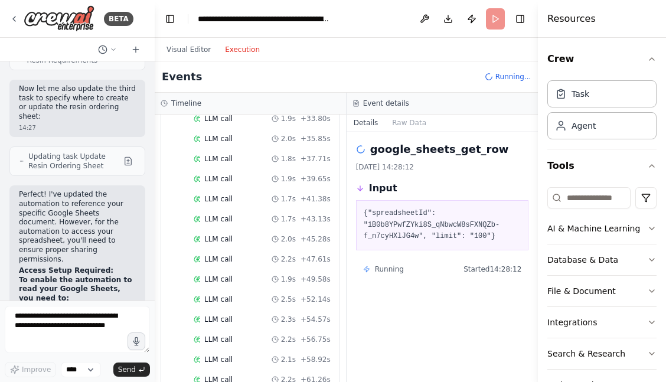
click at [238, 48] on button "Execution" at bounding box center [242, 49] width 49 height 14
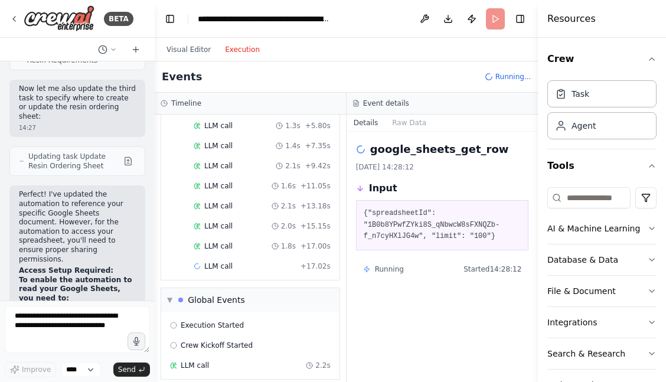
scroll to position [778, 0]
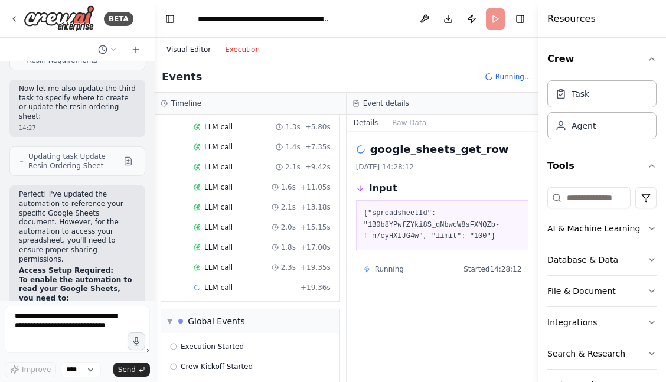
click at [193, 51] on button "Visual Editor" at bounding box center [188, 49] width 58 height 14
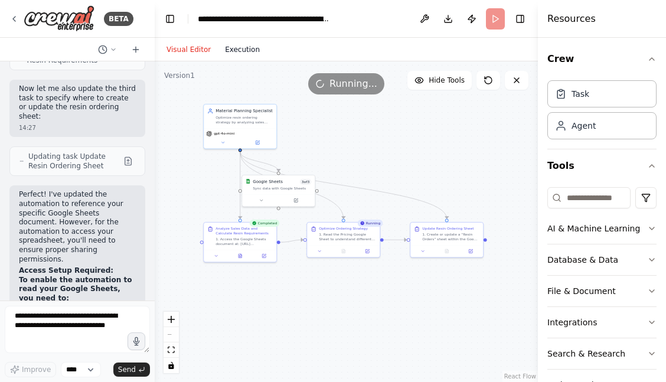
click at [231, 47] on button "Execution" at bounding box center [242, 49] width 49 height 14
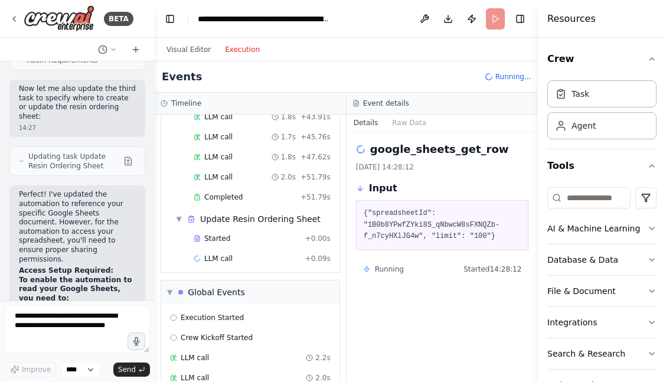
scroll to position [1213, 0]
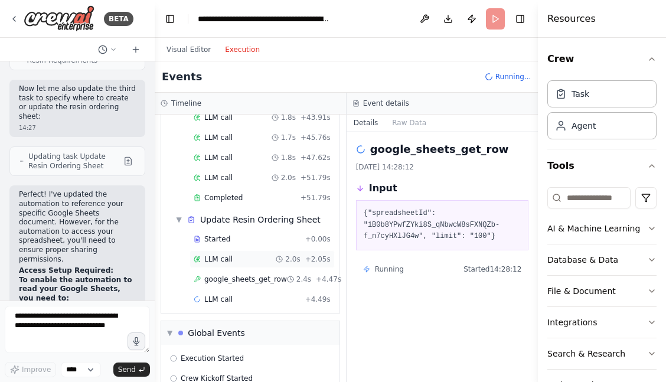
click at [225, 254] on span "LLM call" at bounding box center [218, 258] width 28 height 9
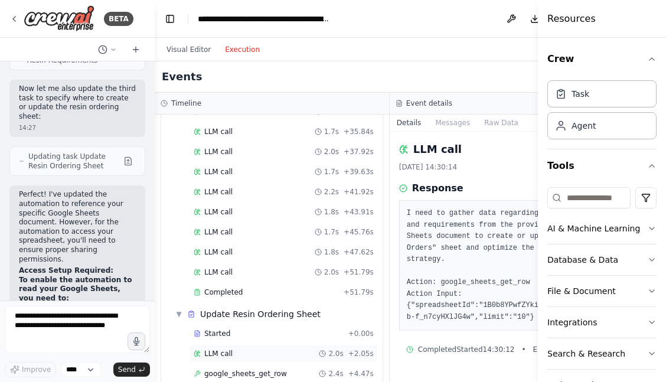
scroll to position [1106, 0]
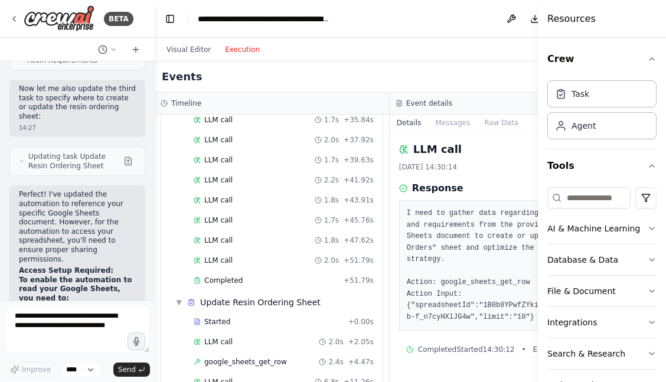
click at [231, 266] on div "Started + 0.00s LLM call 2.3s + 2.34s google_sheets_get_row 313ms + 2.75s LLM c…" at bounding box center [277, 1] width 212 height 582
click at [238, 276] on span "Completed" at bounding box center [223, 280] width 38 height 9
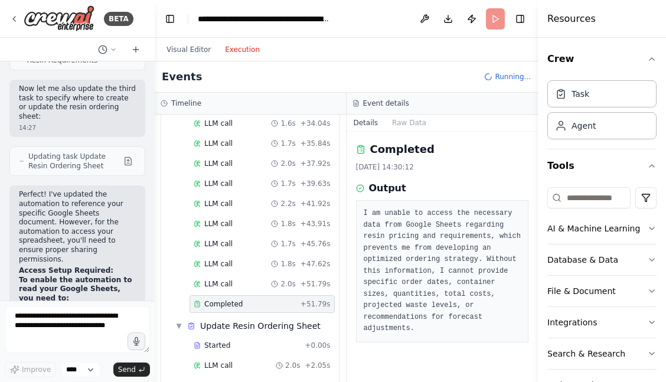
scroll to position [0, 0]
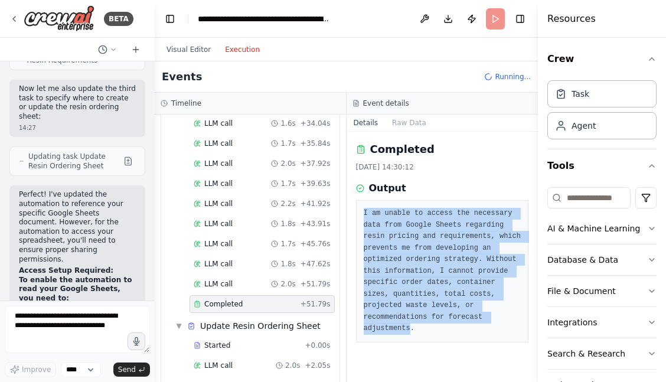
drag, startPoint x: 411, startPoint y: 328, endPoint x: 349, endPoint y: 208, distance: 134.3
click at [349, 208] on div "Completed [DATE] 14:30:12 Output I am unable to access the necessary data from …" at bounding box center [442, 257] width 192 height 250
copy pre "I am unable to access the necessary data from Google Sheets regarding resin pri…"
click at [431, 312] on pre "I am unable to access the necessary data from Google Sheets regarding resin pri…" at bounding box center [443, 271] width 158 height 127
drag, startPoint x: 425, startPoint y: 326, endPoint x: 365, endPoint y: 139, distance: 196.5
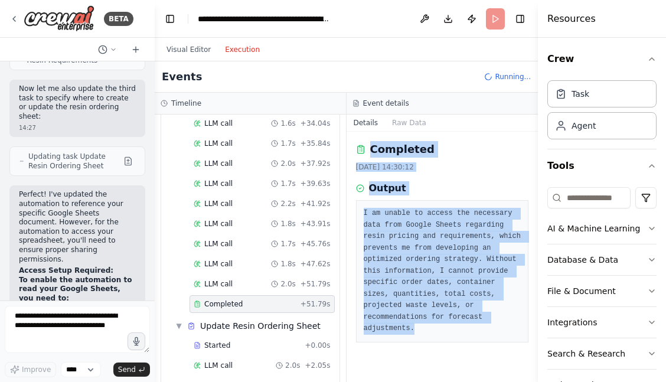
click at [365, 139] on div "Completed [DATE] 14:30:12 Output I am unable to access the necessary data from …" at bounding box center [442, 257] width 192 height 250
copy div "Completed [DATE] 14:30:12 Output I am unable to access the necessary data from …"
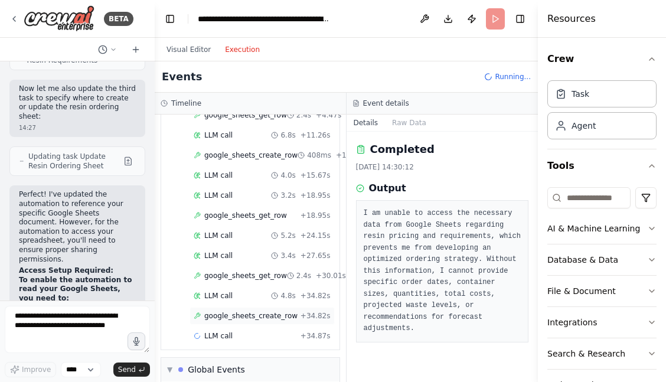
click at [248, 307] on div "google_sheets_create_row + 34.82s" at bounding box center [261, 316] width 145 height 18
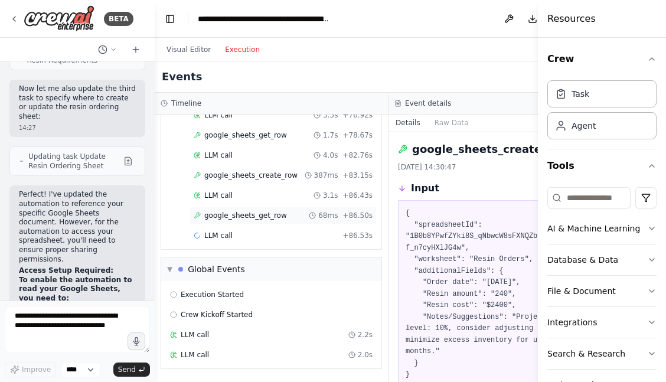
scroll to position [1895, 0]
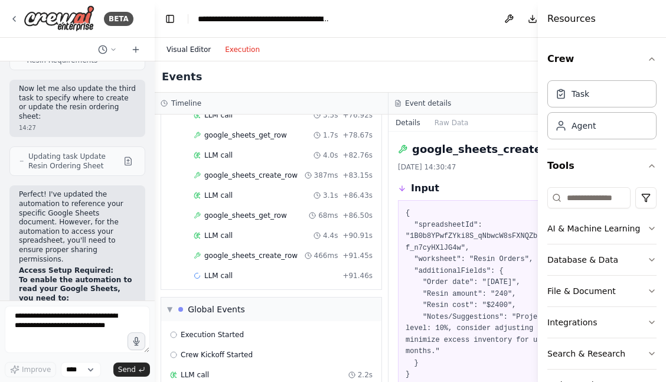
click at [196, 51] on button "Visual Editor" at bounding box center [188, 49] width 58 height 14
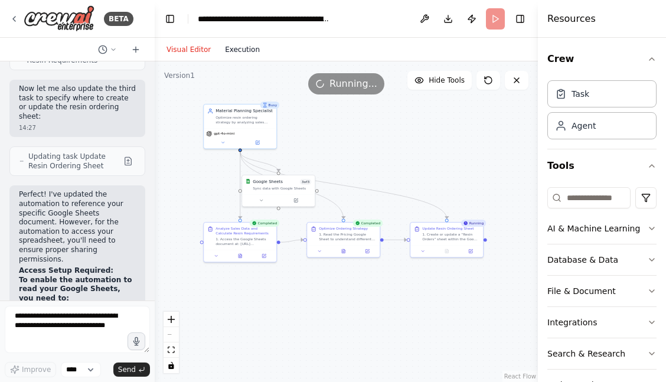
click at [245, 50] on button "Execution" at bounding box center [242, 49] width 49 height 14
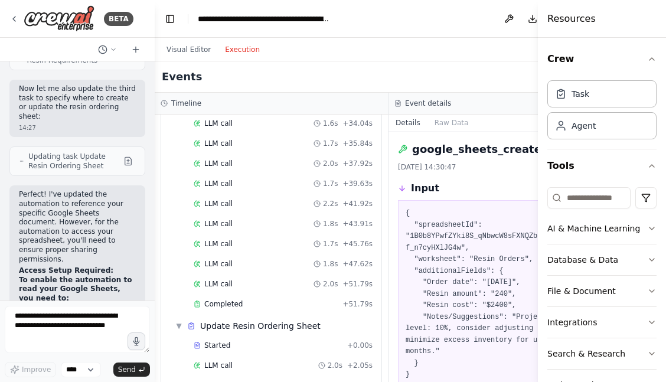
scroll to position [1073, 0]
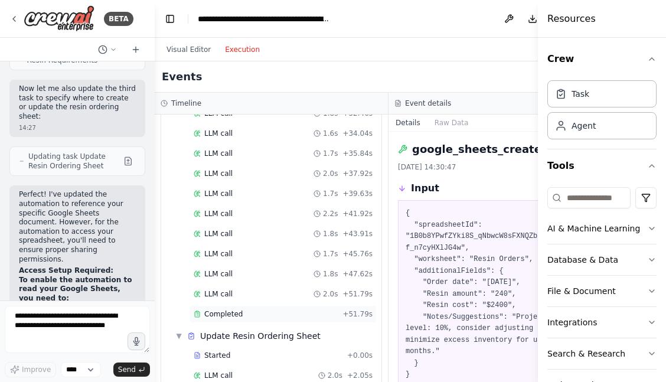
click at [235, 313] on span "Completed" at bounding box center [223, 313] width 38 height 9
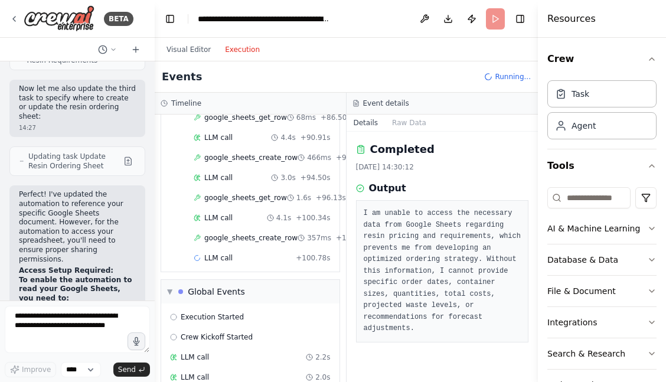
scroll to position [2015, 0]
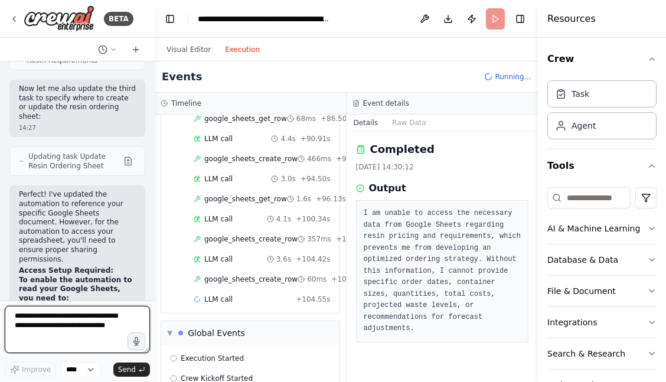
click at [66, 316] on textarea at bounding box center [77, 329] width 145 height 47
paste textarea "**********"
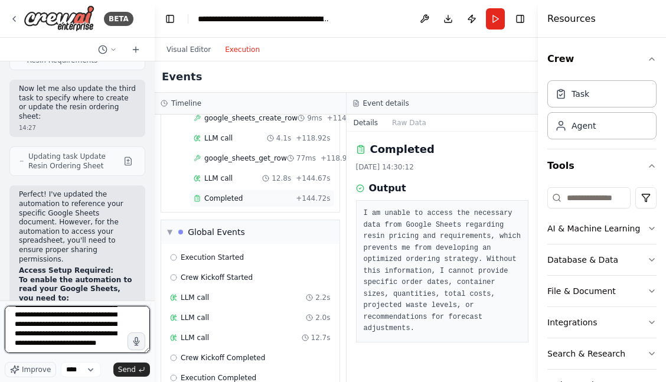
scroll to position [2268, 0]
type textarea "**********"
click at [241, 194] on div "Completed" at bounding box center [242, 198] width 97 height 9
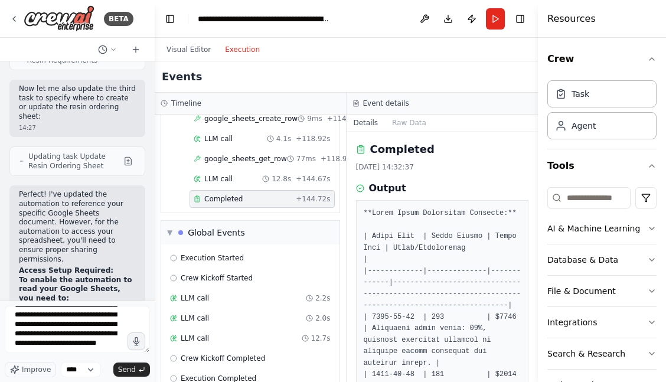
scroll to position [0, 0]
click at [135, 368] on span "Send" at bounding box center [127, 369] width 18 height 9
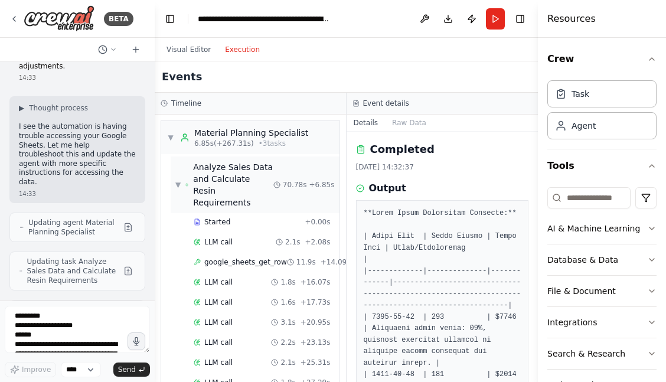
click at [256, 181] on div "Analyze Sales Data and Calculate Resin Requirements" at bounding box center [233, 184] width 80 height 47
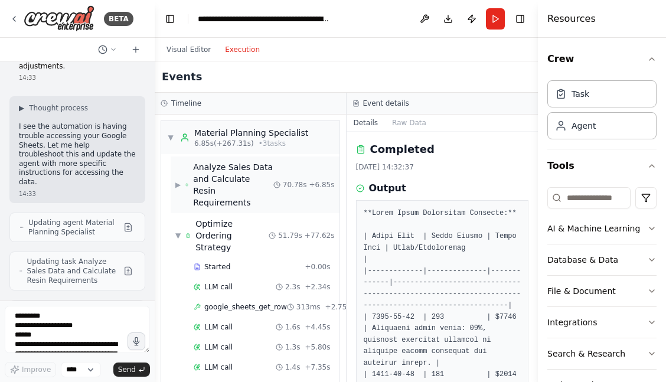
click at [252, 179] on div "Analyze Sales Data and Calculate Resin Requirements" at bounding box center [233, 184] width 80 height 47
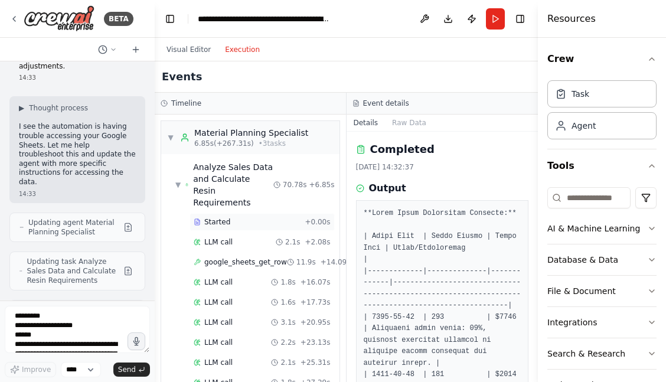
click at [224, 217] on span "Started" at bounding box center [217, 221] width 26 height 9
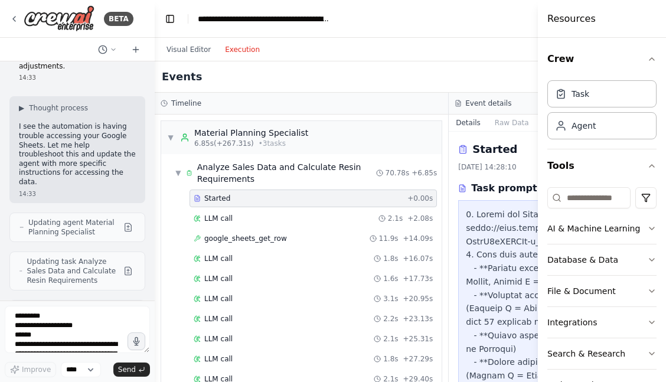
click at [241, 47] on button "Execution" at bounding box center [242, 49] width 49 height 14
click at [75, 338] on textarea "**********" at bounding box center [77, 329] width 145 height 47
click at [65, 325] on textarea "**********" at bounding box center [77, 329] width 145 height 47
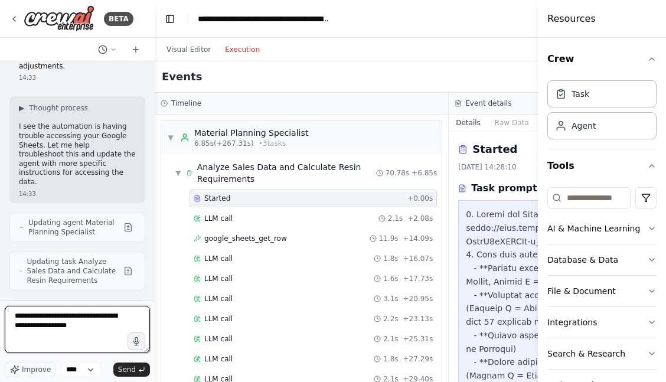
type textarea "**********"
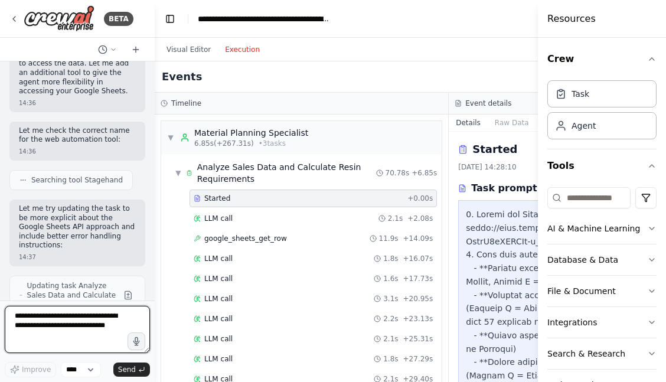
scroll to position [4437, 0]
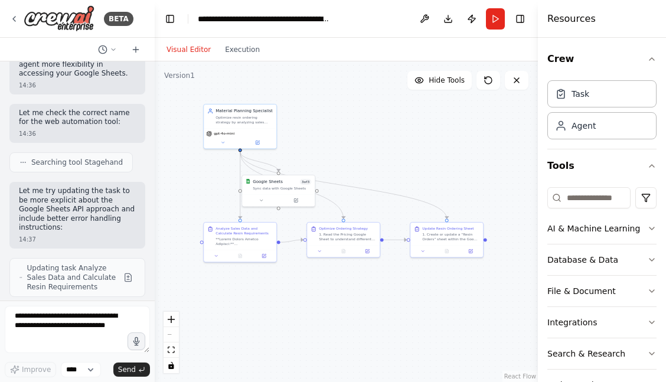
click at [188, 53] on button "Visual Editor" at bounding box center [188, 49] width 58 height 14
click at [497, 21] on button "Run" at bounding box center [495, 18] width 19 height 21
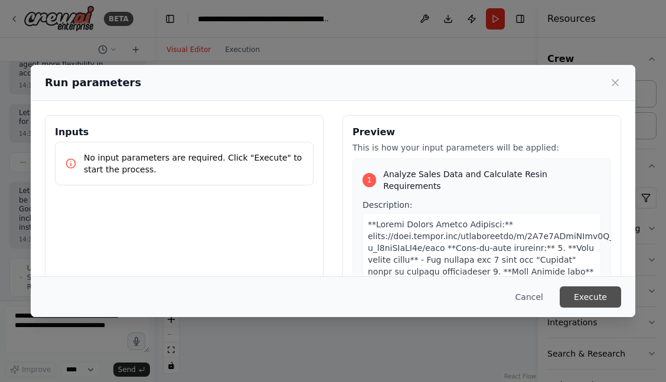
click at [594, 300] on button "Execute" at bounding box center [589, 296] width 61 height 21
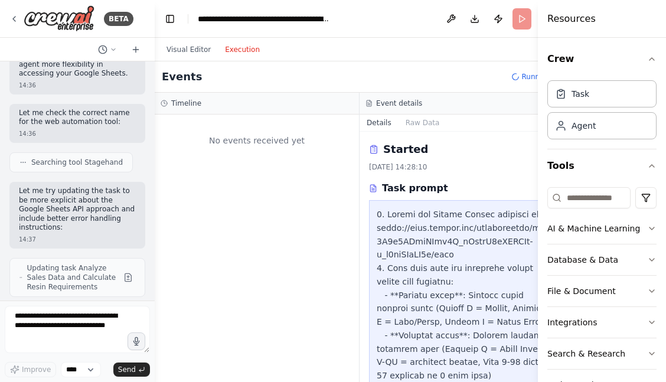
click at [244, 48] on button "Execution" at bounding box center [242, 49] width 49 height 14
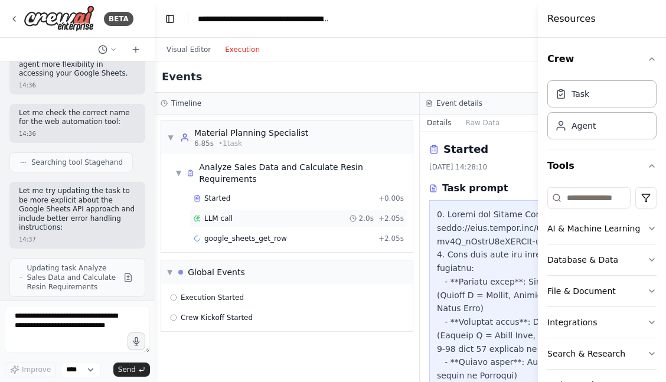
click at [214, 214] on span "LLM call" at bounding box center [218, 218] width 28 height 9
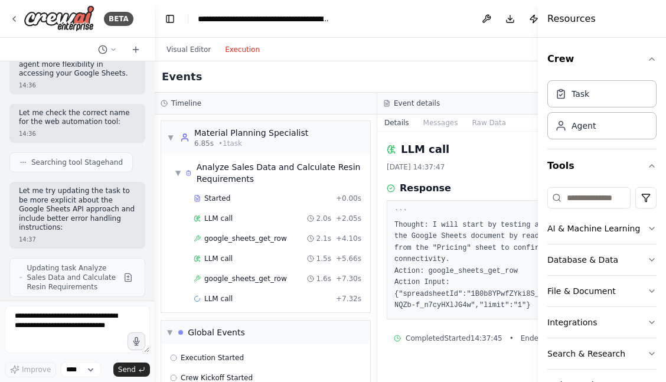
scroll to position [0, 0]
click at [238, 258] on div "LLM call 1.5s + 5.66s" at bounding box center [278, 258] width 168 height 9
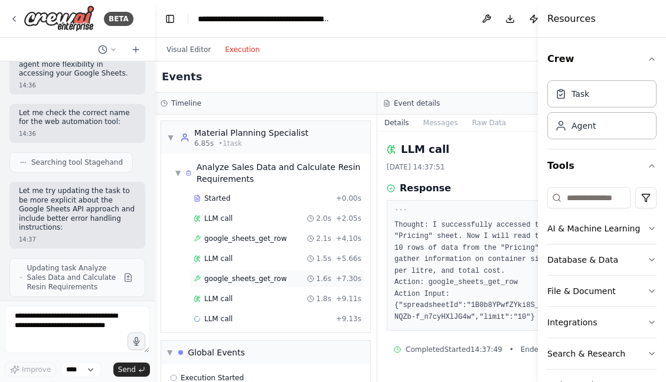
click at [249, 280] on span "google_sheets_get_row" at bounding box center [245, 278] width 83 height 9
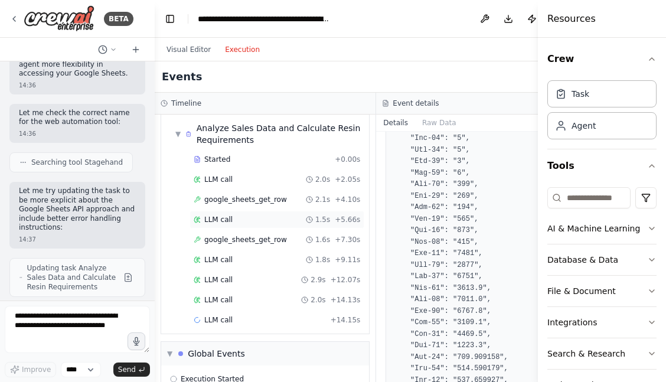
scroll to position [70, 0]
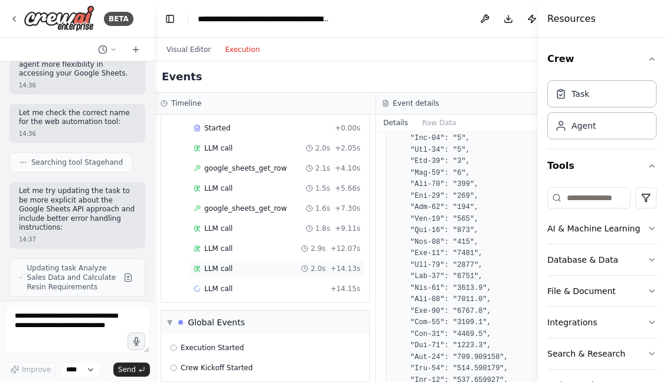
click at [237, 270] on div "LLM call 2.0s + 14.13s" at bounding box center [277, 268] width 166 height 9
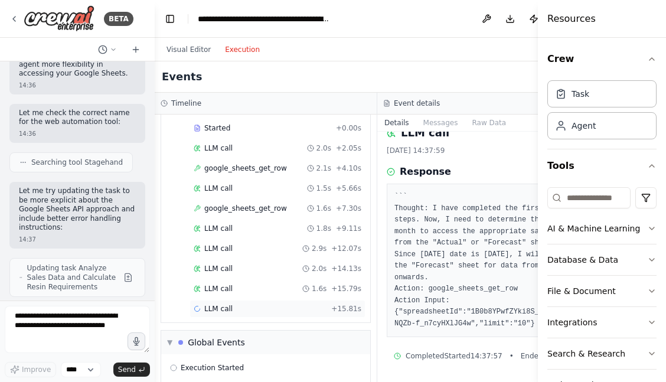
scroll to position [22, 0]
click at [258, 209] on span "google_sheets_get_row" at bounding box center [245, 208] width 83 height 9
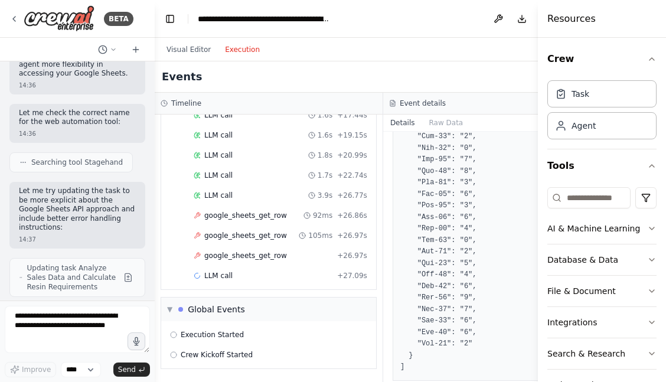
scroll to position [264, 0]
click at [250, 216] on span "google_sheets_get_row" at bounding box center [245, 215] width 83 height 9
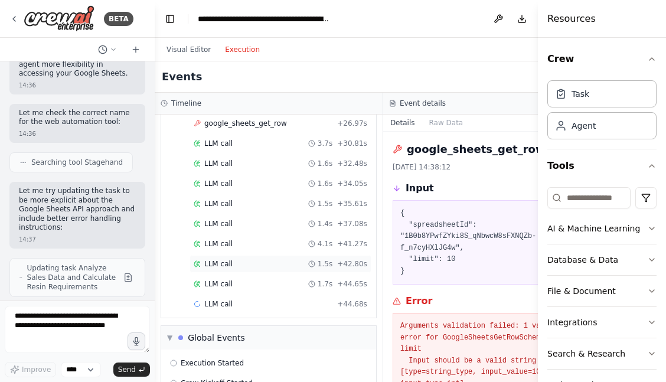
scroll to position [400, 0]
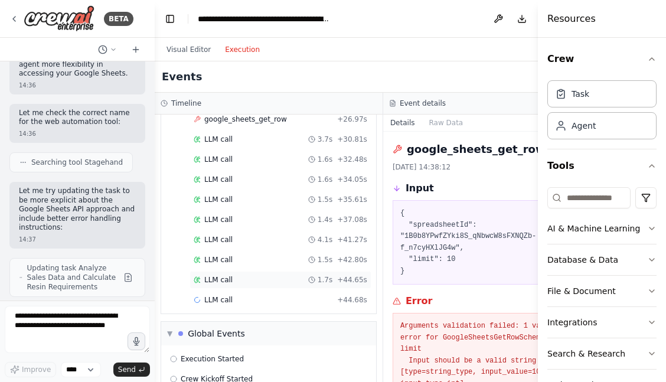
click at [231, 280] on span "LLM call" at bounding box center [218, 279] width 28 height 9
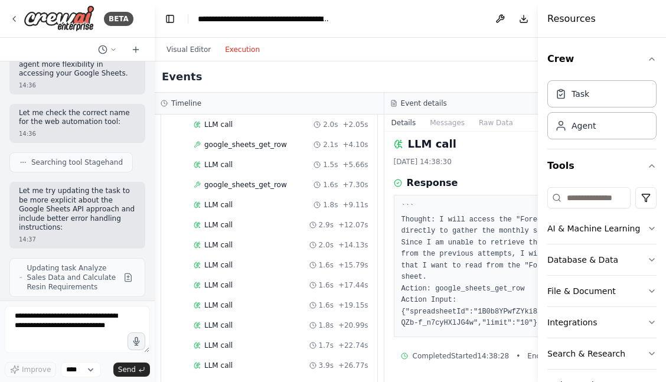
scroll to position [78, 0]
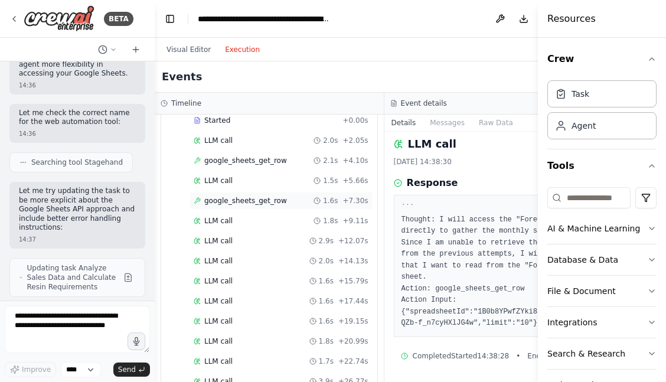
click at [283, 197] on span "google_sheets_get_row" at bounding box center [245, 200] width 83 height 9
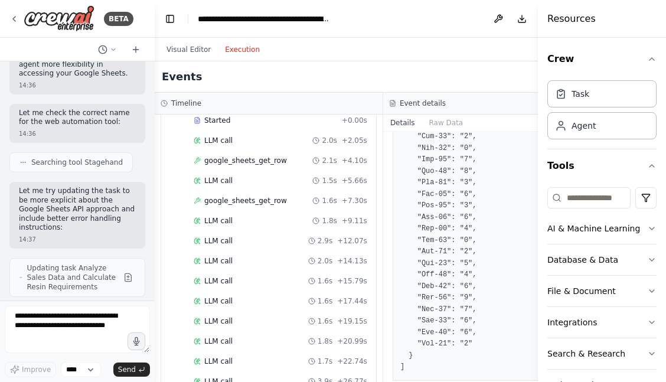
scroll to position [0, 0]
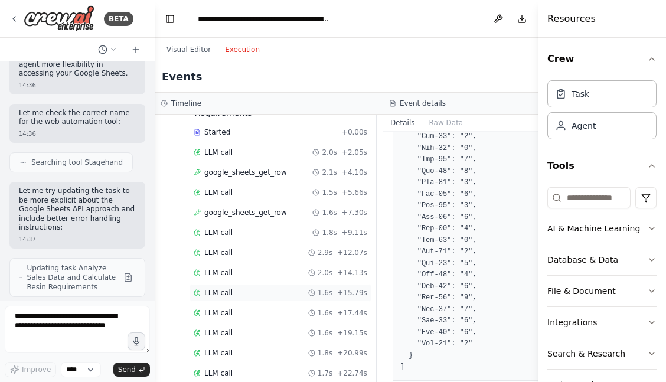
click at [271, 284] on div "LLM call 1.6s + 15.79s" at bounding box center [280, 293] width 182 height 18
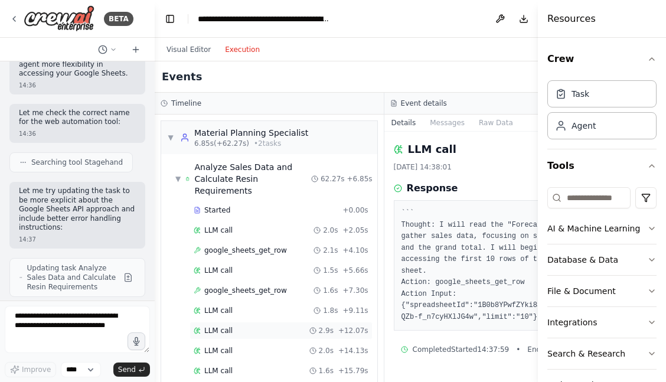
scroll to position [4, 0]
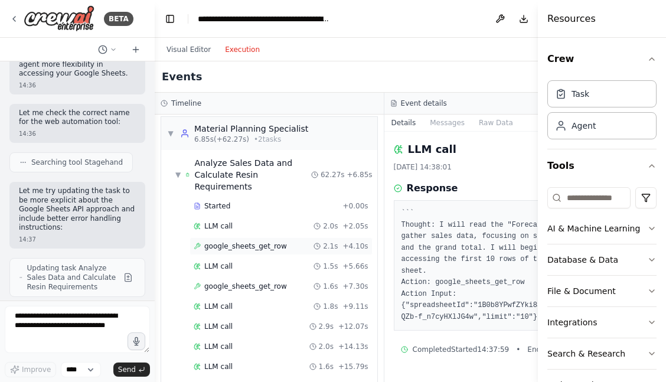
click at [246, 241] on span "google_sheets_get_row" at bounding box center [245, 245] width 83 height 9
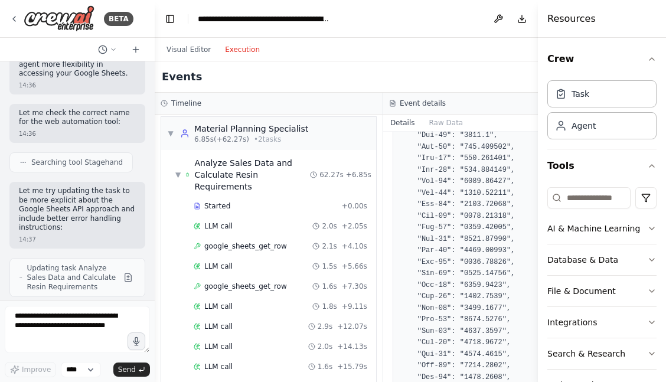
scroll to position [571, 0]
click at [253, 287] on span "google_sheets_get_row" at bounding box center [245, 285] width 83 height 9
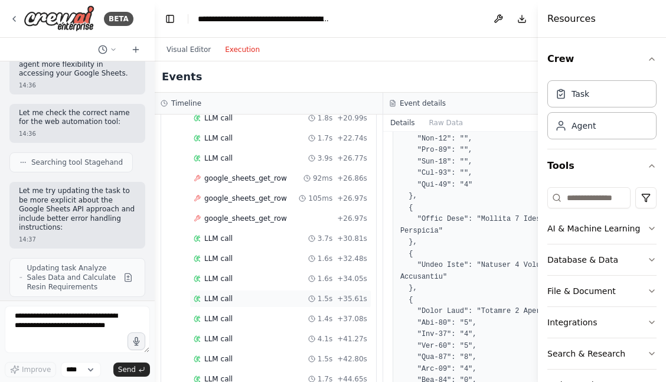
scroll to position [510, 0]
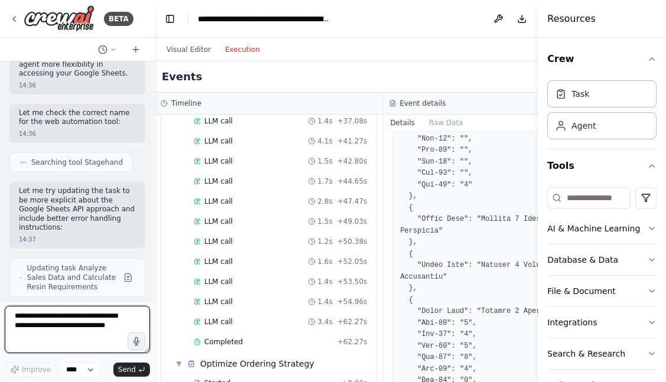
click at [93, 323] on textarea at bounding box center [77, 329] width 145 height 47
paste textarea "**********"
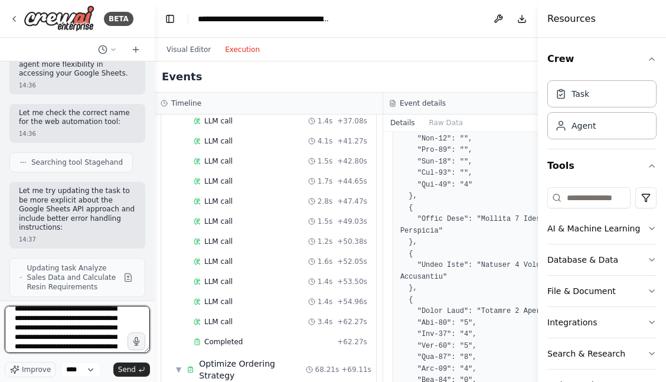
scroll to position [0, 0]
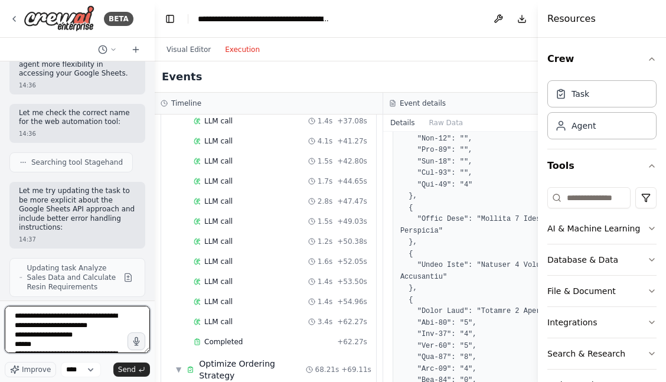
drag, startPoint x: 76, startPoint y: 340, endPoint x: 74, endPoint y: 325, distance: 15.4
click at [74, 325] on textarea "**********" at bounding box center [77, 329] width 145 height 47
click at [96, 327] on textarea "**********" at bounding box center [77, 329] width 145 height 47
paste textarea "**********"
type textarea "**********"
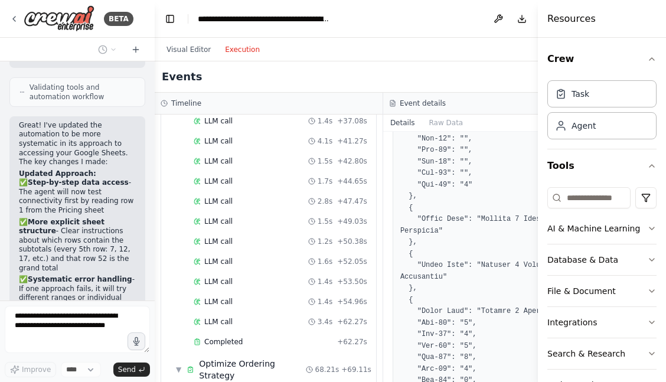
scroll to position [4724, 0]
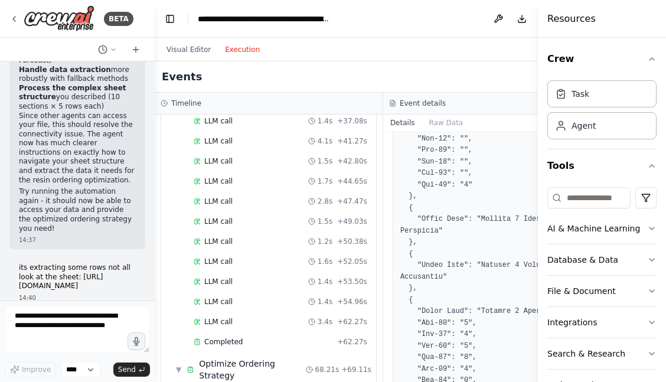
scroll to position [0, 0]
click at [210, 51] on button "Visual Editor" at bounding box center [188, 49] width 58 height 14
click at [248, 45] on button "Execution" at bounding box center [242, 49] width 49 height 14
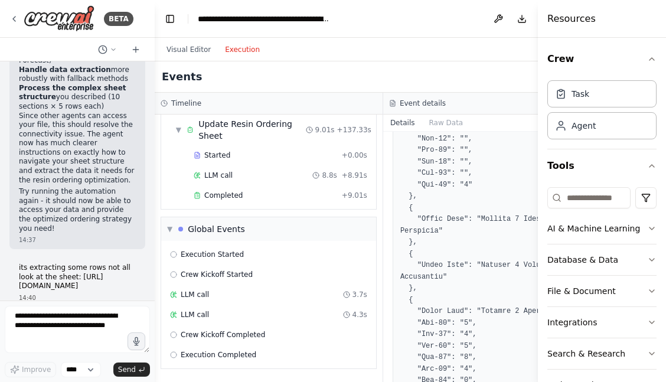
scroll to position [1365, 0]
click at [267, 198] on div "Completed" at bounding box center [265, 195] width 143 height 9
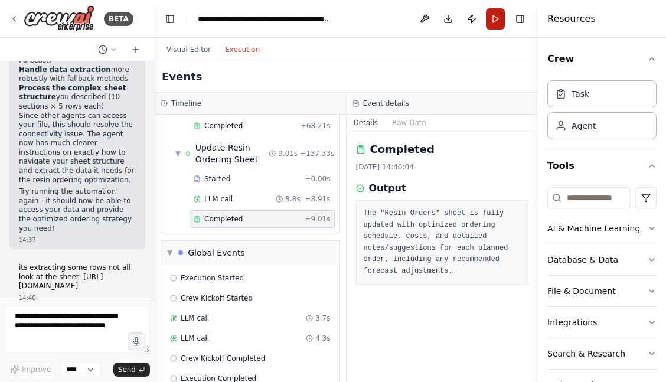
click at [491, 20] on button "Run" at bounding box center [495, 18] width 19 height 21
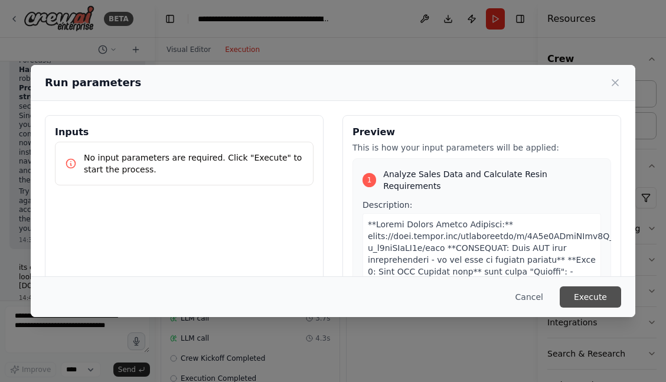
click at [587, 301] on button "Execute" at bounding box center [589, 296] width 61 height 21
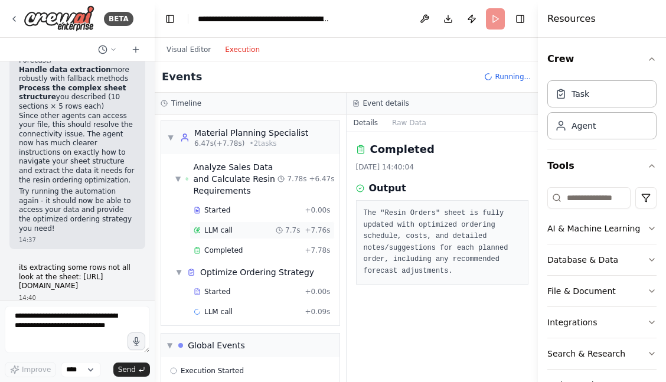
scroll to position [0, 0]
click at [244, 228] on div "LLM call 7.7s + 7.76s" at bounding box center [262, 229] width 137 height 9
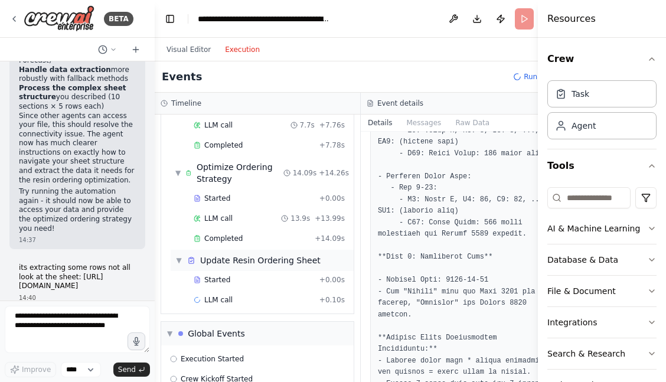
scroll to position [111, 0]
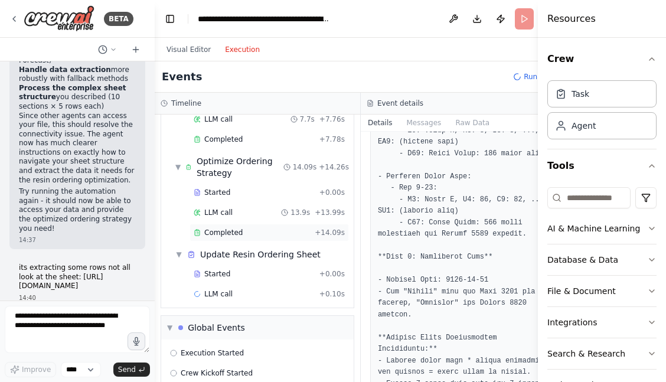
click at [243, 229] on div "Completed" at bounding box center [252, 232] width 116 height 9
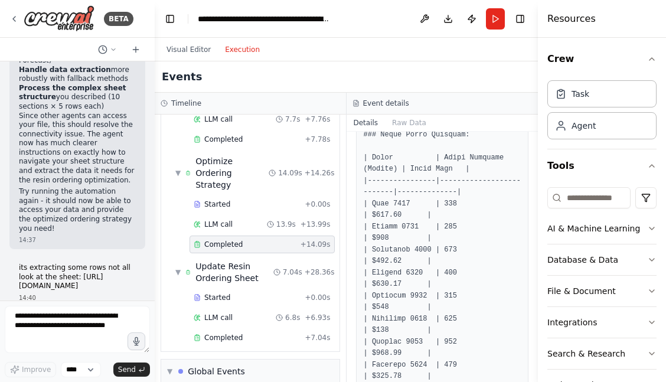
scroll to position [2039, 0]
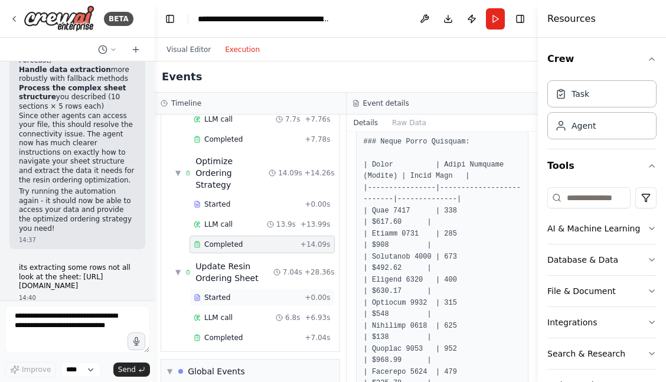
click at [232, 293] on div "Started" at bounding box center [247, 297] width 106 height 9
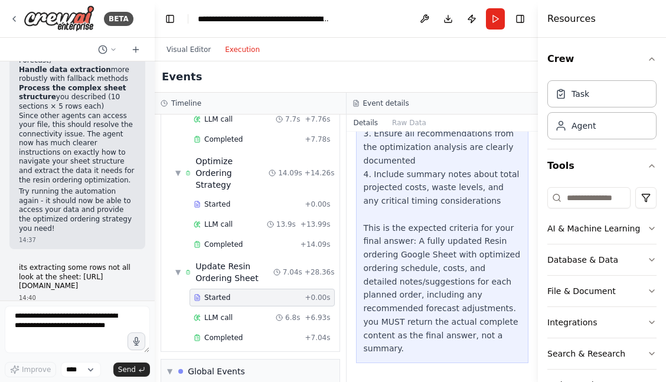
scroll to position [164, 0]
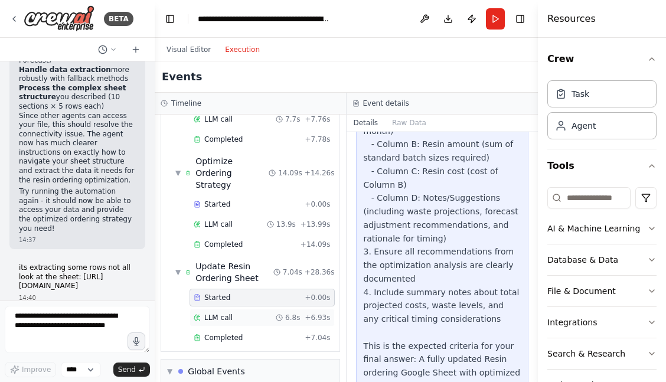
click at [243, 313] on div "LLM call 6.8s + 6.93s" at bounding box center [262, 317] width 137 height 9
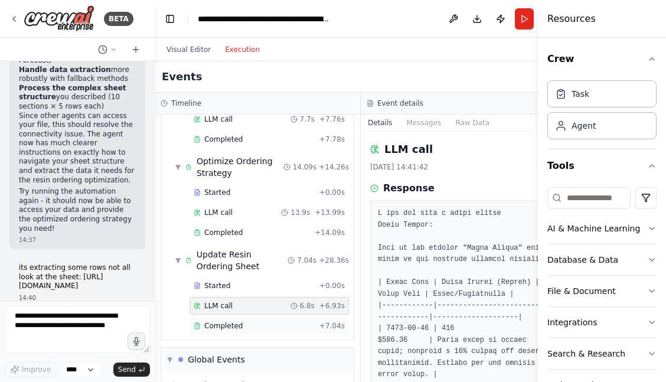
click at [230, 325] on span "Completed" at bounding box center [223, 325] width 38 height 9
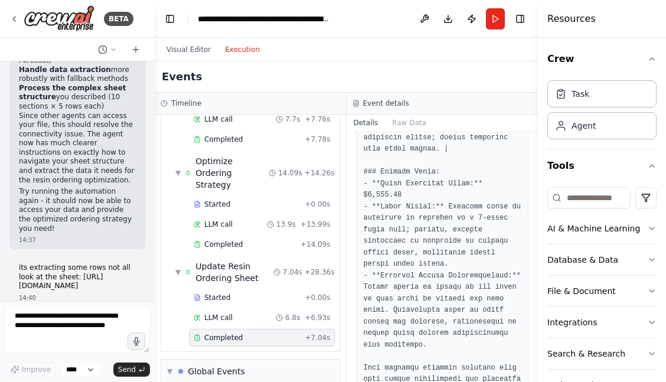
scroll to position [680, 0]
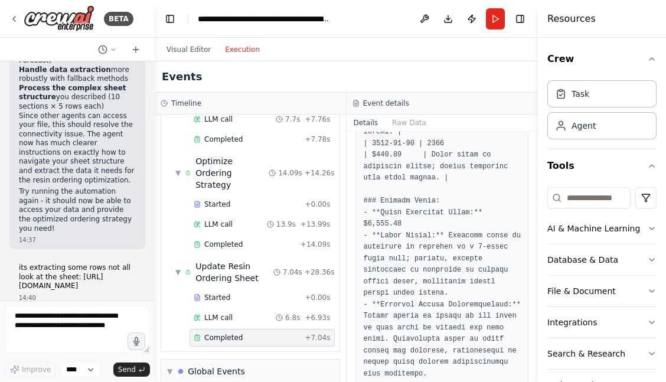
click at [199, 38] on div "Visual Editor Execution" at bounding box center [212, 50] width 107 height 24
click at [195, 48] on button "Visual Editor" at bounding box center [188, 49] width 58 height 14
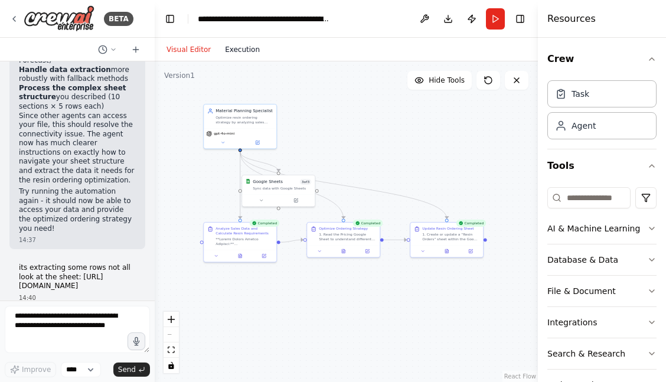
click at [243, 52] on button "Execution" at bounding box center [242, 49] width 49 height 14
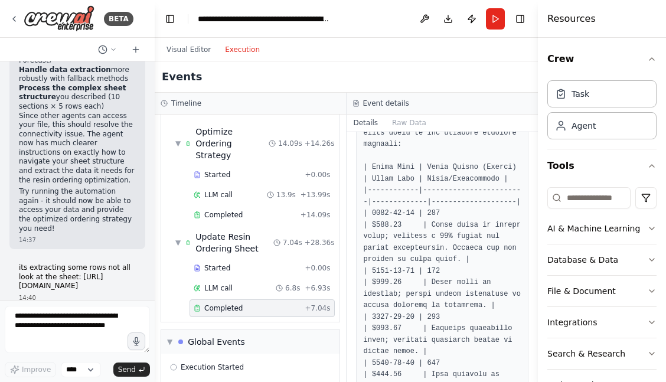
scroll to position [78, 0]
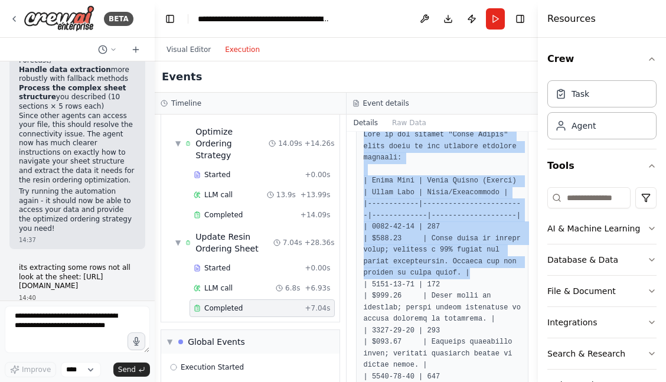
drag, startPoint x: 363, startPoint y: 135, endPoint x: 516, endPoint y: 291, distance: 219.1
copy pre "Here is the updated "Resin Orders" sheet based on the detailed analysis provide…"
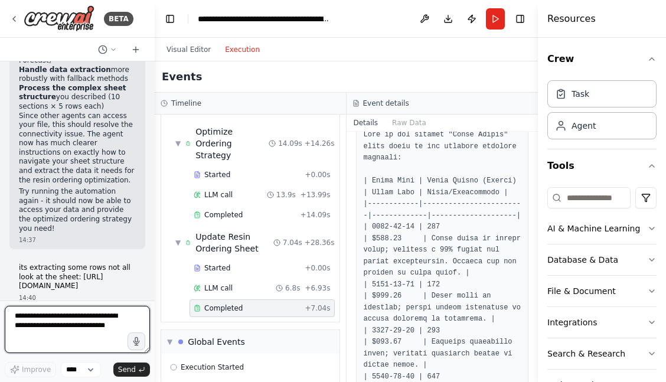
click at [57, 330] on textarea at bounding box center [77, 329] width 145 height 47
click at [87, 335] on textarea "**********" at bounding box center [77, 329] width 145 height 47
click at [104, 339] on textarea "**********" at bounding box center [77, 329] width 145 height 47
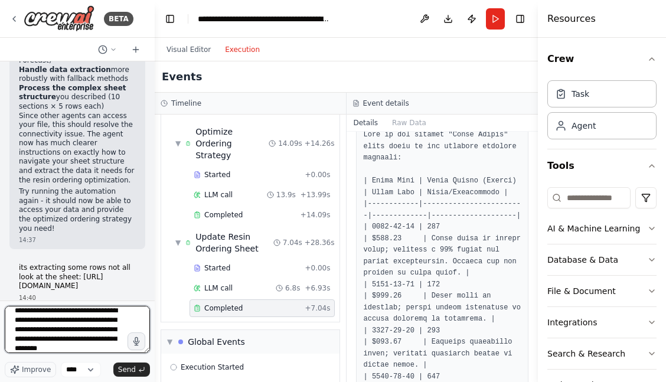
scroll to position [20, 0]
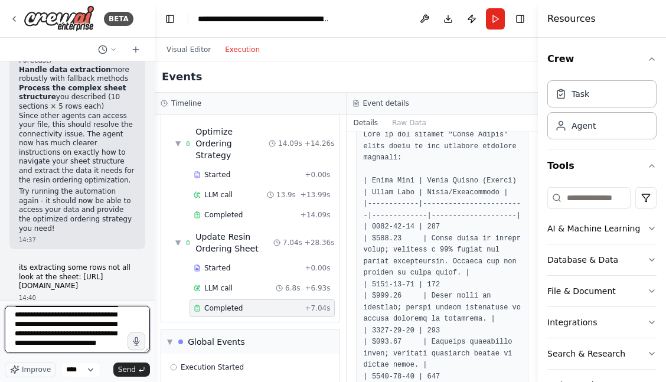
paste textarea "**********"
type textarea "**********"
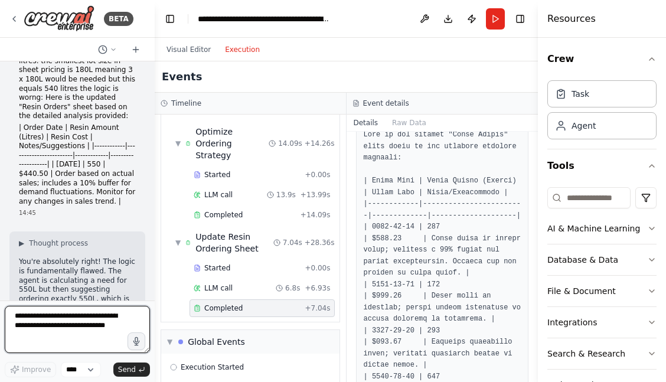
scroll to position [5977, 0]
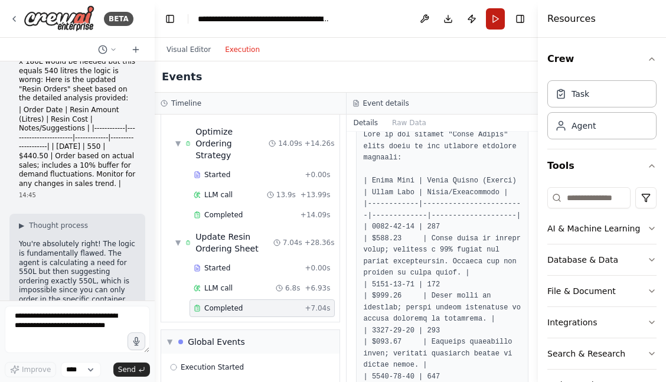
click at [496, 21] on button "Run" at bounding box center [495, 18] width 19 height 21
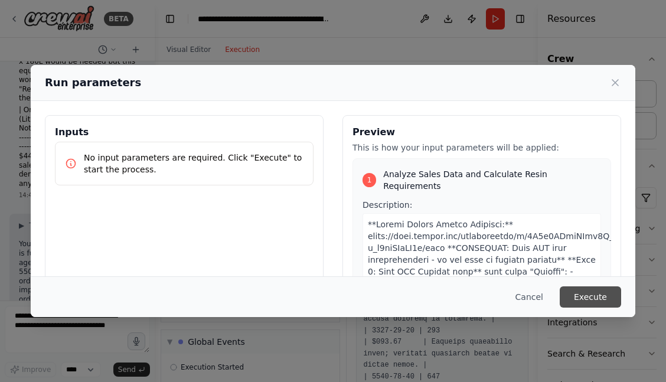
click at [590, 297] on button "Execute" at bounding box center [589, 296] width 61 height 21
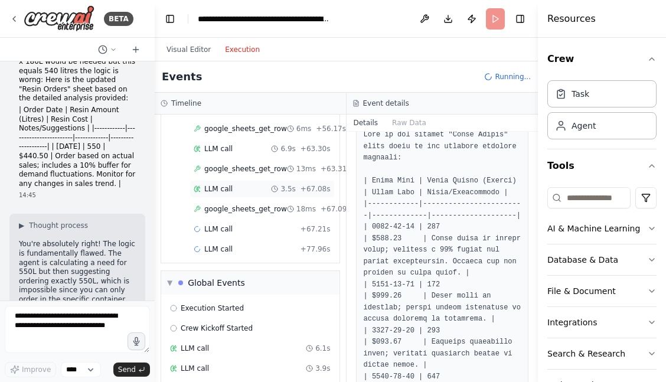
scroll to position [672, 0]
click at [184, 57] on div "Visual Editor Execution" at bounding box center [212, 50] width 107 height 24
click at [186, 51] on button "Visual Editor" at bounding box center [188, 49] width 58 height 14
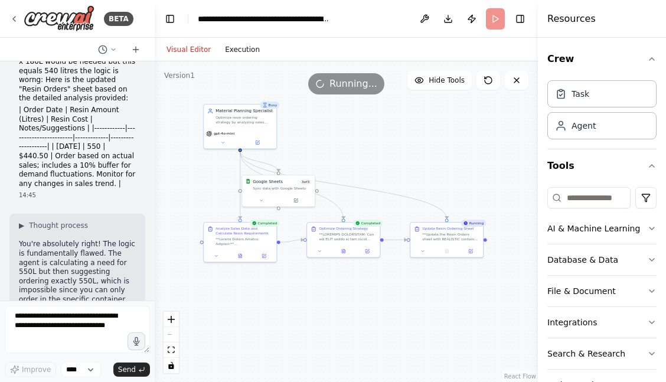
click at [235, 50] on button "Execution" at bounding box center [242, 49] width 49 height 14
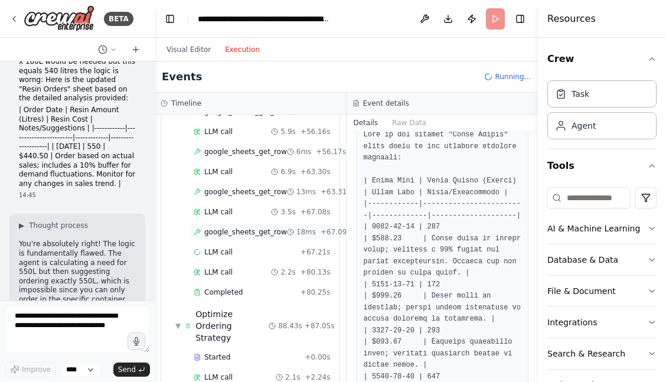
scroll to position [773, 0]
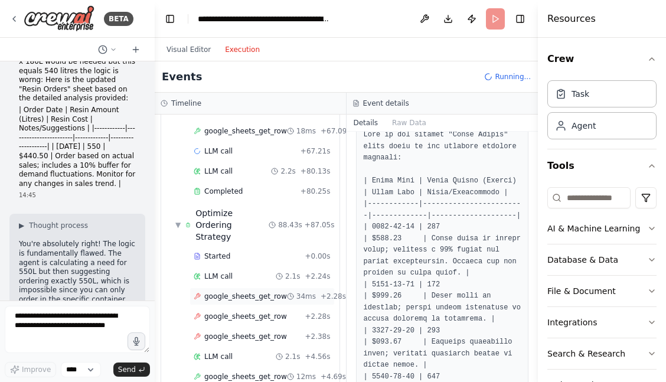
click at [245, 292] on span "google_sheets_get_row" at bounding box center [245, 296] width 83 height 9
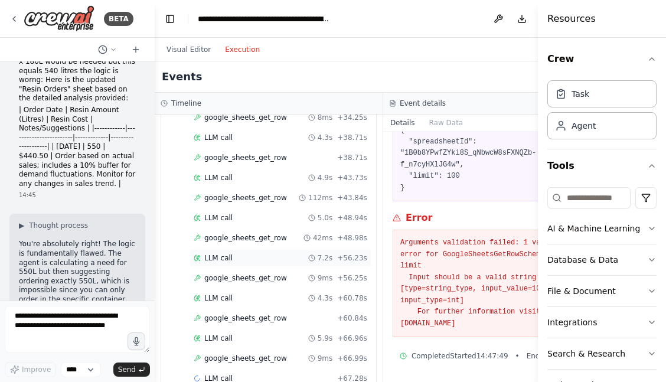
scroll to position [1383, 0]
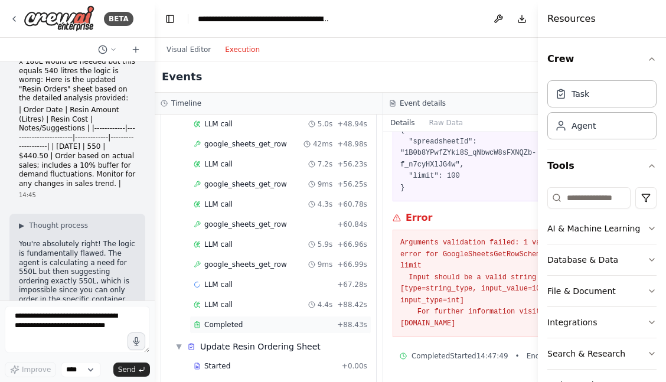
click at [237, 326] on span "Completed" at bounding box center [223, 324] width 38 height 9
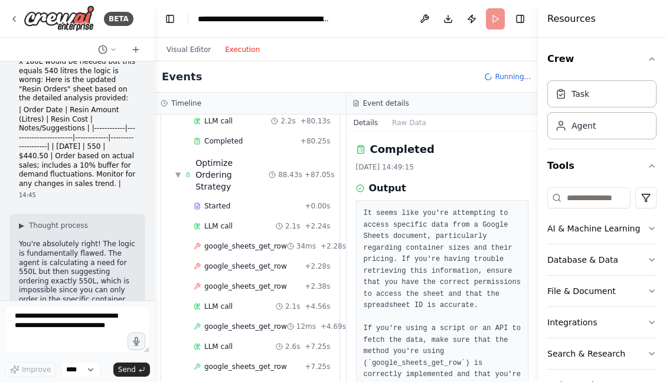
scroll to position [785, 0]
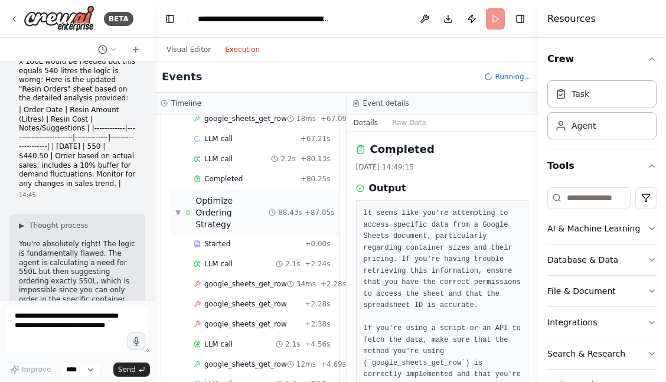
click at [235, 195] on div "Optimize Ordering Strategy" at bounding box center [231, 212] width 73 height 35
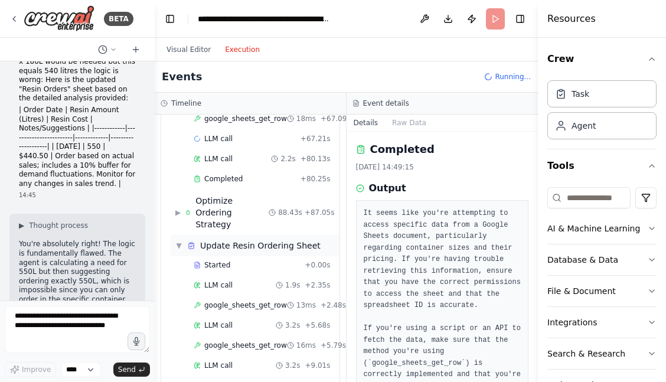
click at [238, 235] on div "▼ Update Resin Ordering Sheet" at bounding box center [255, 245] width 169 height 21
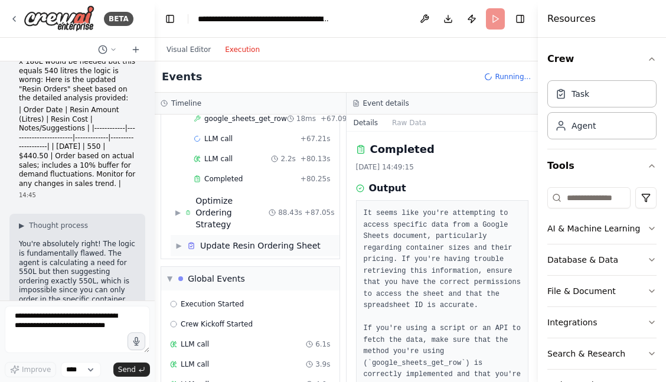
click at [238, 235] on div "▶ Update Resin Ordering Sheet" at bounding box center [255, 245] width 169 height 21
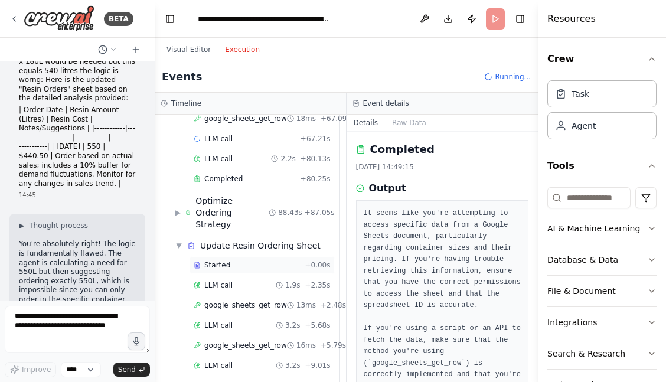
click at [231, 256] on div "Started + 0.00s" at bounding box center [261, 265] width 145 height 18
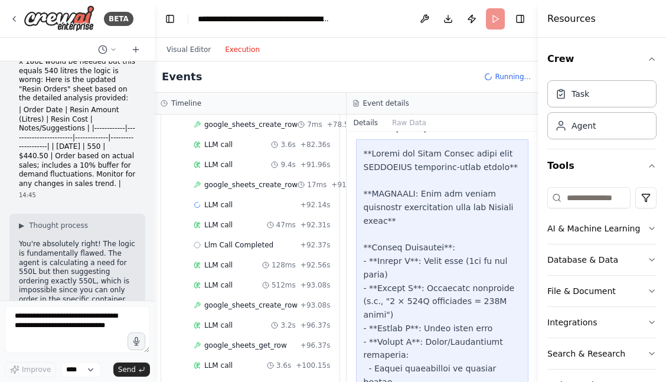
scroll to position [1583, 0]
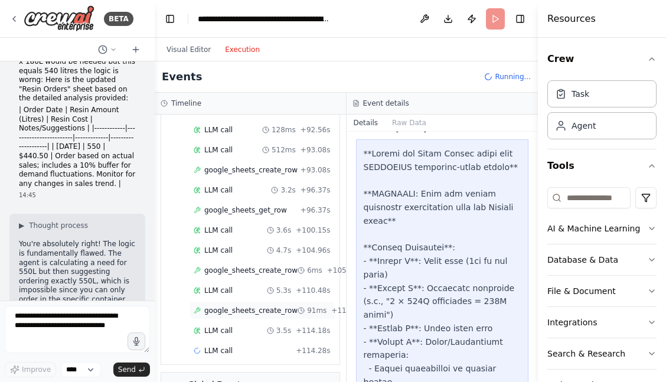
click at [250, 306] on span "google_sheets_create_row" at bounding box center [250, 310] width 93 height 9
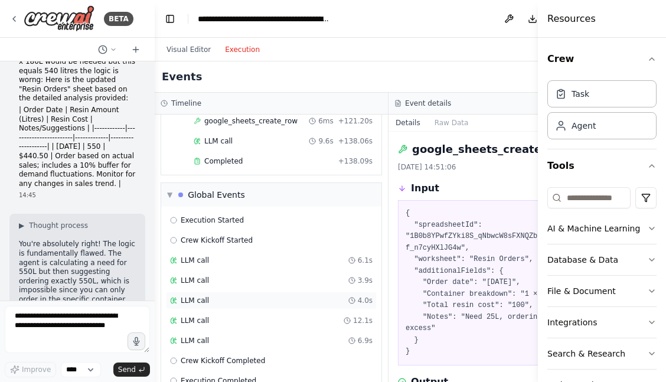
scroll to position [1837, 0]
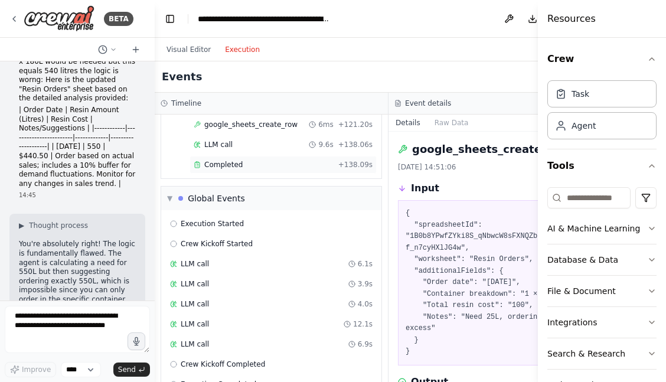
click at [258, 160] on div "Completed" at bounding box center [264, 164] width 140 height 9
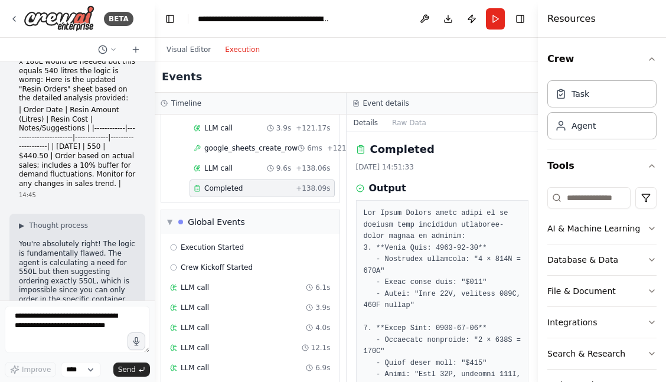
scroll to position [0, 0]
click at [499, 20] on button "Run" at bounding box center [495, 18] width 19 height 21
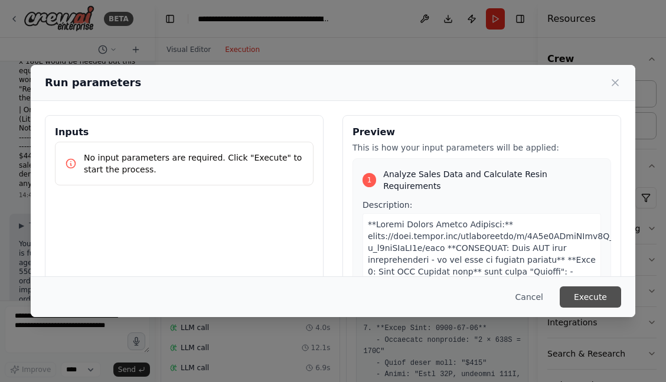
click at [583, 293] on button "Execute" at bounding box center [589, 296] width 61 height 21
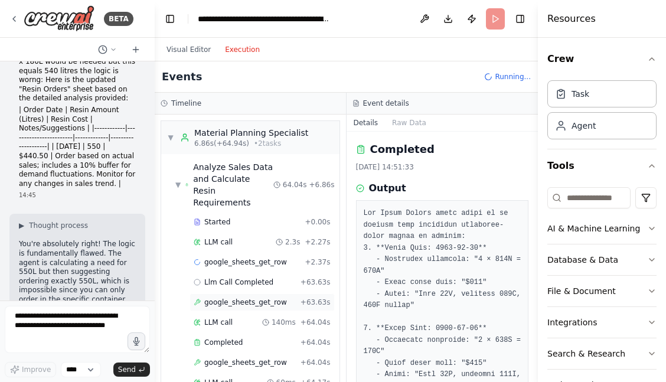
click at [245, 297] on span "google_sheets_get_row" at bounding box center [245, 301] width 83 height 9
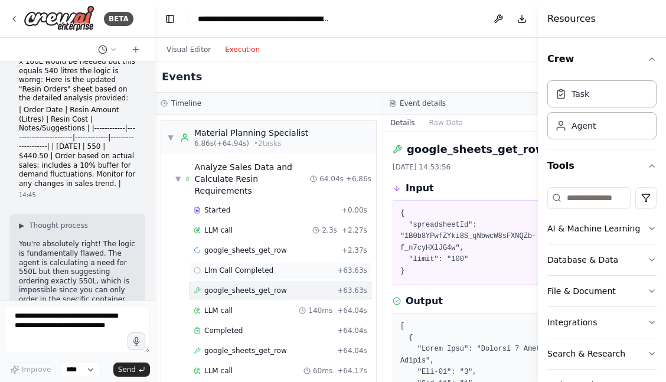
click at [248, 273] on span "Llm Call Completed" at bounding box center [238, 270] width 69 height 9
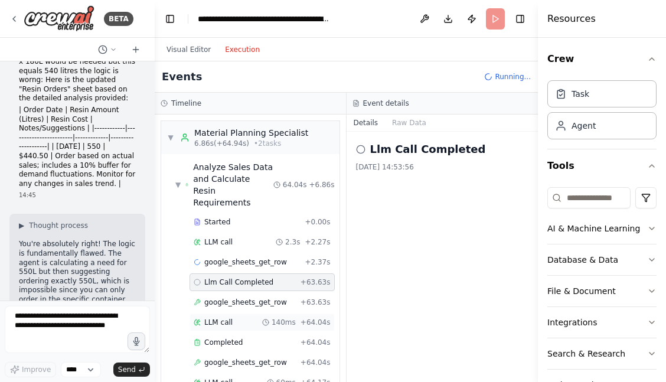
scroll to position [97, 0]
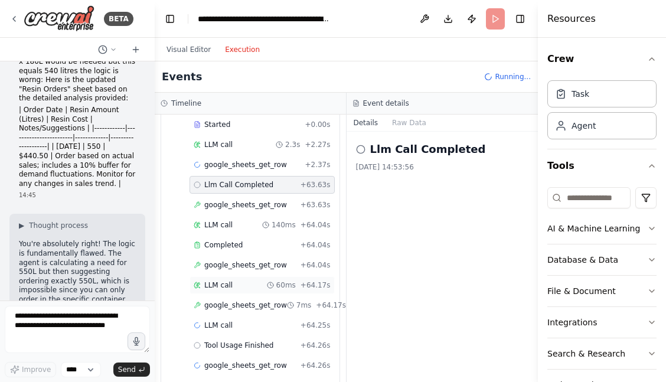
click at [239, 280] on div "LLM call 60ms + 64.17s" at bounding box center [262, 284] width 137 height 9
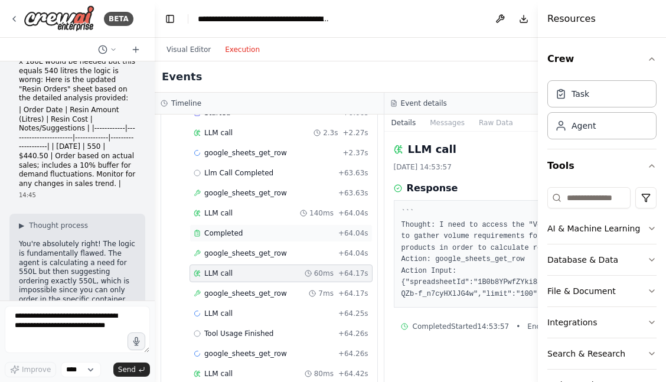
click at [231, 228] on span "Completed" at bounding box center [223, 232] width 38 height 9
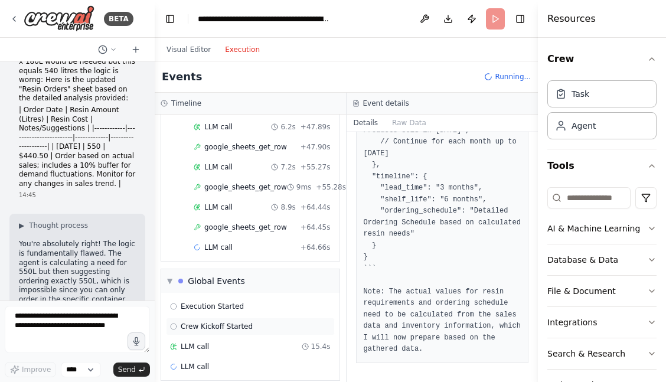
scroll to position [1, 0]
click at [224, 319] on div "Crew Kickoff Started" at bounding box center [250, 326] width 169 height 18
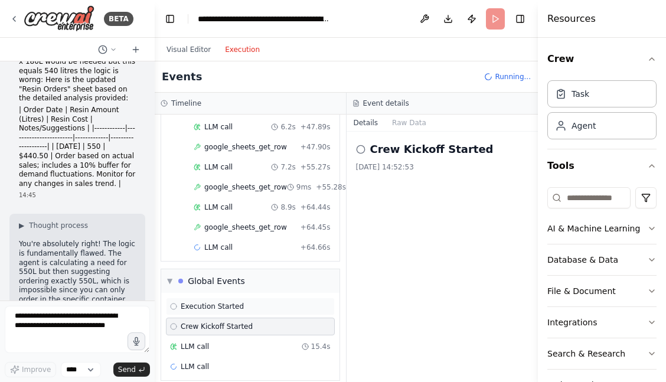
click at [218, 302] on span "Execution Started" at bounding box center [212, 306] width 63 height 9
click at [215, 342] on div "LLM call 15.4s" at bounding box center [250, 346] width 161 height 9
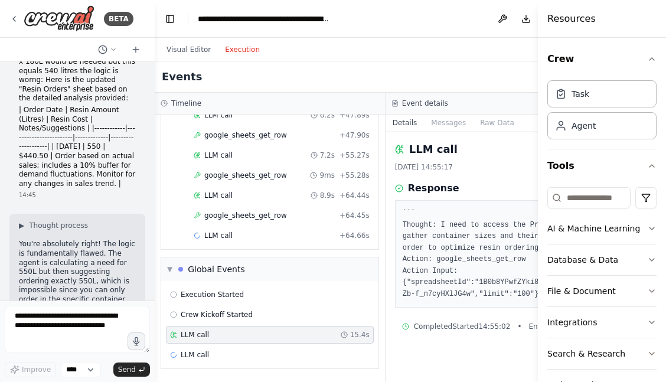
scroll to position [927, 0]
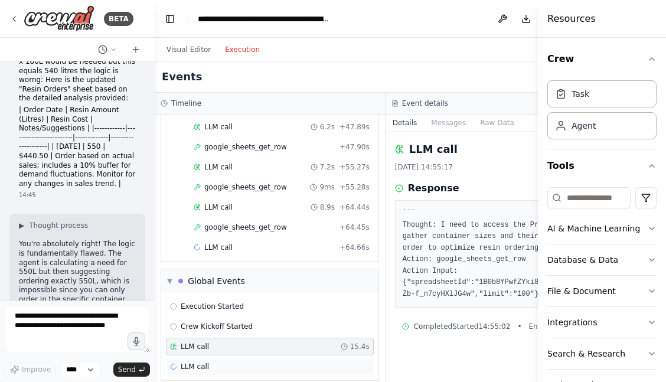
click at [213, 362] on div "LLM call" at bounding box center [269, 366] width 199 height 9
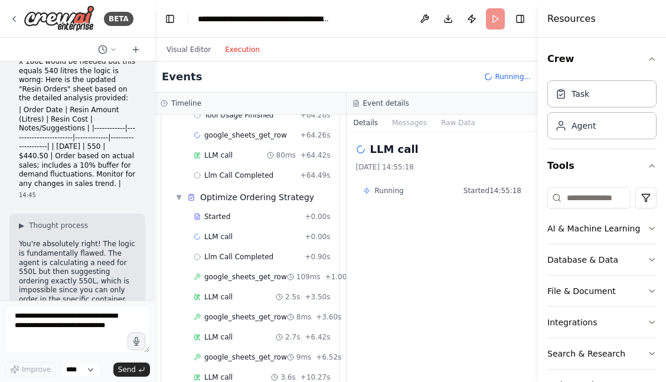
scroll to position [302, 0]
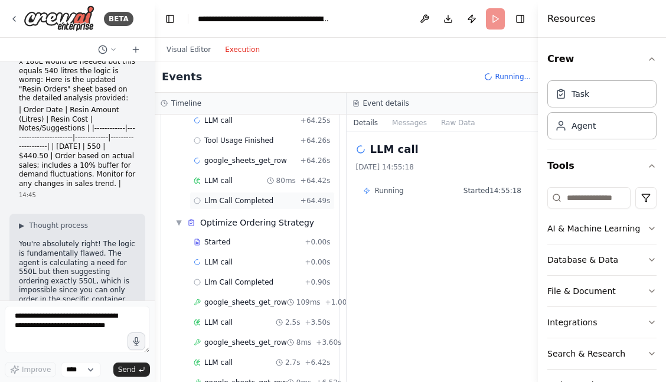
click at [250, 196] on span "Llm Call Completed" at bounding box center [238, 200] width 69 height 9
click at [248, 176] on div "LLM call 80ms + 64.42s" at bounding box center [262, 180] width 137 height 9
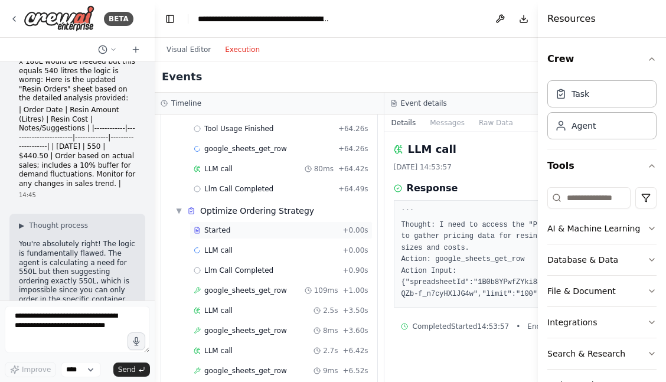
click at [244, 225] on div "Started" at bounding box center [266, 229] width 145 height 9
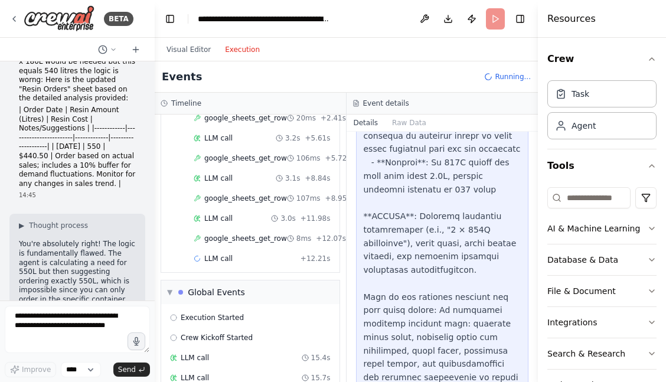
scroll to position [1213, 0]
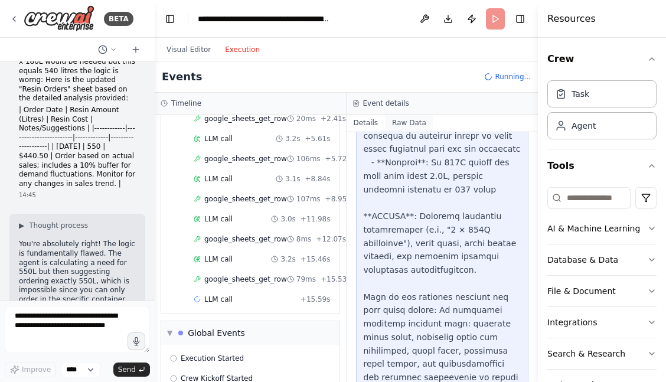
click at [420, 120] on button "Raw Data" at bounding box center [409, 122] width 48 height 17
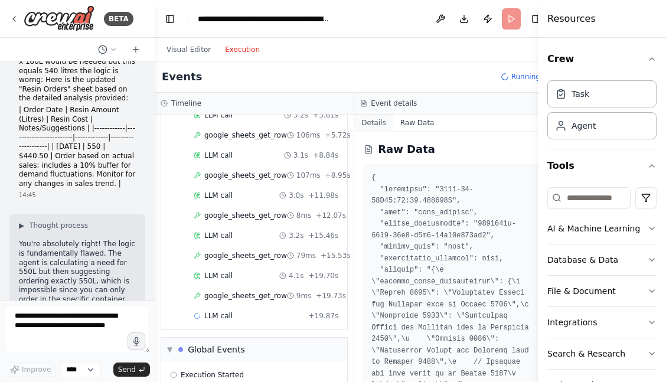
click at [373, 120] on button "Details" at bounding box center [373, 122] width 39 height 17
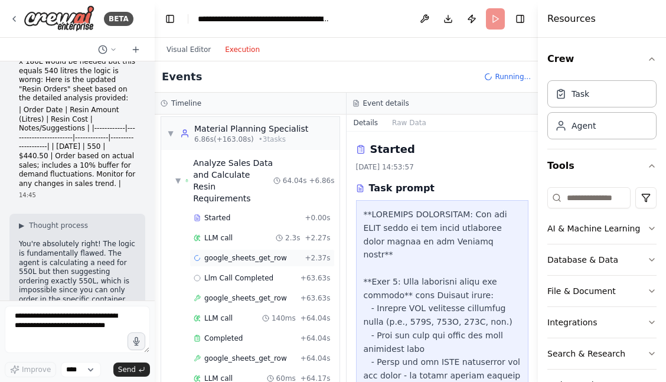
scroll to position [5, 0]
click at [177, 175] on span "▼" at bounding box center [177, 179] width 5 height 9
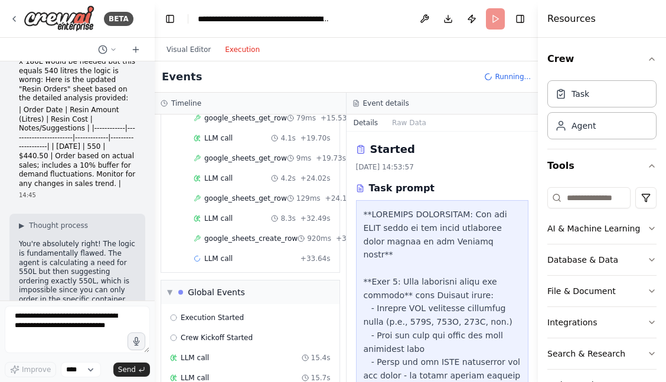
scroll to position [1072, 0]
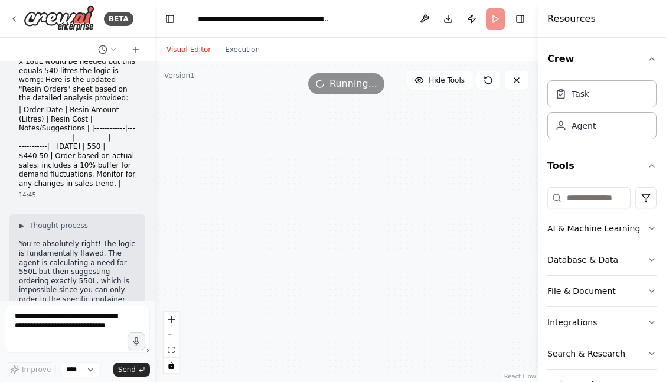
click at [198, 47] on button "Visual Editor" at bounding box center [188, 49] width 58 height 14
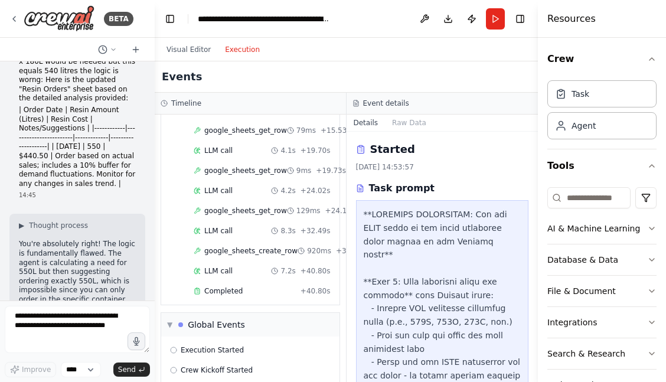
click at [240, 50] on button "Execution" at bounding box center [242, 49] width 49 height 14
click at [241, 286] on div "Completed" at bounding box center [245, 290] width 102 height 9
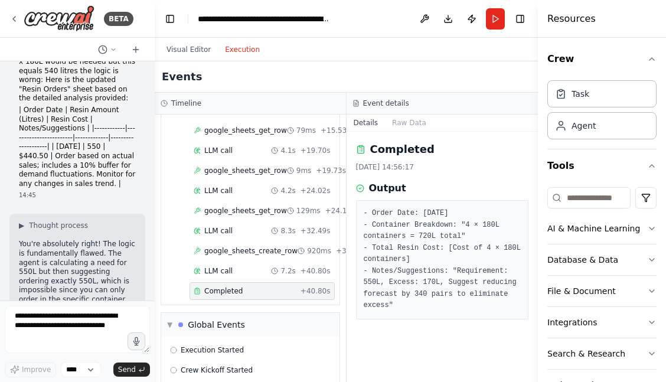
scroll to position [0, 0]
drag, startPoint x: 449, startPoint y: 303, endPoint x: 365, endPoint y: 208, distance: 126.6
click at [364, 208] on pre "- Order Date: [DATE] - Container Breakdown: "4 × 180L containers = 720L total" …" at bounding box center [443, 260] width 158 height 104
copy pre "- Order Date: [DATE] - Container Breakdown: "4 × 180L containers = 720L total" …"
click at [77, 327] on textarea at bounding box center [77, 329] width 145 height 47
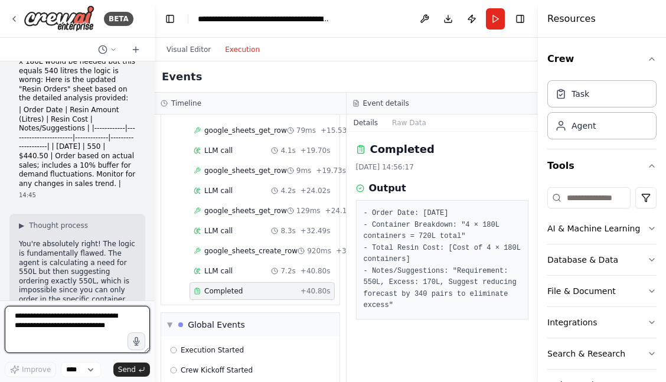
paste textarea "**********"
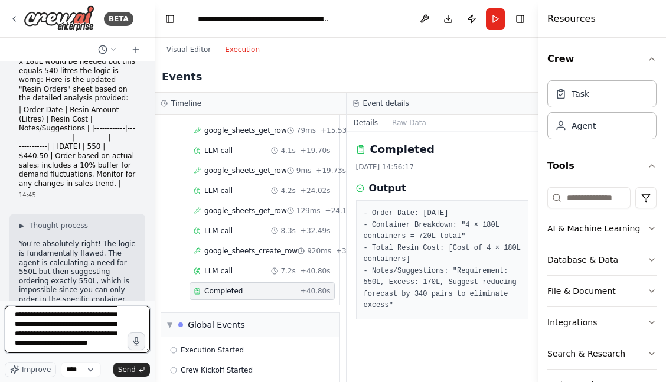
scroll to position [105, 0]
type textarea "**********"
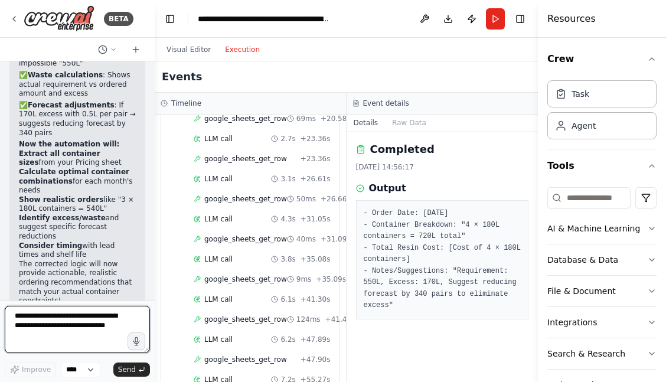
scroll to position [6607, 0]
drag, startPoint x: 120, startPoint y: 99, endPoint x: 6, endPoint y: 83, distance: 114.3
click at [6, 83] on div "I would like to create a material planner agent. The inputs for this are as fol…" at bounding box center [77, 180] width 155 height 239
copy p "orders for ALL 12 months that need resin, not just one month"
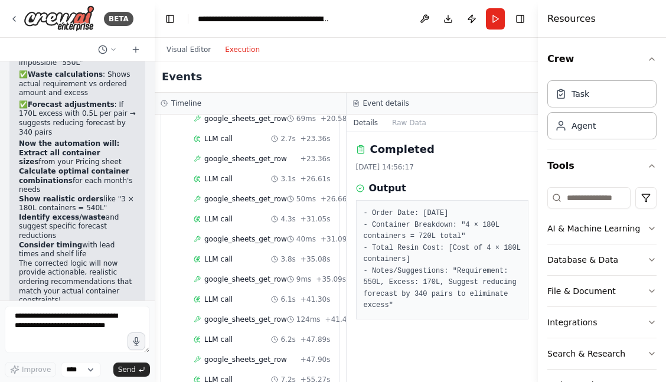
drag, startPoint x: 121, startPoint y: 96, endPoint x: 32, endPoint y: 77, distance: 91.1
copy p "✅ Full year planning : Will create orders for ALL 12 months that need resin, no…"
click at [56, 326] on textarea at bounding box center [77, 329] width 145 height 47
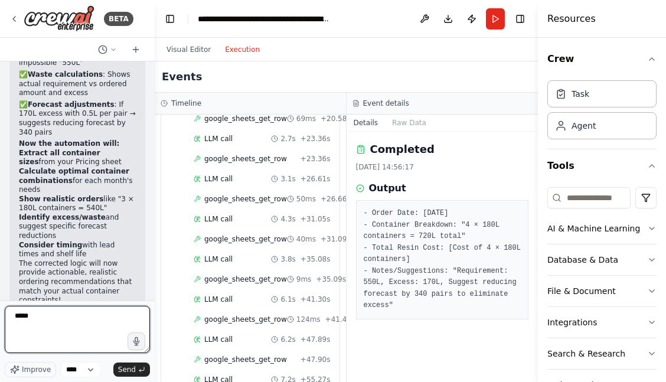
paste textarea "**********"
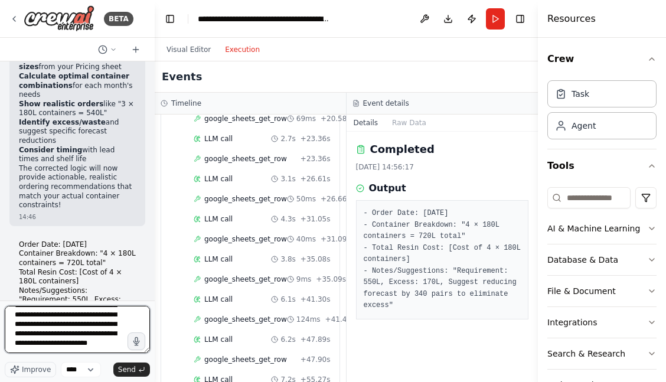
scroll to position [58, 0]
drag, startPoint x: 105, startPoint y: 336, endPoint x: 105, endPoint y: 362, distance: 26.0
click at [105, 336] on textarea "**********" at bounding box center [77, 329] width 145 height 47
click at [78, 345] on textarea "**********" at bounding box center [77, 329] width 145 height 47
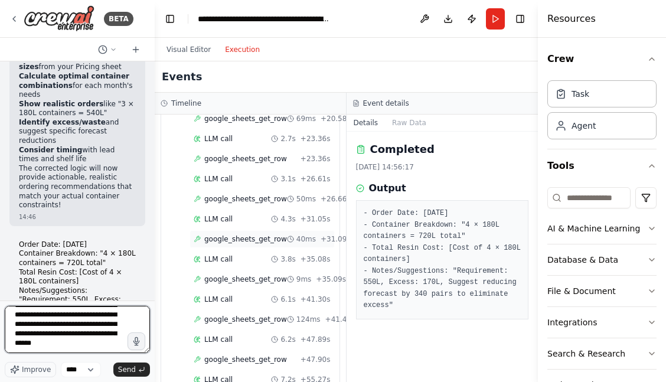
type textarea "**********"
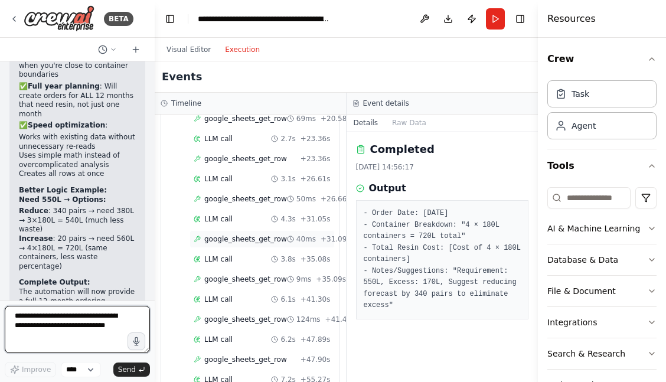
scroll to position [7313, 0]
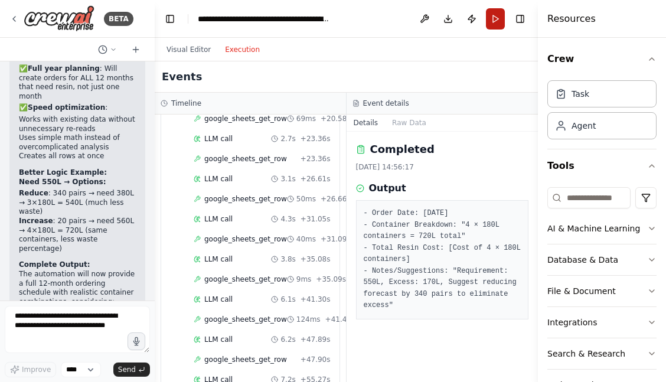
click at [499, 19] on button "Run" at bounding box center [495, 18] width 19 height 21
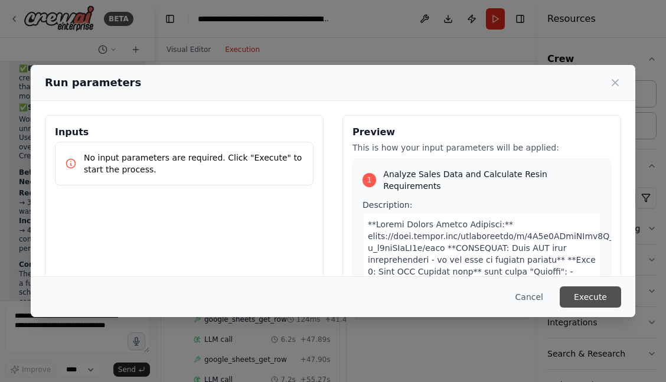
click at [587, 297] on button "Execute" at bounding box center [589, 296] width 61 height 21
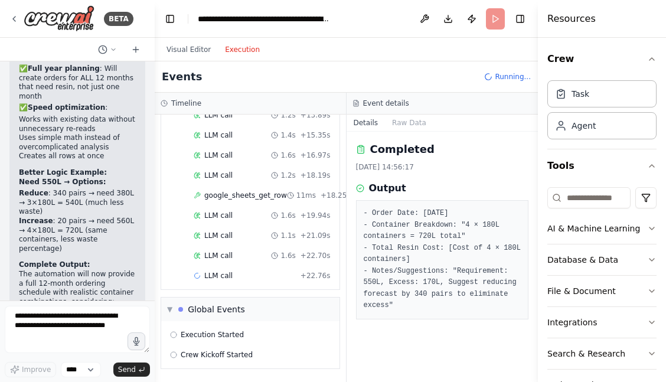
scroll to position [224, 0]
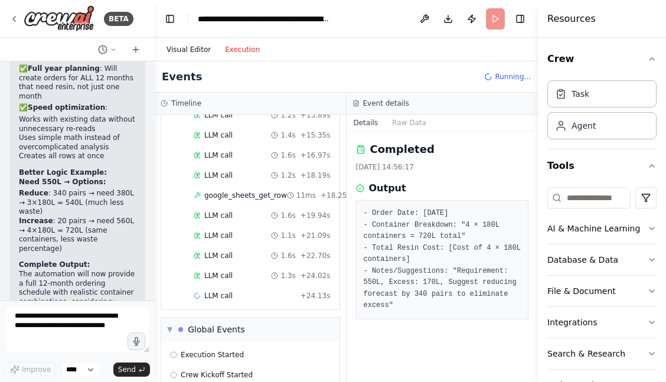
click at [204, 52] on button "Visual Editor" at bounding box center [188, 49] width 58 height 14
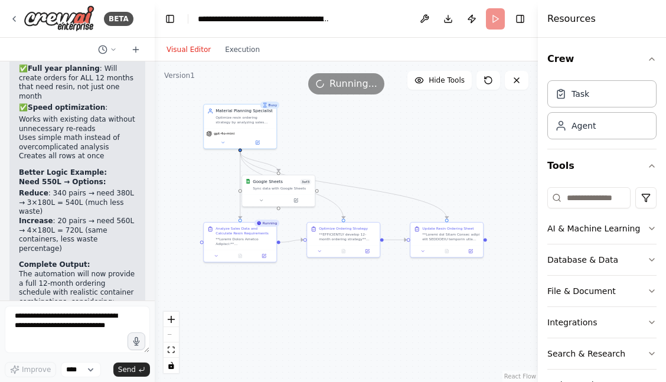
scroll to position [7313, 0]
click at [233, 57] on div "Visual Editor Execution" at bounding box center [212, 50] width 107 height 24
click at [240, 52] on button "Execution" at bounding box center [242, 49] width 49 height 14
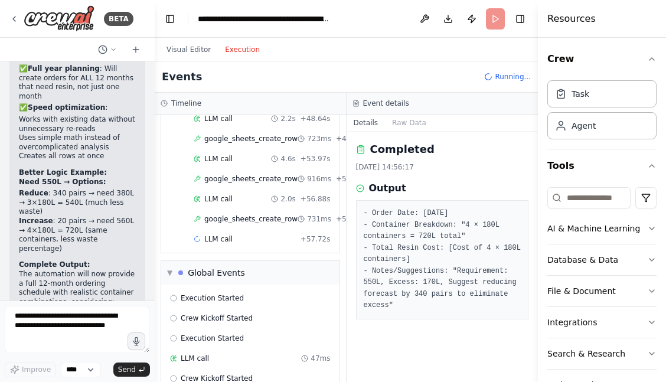
scroll to position [0, 0]
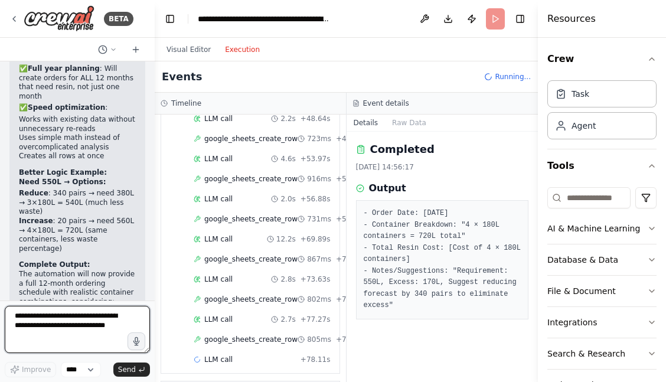
click at [79, 324] on textarea at bounding box center [77, 329] width 145 height 47
click at [76, 323] on textarea at bounding box center [77, 329] width 145 height 47
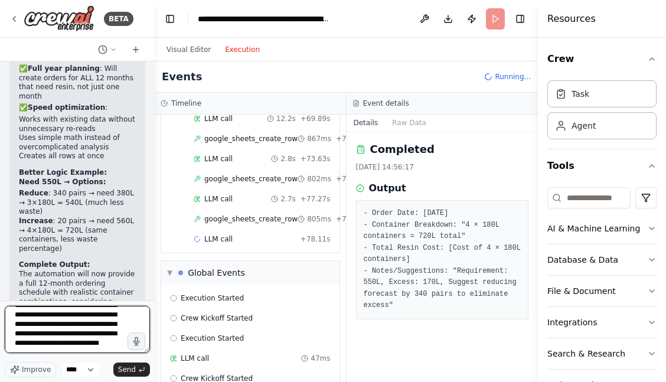
scroll to position [58, 0]
click at [52, 342] on textarea "**********" at bounding box center [77, 329] width 145 height 47
click at [37, 348] on textarea "**********" at bounding box center [77, 329] width 145 height 47
click at [90, 351] on textarea "**********" at bounding box center [77, 329] width 145 height 47
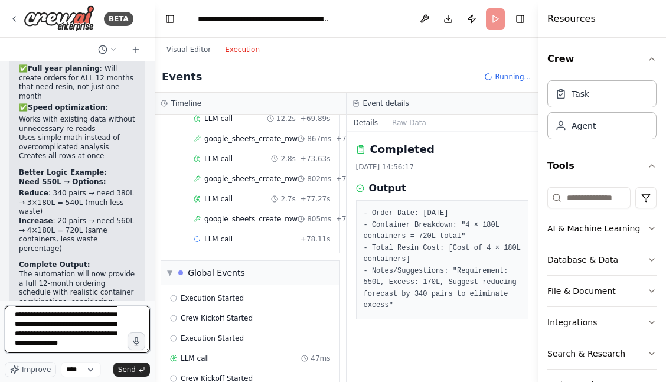
click at [90, 351] on textarea "**********" at bounding box center [77, 329] width 145 height 47
click at [100, 336] on textarea "**********" at bounding box center [77, 329] width 145 height 47
click at [80, 340] on textarea "**********" at bounding box center [77, 329] width 145 height 47
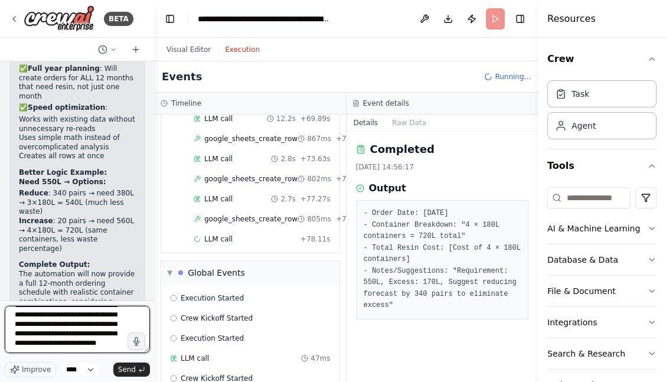
drag, startPoint x: 80, startPoint y: 334, endPoint x: 105, endPoint y: 367, distance: 41.7
click at [105, 367] on div "**********" at bounding box center [77, 341] width 145 height 71
click at [74, 322] on textarea "**********" at bounding box center [77, 329] width 145 height 47
drag, startPoint x: 71, startPoint y: 325, endPoint x: 87, endPoint y: 360, distance: 38.3
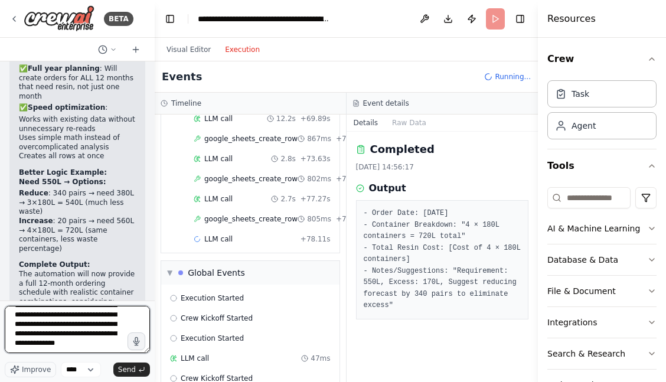
click at [87, 360] on div "**********" at bounding box center [77, 341] width 145 height 71
drag, startPoint x: 40, startPoint y: 346, endPoint x: 0, endPoint y: 344, distance: 40.2
click at [0, 344] on div "BETA I would like to create a material planner agent. The inputs for this are a…" at bounding box center [77, 191] width 155 height 382
type textarea "**********"
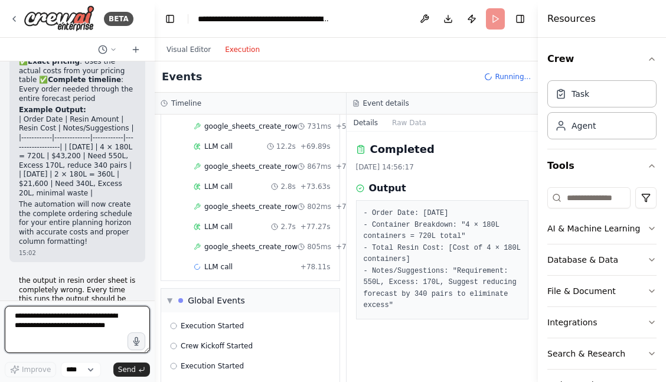
scroll to position [8113, 0]
drag, startPoint x: 21, startPoint y: 91, endPoint x: 120, endPoint y: 153, distance: 116.6
copy div "ixed Logic Example: [DATE] : 25 pairs × 0.35L = 8.75L needed Decision : DON'T o…"
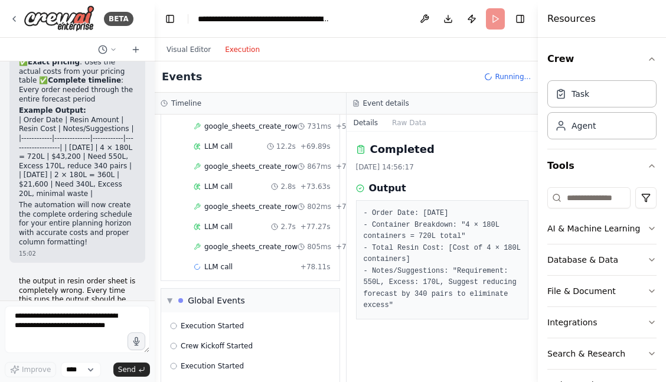
drag, startPoint x: 19, startPoint y: 94, endPoint x: 116, endPoint y: 160, distance: 117.2
copy div "Fixed Logic Example: [DATE] : 25 pairs × 0.35L = 8.75L needed Decision : DON'T …"
click at [64, 326] on textarea at bounding box center [77, 329] width 145 height 47
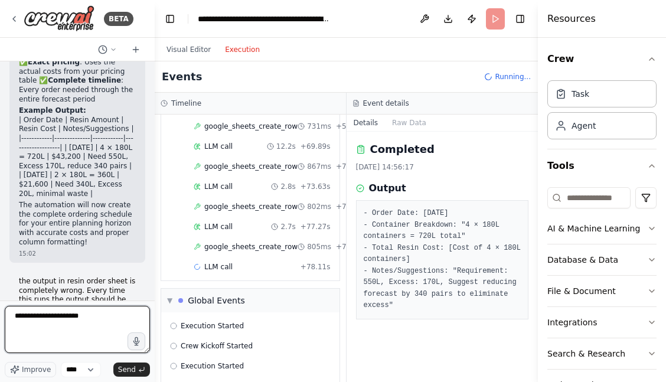
paste textarea "**********"
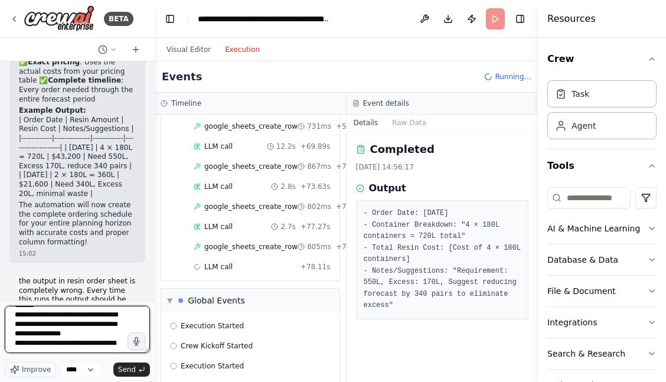
scroll to position [62, 0]
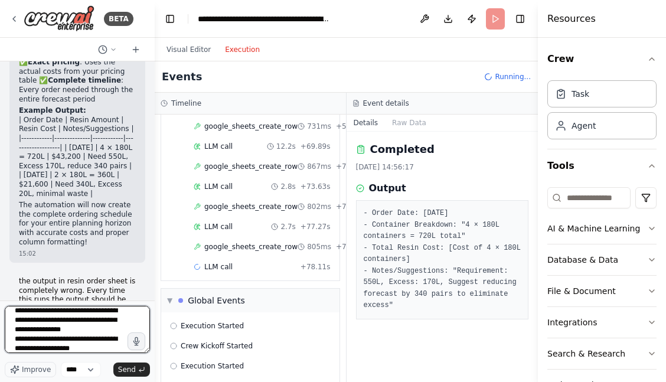
drag, startPoint x: 45, startPoint y: 348, endPoint x: 103, endPoint y: 348, distance: 57.2
click at [103, 348] on textarea "**********" at bounding box center [77, 329] width 145 height 47
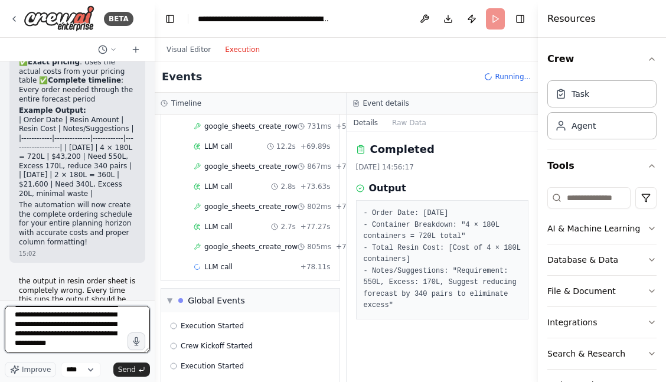
scroll to position [100, 0]
type textarea "**********"
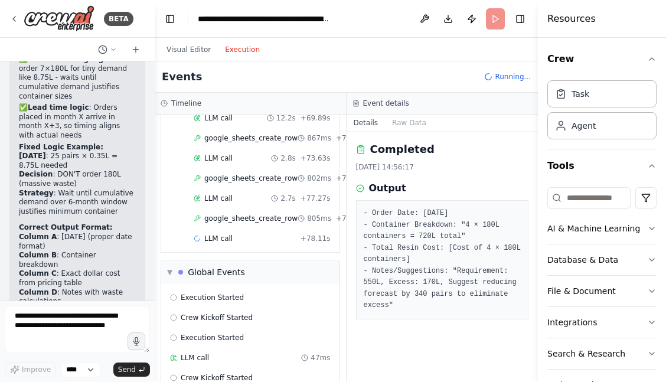
scroll to position [2055, 0]
click at [191, 51] on button "Visual Editor" at bounding box center [188, 49] width 58 height 14
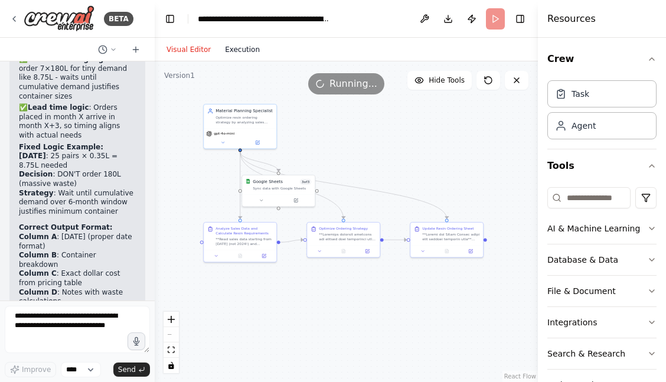
click at [237, 50] on button "Execution" at bounding box center [242, 49] width 49 height 14
click at [194, 45] on button "Visual Editor" at bounding box center [188, 49] width 58 height 14
click at [245, 54] on button "Execution" at bounding box center [242, 49] width 49 height 14
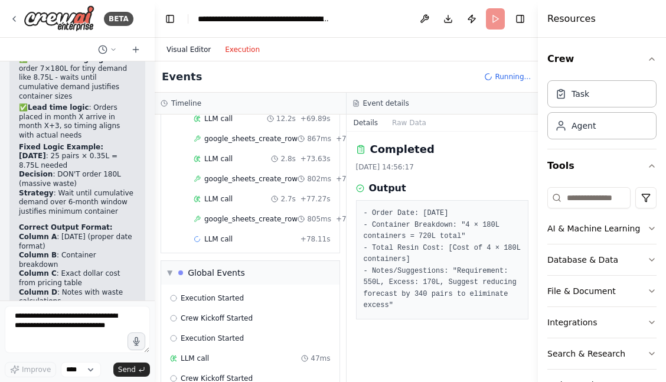
click at [199, 55] on button "Visual Editor" at bounding box center [188, 49] width 58 height 14
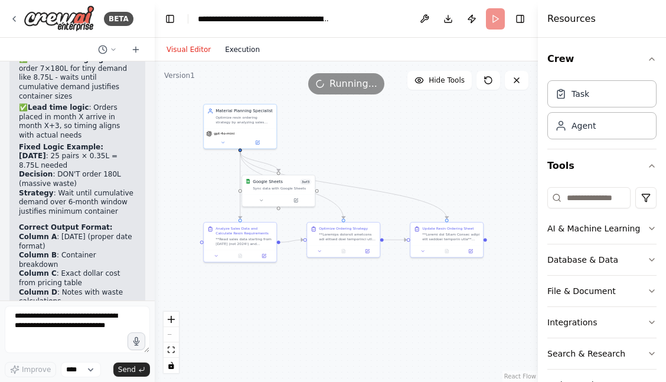
click at [238, 48] on button "Execution" at bounding box center [242, 49] width 49 height 14
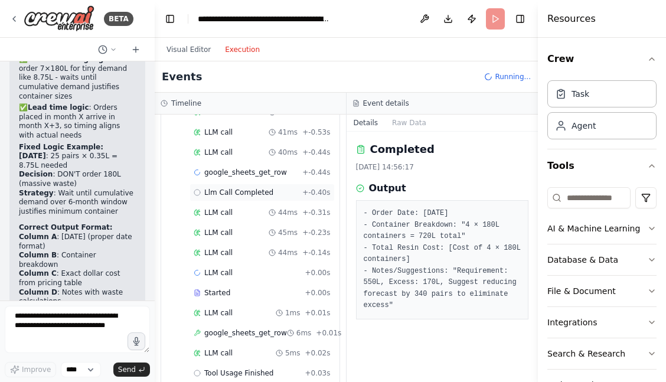
scroll to position [987, 0]
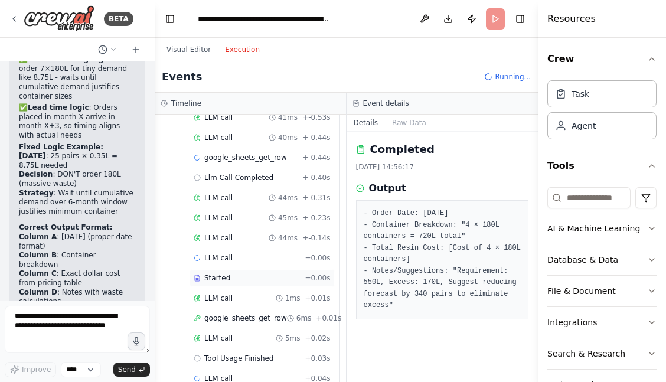
click at [244, 273] on div "Started" at bounding box center [247, 277] width 106 height 9
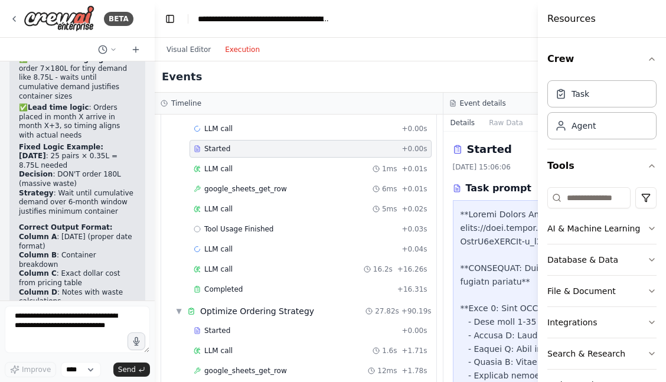
scroll to position [1101, 0]
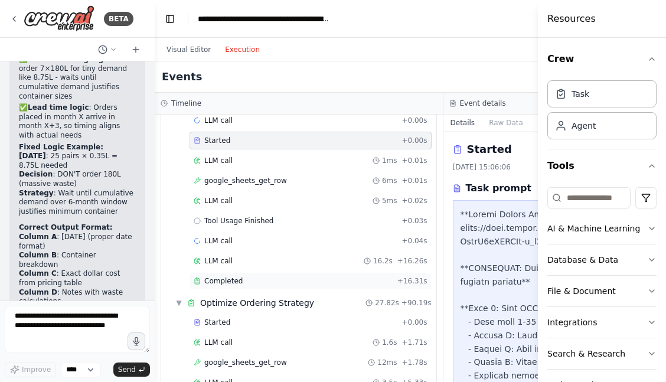
click at [243, 277] on div "Completed" at bounding box center [293, 280] width 199 height 9
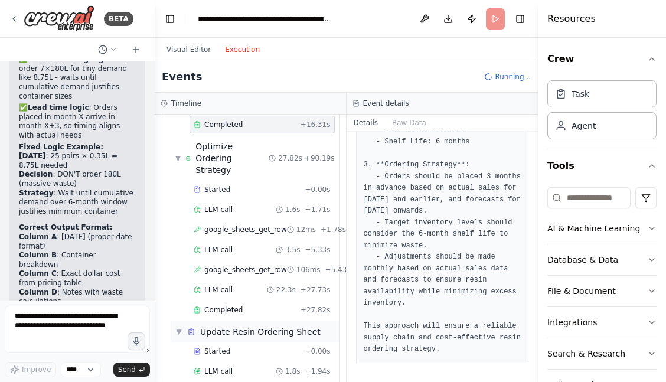
scroll to position [1287, 0]
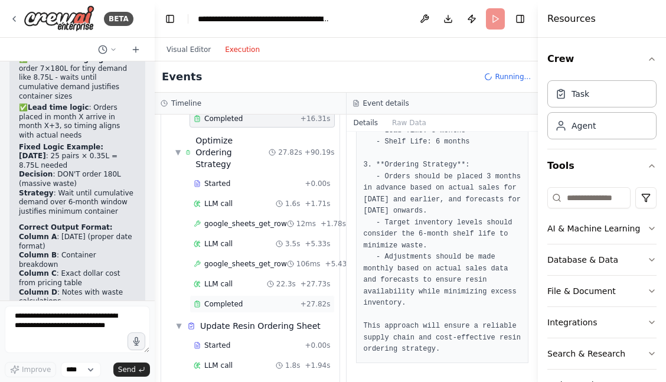
click at [258, 299] on div "Completed" at bounding box center [245, 303] width 102 height 9
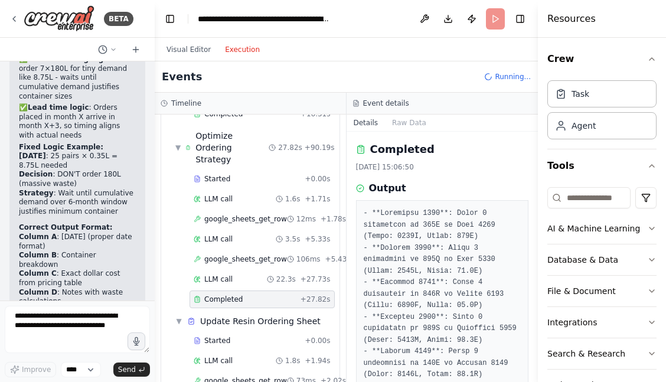
scroll to position [1208, 0]
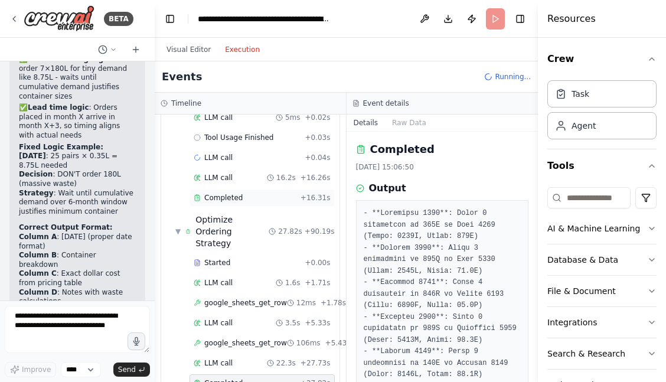
click at [238, 193] on span "Completed" at bounding box center [223, 197] width 38 height 9
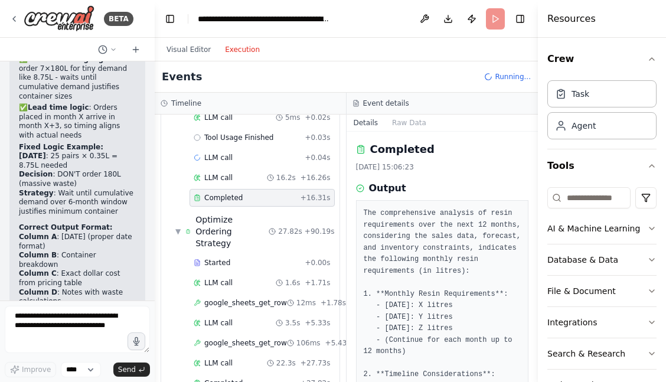
click at [251, 193] on div "Completed" at bounding box center [245, 197] width 102 height 9
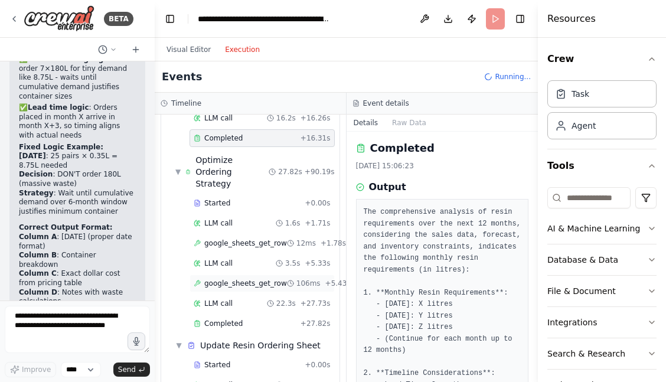
scroll to position [1141, 0]
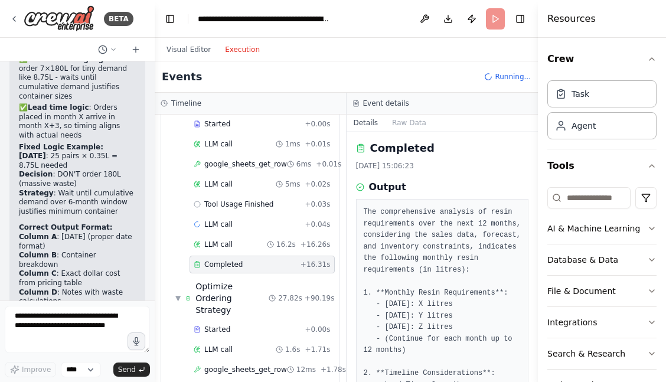
click at [267, 260] on div "Completed" at bounding box center [245, 264] width 102 height 9
click at [251, 220] on div "LLM call + 0.04s" at bounding box center [262, 224] width 137 height 9
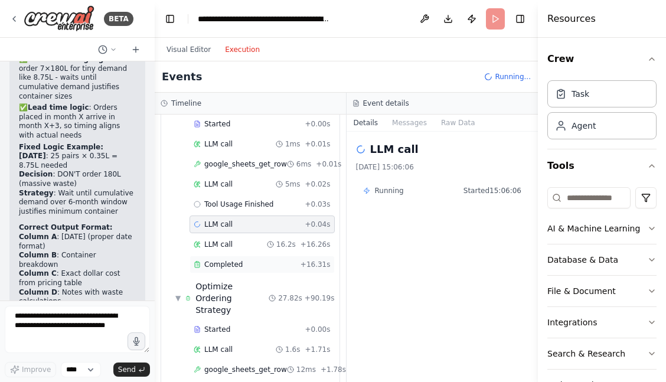
click at [244, 260] on div "Completed" at bounding box center [245, 264] width 102 height 9
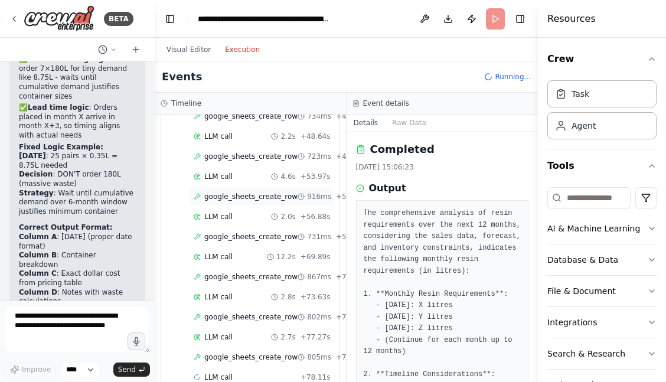
scroll to position [2052, 0]
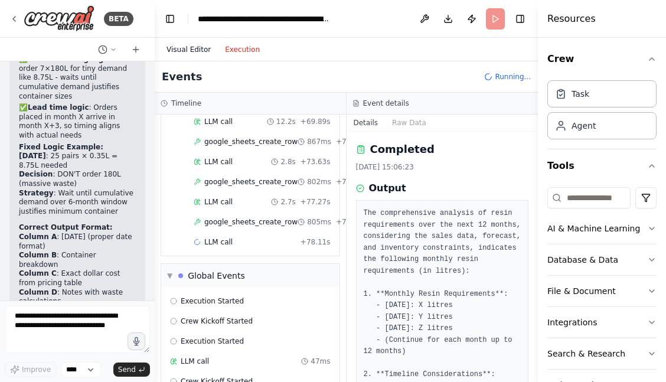
click at [201, 45] on button "Visual Editor" at bounding box center [188, 49] width 58 height 14
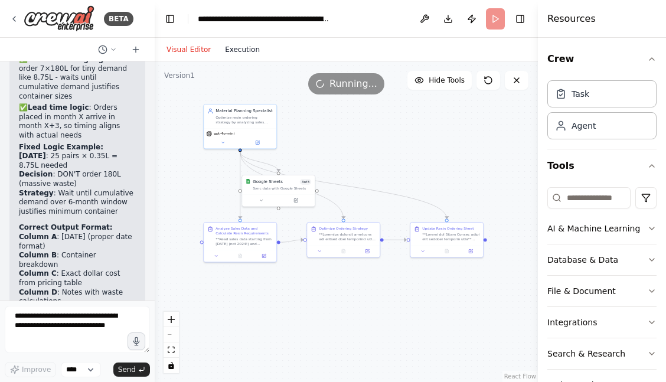
click at [240, 48] on button "Execution" at bounding box center [242, 49] width 49 height 14
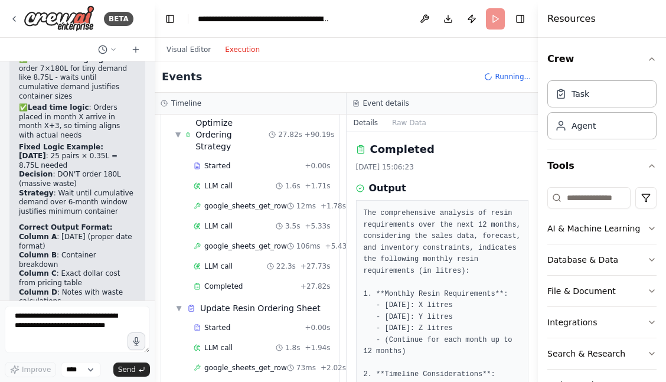
scroll to position [1213, 0]
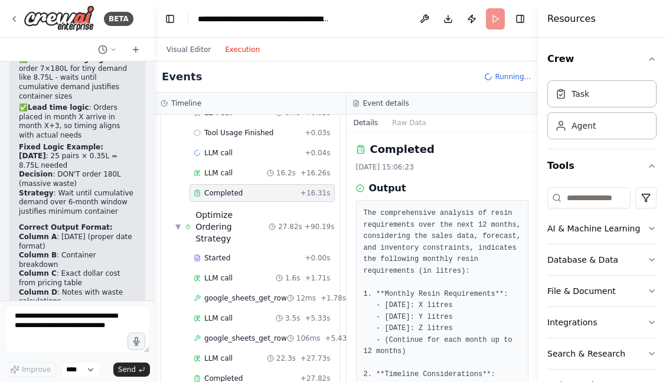
click at [246, 188] on div "Completed" at bounding box center [245, 192] width 102 height 9
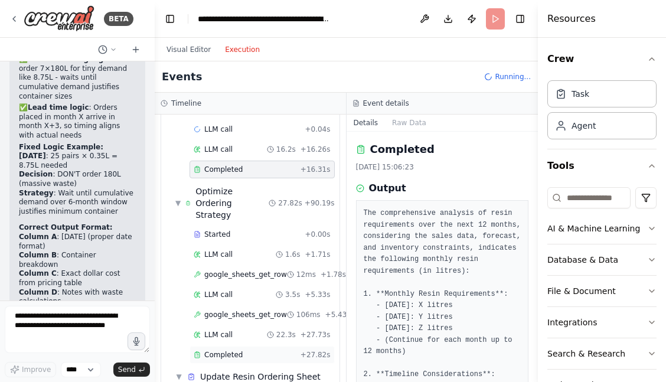
click at [237, 350] on span "Completed" at bounding box center [223, 354] width 38 height 9
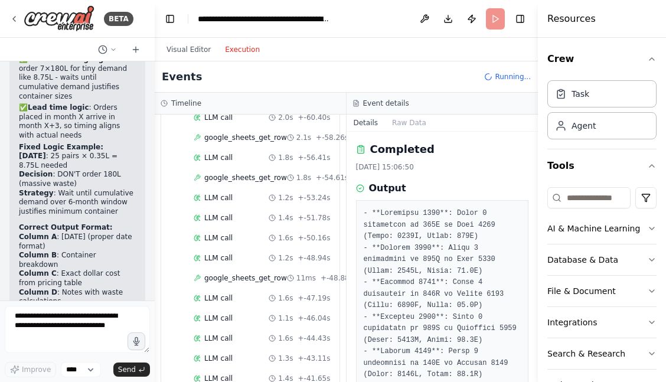
scroll to position [340, 0]
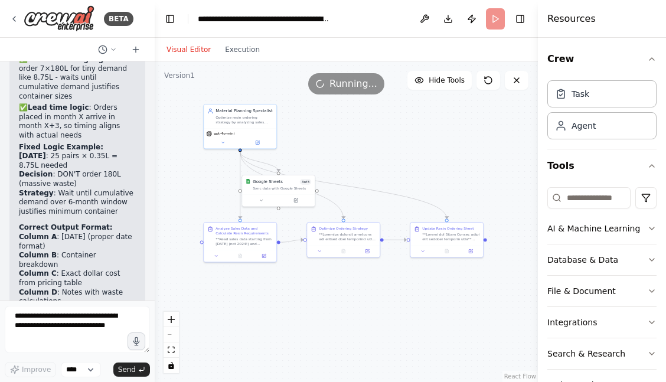
click at [184, 49] on button "Visual Editor" at bounding box center [188, 49] width 58 height 14
click at [238, 57] on div "Visual Editor Execution" at bounding box center [212, 50] width 107 height 24
click at [238, 51] on button "Execution" at bounding box center [242, 49] width 49 height 14
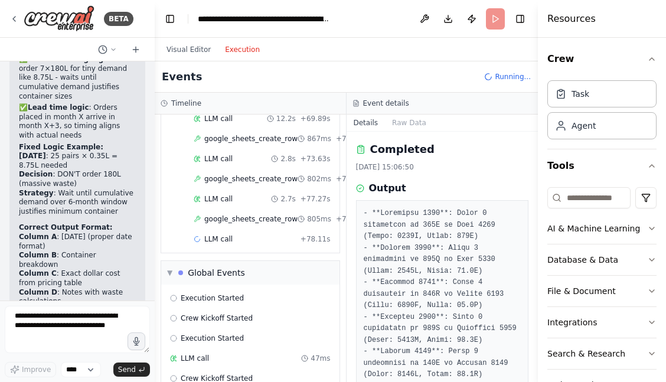
scroll to position [8853, 0]
click at [91, 320] on textarea at bounding box center [77, 329] width 145 height 47
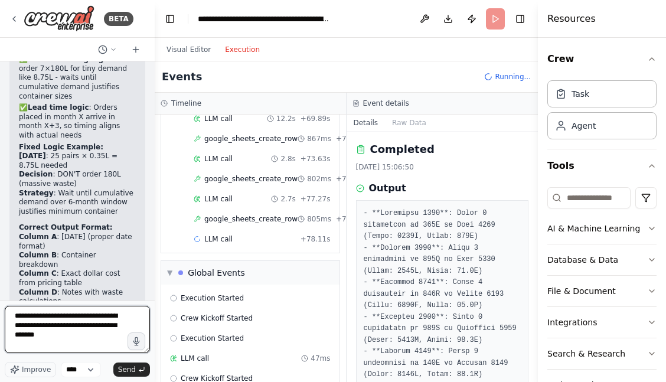
type textarea "**********"
click at [62, 338] on textarea "**********" at bounding box center [77, 329] width 145 height 47
